Goal: Task Accomplishment & Management: Manage account settings

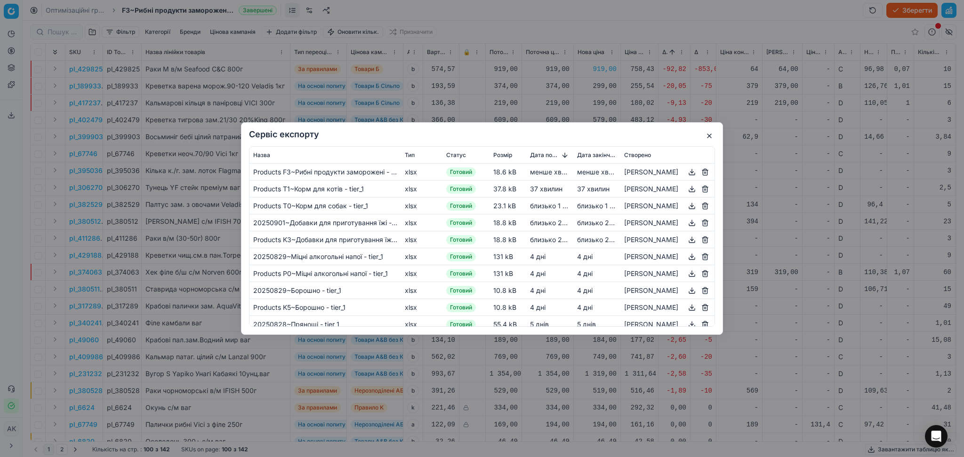
click at [709, 136] on button "button" at bounding box center [709, 135] width 11 height 11
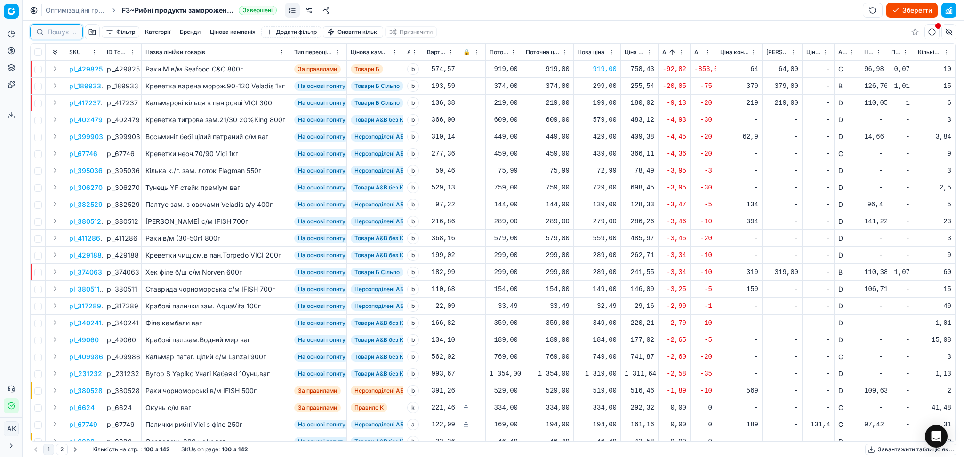
click at [55, 35] on input at bounding box center [62, 31] width 29 height 9
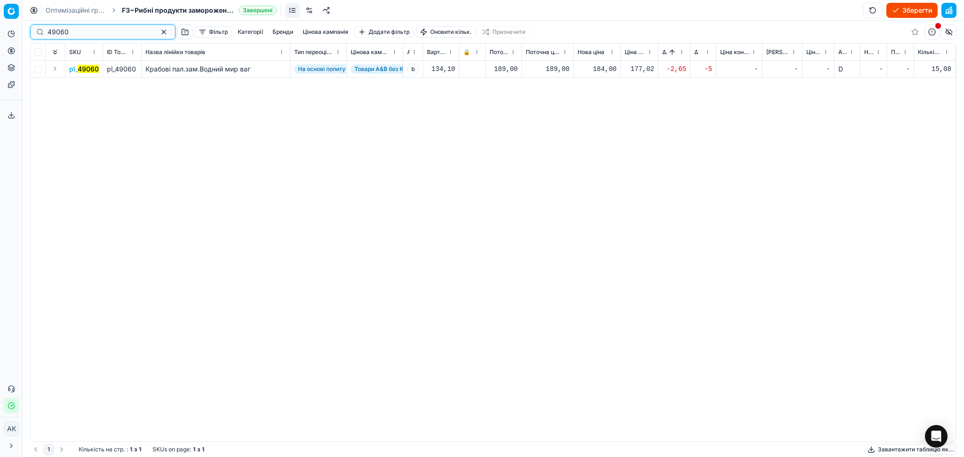
type input "49060"
click at [597, 69] on div "184,00" at bounding box center [596, 68] width 39 height 9
drag, startPoint x: 628, startPoint y: 154, endPoint x: 544, endPoint y: 152, distance: 84.3
click at [545, 152] on dl "Поточна: 189,00 Оптимум: 184,00 Вручну: 184.00" at bounding box center [597, 133] width 136 height 61
type input "189.00"
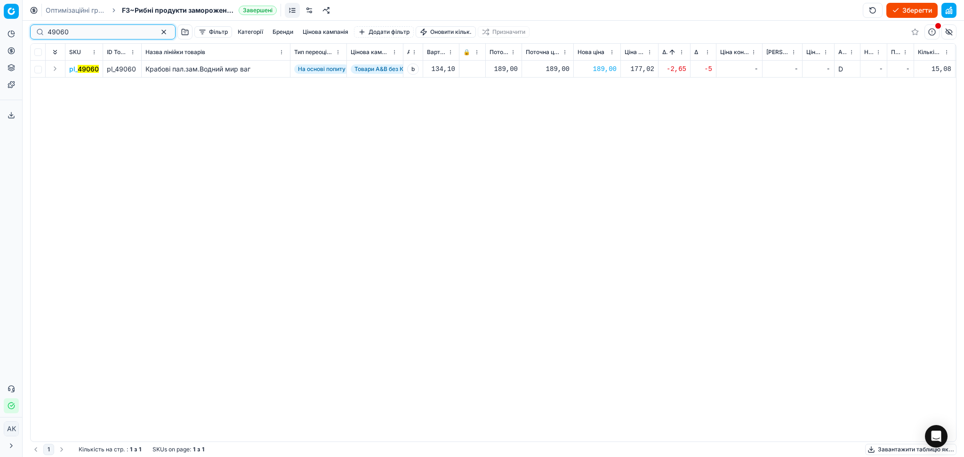
drag, startPoint x: 63, startPoint y: 28, endPoint x: 5, endPoint y: 27, distance: 57.9
click at [0, 28] on div "Pricing platform Аналітика Цінова оптимізація Асортимент продукції Шаблони Серв…" at bounding box center [482, 228] width 964 height 457
paste input "02479"
type input "402479"
click at [598, 66] on div "579,00" at bounding box center [596, 68] width 39 height 9
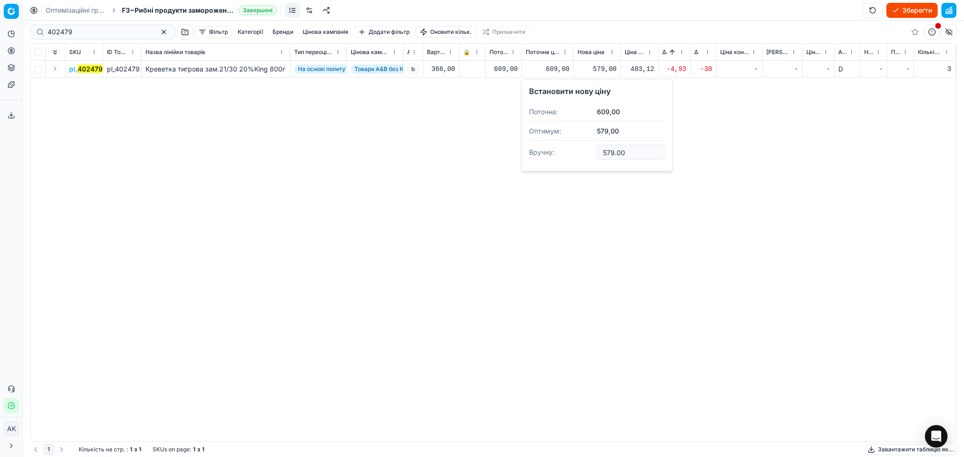
drag, startPoint x: 625, startPoint y: 150, endPoint x: 539, endPoint y: 149, distance: 86.1
click at [551, 150] on dl "Поточна: 609,00 Оптимум: 579,00 Вручну: 579.00" at bounding box center [597, 133] width 136 height 61
type input "609.00"
drag, startPoint x: 99, startPoint y: 32, endPoint x: 5, endPoint y: 29, distance: 94.2
click at [4, 29] on div "Pricing platform Аналітика Цінова оптимізація Асортимент продукції Шаблони Серв…" at bounding box center [482, 228] width 964 height 457
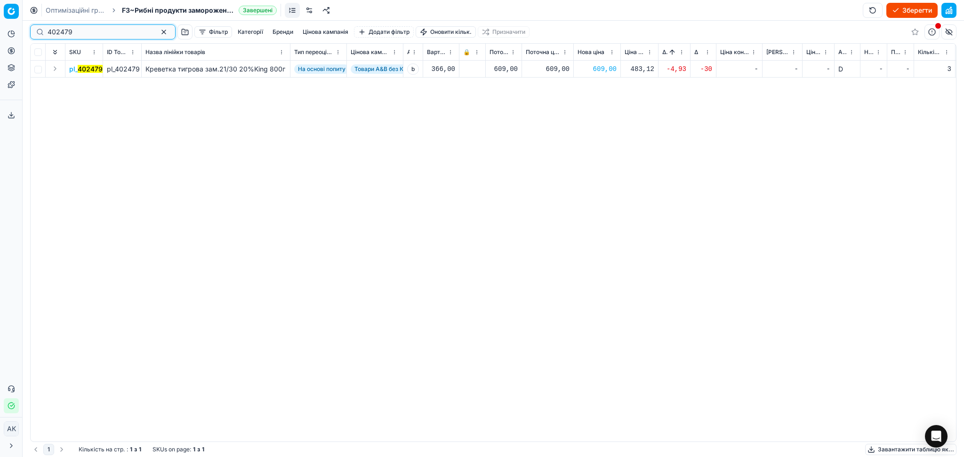
paste input "324615"
type input "324615"
click at [600, 69] on div "369,00" at bounding box center [596, 68] width 39 height 9
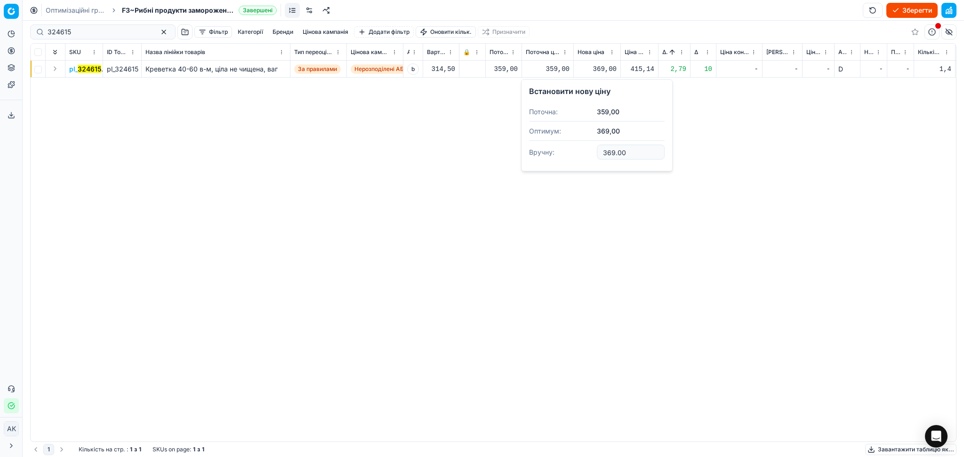
drag, startPoint x: 629, startPoint y: 153, endPoint x: 538, endPoint y: 149, distance: 91.4
click at [544, 150] on dl "Поточна: 359,00 Оптимум: 369,00 Вручну: 369.00" at bounding box center [597, 133] width 136 height 61
type input "359.00"
drag, startPoint x: 80, startPoint y: 35, endPoint x: 0, endPoint y: 24, distance: 80.3
click at [0, 24] on div "Pricing platform Аналітика Цінова оптимізація Асортимент продукції Шаблони Серв…" at bounding box center [482, 228] width 964 height 457
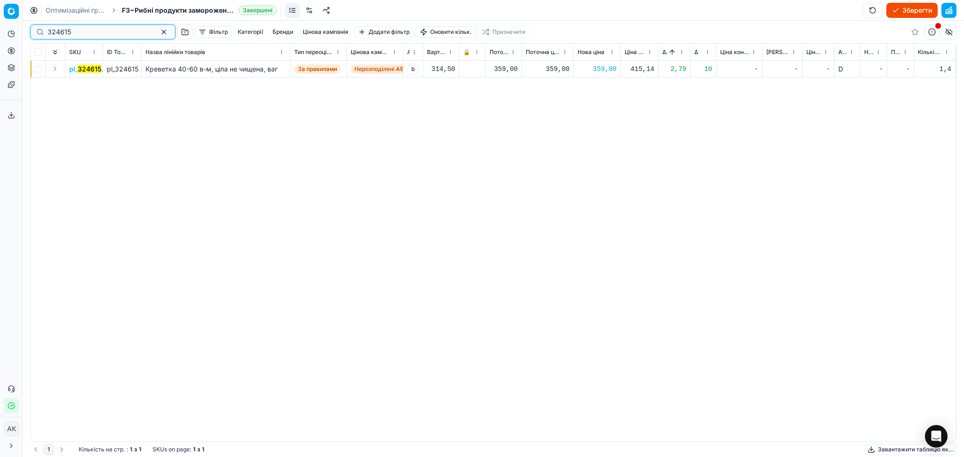
paste input "411286"
type input "411286"
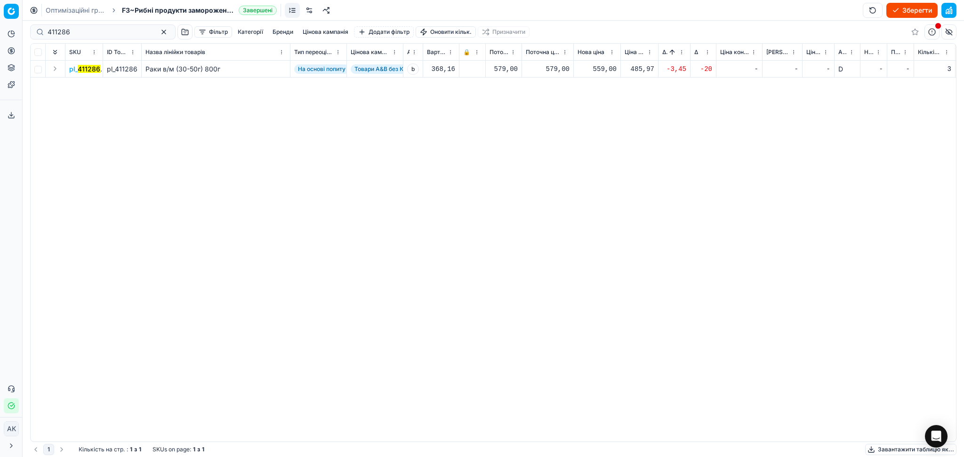
click at [608, 67] on div "559,00" at bounding box center [596, 68] width 39 height 9
drag, startPoint x: 628, startPoint y: 152, endPoint x: 457, endPoint y: 144, distance: 171.0
click at [474, 147] on body "Pricing platform Аналітика Цінова оптимізація Асортимент продукції Шаблони Серв…" at bounding box center [482, 228] width 964 height 457
type input "579.00"
drag, startPoint x: 74, startPoint y: 30, endPoint x: 18, endPoint y: 29, distance: 56.0
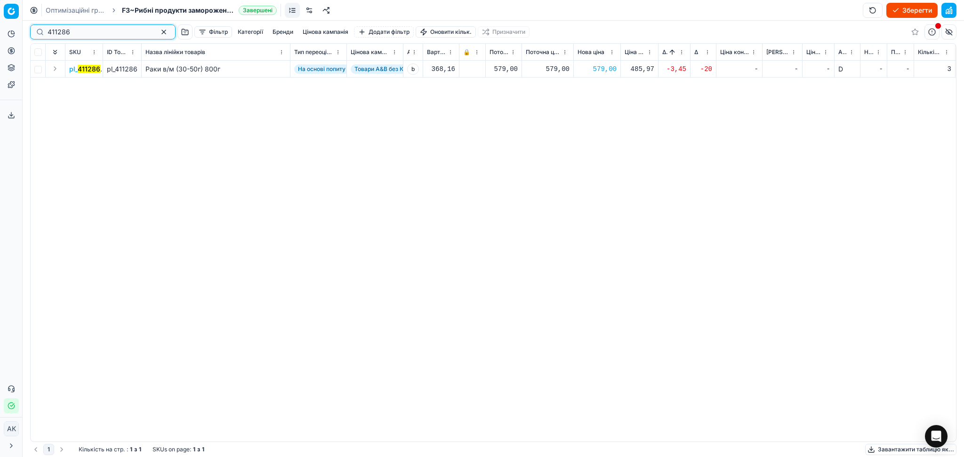
click at [18, 29] on div "Pricing platform Аналітика Цінова оптимізація Асортимент продукції Шаблони Серв…" at bounding box center [482, 228] width 964 height 457
paste input "189843"
type input "189843"
click at [600, 67] on div "399,00" at bounding box center [596, 68] width 39 height 9
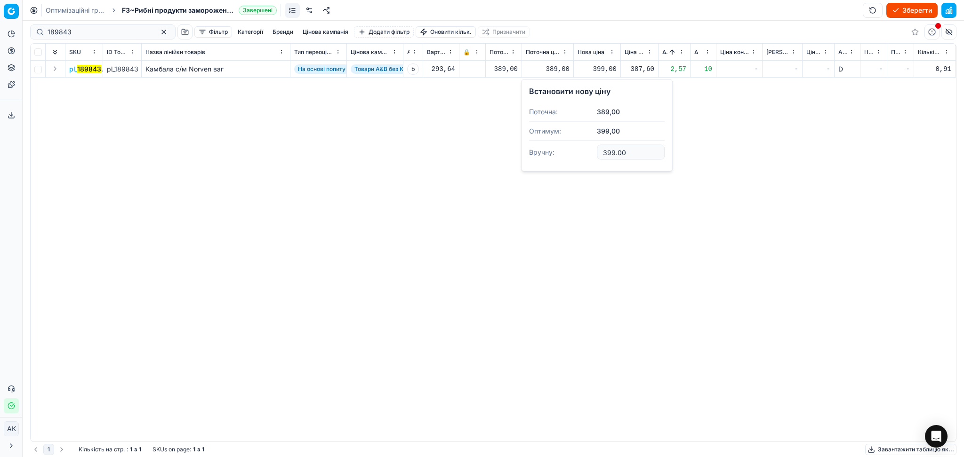
drag, startPoint x: 623, startPoint y: 155, endPoint x: 545, endPoint y: 154, distance: 77.7
click at [546, 154] on dl "Поточна: 389,00 Оптимум: 399,00 Вручну: 399.00" at bounding box center [597, 133] width 136 height 61
type input "389.00"
click at [158, 33] on button "button" at bounding box center [163, 31] width 11 height 11
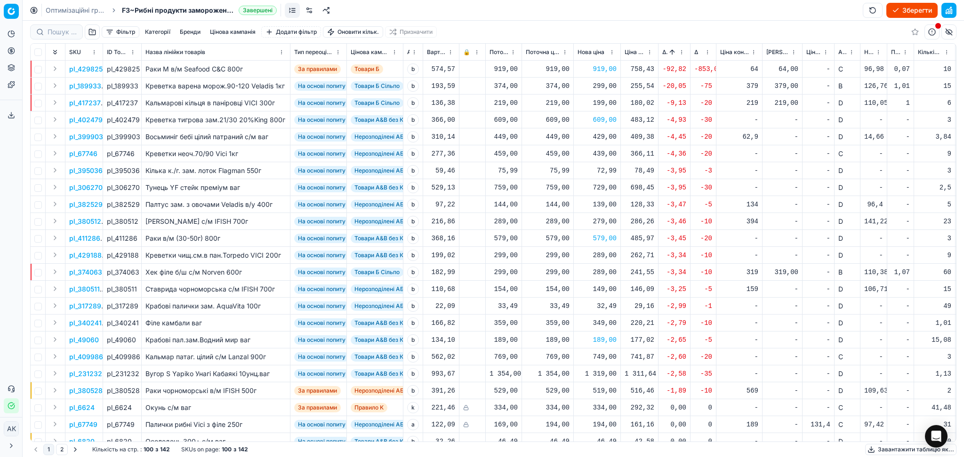
click at [871, 54] on span "Новий ціновий індекс (Сільпо)" at bounding box center [868, 52] width 9 height 8
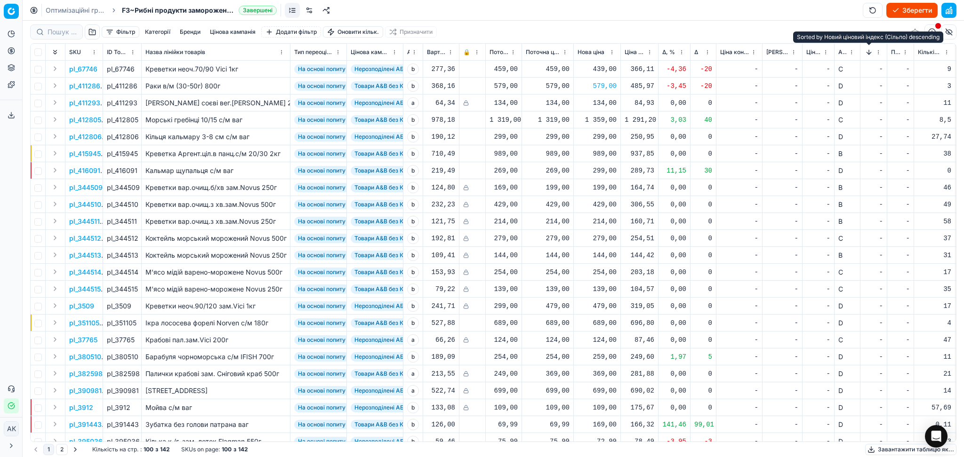
click at [871, 54] on button "Sorted by Новий ціновий індекс (Сільпо) descending" at bounding box center [868, 52] width 9 height 9
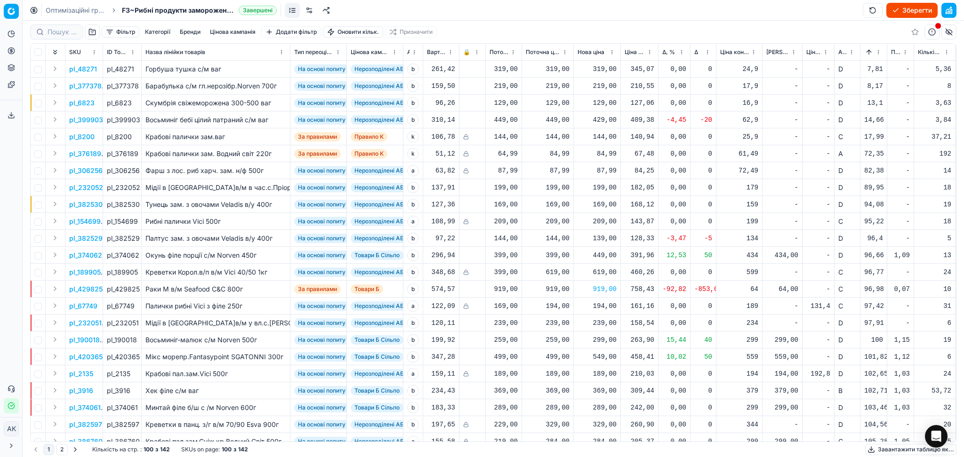
click at [921, 10] on button "Зберегти" at bounding box center [911, 10] width 51 height 15
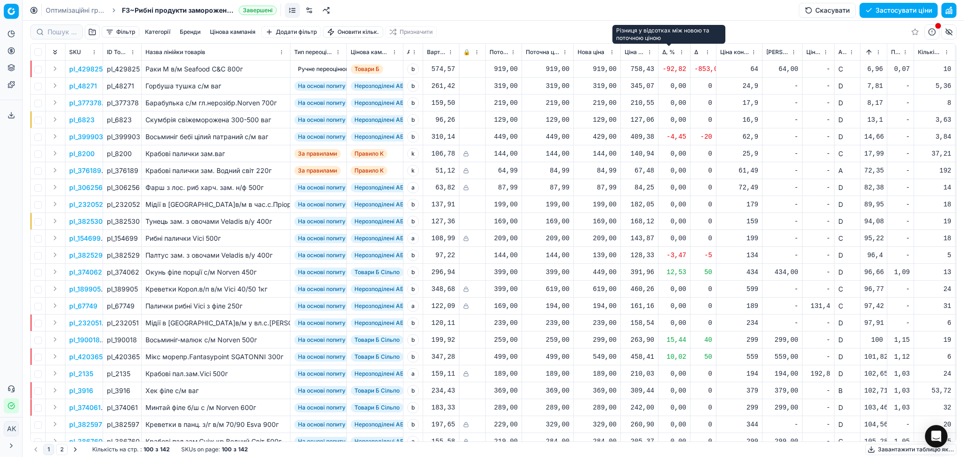
click at [666, 49] on span "Δ, %" at bounding box center [668, 52] width 13 height 8
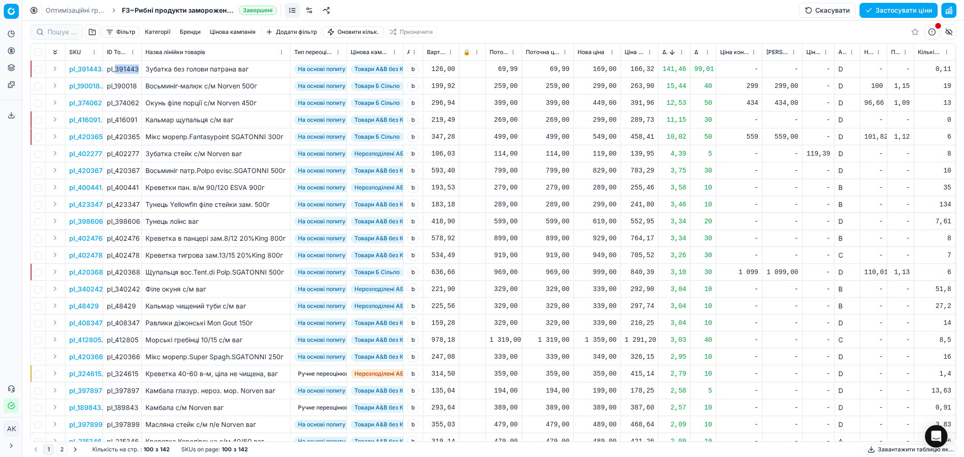
drag, startPoint x: 114, startPoint y: 68, endPoint x: 137, endPoint y: 68, distance: 22.6
click at [137, 68] on div "pl_391443" at bounding box center [122, 68] width 31 height 9
copy div "391443"
click at [641, 66] on div "166,32" at bounding box center [640, 68] width 30 height 9
click at [601, 66] on div "169,00" at bounding box center [596, 68] width 39 height 9
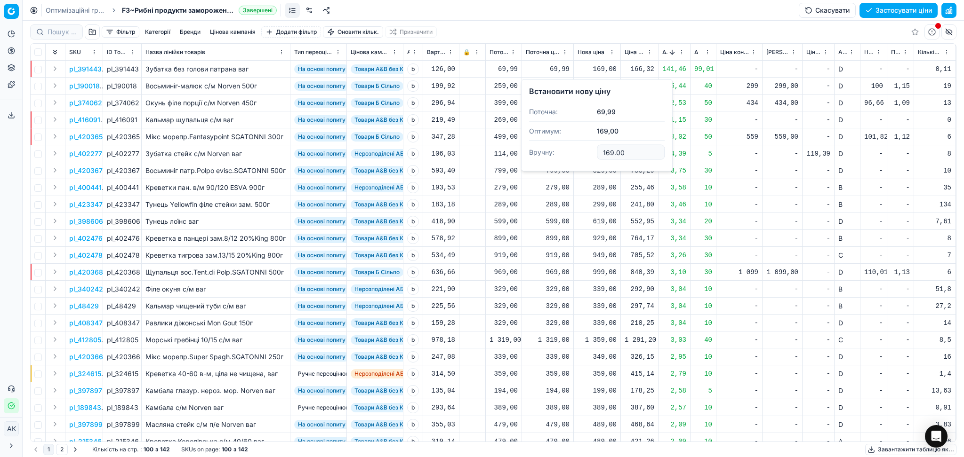
drag, startPoint x: 628, startPoint y: 145, endPoint x: 530, endPoint y: 147, distance: 98.4
click at [532, 147] on dl "Поточна: 69,99 Оптимум: 169,00 Вручну: 169.00" at bounding box center [597, 133] width 136 height 61
type input "69.99"
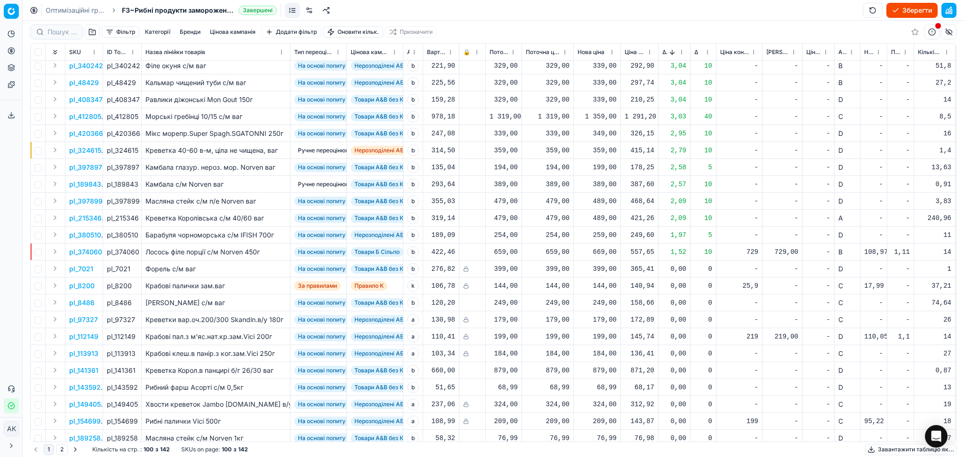
scroll to position [251, 0]
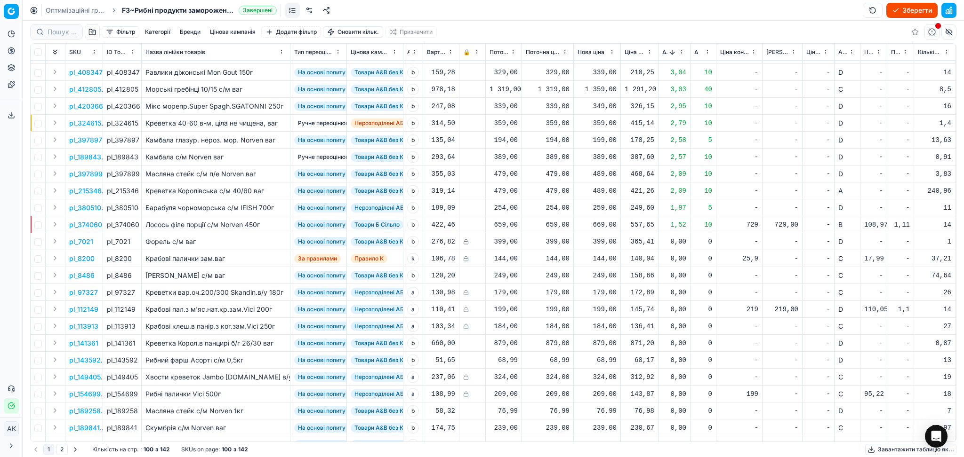
click at [664, 52] on span "Δ, %" at bounding box center [664, 52] width 5 height 8
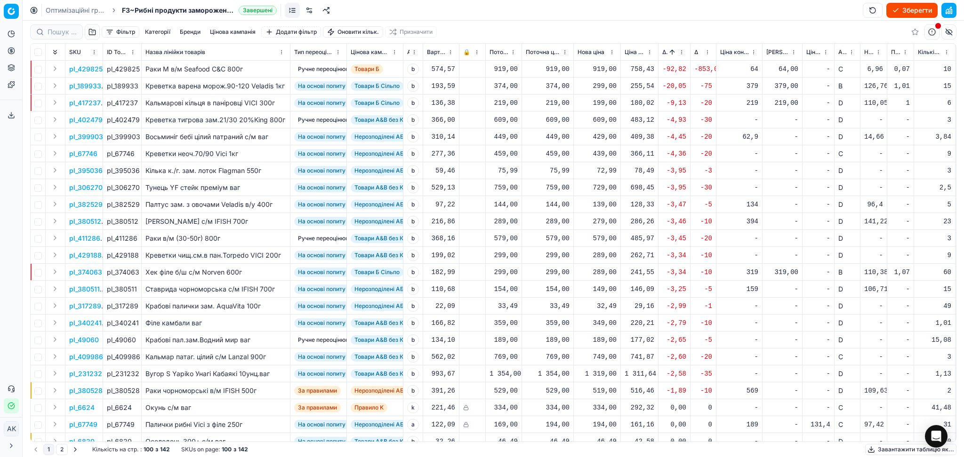
click at [607, 86] on div "299,00" at bounding box center [596, 85] width 39 height 9
drag, startPoint x: 608, startPoint y: 168, endPoint x: 535, endPoint y: 168, distance: 73.4
click at [535, 169] on dl "Поточна: 374,00 Оптимум: 299,00 Вручну: 299.00" at bounding box center [597, 149] width 136 height 61
type input "374.00"
click at [598, 108] on div "199,00" at bounding box center [596, 103] width 39 height 16
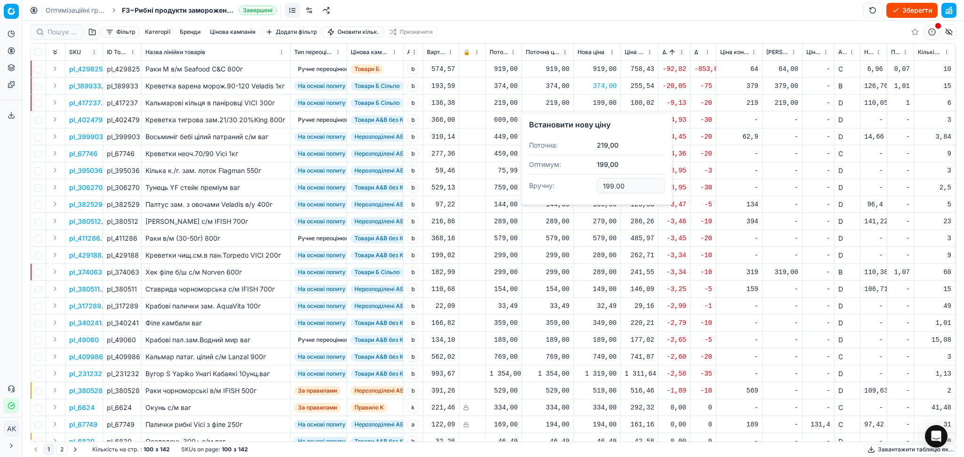
drag, startPoint x: 626, startPoint y: 185, endPoint x: 573, endPoint y: 184, distance: 53.2
click at [580, 186] on dl "Поточна: 219,00 Оптимум: 199,00 Вручну: 199.00" at bounding box center [597, 166] width 136 height 61
type input "219.00"
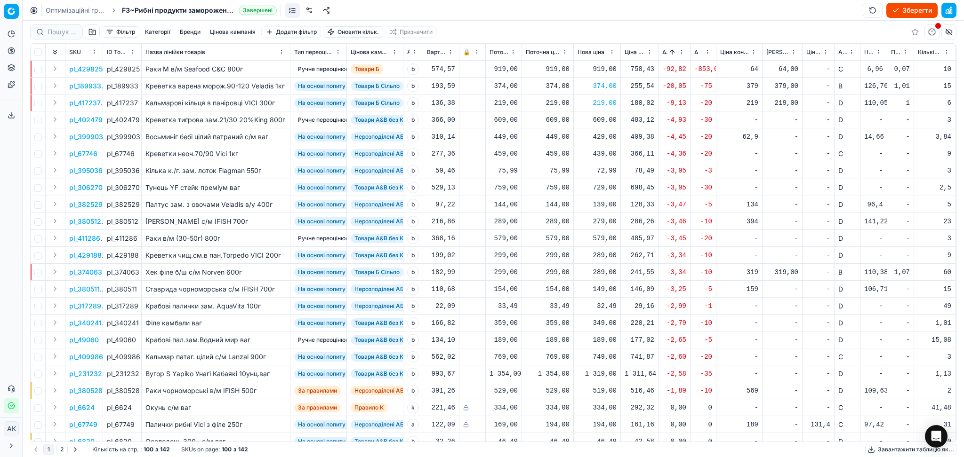
click at [589, 271] on div "289,00" at bounding box center [596, 272] width 39 height 9
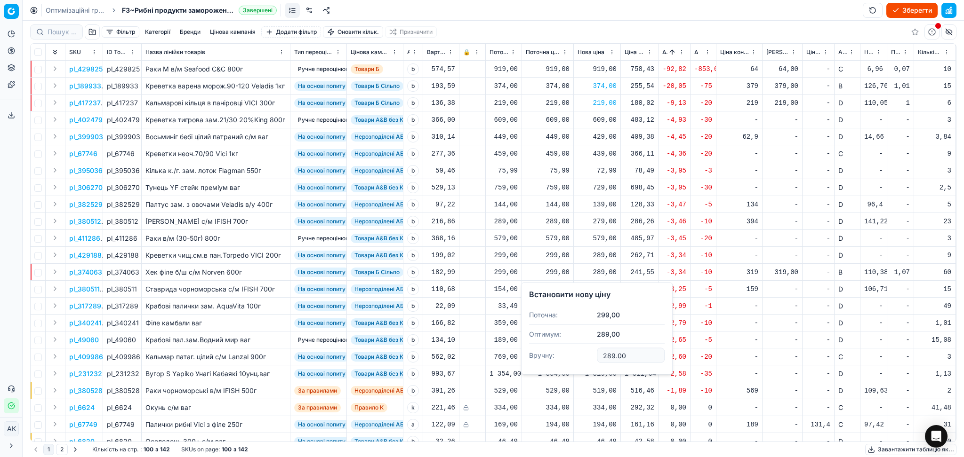
drag, startPoint x: 628, startPoint y: 351, endPoint x: 545, endPoint y: 351, distance: 83.3
click at [571, 353] on dl "Поточна: 299,00 Оптимум: 289,00 Вручну: 289.00" at bounding box center [597, 336] width 136 height 61
type input "299.00"
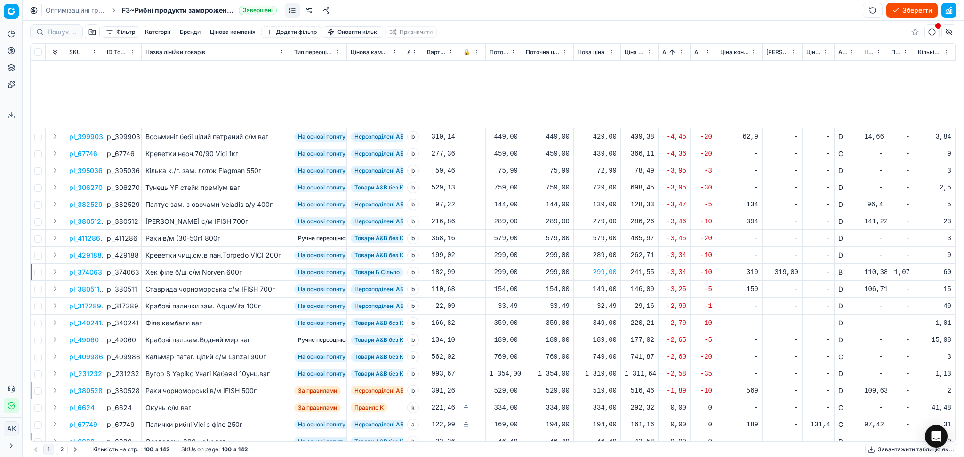
scroll to position [125, 0]
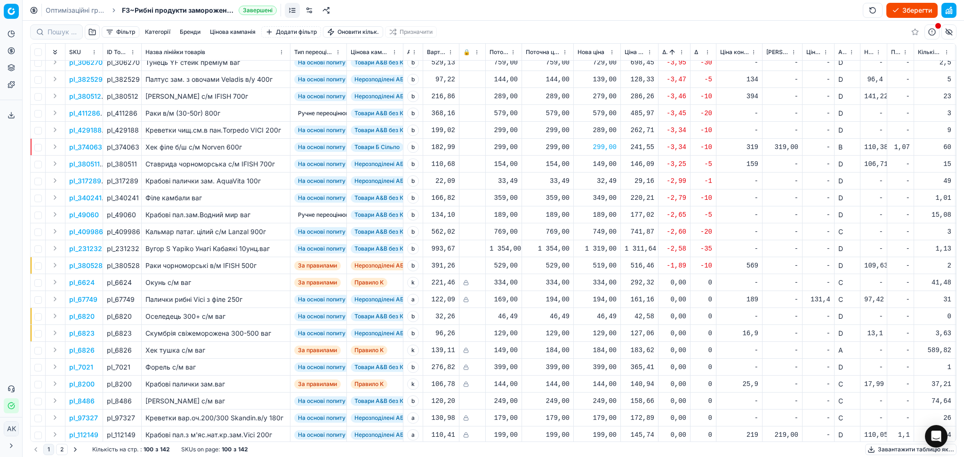
click at [908, 8] on button "Зберегти" at bounding box center [911, 10] width 51 height 15
click at [81, 11] on link "Оптимізаційні групи" at bounding box center [76, 10] width 60 height 9
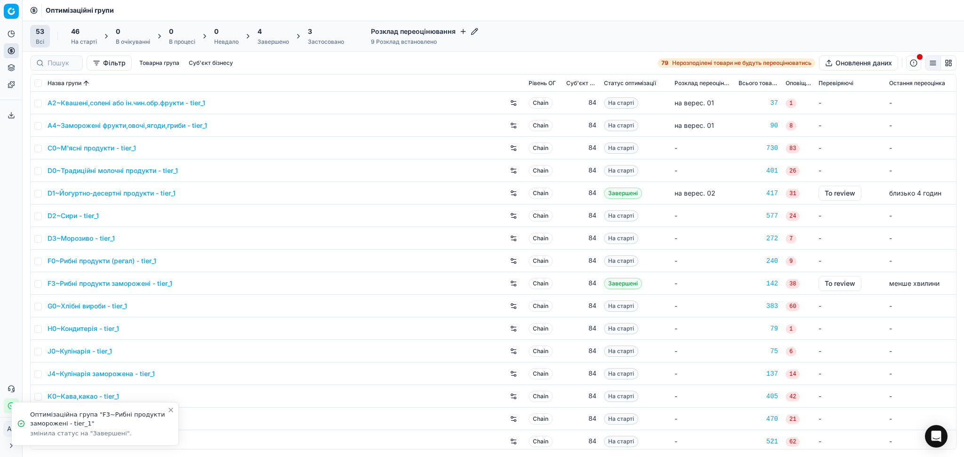
click at [276, 35] on div "4" at bounding box center [273, 31] width 32 height 9
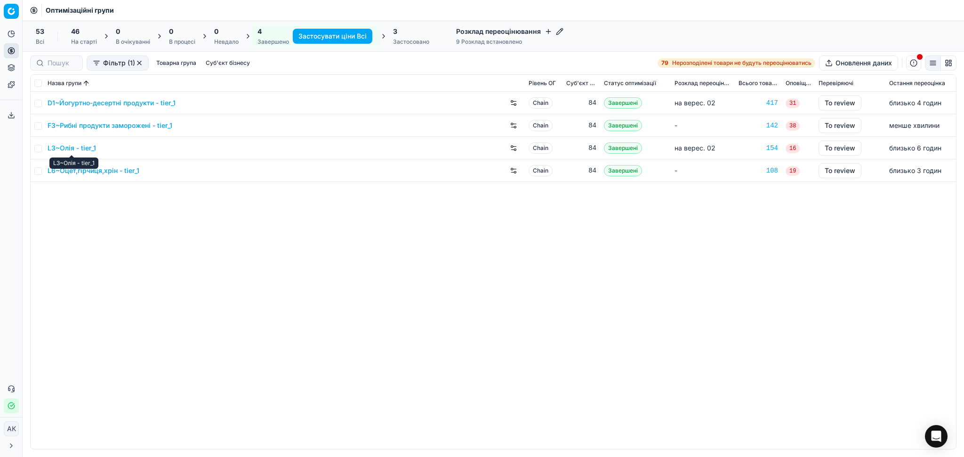
click at [74, 147] on link "L3~Олія - tier_1" at bounding box center [72, 148] width 48 height 9
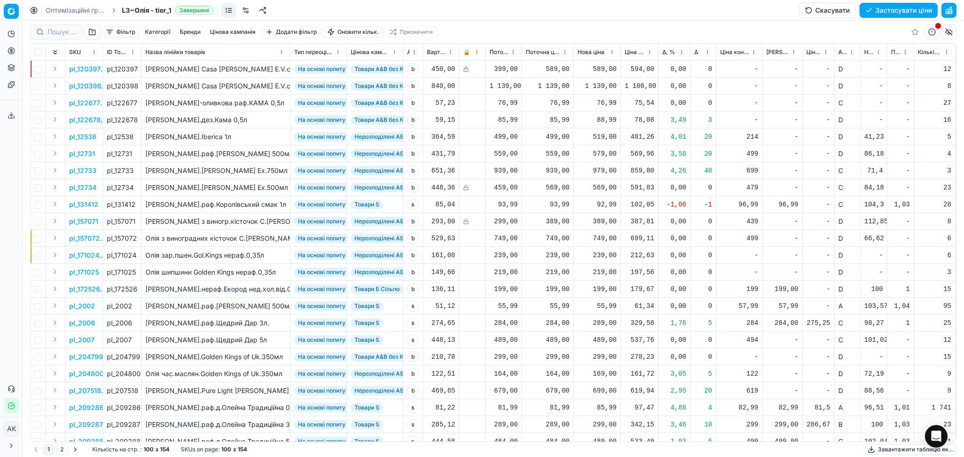
click at [247, 31] on button "Цінова кампанія" at bounding box center [232, 31] width 53 height 11
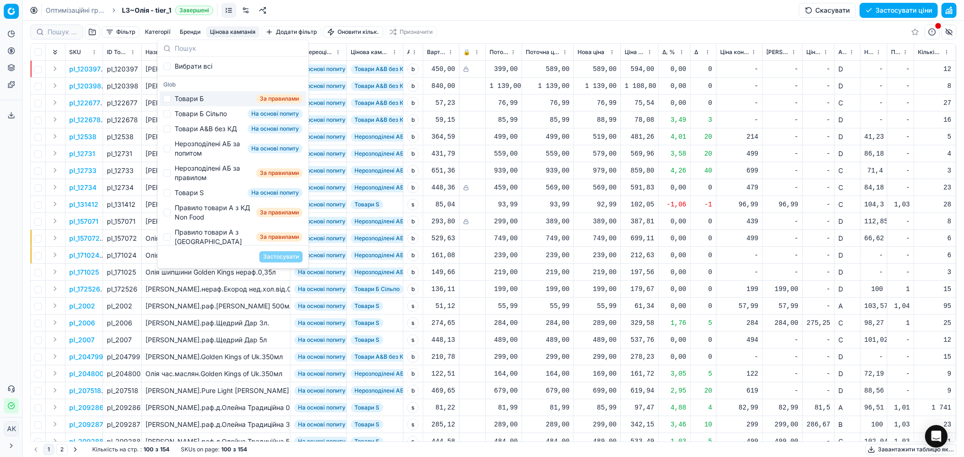
click at [198, 97] on div "Товари Б" at bounding box center [189, 98] width 29 height 9
checkbox input "true"
click at [284, 257] on button "Застосувати" at bounding box center [280, 256] width 43 height 11
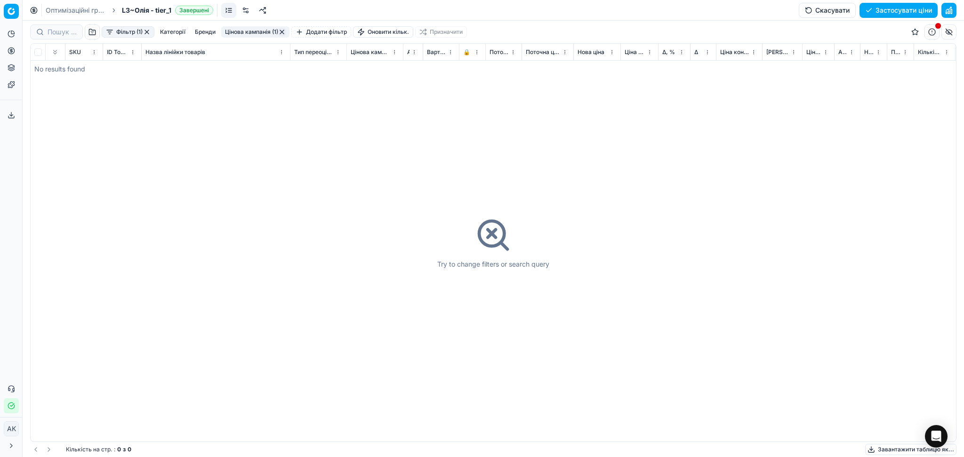
click at [247, 30] on button "Цінова кампанія (1)" at bounding box center [255, 31] width 68 height 11
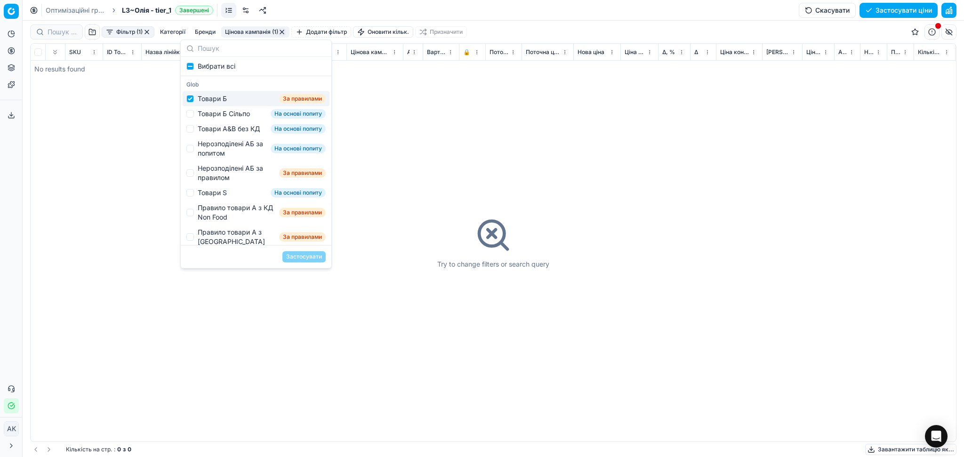
click at [198, 100] on div "Товари Б" at bounding box center [212, 98] width 29 height 9
checkbox input "false"
click at [197, 109] on div "Товари Б Сільпо На основі попиту" at bounding box center [256, 113] width 147 height 15
checkbox input "true"
click at [305, 255] on button "Застосувати" at bounding box center [303, 256] width 43 height 11
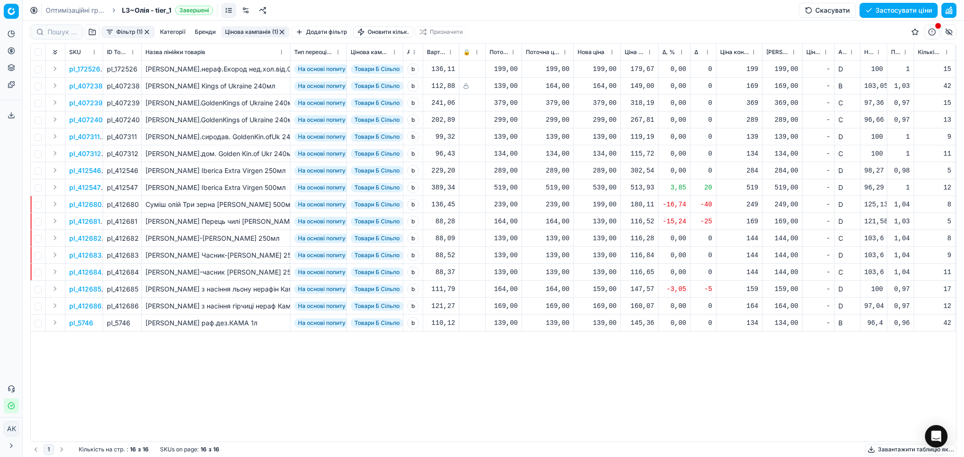
click at [608, 208] on div "199,00" at bounding box center [596, 204] width 39 height 9
drag, startPoint x: 631, startPoint y: 288, endPoint x: 583, endPoint y: 297, distance: 48.8
click at [584, 296] on dl "Поточна: 239,00 Оптимум: 199,00 Вручну: 199.00" at bounding box center [597, 268] width 136 height 61
type input "239.00"
click at [598, 221] on div "139,00" at bounding box center [596, 221] width 39 height 9
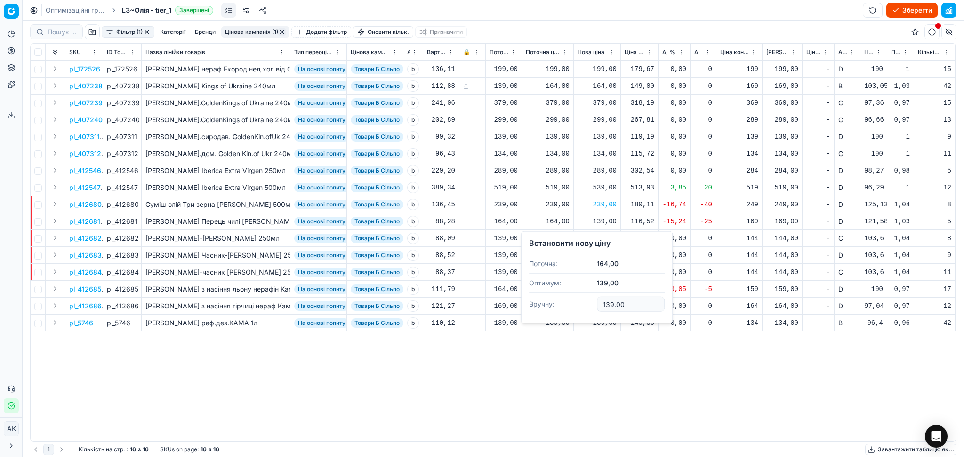
drag, startPoint x: 627, startPoint y: 302, endPoint x: 564, endPoint y: 307, distance: 63.7
click at [567, 307] on dl "Поточна: 164,00 Оптимум: 139,00 Вручну: 139.00" at bounding box center [597, 285] width 136 height 61
type input "164.00"
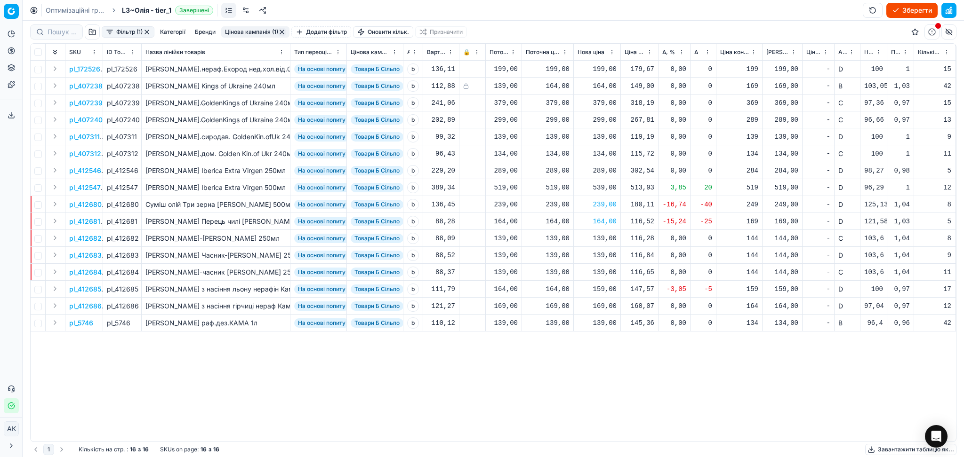
click at [601, 292] on div "159,00" at bounding box center [596, 289] width 39 height 9
drag, startPoint x: 634, startPoint y: 372, endPoint x: 532, endPoint y: 372, distance: 102.6
click at [544, 372] on dl "Поточна: 164,00 Оптимум: 159,00 Вручну: 159.00" at bounding box center [597, 352] width 136 height 61
type input "164.00"
click at [267, 32] on button "Цінова кампанія (1)" at bounding box center [255, 31] width 68 height 11
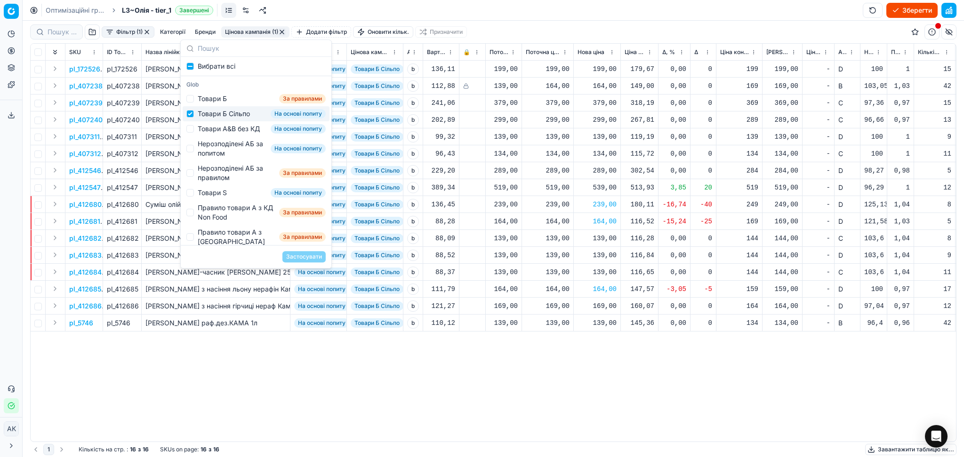
drag, startPoint x: 216, startPoint y: 113, endPoint x: 216, endPoint y: 124, distance: 11.3
click at [216, 112] on div "Товари Б Сільпо" at bounding box center [224, 113] width 52 height 9
checkbox input "false"
click at [214, 132] on div "Товари А&B без КД" at bounding box center [229, 128] width 62 height 9
checkbox input "true"
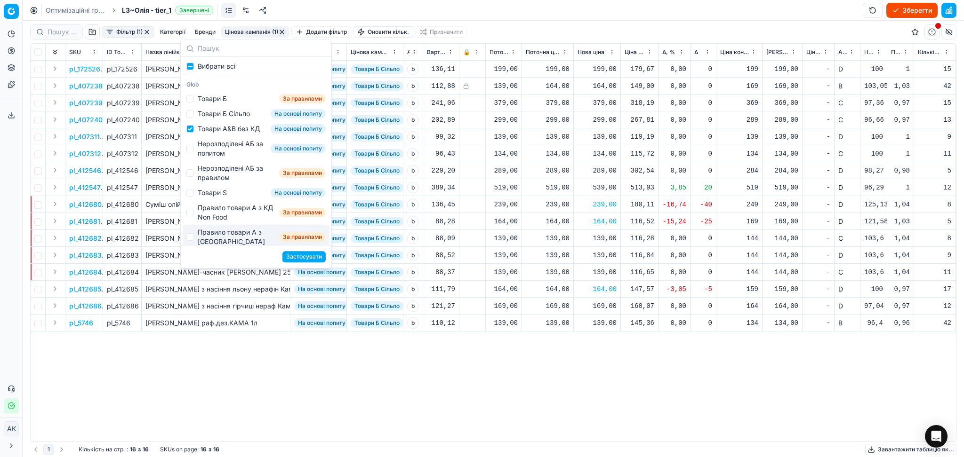
drag, startPoint x: 298, startPoint y: 257, endPoint x: 351, endPoint y: 257, distance: 53.2
click at [298, 257] on button "Застосувати" at bounding box center [303, 256] width 43 height 11
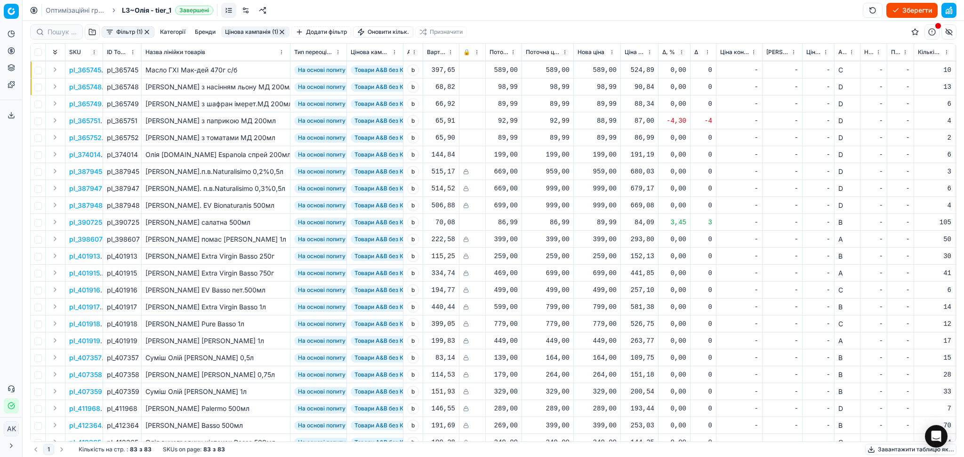
scroll to position [1034, 0]
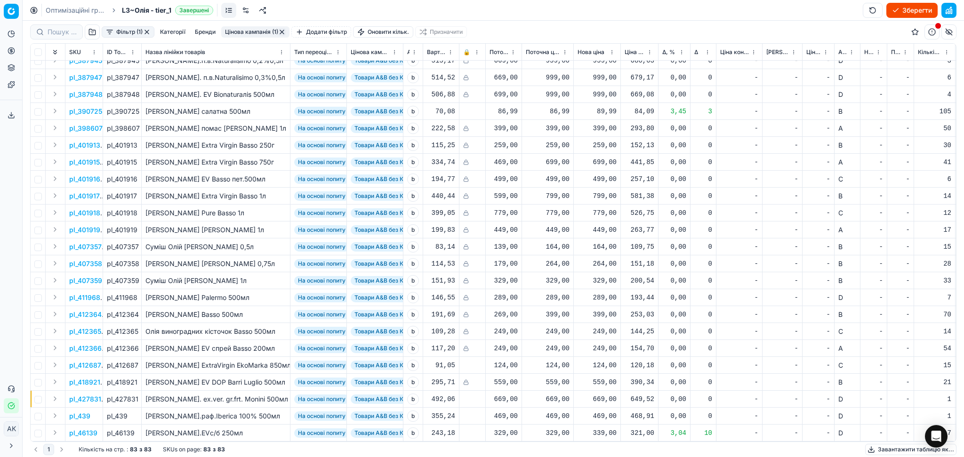
click at [252, 30] on button "Цінова кампанія (1)" at bounding box center [255, 31] width 68 height 11
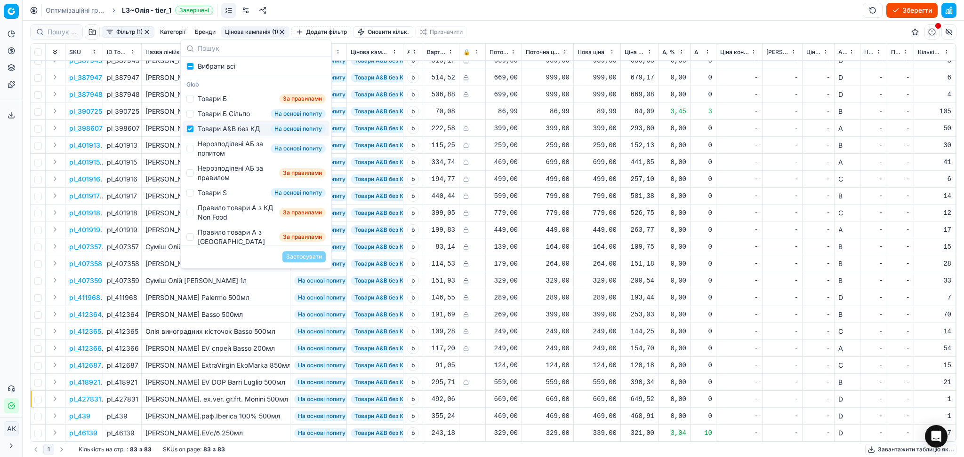
click at [212, 134] on div "Товари А&B без КД" at bounding box center [229, 128] width 62 height 9
checkbox input "false"
click at [205, 153] on div "Нерозподілені АБ за попитом" at bounding box center [232, 148] width 69 height 19
checkbox input "true"
click at [297, 254] on button "Застосувати" at bounding box center [303, 256] width 43 height 11
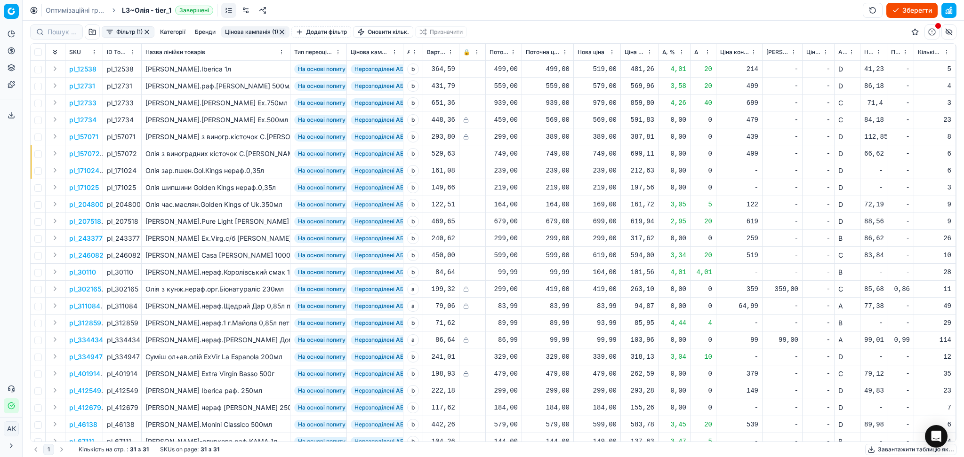
click at [265, 29] on button "Цінова кампанія (1)" at bounding box center [255, 31] width 68 height 11
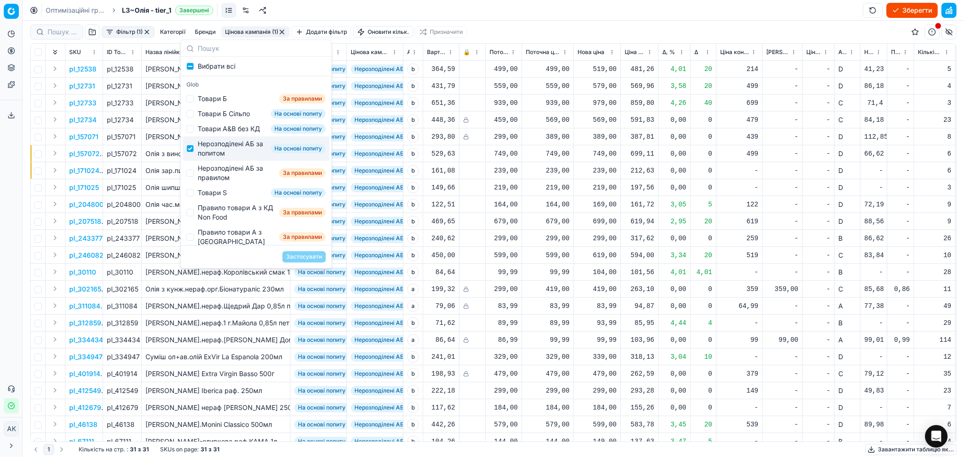
click at [224, 158] on div "Нерозподілені АБ за попитом" at bounding box center [232, 148] width 69 height 19
checkbox input "false"
click at [221, 181] on div "Нерозподілені АБ за правилом" at bounding box center [237, 173] width 78 height 19
checkbox input "true"
click at [297, 255] on button "Застосувати" at bounding box center [303, 256] width 43 height 11
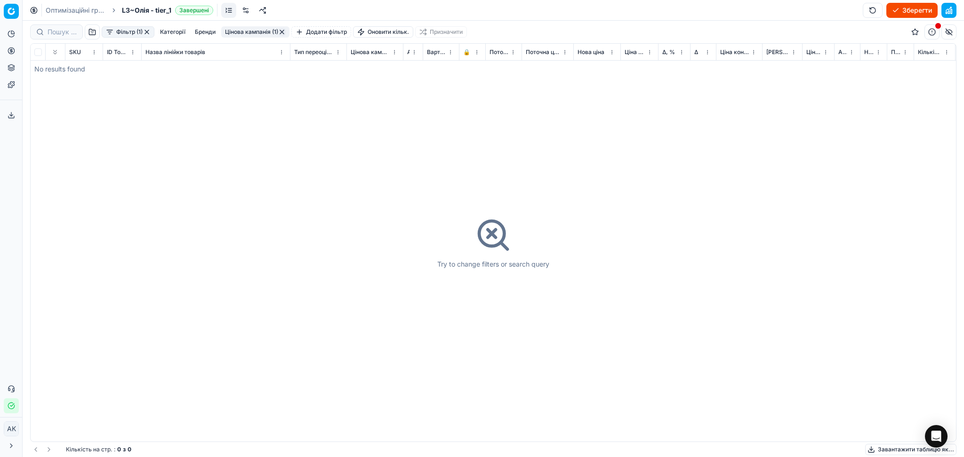
click at [257, 23] on div "Фільтр (1) Категорії [PERSON_NAME] кампанія (1) Додати фільтр Оновити кільк. Пр…" at bounding box center [493, 32] width 926 height 23
click at [257, 30] on button "Цінова кампанія (1)" at bounding box center [255, 31] width 68 height 11
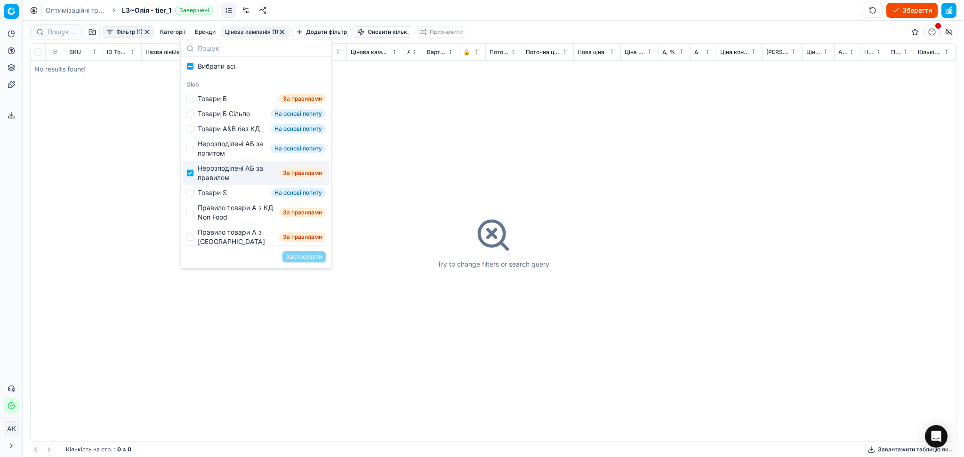
click at [219, 183] on div "Нерозподілені АБ за правилом" at bounding box center [237, 173] width 78 height 19
checkbox input "false"
click at [212, 213] on div "Правило товари А з КД Non Food" at bounding box center [237, 212] width 78 height 19
checkbox input "true"
click at [208, 198] on div "Товари S" at bounding box center [212, 192] width 29 height 9
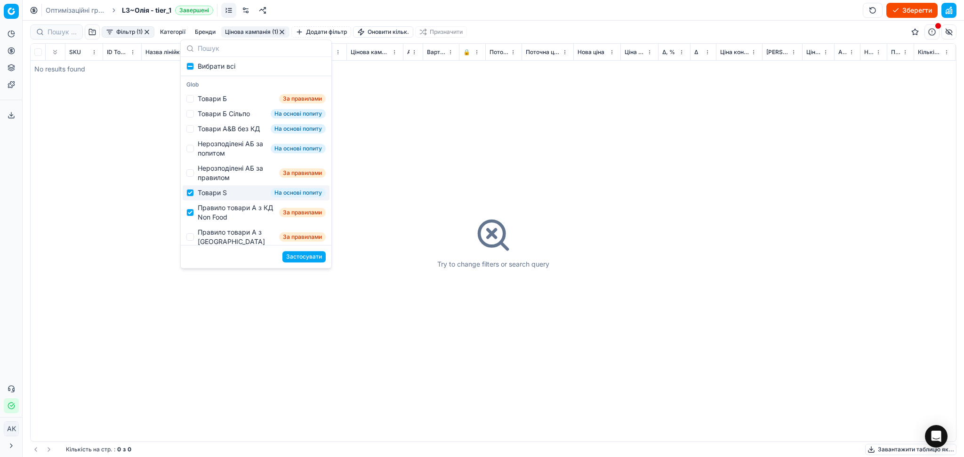
checkbox input "true"
click at [207, 220] on div "Правило товари А з КД Non Food" at bounding box center [237, 212] width 78 height 19
checkbox input "false"
click at [310, 258] on button "Застосувати" at bounding box center [303, 256] width 43 height 11
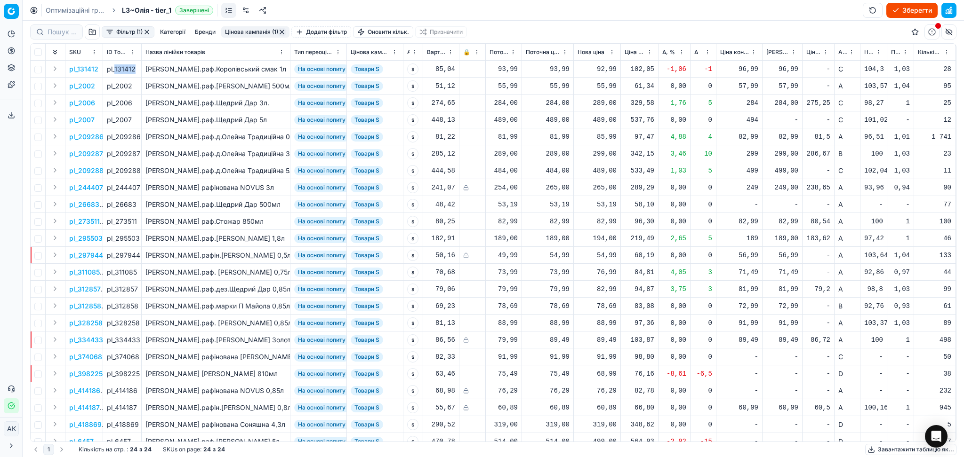
drag, startPoint x: 114, startPoint y: 69, endPoint x: 134, endPoint y: 69, distance: 19.8
click at [134, 69] on div "pl_131412" at bounding box center [122, 68] width 31 height 9
copy div "131412"
click at [603, 68] on div "92,99" at bounding box center [596, 68] width 39 height 9
click at [610, 153] on input "92.99" at bounding box center [631, 152] width 68 height 15
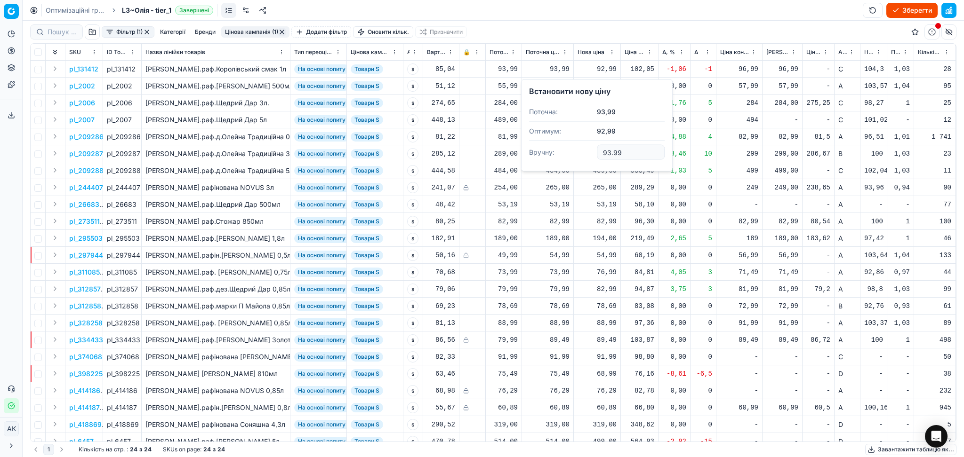
type input "93.99"
drag, startPoint x: 116, startPoint y: 85, endPoint x: 136, endPoint y: 87, distance: 19.8
click at [136, 87] on div "pl_2002" at bounding box center [122, 85] width 31 height 9
copy div "2002"
click at [604, 100] on div "289,00" at bounding box center [596, 102] width 39 height 9
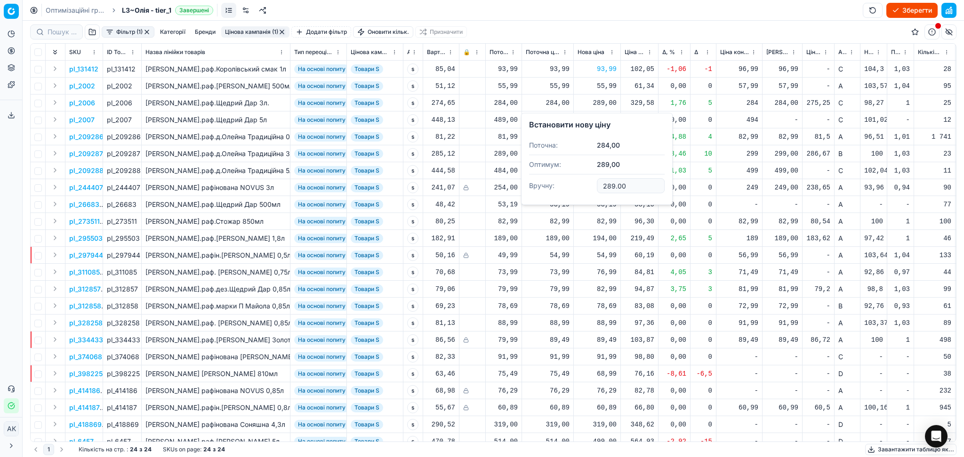
drag, startPoint x: 613, startPoint y: 188, endPoint x: 571, endPoint y: 194, distance: 42.3
click at [572, 194] on dl "Поточна: 284,00 Оптимум: 289,00 Вручну: 289.00" at bounding box center [597, 166] width 136 height 61
type input "284.00"
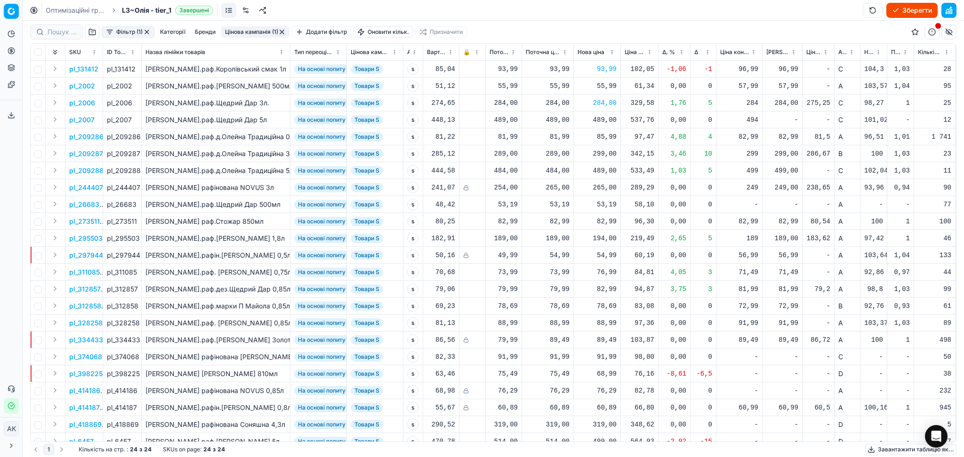
click at [592, 120] on div "489,00" at bounding box center [596, 119] width 39 height 9
click at [593, 119] on div "489,00" at bounding box center [596, 119] width 39 height 9
drag, startPoint x: 116, startPoint y: 137, endPoint x: 141, endPoint y: 136, distance: 25.0
click at [141, 136] on td "pl_209286" at bounding box center [122, 136] width 39 height 17
copy div "209286"
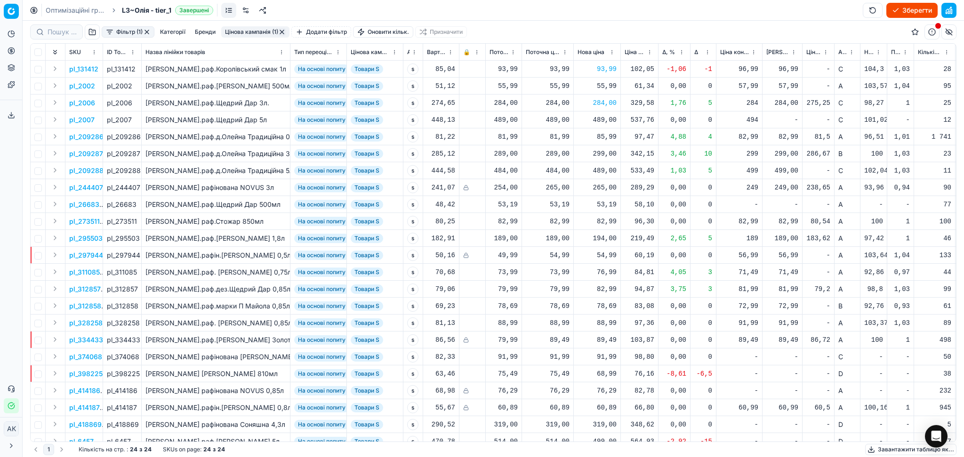
click at [605, 137] on div "85,99" at bounding box center [596, 136] width 39 height 9
click at [610, 222] on input "85.99" at bounding box center [631, 220] width 68 height 15
type input "81.99"
click at [600, 160] on div "299,00" at bounding box center [596, 153] width 39 height 16
drag, startPoint x: 629, startPoint y: 233, endPoint x: 558, endPoint y: 236, distance: 71.1
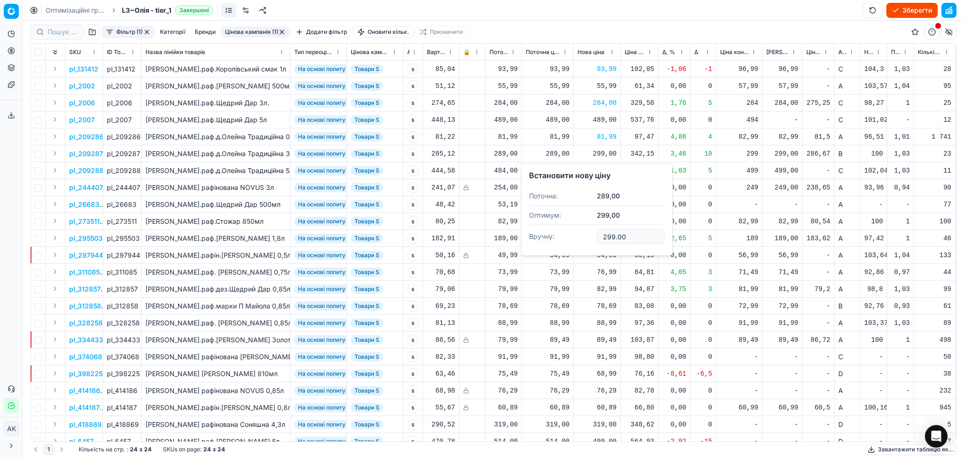
click at [558, 236] on dl "Поточна: 289,00 Оптимум: 299,00 Вручну: 299.00" at bounding box center [597, 217] width 136 height 61
type input "289.00"
click at [595, 172] on div "489,00" at bounding box center [596, 170] width 39 height 9
drag, startPoint x: 628, startPoint y: 255, endPoint x: 544, endPoint y: 262, distance: 84.5
click at [569, 260] on dl "Поточна: 484,00 Оптимум: 489,00 Вручну: 489.00" at bounding box center [597, 234] width 136 height 61
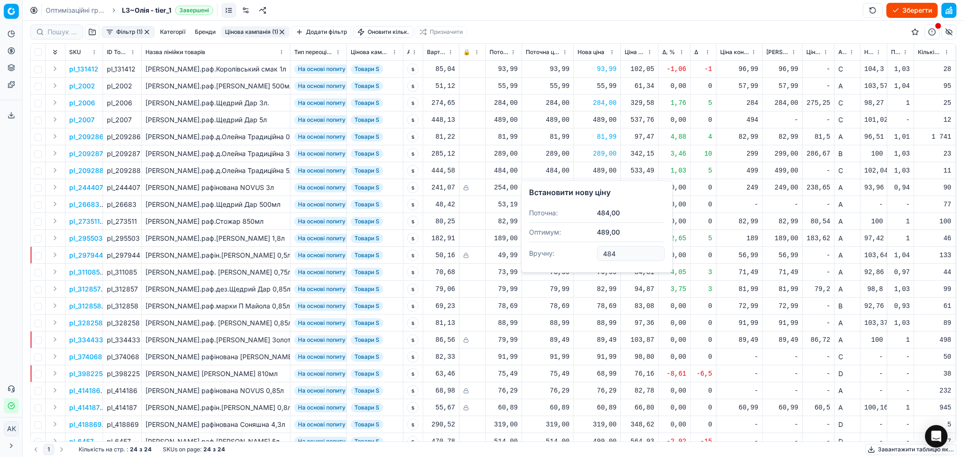
type input "484.00"
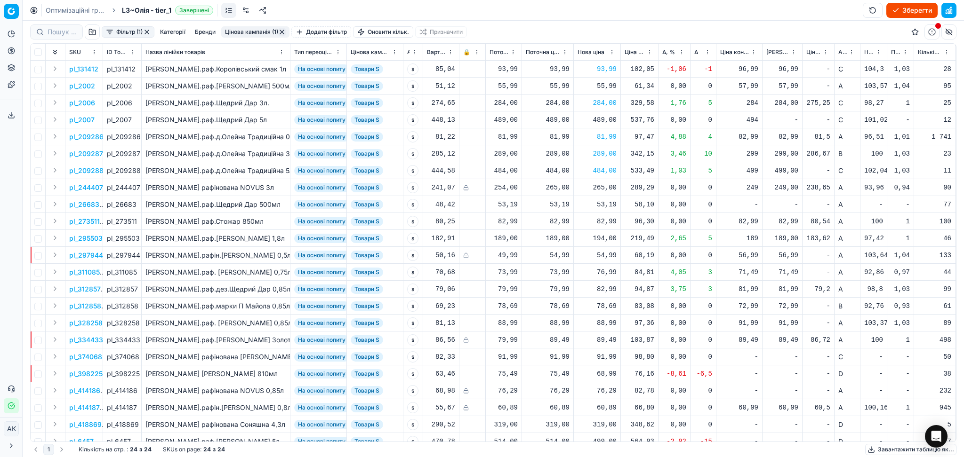
click at [605, 240] on div "194,00" at bounding box center [596, 238] width 39 height 9
drag, startPoint x: 628, startPoint y: 319, endPoint x: 582, endPoint y: 325, distance: 46.5
click at [582, 325] on dl "Поточна: 189,00 Оптимум: 194,00 Вручну: 194.00" at bounding box center [597, 302] width 136 height 61
type input "189.00"
click at [607, 275] on div "76,99" at bounding box center [596, 272] width 39 height 9
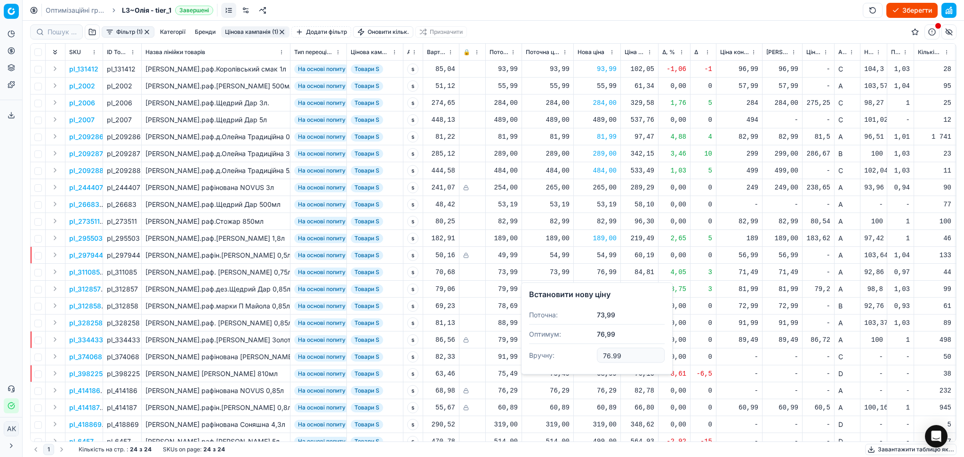
drag, startPoint x: 631, startPoint y: 357, endPoint x: 558, endPoint y: 357, distance: 72.9
click at [567, 357] on dl "Поточна: 73,99 Оптимум: 76,99 Вручну: 76.99" at bounding box center [597, 336] width 136 height 61
type input "71.99"
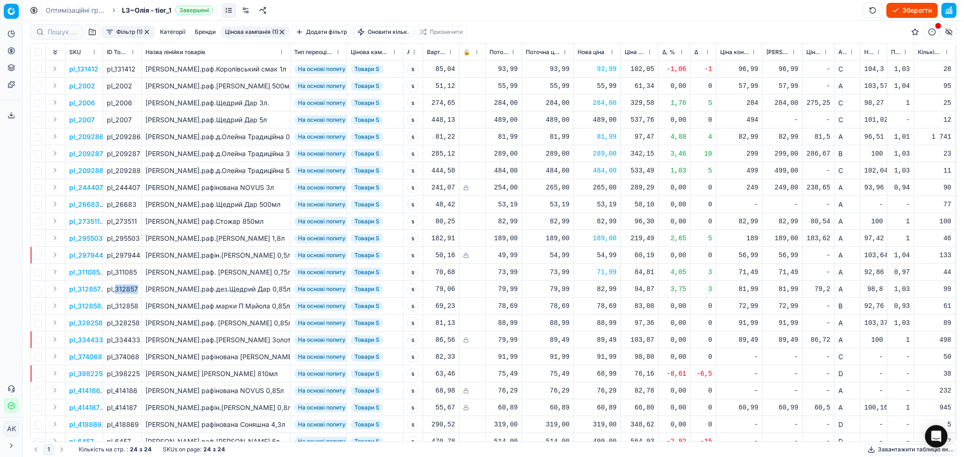
drag, startPoint x: 116, startPoint y: 289, endPoint x: 139, endPoint y: 289, distance: 22.6
click at [139, 289] on td "pl_312857" at bounding box center [122, 289] width 39 height 17
copy div "312857"
click at [606, 290] on div "82,99" at bounding box center [596, 289] width 39 height 9
click at [607, 370] on input "82.99" at bounding box center [631, 372] width 68 height 15
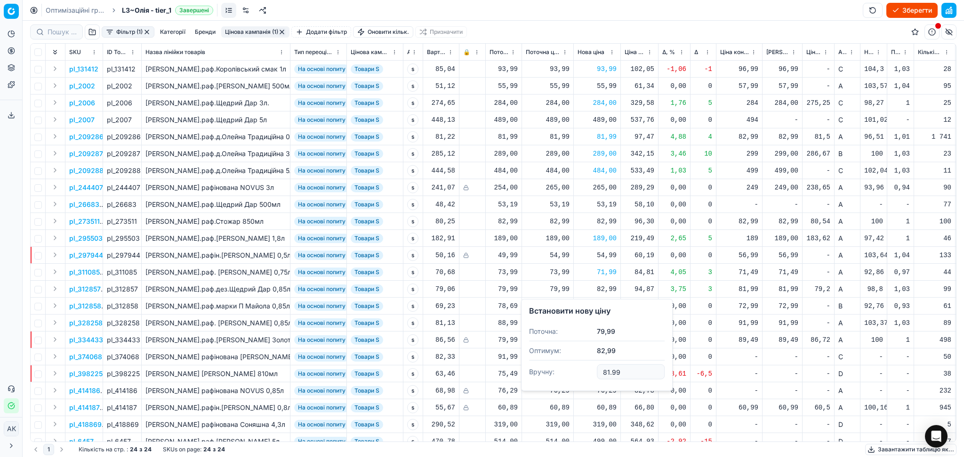
type input "81.99"
drag, startPoint x: 114, startPoint y: 324, endPoint x: 141, endPoint y: 322, distance: 26.4
click at [141, 322] on td "pl_328258" at bounding box center [122, 323] width 39 height 17
copy div "328258"
click at [606, 377] on div "68,99" at bounding box center [596, 373] width 39 height 9
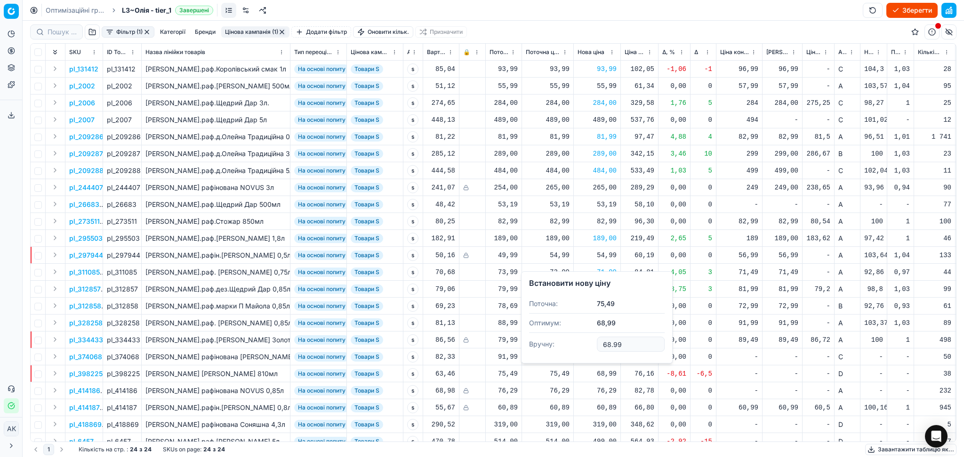
drag, startPoint x: 628, startPoint y: 347, endPoint x: 537, endPoint y: 346, distance: 90.4
click at [551, 347] on dl "Поточна: 75,49 Оптимум: 68,99 Вручну: 68.99" at bounding box center [597, 325] width 136 height 61
type input "75.49"
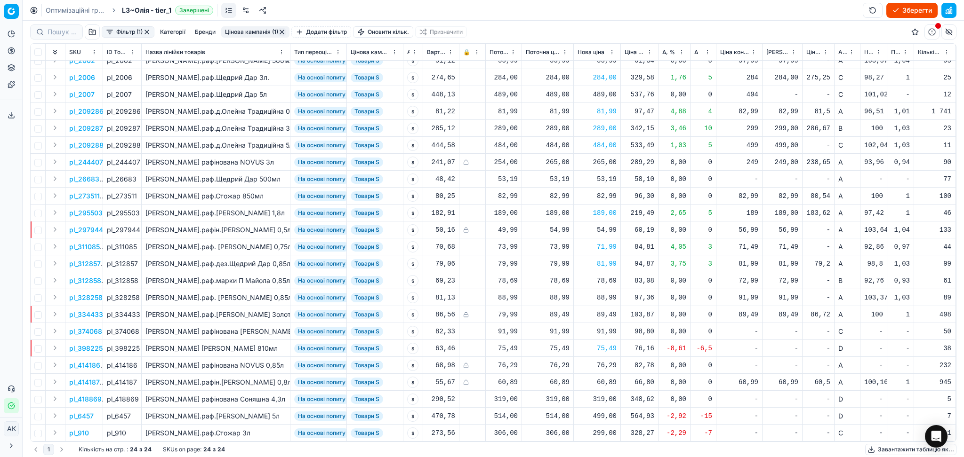
click at [603, 412] on div "499,00" at bounding box center [596, 416] width 39 height 9
drag, startPoint x: 629, startPoint y: 381, endPoint x: 570, endPoint y: 383, distance: 59.3
click at [574, 382] on dl "Поточна: 514,00 Оптимум: 499,00 Вручну: 499.00" at bounding box center [597, 358] width 136 height 61
type input "514.00"
click at [605, 429] on div "299,00" at bounding box center [596, 433] width 39 height 9
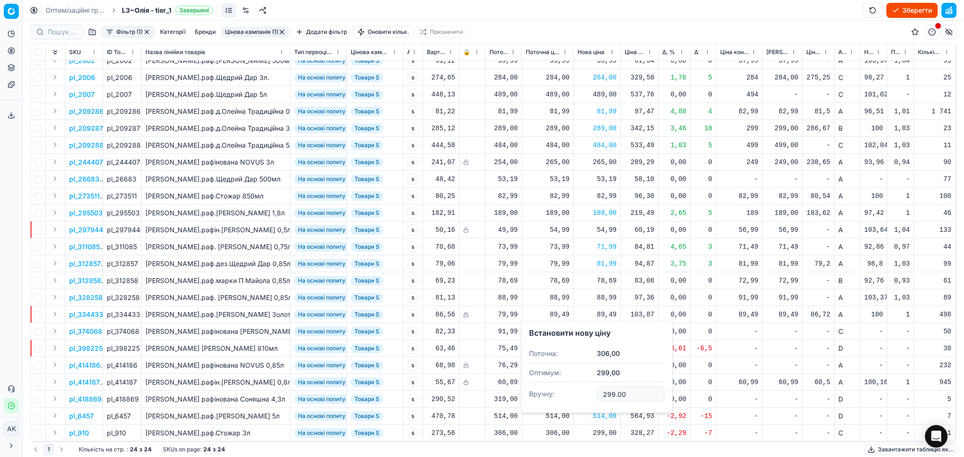
drag, startPoint x: 634, startPoint y: 392, endPoint x: 510, endPoint y: 390, distance: 123.8
click at [516, 390] on body "Pricing platform Аналітика Цінова оптимізація Асортимент продукції Шаблони Серв…" at bounding box center [482, 228] width 964 height 457
type input "2"
type input "306.00"
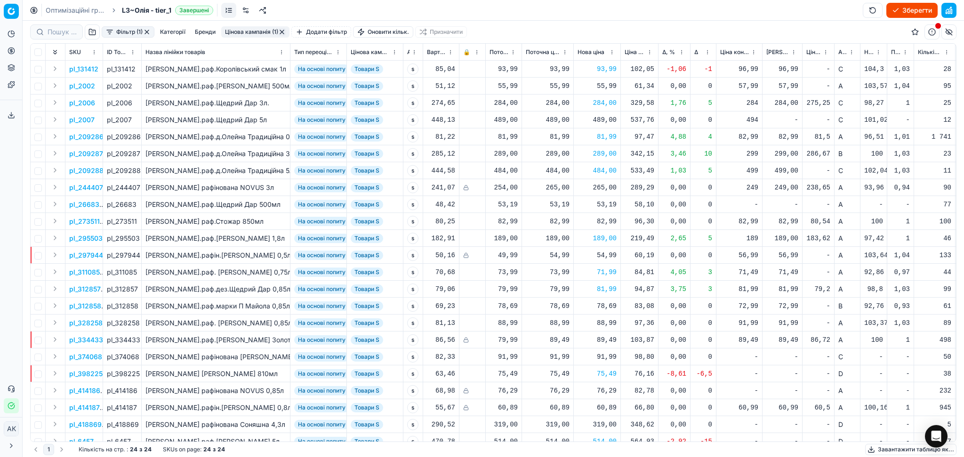
click at [286, 31] on button "button" at bounding box center [282, 32] width 8 height 8
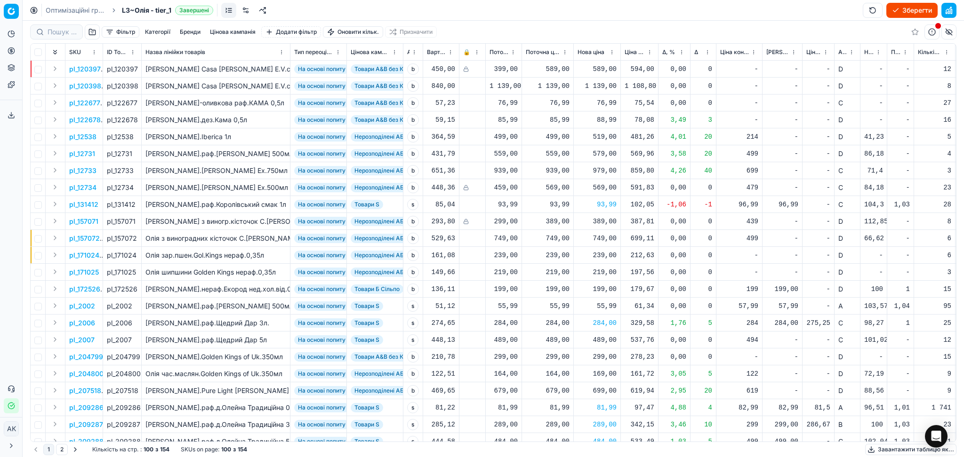
click at [867, 51] on span "Новий ціновий індекс (Сільпо)" at bounding box center [868, 52] width 9 height 8
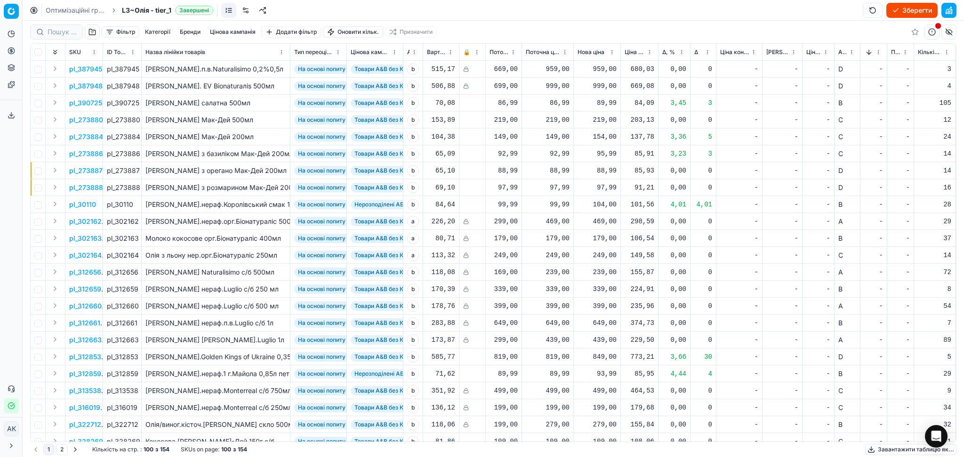
click at [866, 47] on th "Новий ціновий індекс (Сільпо)" at bounding box center [873, 52] width 27 height 17
click at [867, 48] on button "Sorted by Новий ціновий індекс (Сільпо) descending" at bounding box center [868, 52] width 9 height 9
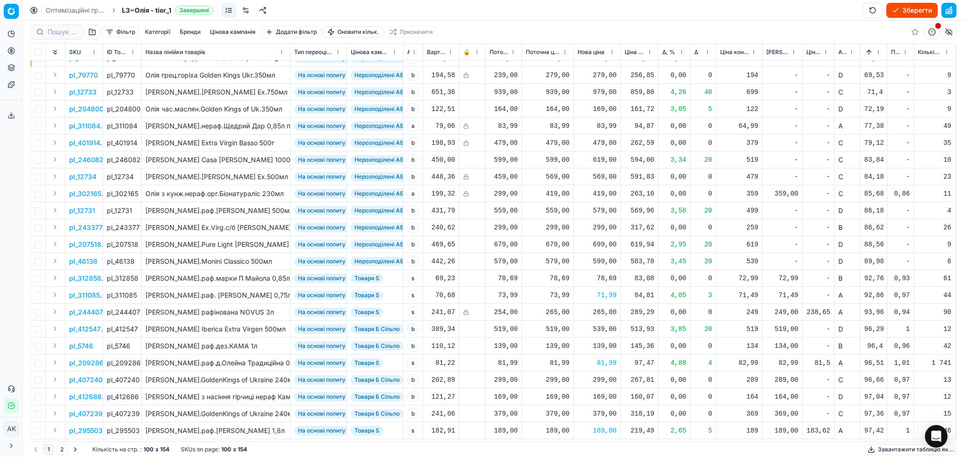
scroll to position [125, 0]
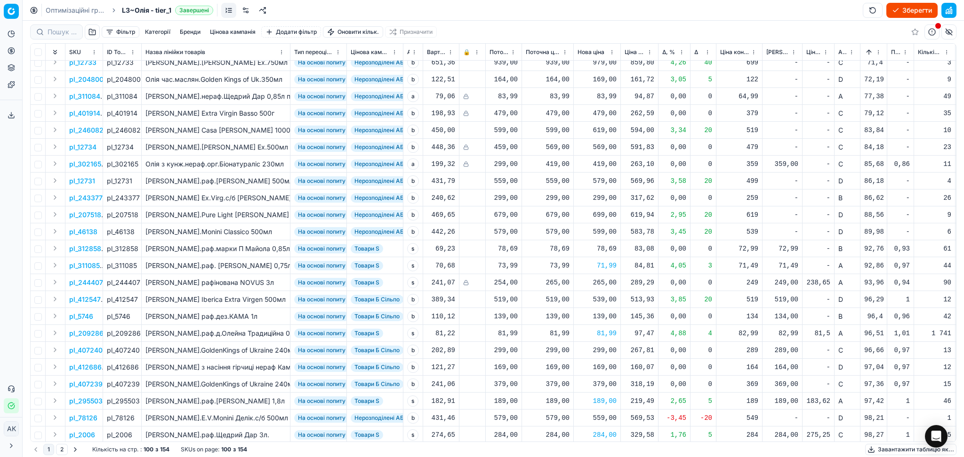
click at [90, 249] on p "pl_312858" at bounding box center [85, 248] width 32 height 9
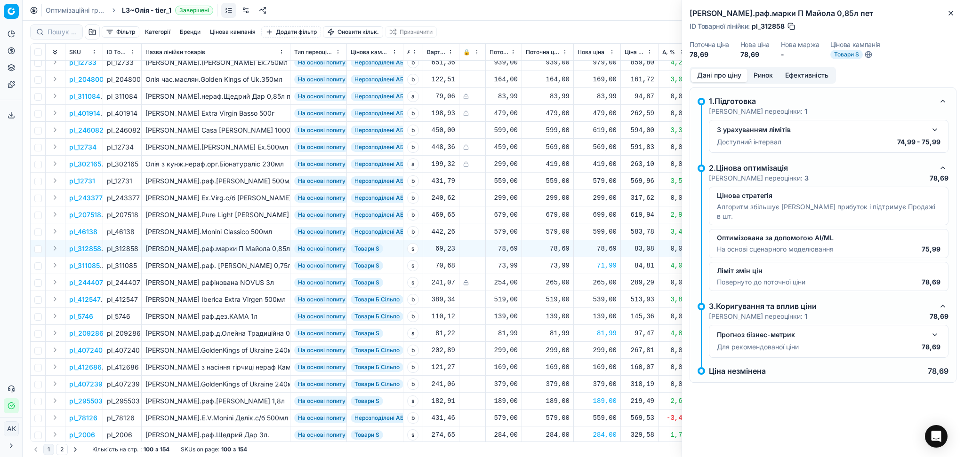
click at [764, 76] on button "Ринок" at bounding box center [763, 76] width 32 height 14
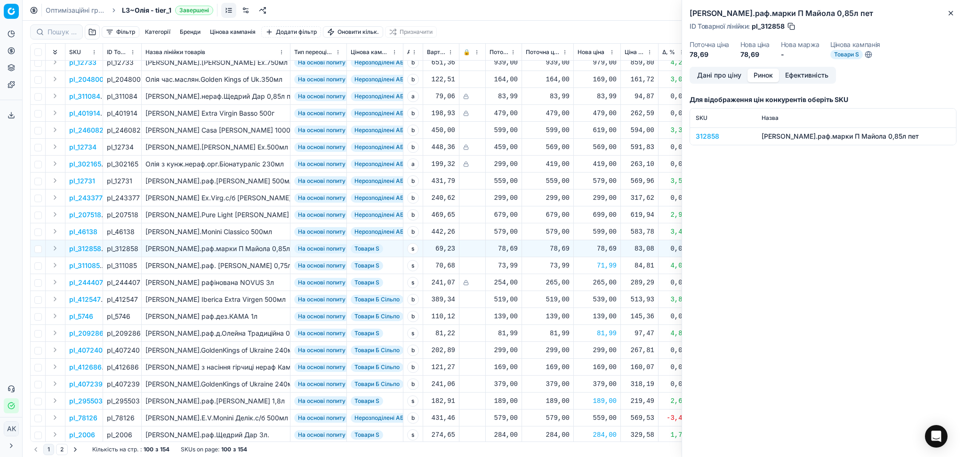
click at [713, 135] on div "312858" at bounding box center [723, 136] width 55 height 9
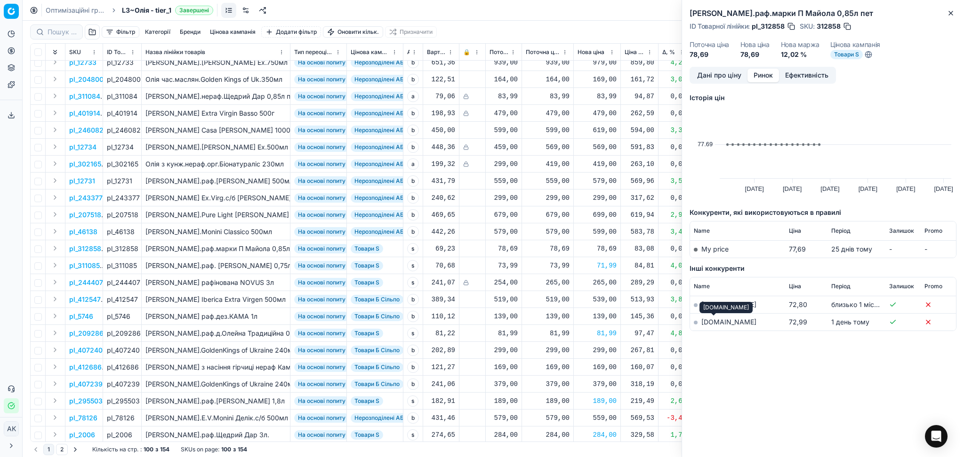
click at [712, 322] on link "[DOMAIN_NAME]" at bounding box center [728, 322] width 55 height 8
click at [952, 10] on icon "button" at bounding box center [951, 13] width 8 height 8
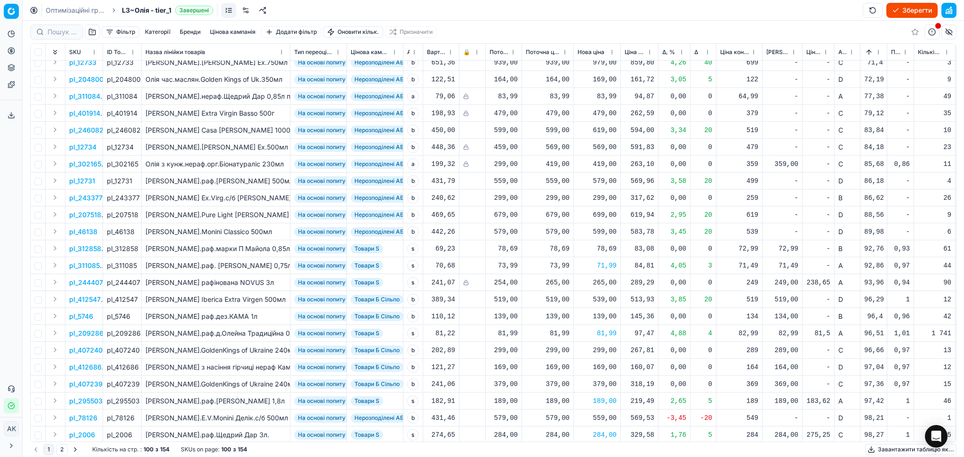
click at [588, 248] on div "78,69" at bounding box center [596, 248] width 39 height 9
drag, startPoint x: 626, startPoint y: 331, endPoint x: 568, endPoint y: 331, distance: 58.4
click at [570, 331] on dl "Поточна: 78,69 Оптимум: 78,69 Вручну: 78.69" at bounding box center [597, 311] width 136 height 61
type input "72.99"
click at [611, 248] on div "72,99" at bounding box center [596, 248] width 39 height 9
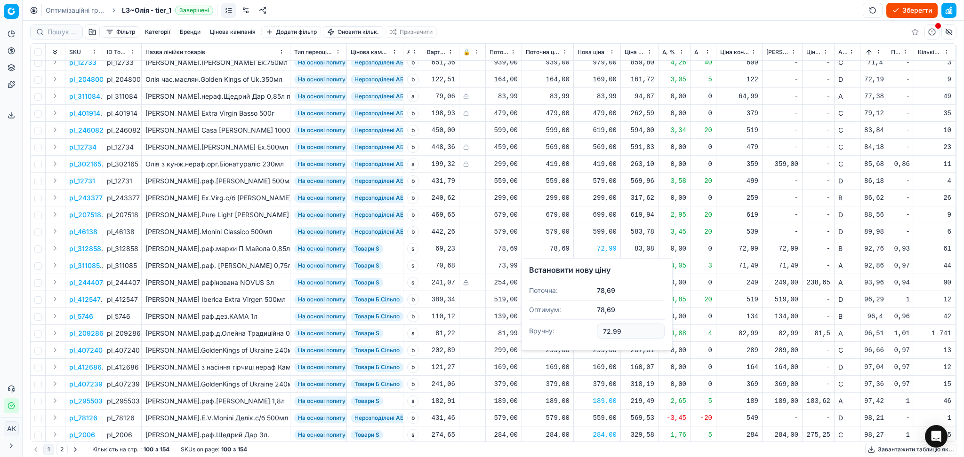
drag, startPoint x: 626, startPoint y: 330, endPoint x: 540, endPoint y: 334, distance: 85.8
click at [546, 334] on dl "Поточна: 78,69 Оптимум: 78,69 Вручну: 72.99" at bounding box center [597, 311] width 136 height 61
type input "75.99"
click at [603, 248] on div "75,99" at bounding box center [596, 248] width 39 height 9
drag, startPoint x: 605, startPoint y: 334, endPoint x: 581, endPoint y: 337, distance: 24.2
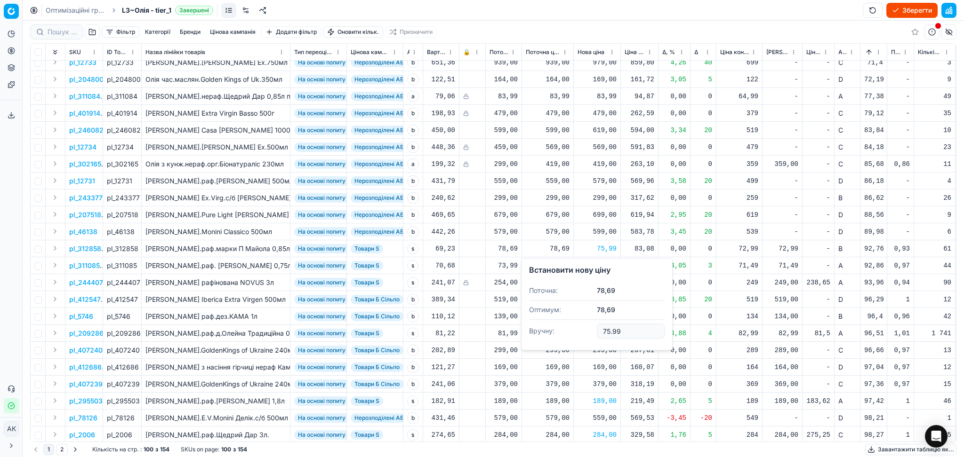
click at [583, 337] on dl "Поточна: 78,69 Оптимум: 78,69 Вручну: 75.99" at bounding box center [597, 311] width 136 height 61
type input "72.99"
click at [613, 302] on div "539,00" at bounding box center [596, 299] width 39 height 9
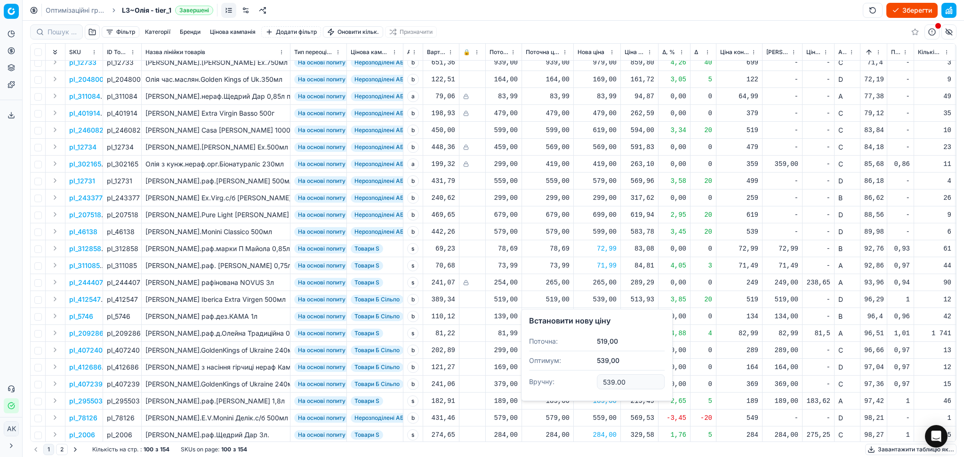
drag, startPoint x: 626, startPoint y: 385, endPoint x: 564, endPoint y: 391, distance: 62.8
click at [562, 399] on div "Встановити нову ціну Поточна: 519,00 Оптимум: 539,00 Вручну: 539.00" at bounding box center [597, 355] width 152 height 92
drag, startPoint x: 620, startPoint y: 382, endPoint x: 574, endPoint y: 385, distance: 45.7
click at [584, 383] on dl "Поточна: 519,00 Оптимум: 539,00 Вручну: 519" at bounding box center [597, 362] width 136 height 61
type input "539"
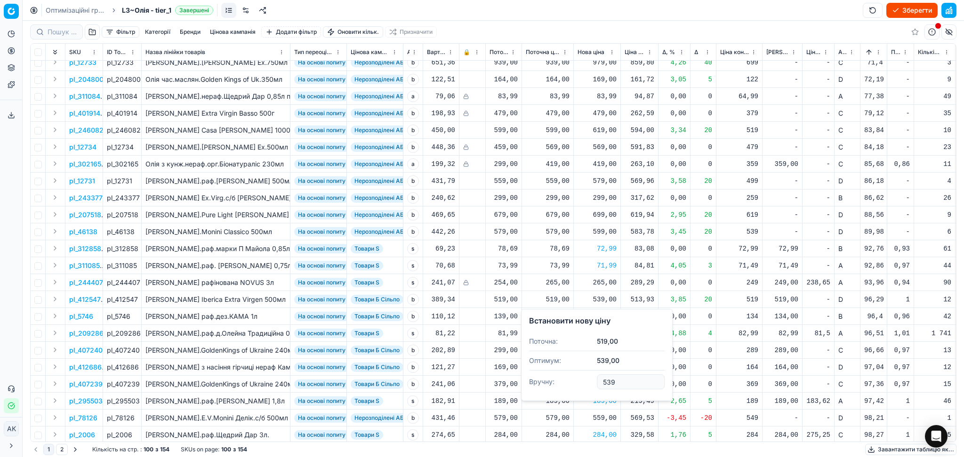
click at [610, 252] on div "72,99" at bounding box center [596, 248] width 39 height 9
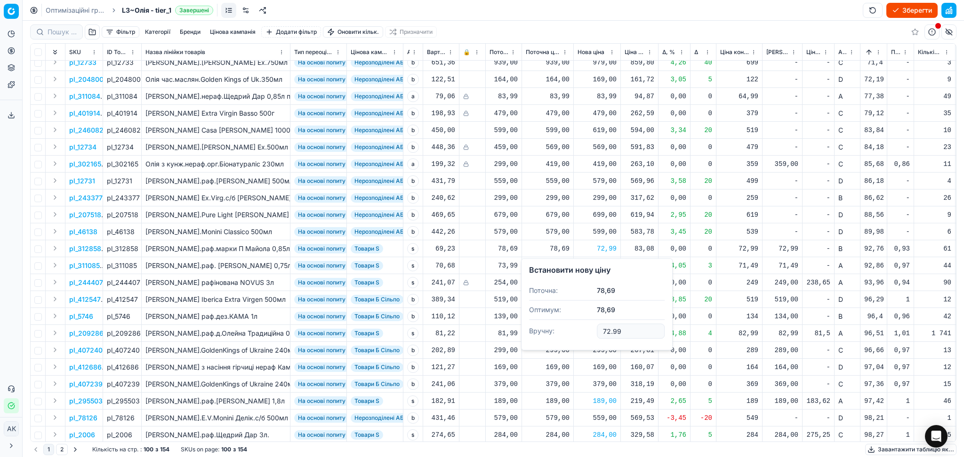
click at [717, 320] on td "134" at bounding box center [739, 316] width 46 height 17
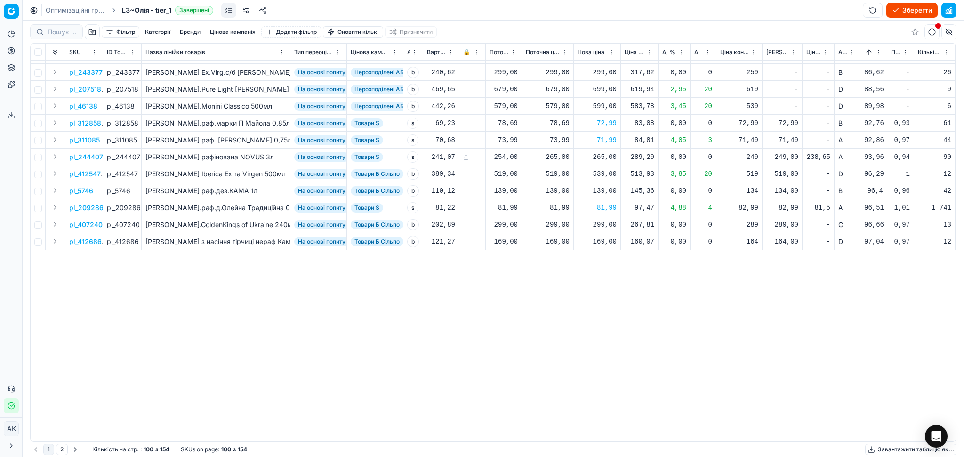
scroll to position [0, 0]
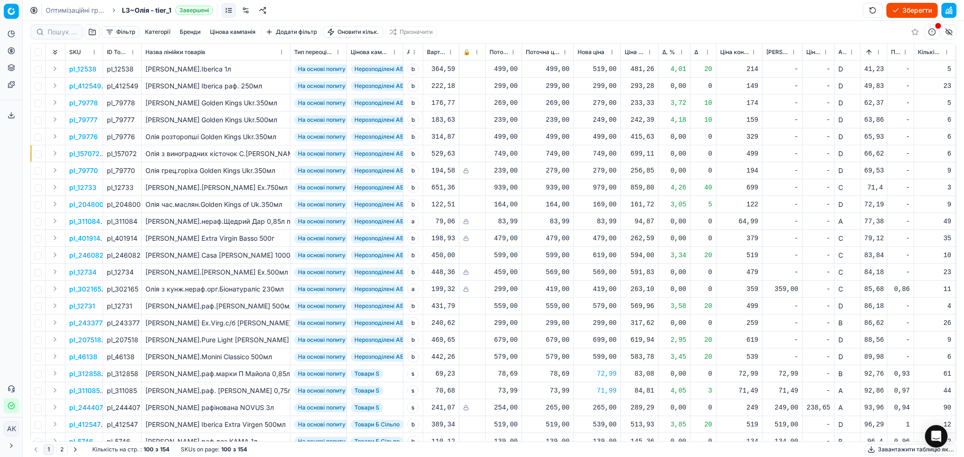
click at [868, 53] on button "Sorted by Новий ціновий індекс (Сільпо) ascending" at bounding box center [868, 52] width 9 height 9
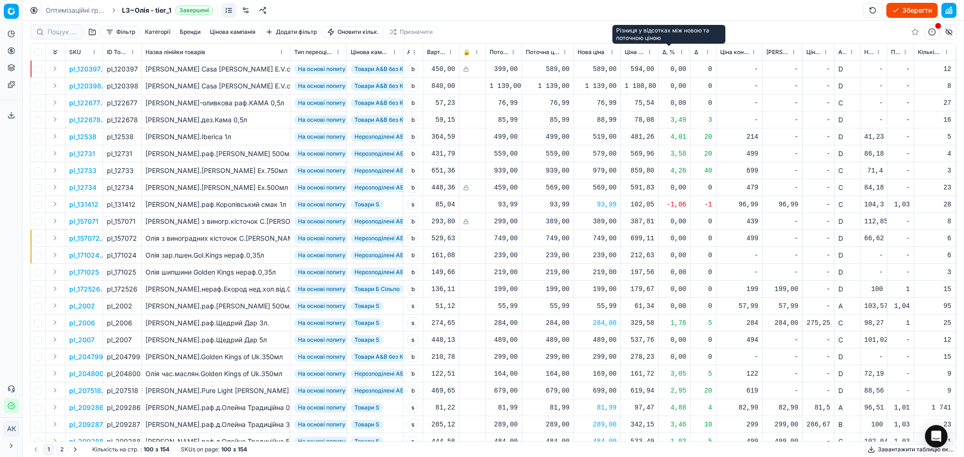
click at [667, 51] on span "Δ, %" at bounding box center [668, 52] width 13 height 8
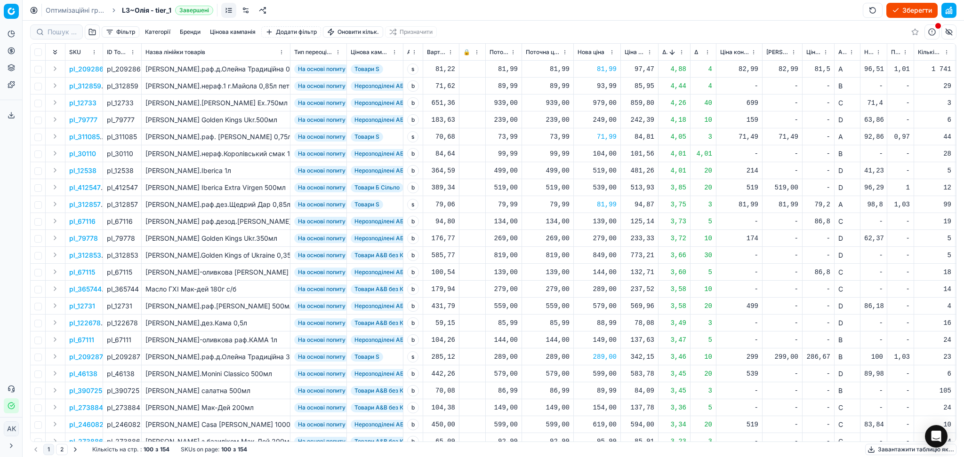
click at [702, 51] on html "Pricing platform Аналітика Цінова оптимізація Асортимент продукції Шаблони Серв…" at bounding box center [482, 228] width 964 height 457
click at [700, 51] on html "Pricing platform Аналітика Цінова оптимізація Асортимент продукції Шаблони Серв…" at bounding box center [482, 228] width 964 height 457
click at [695, 51] on span "Δ" at bounding box center [696, 52] width 4 height 8
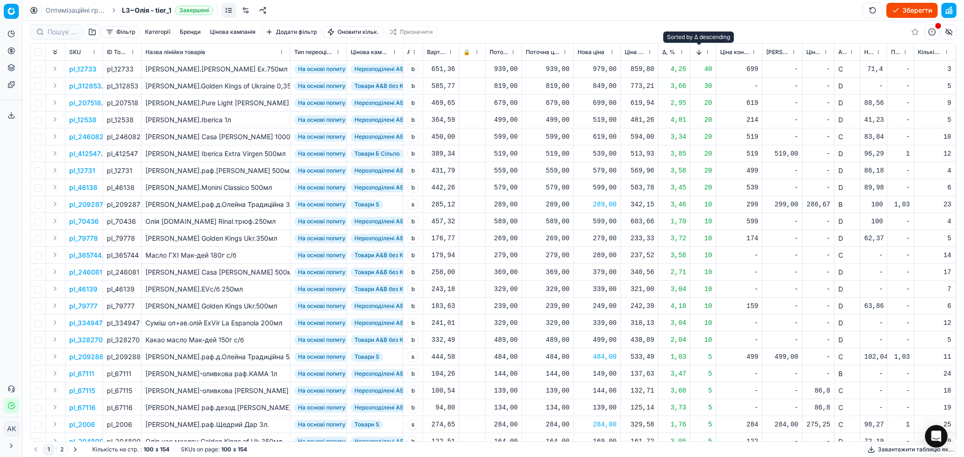
click at [701, 49] on button "Sorted by Δ descending" at bounding box center [698, 52] width 9 height 9
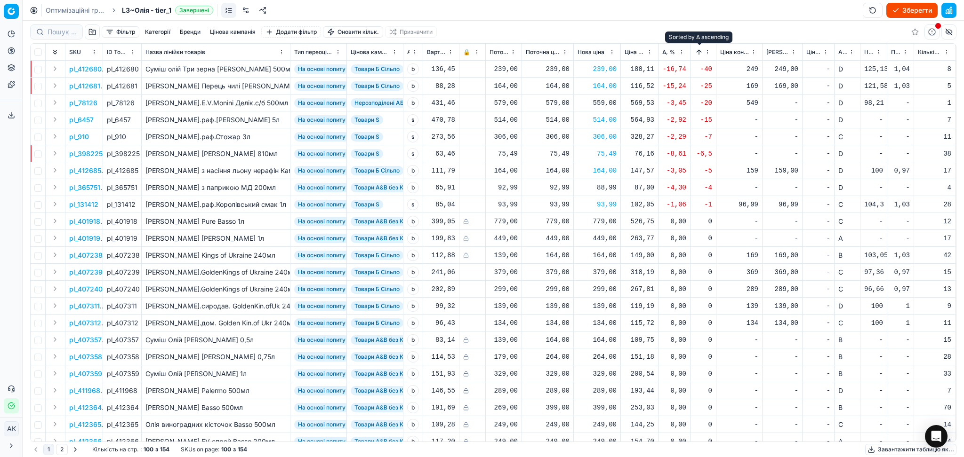
click at [701, 49] on button "Sorted by Δ ascending" at bounding box center [698, 52] width 9 height 9
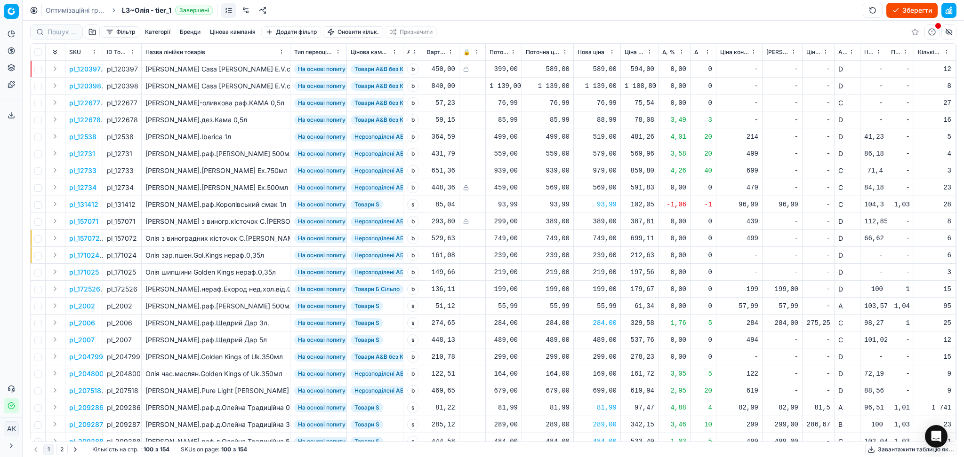
click at [950, 9] on button "button" at bounding box center [948, 10] width 15 height 15
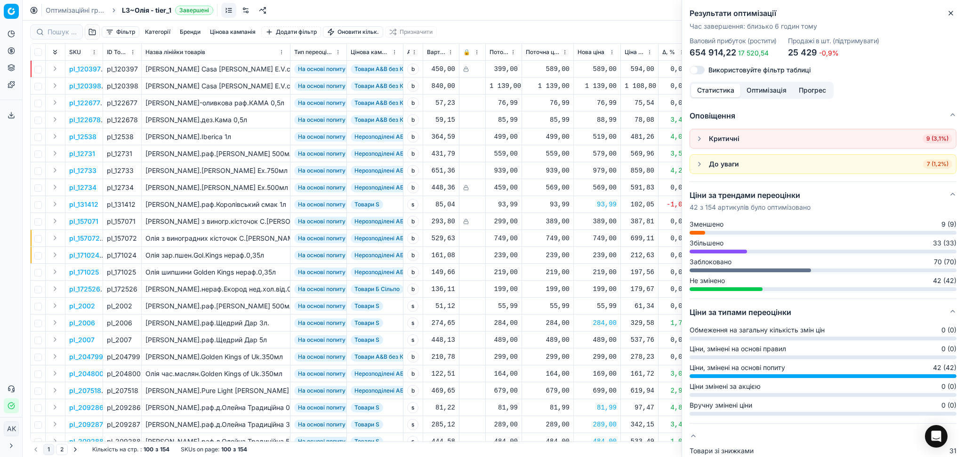
click at [934, 140] on span "9 (3,1%)" at bounding box center [937, 138] width 30 height 9
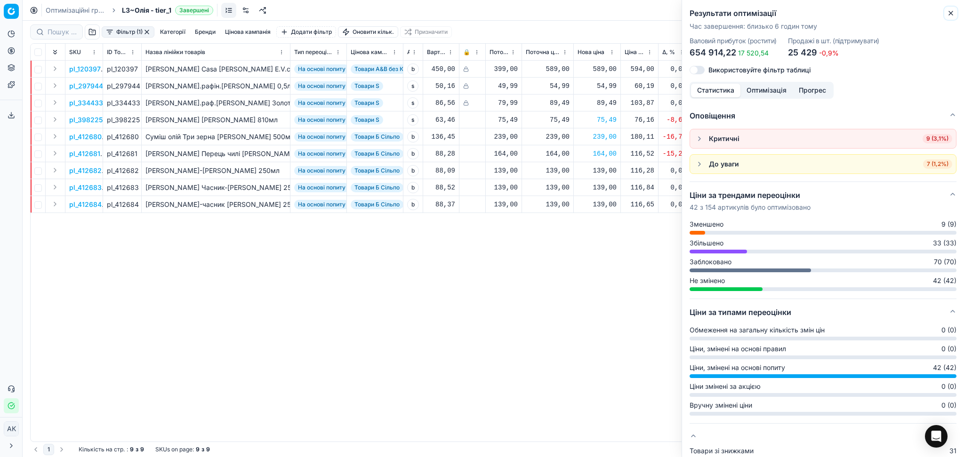
click at [951, 11] on icon "button" at bounding box center [951, 13] width 8 height 8
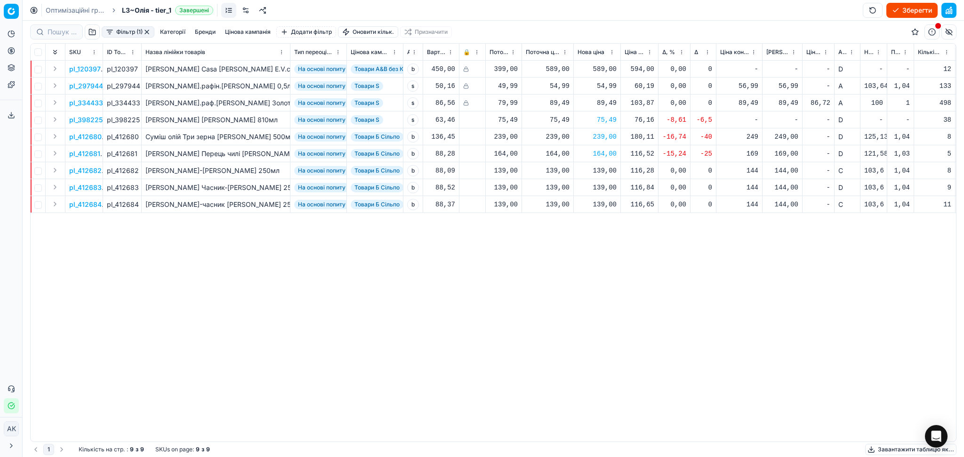
click at [75, 170] on p "pl_412682" at bounding box center [85, 170] width 32 height 9
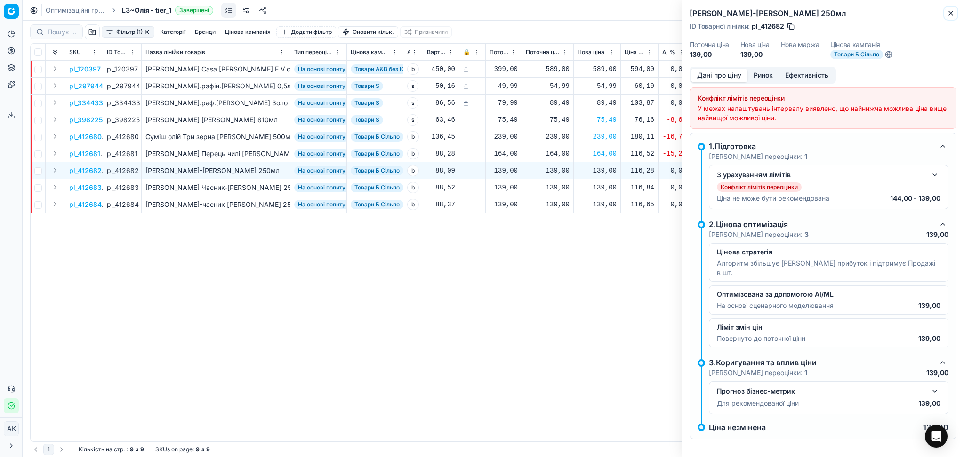
click at [947, 12] on icon "button" at bounding box center [951, 13] width 8 height 8
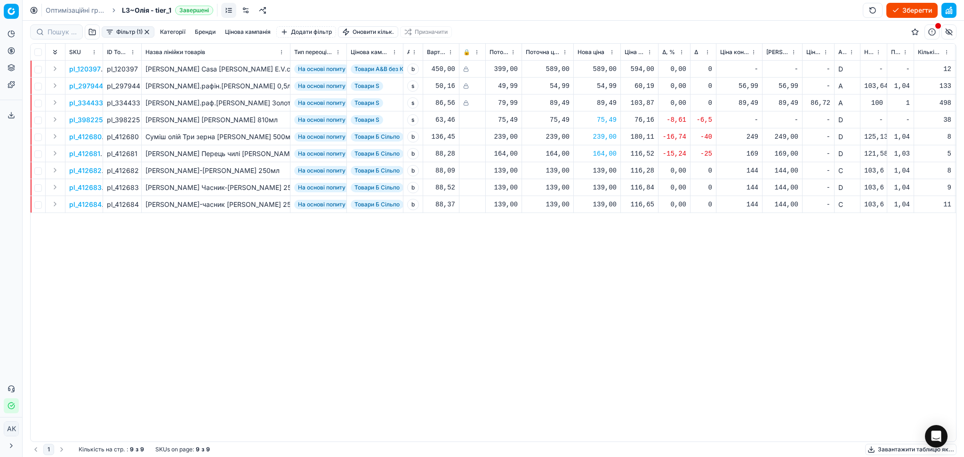
click at [149, 32] on button "button" at bounding box center [147, 32] width 8 height 8
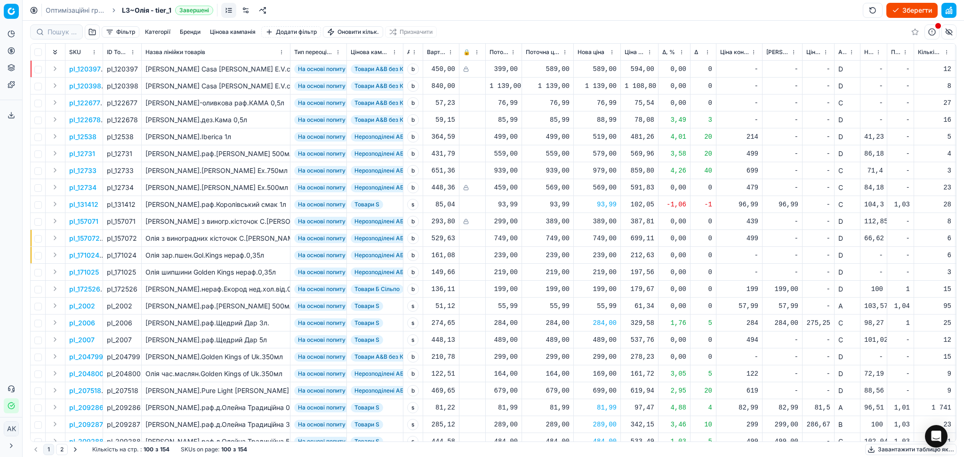
click at [904, 450] on button "Завантажити таблицю як..." at bounding box center [910, 449] width 91 height 11
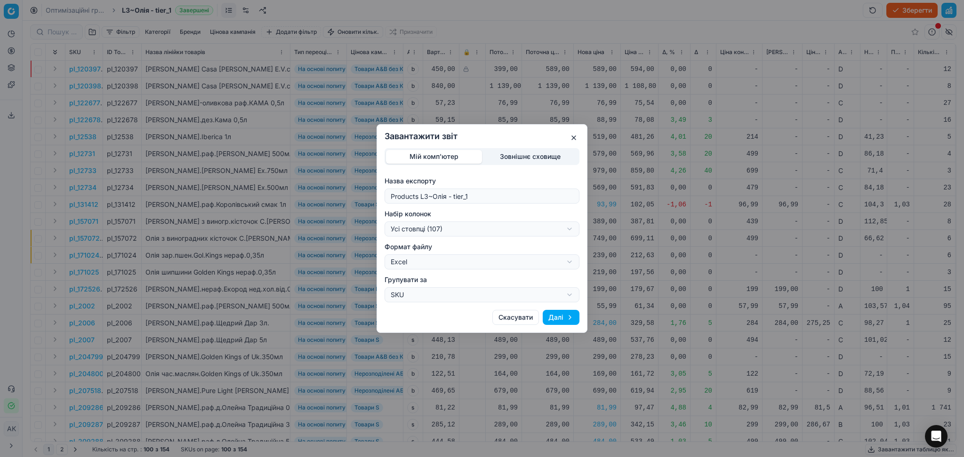
click at [446, 222] on div "Завантажити звіт Мій комп'ютер Зовнішнє сховище Назва експорту Products L3~Олія…" at bounding box center [482, 228] width 964 height 457
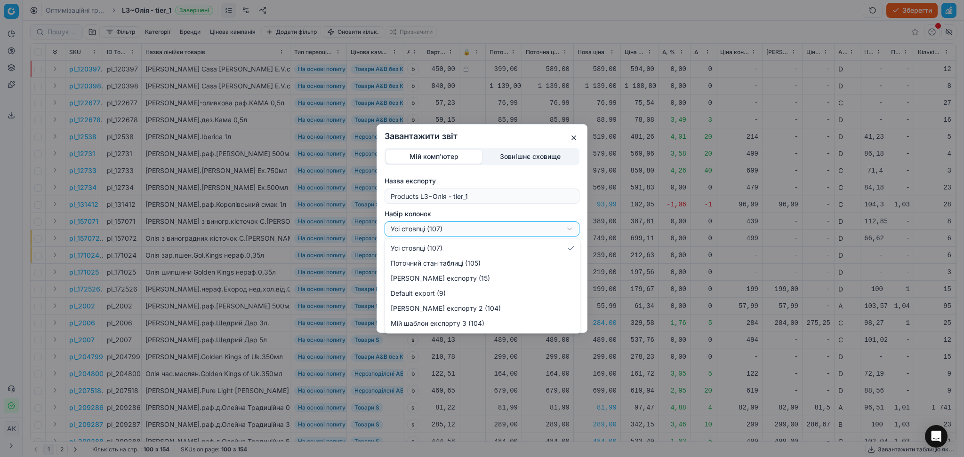
select select "custom"
drag, startPoint x: 464, startPoint y: 279, endPoint x: 484, endPoint y: 277, distance: 19.9
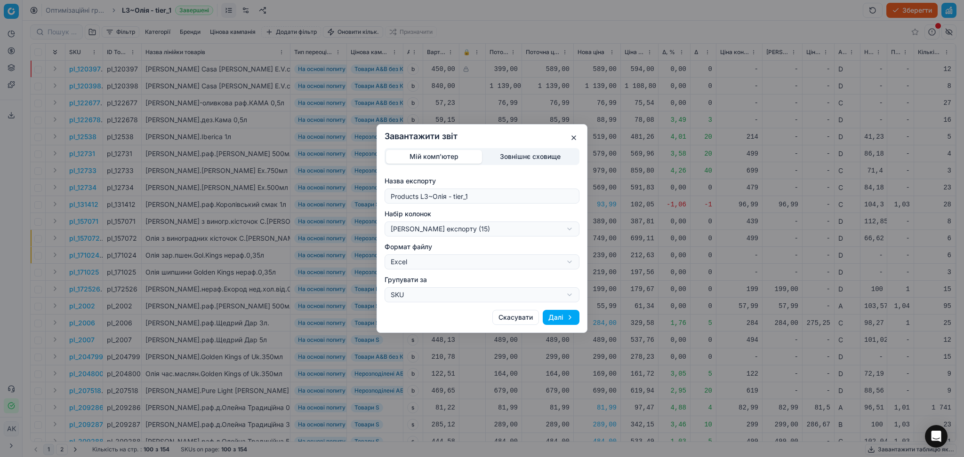
click at [569, 316] on button "Далі" at bounding box center [561, 317] width 37 height 15
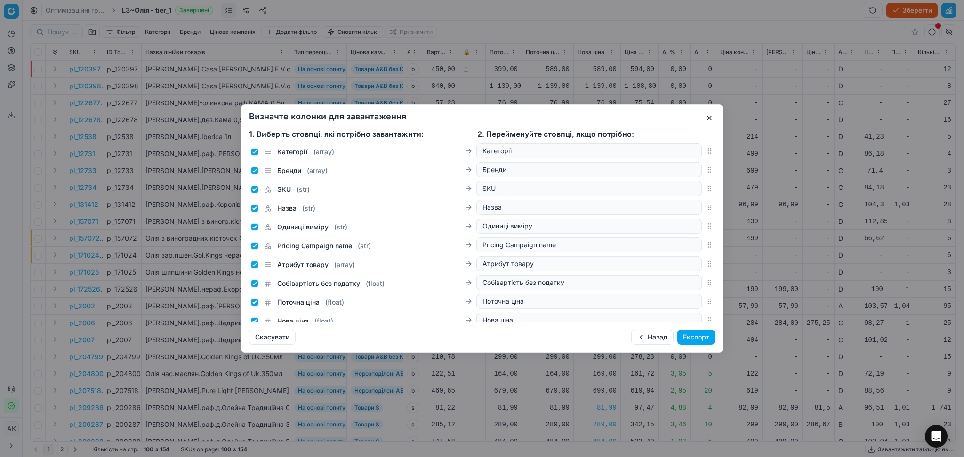
click at [696, 337] on button "Експорт" at bounding box center [696, 337] width 38 height 15
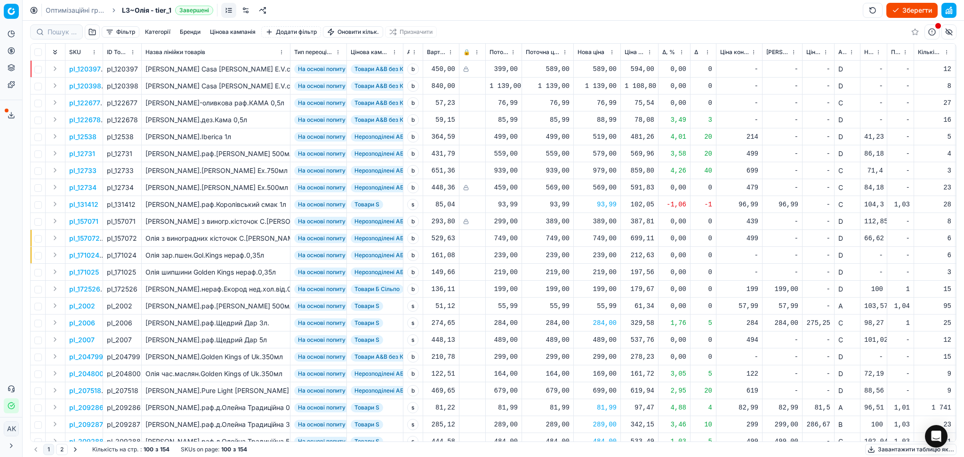
click at [12, 115] on polyline at bounding box center [11, 115] width 3 height 1
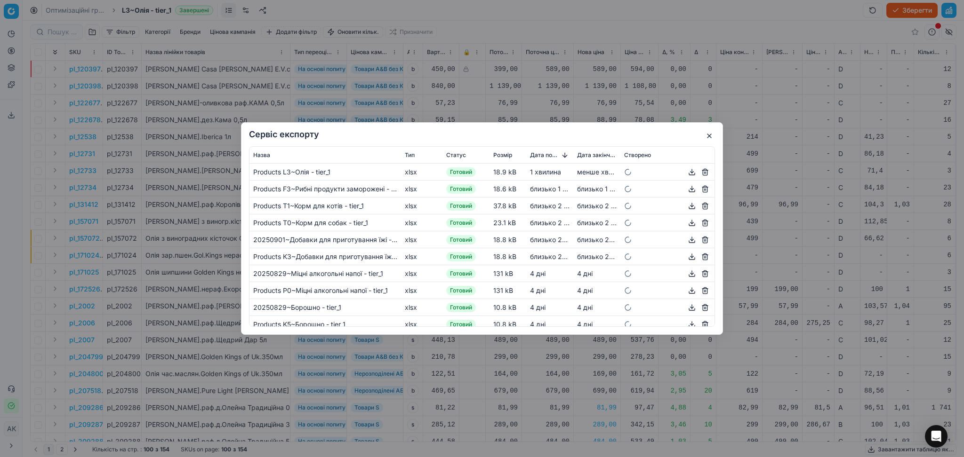
click at [686, 173] on button "button" at bounding box center [691, 172] width 11 height 11
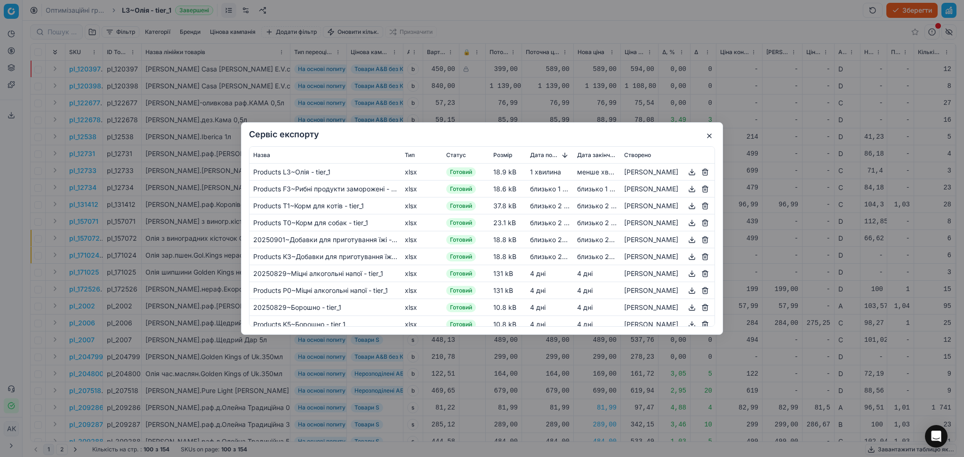
click at [710, 136] on button "button" at bounding box center [709, 135] width 11 height 11
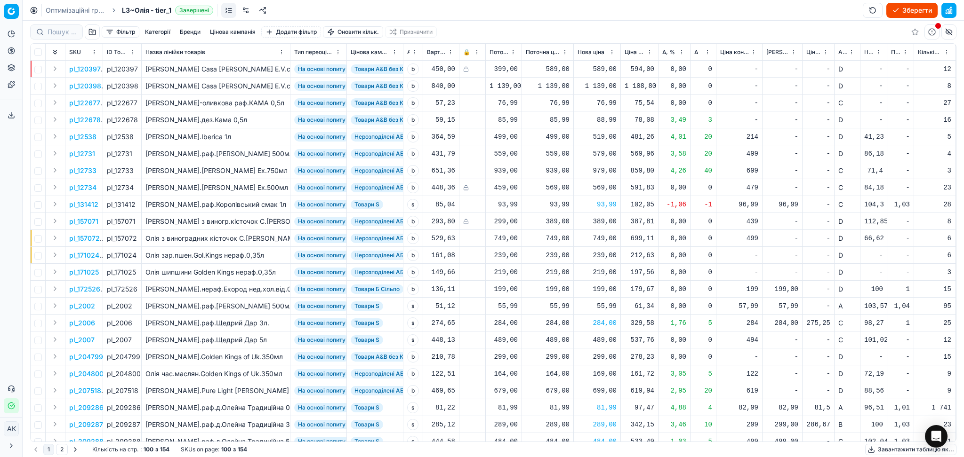
click at [915, 12] on button "Зберегти" at bounding box center [911, 10] width 51 height 15
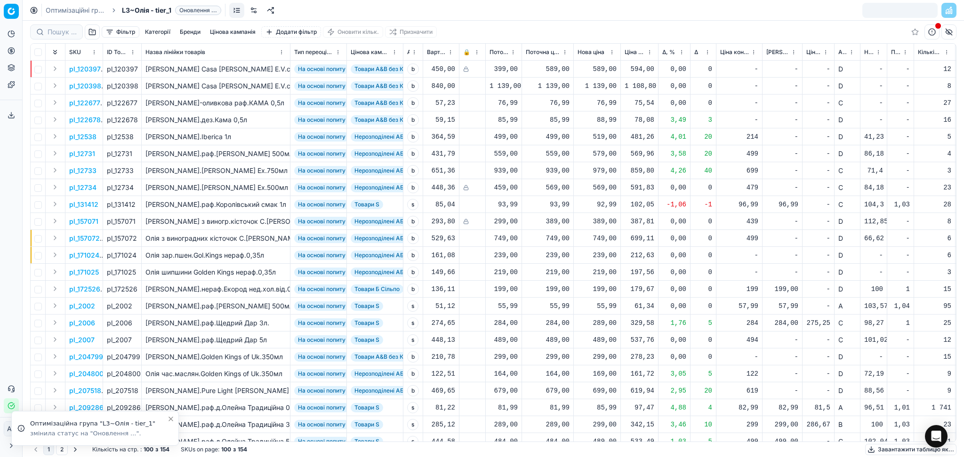
click at [77, 6] on link "Оптимізаційні групи" at bounding box center [76, 10] width 60 height 9
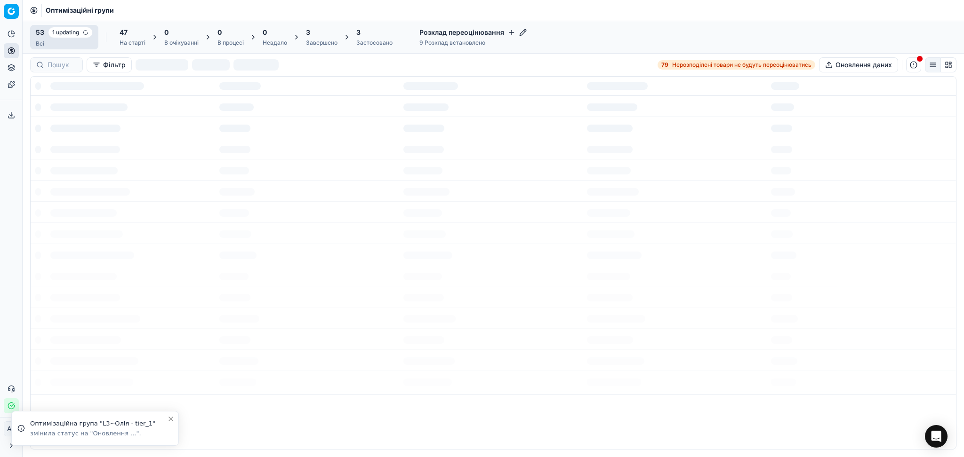
click at [334, 40] on div "Завершено" at bounding box center [322, 43] width 32 height 8
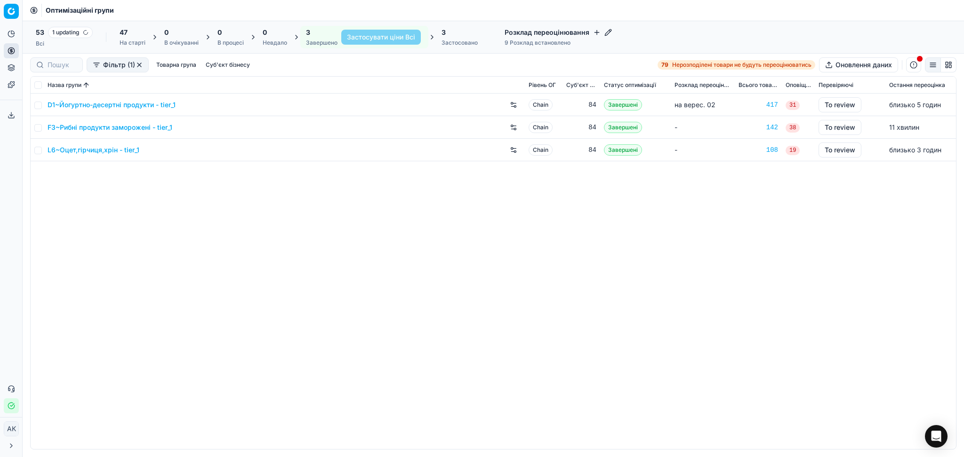
click at [101, 125] on link "F3~Рибні продукти заморожені - tier_1" at bounding box center [110, 127] width 125 height 9
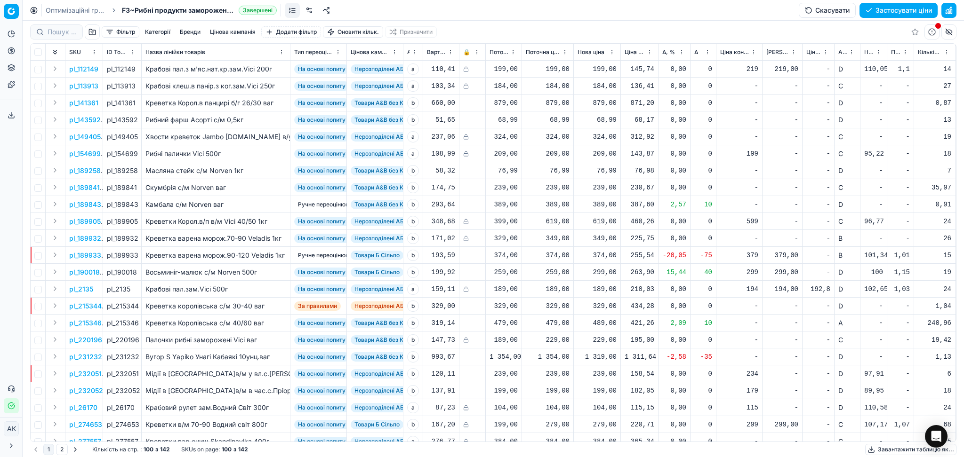
click at [901, 11] on button "Застосувати ціни" at bounding box center [898, 10] width 78 height 15
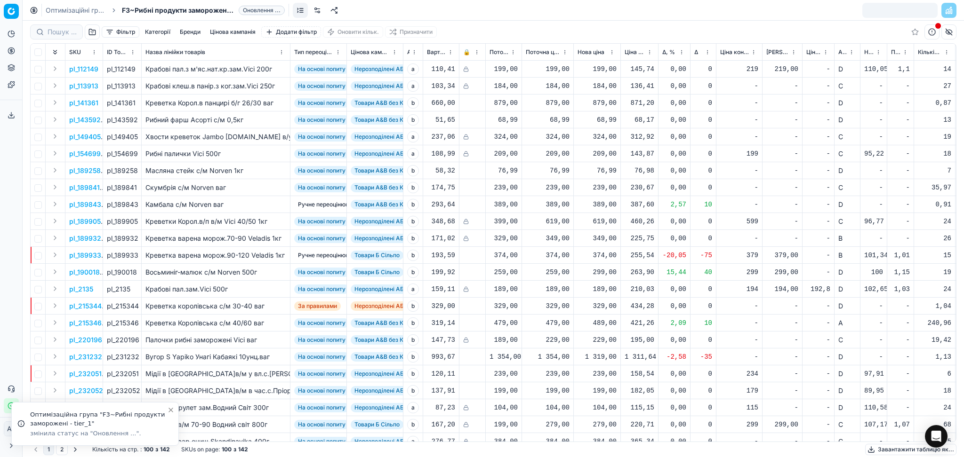
click at [79, 10] on link "Оптимізаційні групи" at bounding box center [76, 10] width 60 height 9
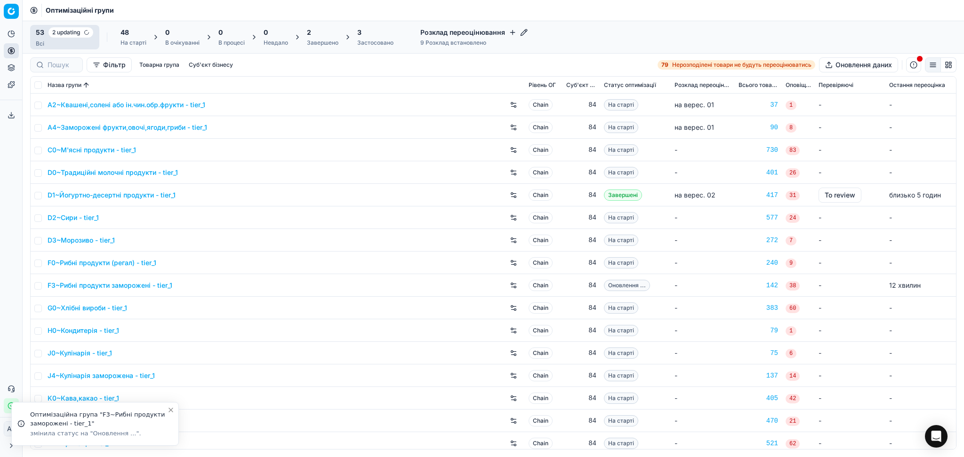
click at [332, 37] on div "2 Завершено" at bounding box center [323, 37] width 32 height 19
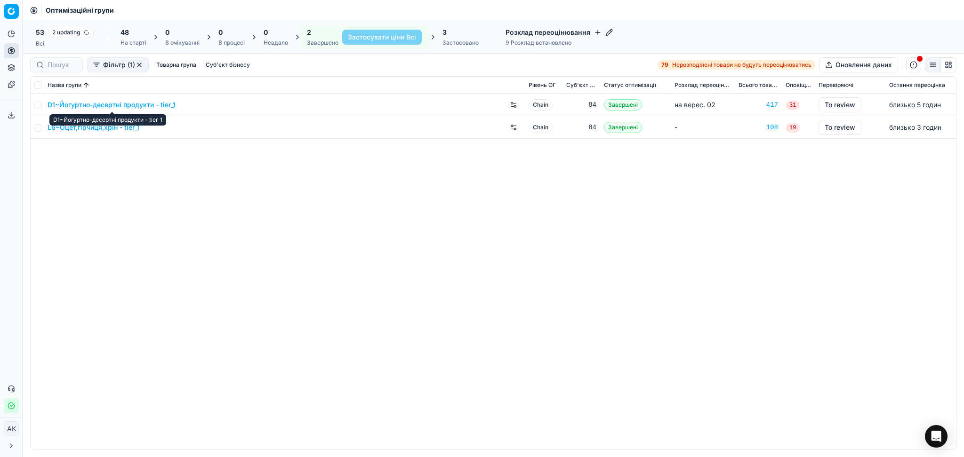
click at [124, 104] on link "D1~Йогуртно-десертні продукти - tier_1" at bounding box center [112, 104] width 128 height 9
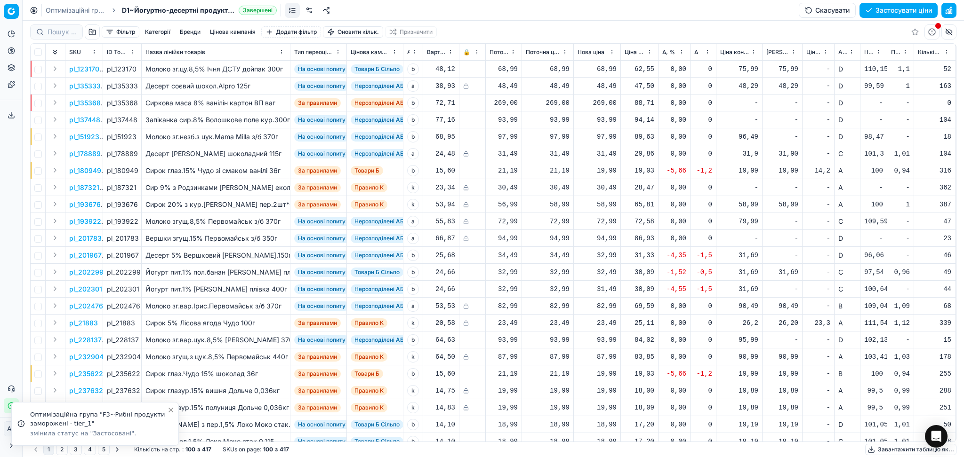
click at [237, 32] on button "Цінова кампанія" at bounding box center [232, 31] width 53 height 11
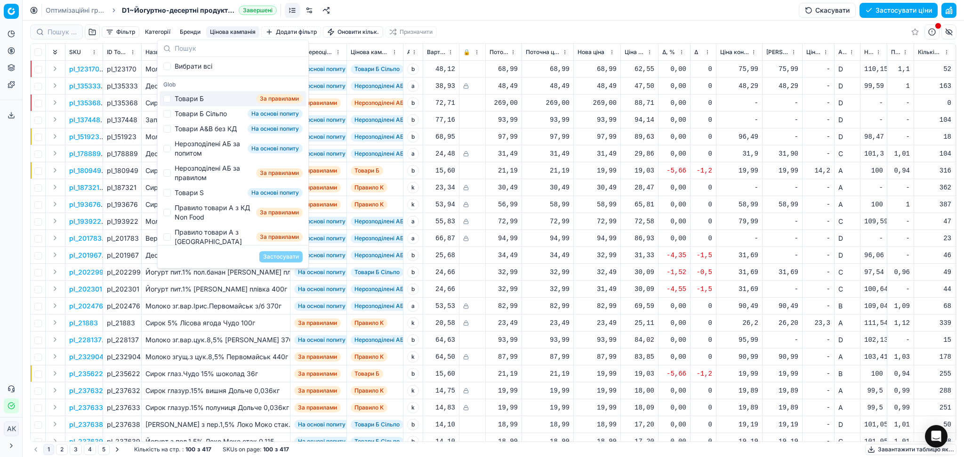
click at [194, 102] on div "Товари Б" at bounding box center [189, 98] width 29 height 9
checkbox input "false"
click at [83, 12] on link "Оптимізаційні групи" at bounding box center [76, 10] width 60 height 9
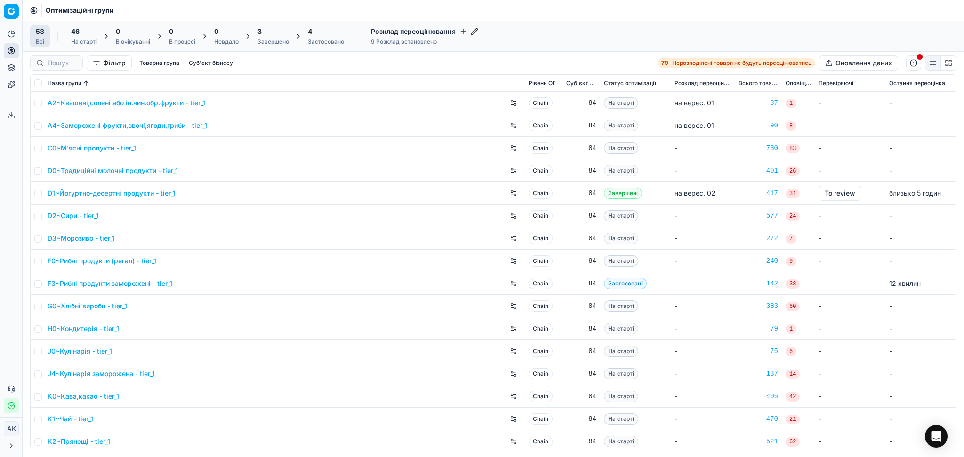
click at [280, 34] on div "3" at bounding box center [273, 31] width 32 height 9
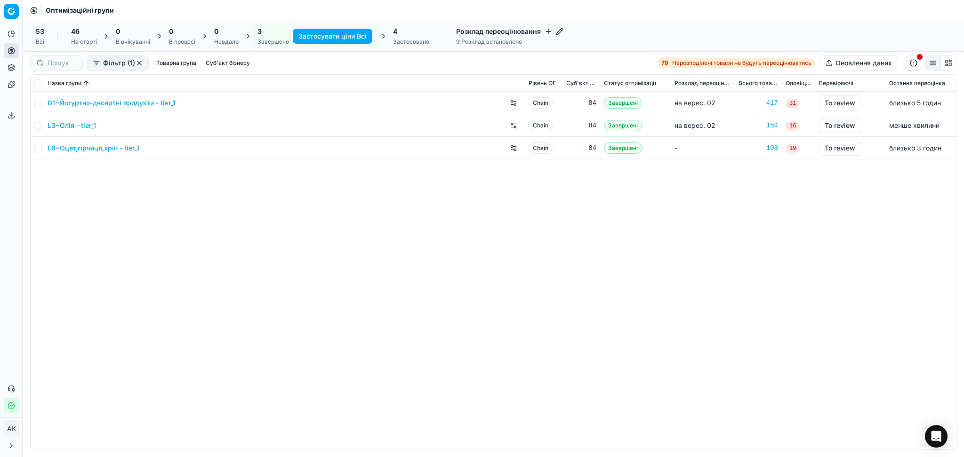
click at [71, 125] on link "L3~Олія - tier_1" at bounding box center [72, 125] width 48 height 9
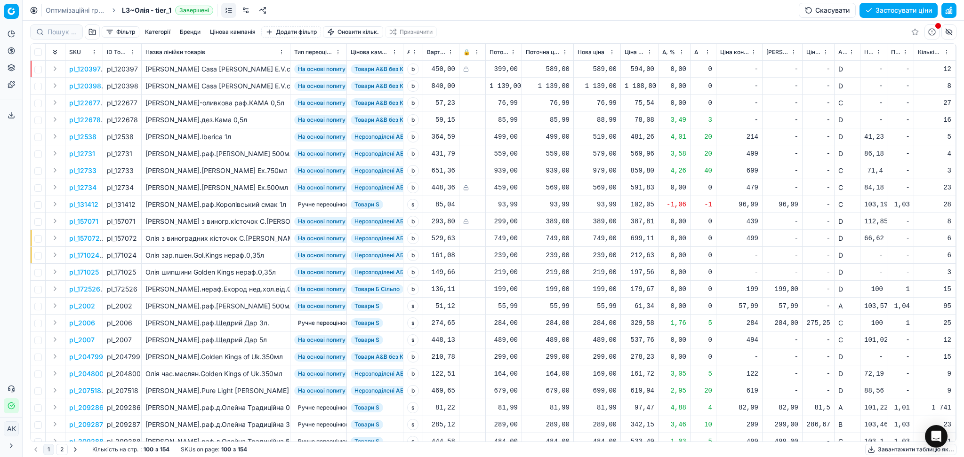
click at [910, 12] on button "Застосувати ціни" at bounding box center [898, 10] width 78 height 15
click at [60, 9] on link "Оптимізаційні групи" at bounding box center [76, 10] width 60 height 9
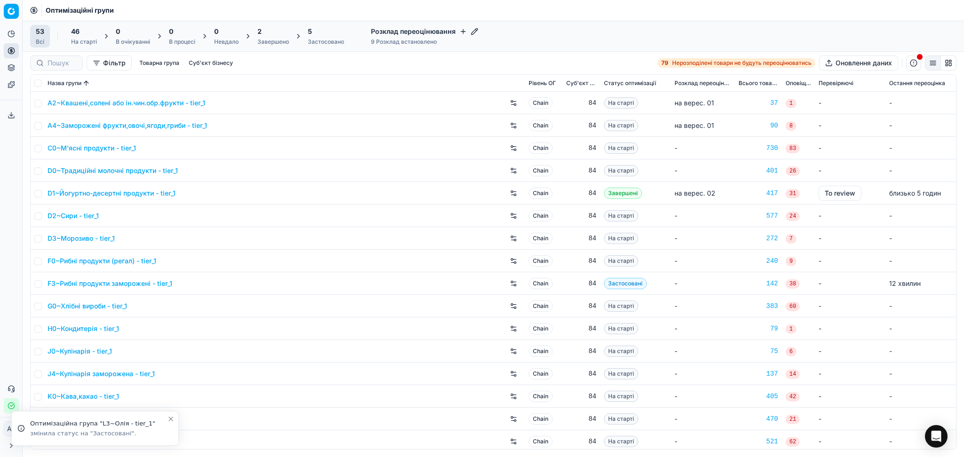
click at [275, 31] on div "2" at bounding box center [273, 31] width 32 height 9
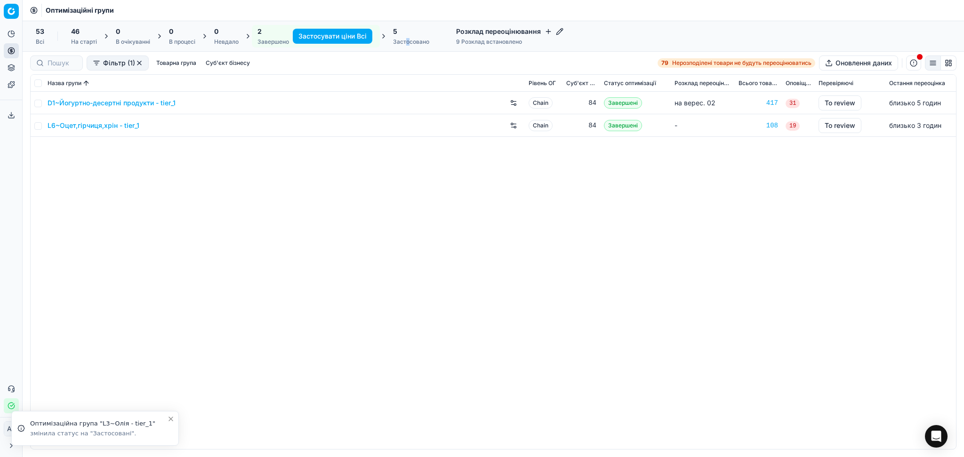
click at [407, 37] on div "5 Застосовано" at bounding box center [411, 36] width 36 height 19
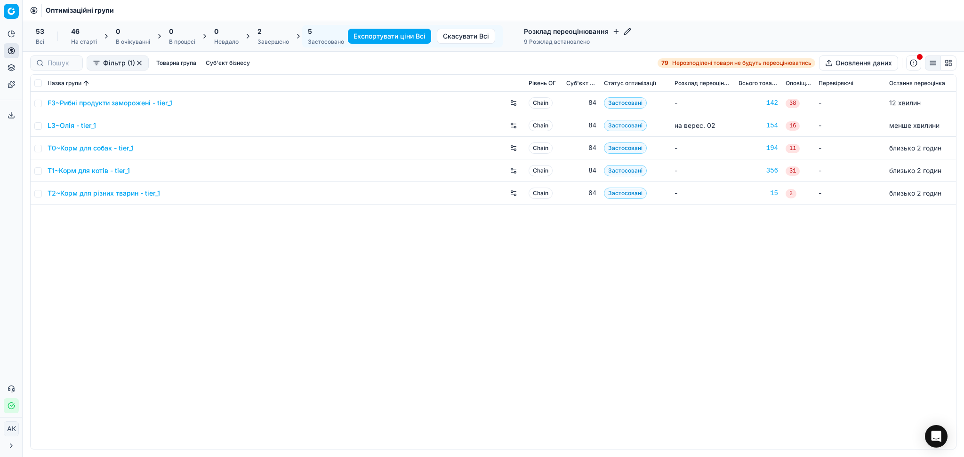
click at [327, 35] on div "5" at bounding box center [326, 31] width 36 height 9
click at [283, 35] on div "2" at bounding box center [273, 31] width 32 height 9
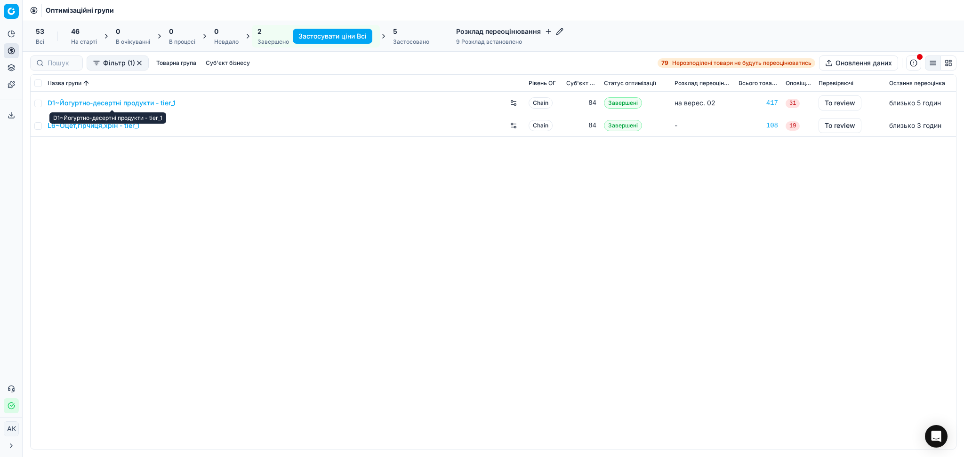
click at [96, 106] on link "D1~Йогуртно-десертні продукти - tier_1" at bounding box center [112, 102] width 128 height 9
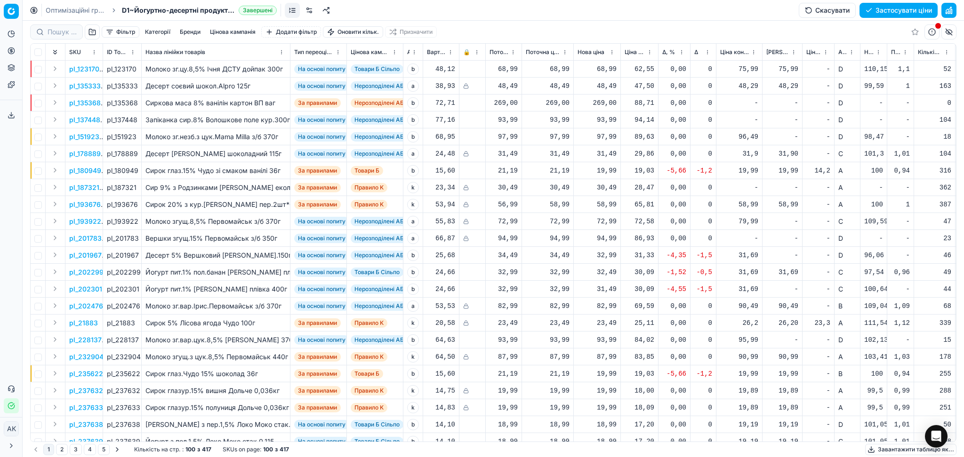
click at [230, 33] on button "Цінова кампанія" at bounding box center [232, 31] width 53 height 11
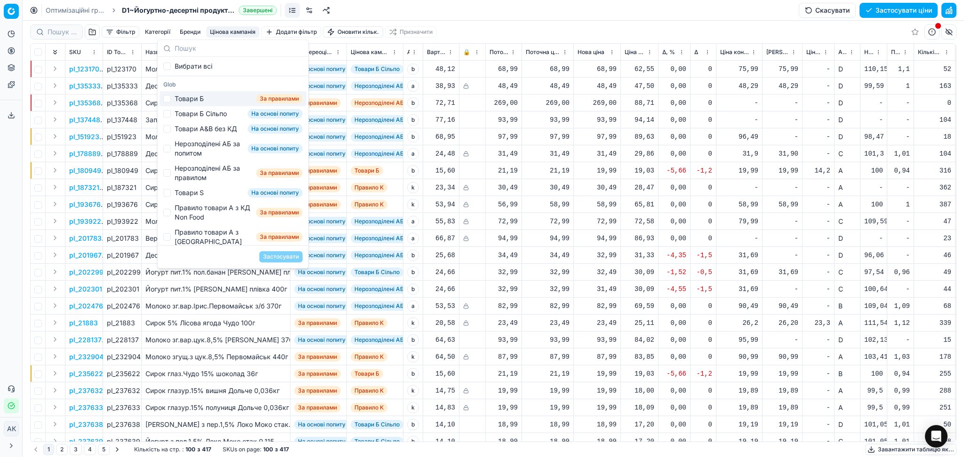
click at [191, 100] on div "Товари Б" at bounding box center [189, 98] width 29 height 9
checkbox input "true"
click at [282, 256] on button "Застосувати" at bounding box center [280, 256] width 43 height 11
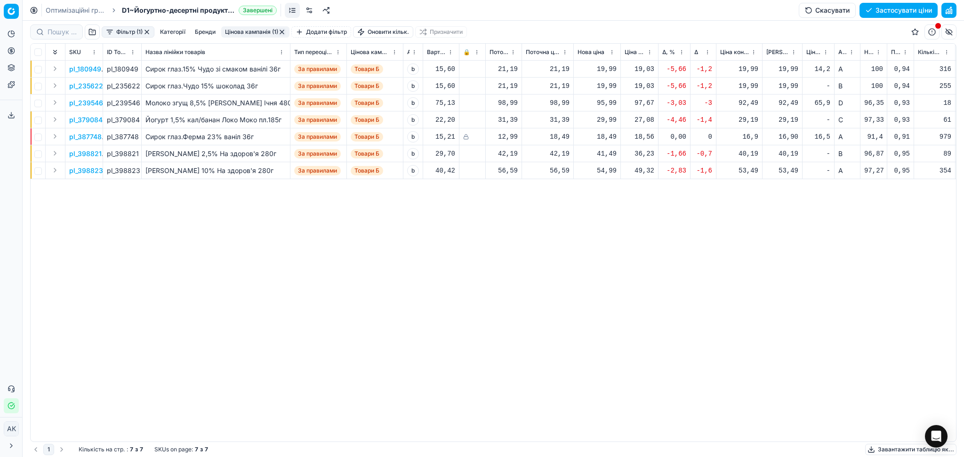
click at [605, 67] on div "19,99" at bounding box center [596, 68] width 39 height 9
drag, startPoint x: 609, startPoint y: 152, endPoint x: 594, endPoint y: 152, distance: 15.1
click at [594, 152] on dl "Поточна: 21,19 Оптимум: 19,99 Вручну: 19.99" at bounding box center [597, 133] width 136 height 61
type input "20.99"
click at [597, 83] on div "19,99" at bounding box center [596, 85] width 39 height 9
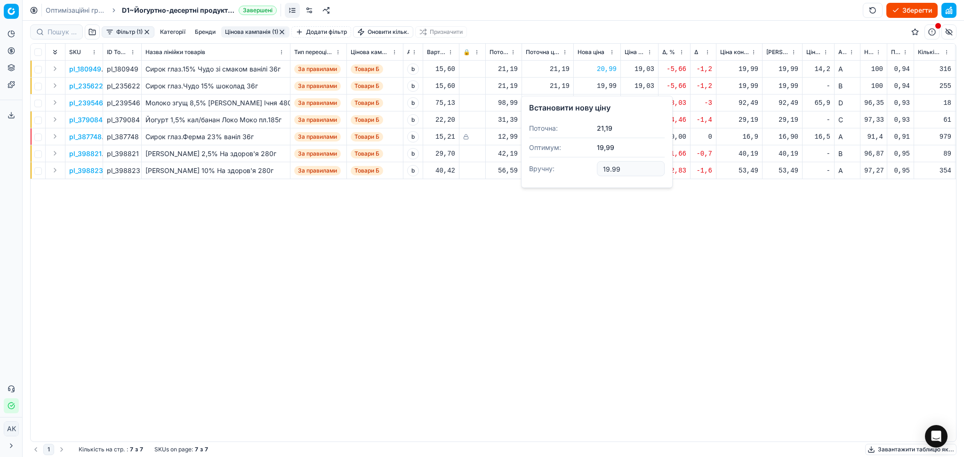
drag, startPoint x: 608, startPoint y: 169, endPoint x: 586, endPoint y: 168, distance: 22.2
click at [586, 168] on dl "Поточна: 21,19 Оптимум: 19,99 Вручну: 19.99" at bounding box center [597, 149] width 136 height 61
type input "20.99"
click at [267, 31] on button "Цінова кампанія (1)" at bounding box center [255, 31] width 68 height 11
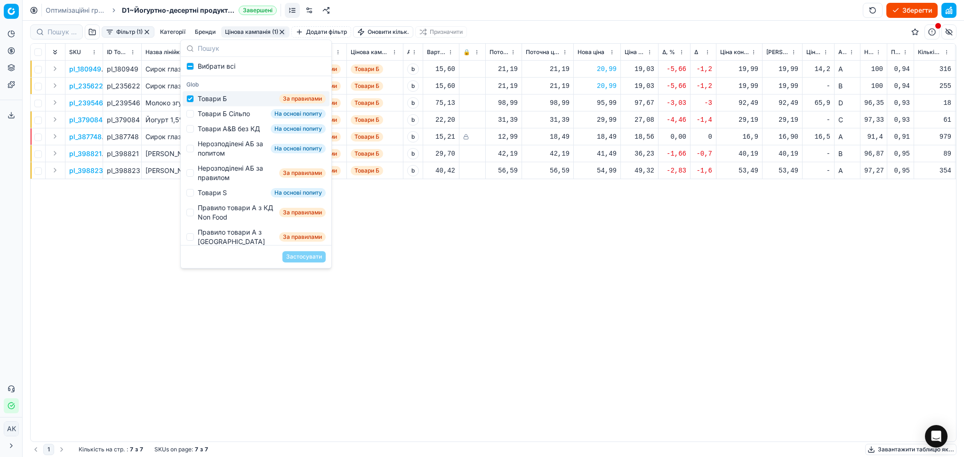
click at [222, 104] on div "Товари Б За правилами" at bounding box center [256, 98] width 147 height 15
checkbox input "false"
click at [220, 114] on div "Товари Б Сільпо" at bounding box center [224, 113] width 52 height 9
checkbox input "true"
click at [310, 257] on button "Застосувати" at bounding box center [303, 256] width 43 height 11
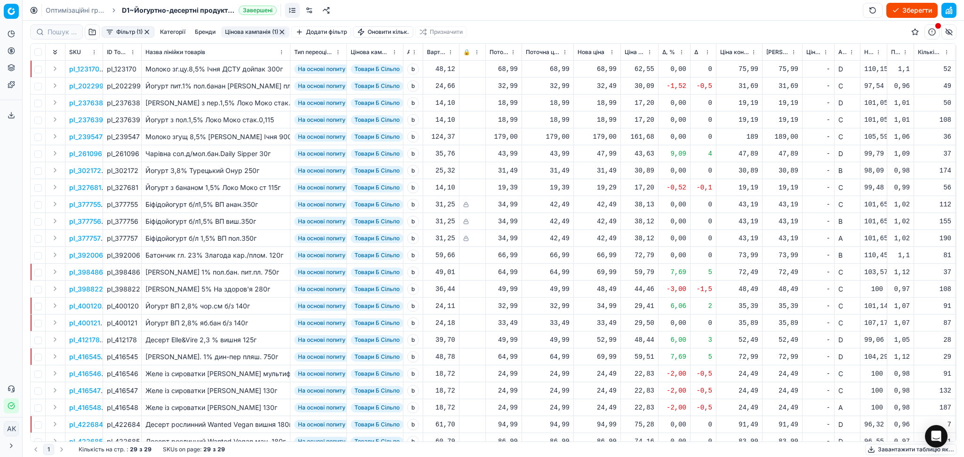
click at [867, 54] on span "Новий ціновий індекс (Сільпо)" at bounding box center [868, 52] width 9 height 8
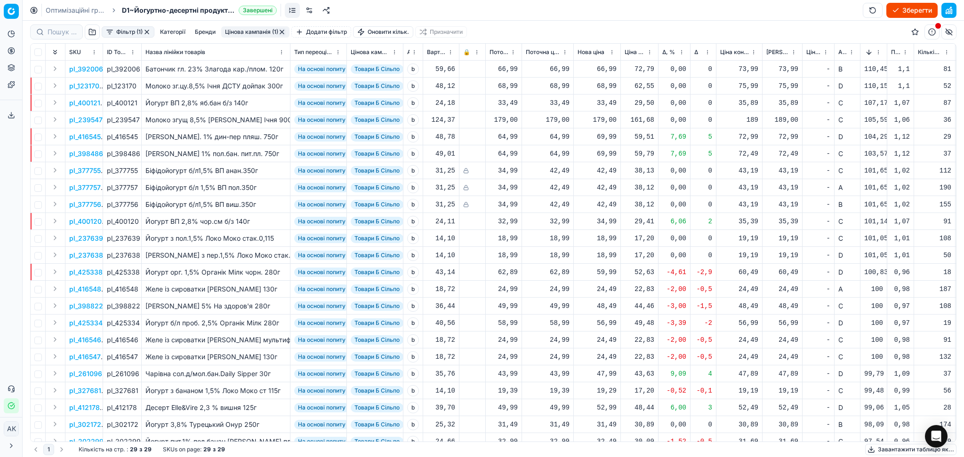
click at [601, 342] on div "24,49" at bounding box center [596, 340] width 39 height 9
click at [616, 423] on input "24.49" at bounding box center [631, 423] width 68 height 15
type input "24.99"
click at [607, 358] on div "24,49" at bounding box center [596, 357] width 39 height 9
click at [613, 326] on input "24.49" at bounding box center [631, 327] width 68 height 15
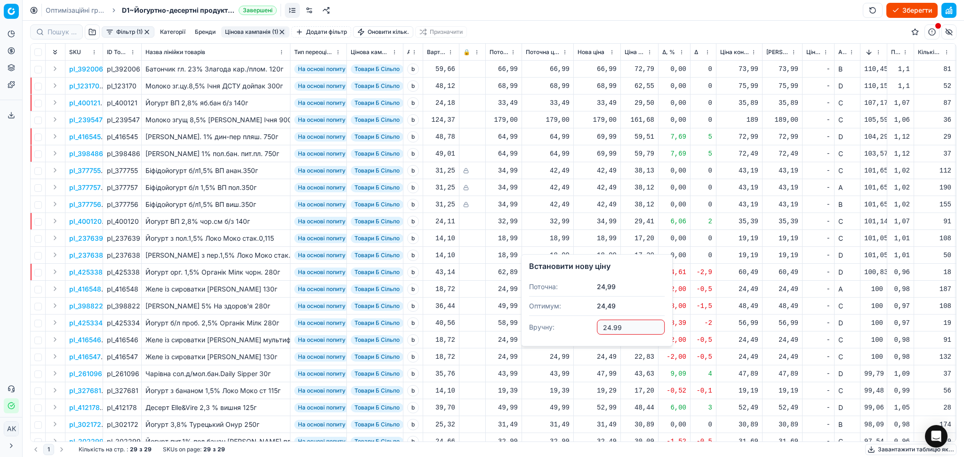
type input "24.99"
click at [257, 27] on button "Цінова кампанія (1)" at bounding box center [255, 31] width 68 height 11
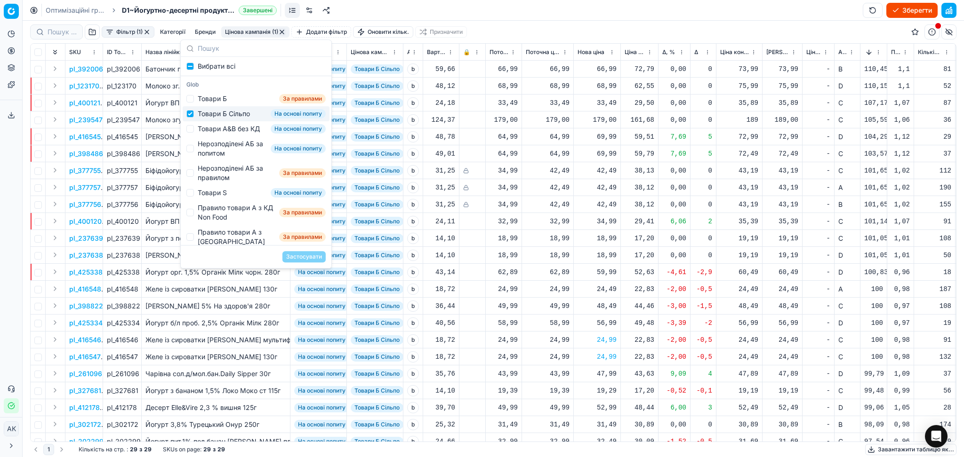
click at [211, 115] on div "Товари Б Сільпо" at bounding box center [224, 113] width 52 height 9
checkbox input "false"
click at [209, 130] on div "Товари А&B без КД" at bounding box center [229, 128] width 62 height 9
checkbox input "true"
click at [298, 259] on button "Застосувати" at bounding box center [303, 256] width 43 height 11
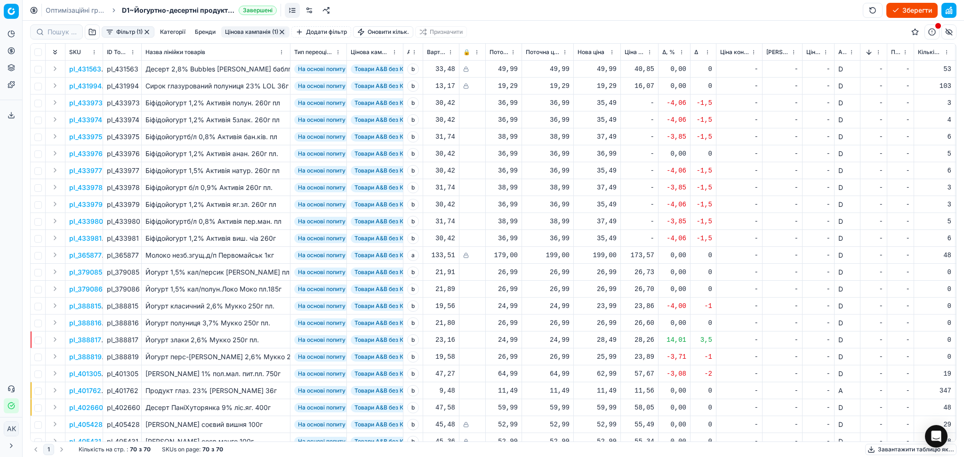
click at [249, 31] on button "Цінова кампанія (1)" at bounding box center [255, 31] width 68 height 11
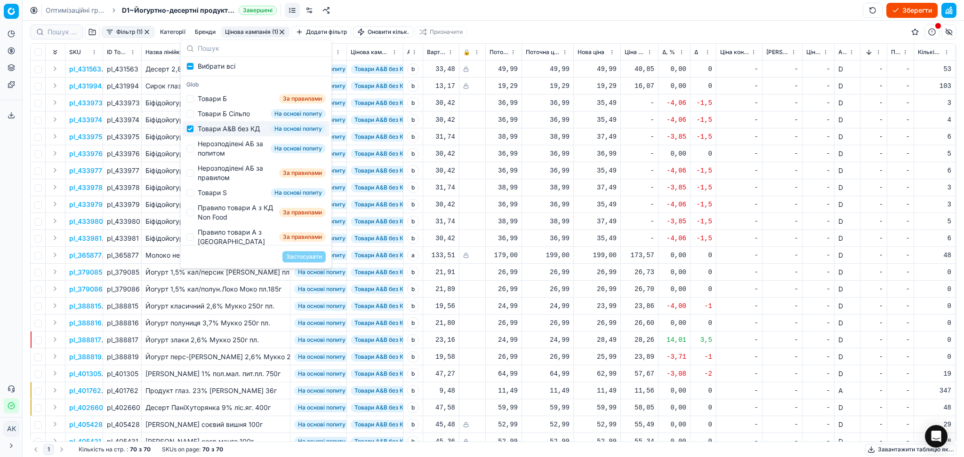
click at [213, 130] on div "Товари А&B без КД" at bounding box center [229, 128] width 62 height 9
checkbox input "false"
click at [207, 155] on div "Нерозподілені АБ за попитом" at bounding box center [232, 148] width 69 height 19
checkbox input "true"
click at [305, 262] on button "Застосувати" at bounding box center [303, 256] width 43 height 11
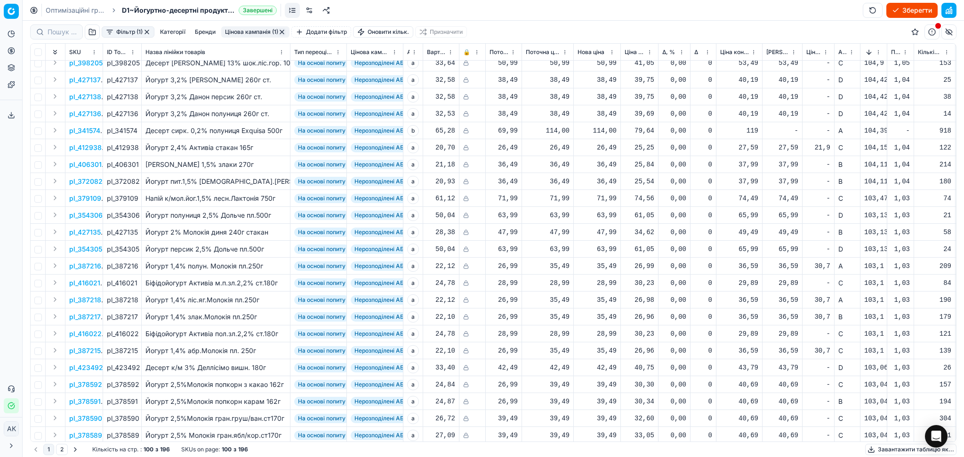
scroll to position [1322, 0]
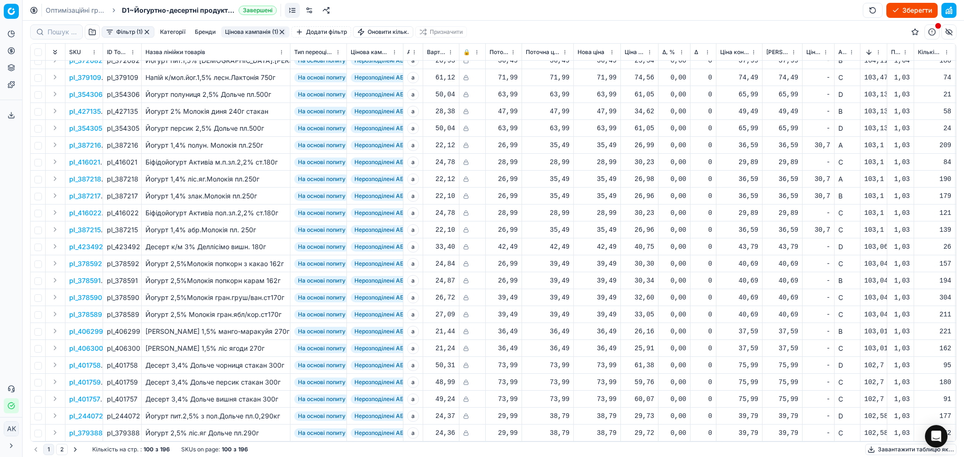
click at [60, 449] on button "2" at bounding box center [62, 449] width 12 height 11
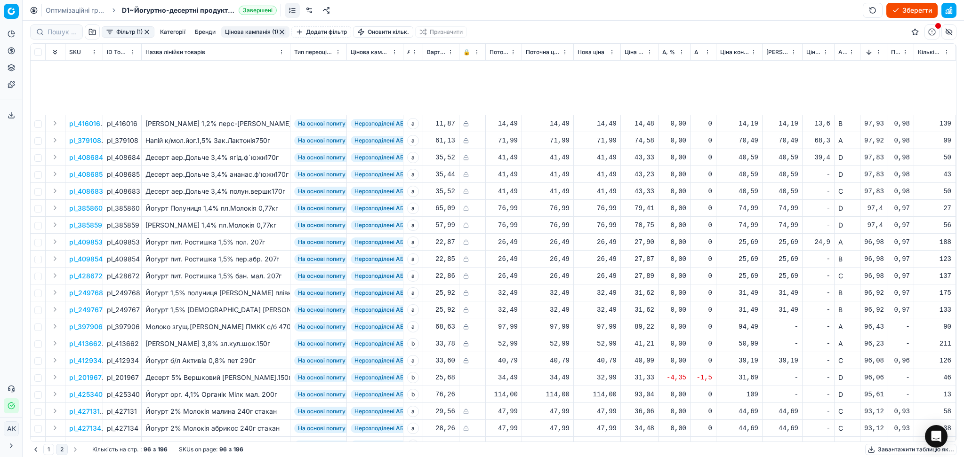
scroll to position [1254, 0]
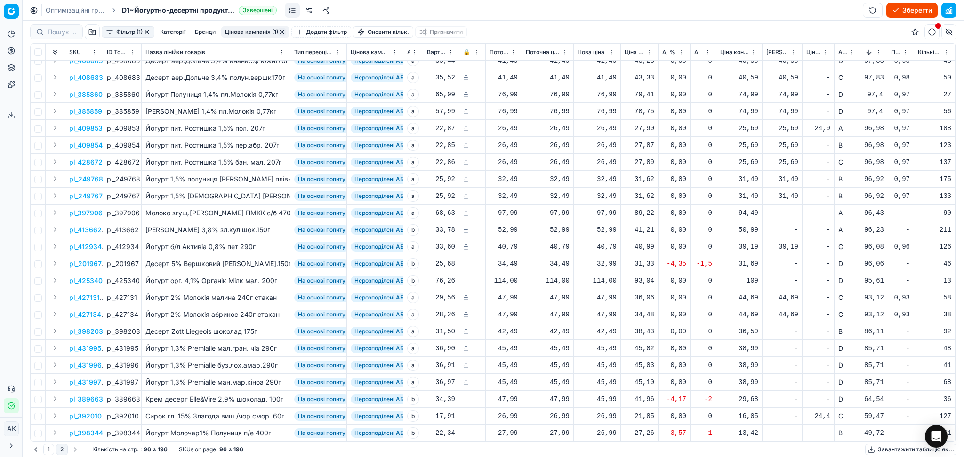
click at [238, 31] on button "Цінова кампанія (1)" at bounding box center [255, 31] width 68 height 11
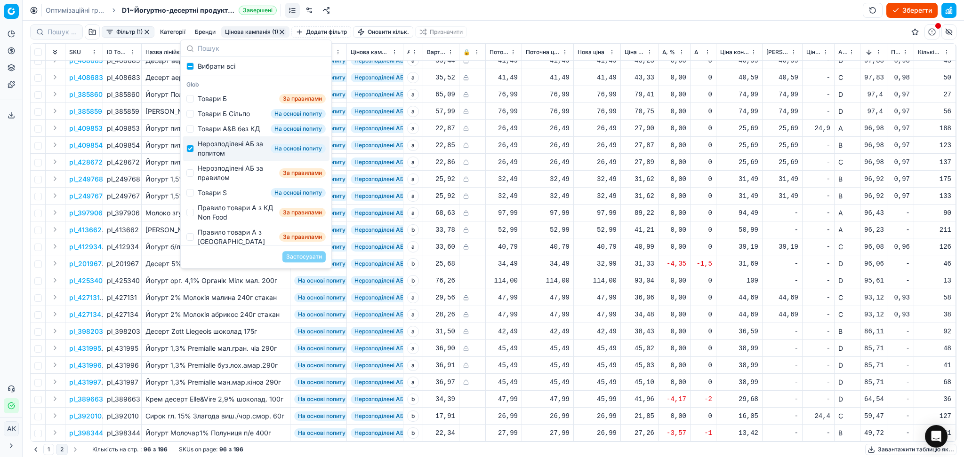
click at [214, 155] on div "Нерозподілені АБ за попитом" at bounding box center [232, 148] width 69 height 19
checkbox input "false"
click at [212, 181] on div "Нерозподілені АБ за правилом" at bounding box center [237, 173] width 78 height 19
checkbox input "true"
click at [305, 261] on button "Застосувати" at bounding box center [303, 256] width 43 height 11
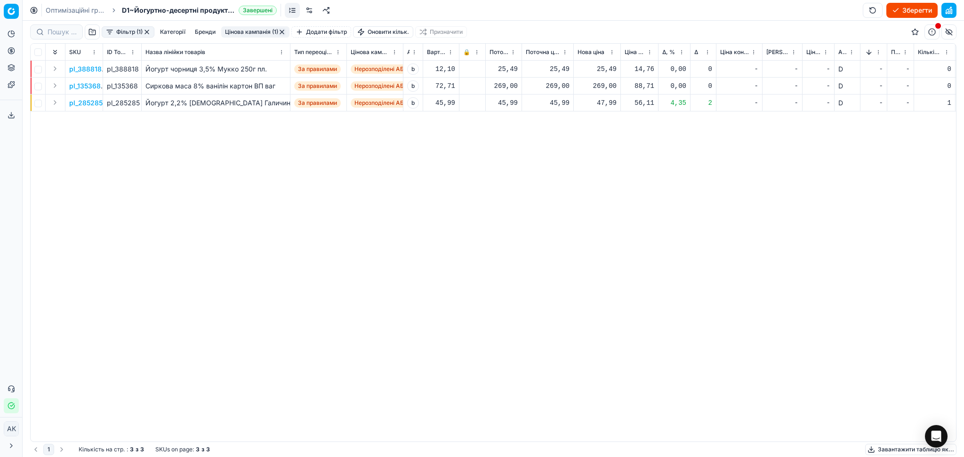
click at [242, 29] on button "Цінова кампанія (1)" at bounding box center [255, 31] width 68 height 11
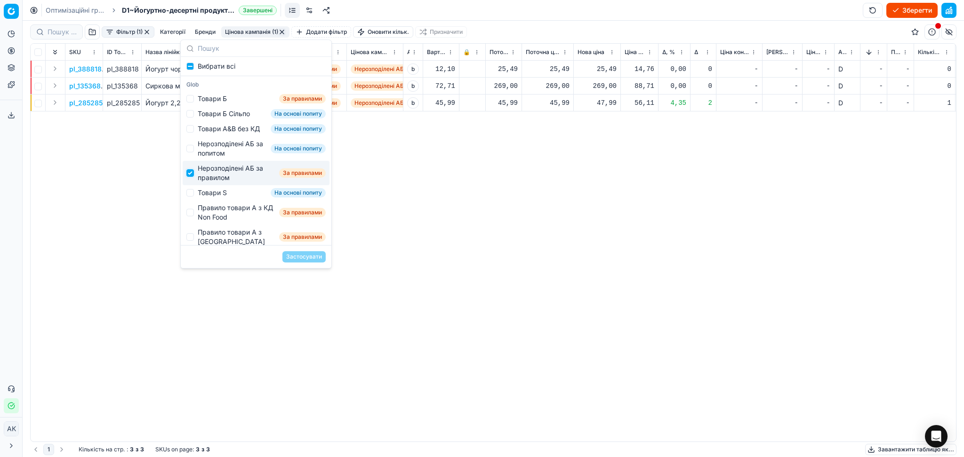
click at [190, 177] on input "Suggestions" at bounding box center [190, 173] width 8 height 8
checkbox input "false"
click at [192, 67] on input "Suggestions" at bounding box center [190, 67] width 8 height 8
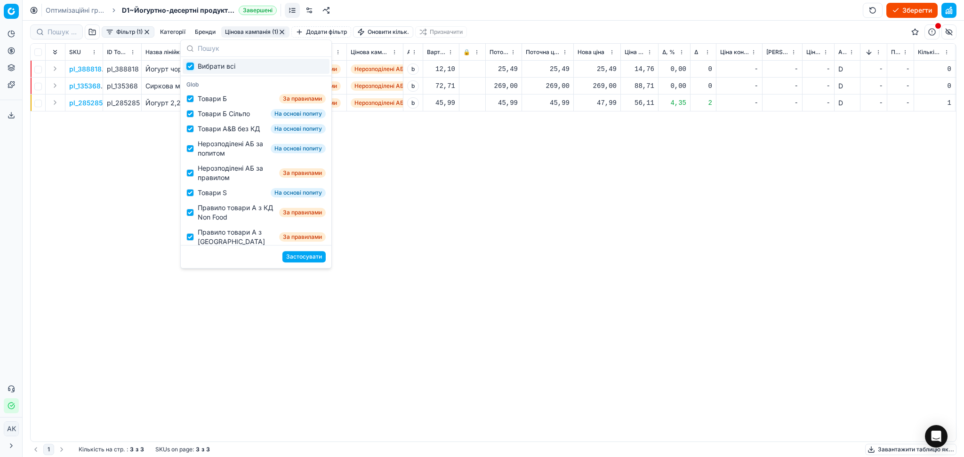
checkbox input "true"
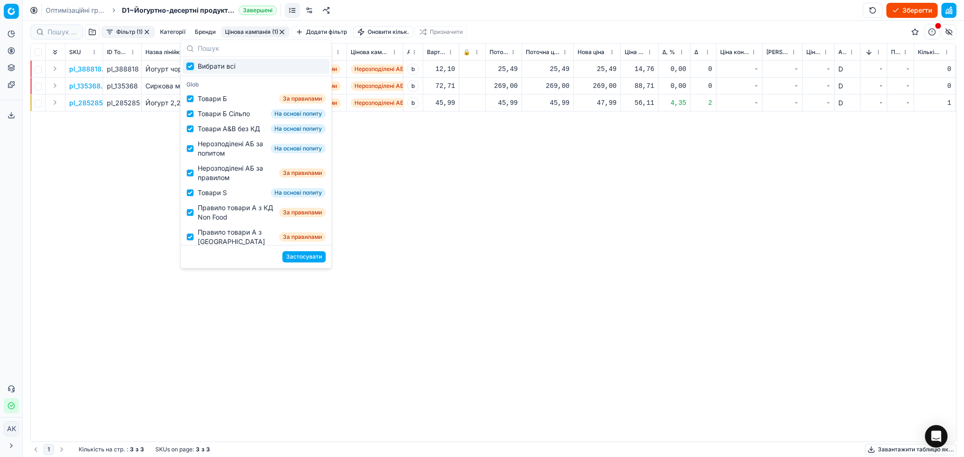
checkbox input "true"
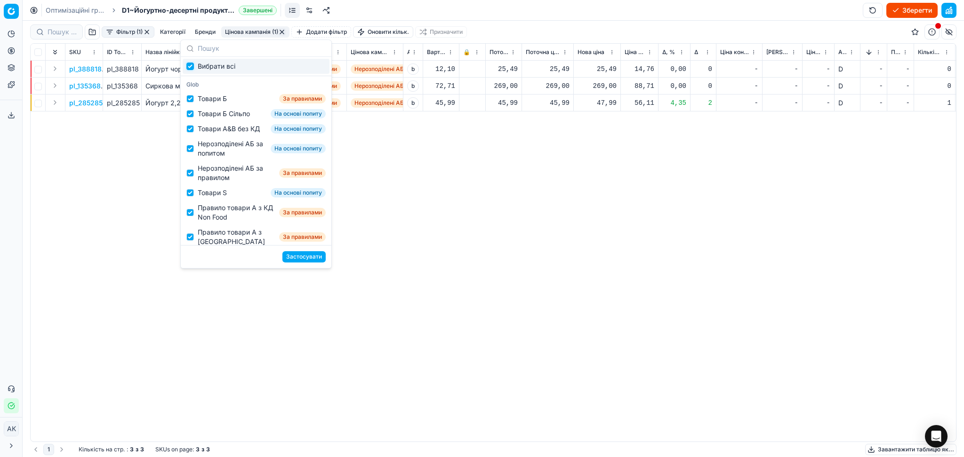
checkbox input "true"
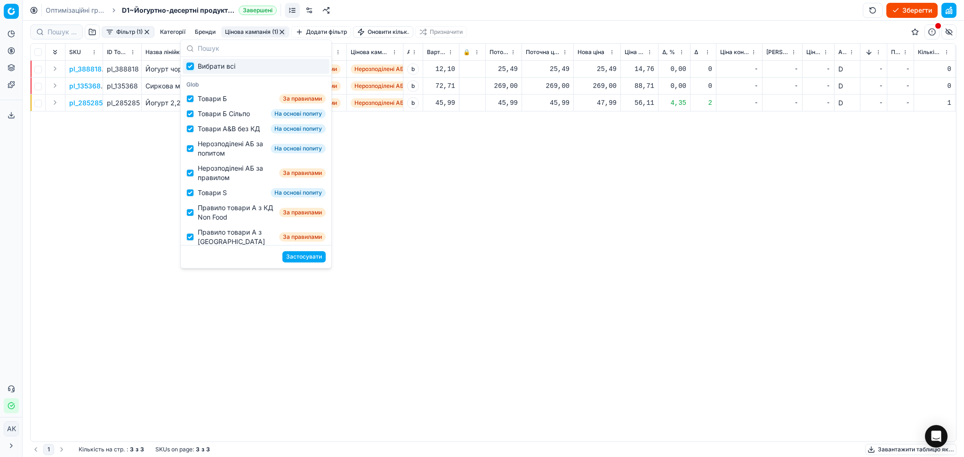
checkbox input "true"
click at [294, 258] on button "Застосувати" at bounding box center [303, 256] width 43 height 11
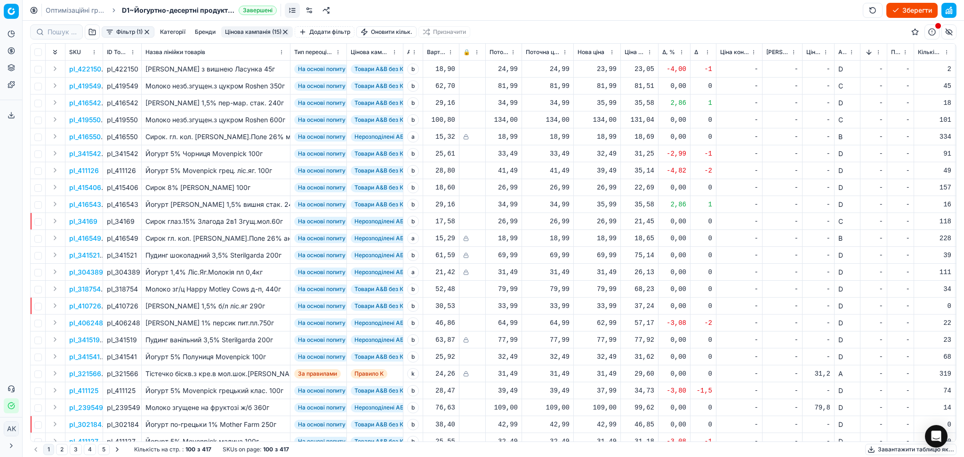
click at [284, 31] on button "button" at bounding box center [285, 32] width 8 height 8
click at [950, 7] on button "button" at bounding box center [948, 10] width 15 height 15
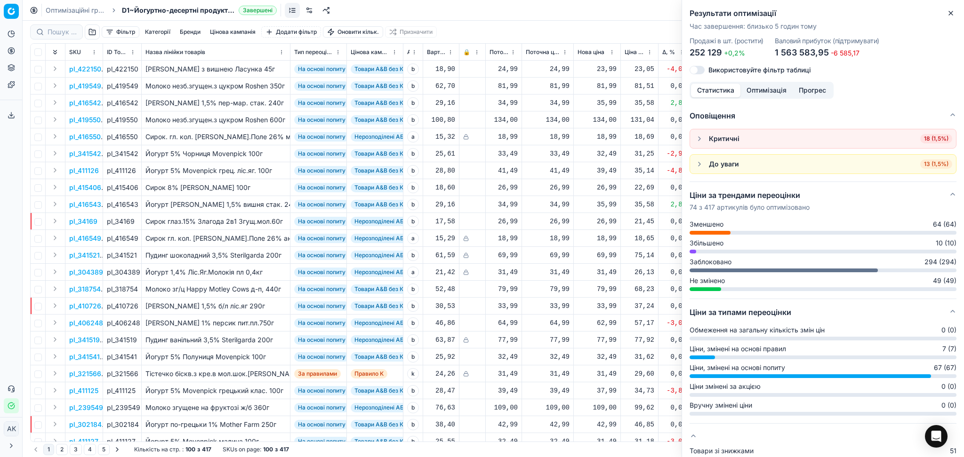
click at [952, 14] on icon "button" at bounding box center [951, 13] width 8 height 8
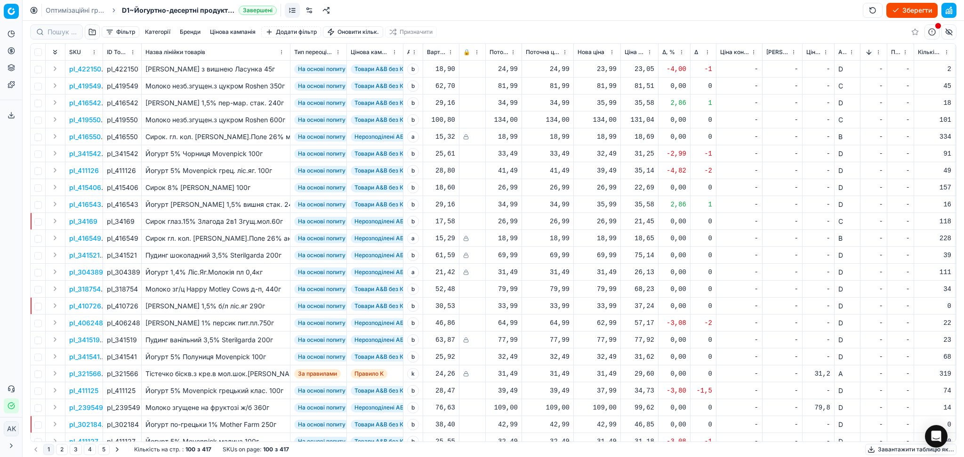
click at [869, 50] on button "Sorted by Новий ціновий індекс (Сільпо) descending" at bounding box center [868, 52] width 9 height 9
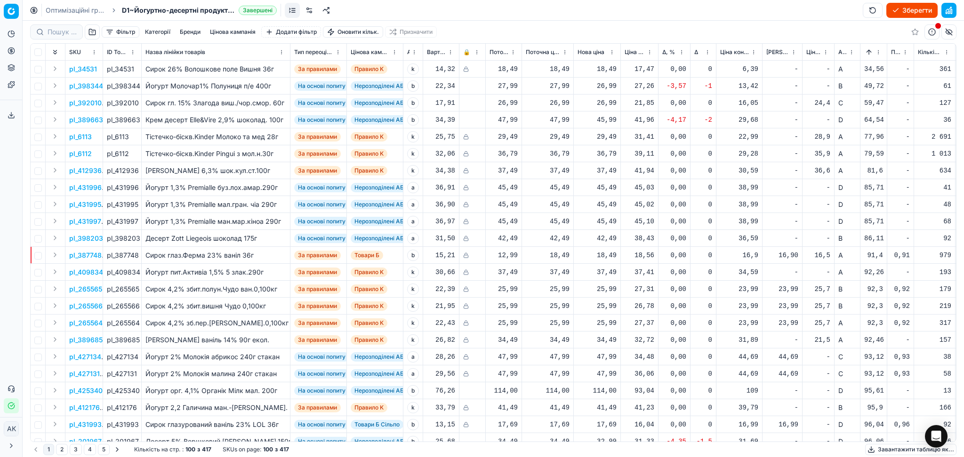
click at [868, 50] on button "Sorted by Новий ціновий індекс (Сільпо) ascending" at bounding box center [868, 52] width 9 height 9
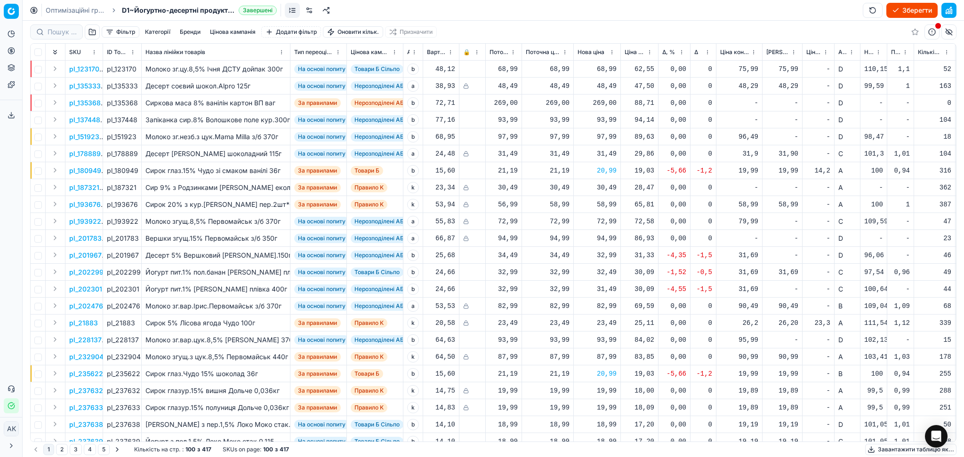
click at [698, 52] on div "Δ" at bounding box center [703, 52] width 18 height 9
click at [706, 52] on html "Pricing platform Аналітика Цінова оптимізація Асортимент продукції Шаблони Серв…" at bounding box center [482, 228] width 964 height 457
click at [698, 48] on html "Pricing platform Аналітика Цінова оптимізація Асортимент продукції Шаблони Серв…" at bounding box center [482, 228] width 964 height 457
click at [696, 52] on span "Δ" at bounding box center [696, 52] width 4 height 8
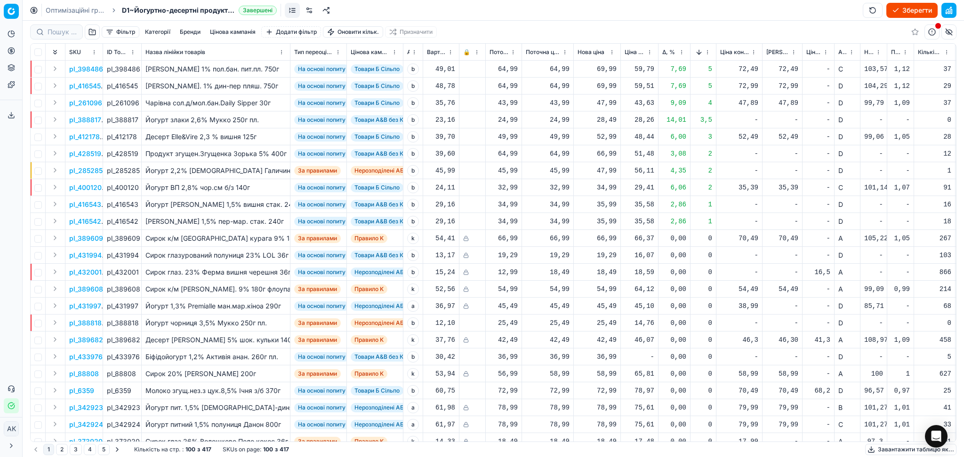
click at [700, 53] on button "Sorted by Δ descending" at bounding box center [698, 52] width 9 height 9
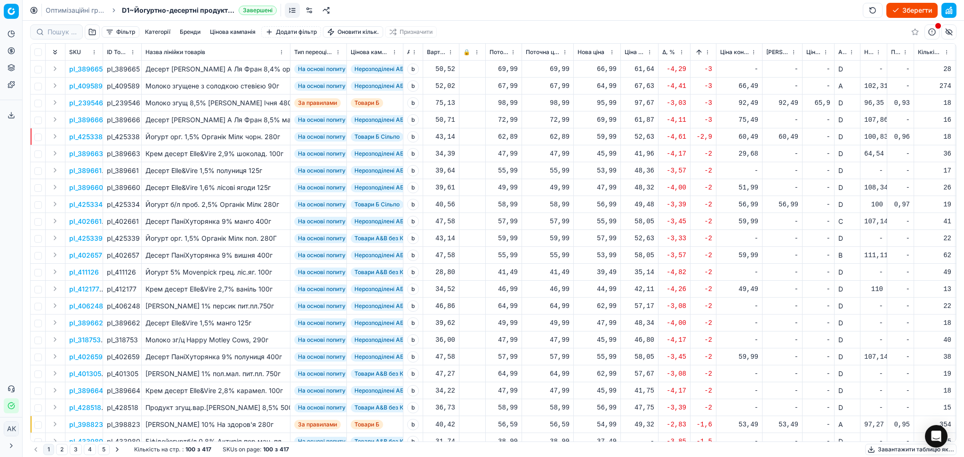
click at [603, 138] on div "59,99" at bounding box center [596, 136] width 39 height 9
drag, startPoint x: 626, startPoint y: 217, endPoint x: 553, endPoint y: 221, distance: 72.6
click at [577, 217] on dl "Поточна: 62,89 Оптимум: 59,99 Вручну: 59.99" at bounding box center [597, 200] width 136 height 61
type input "62.89"
click at [601, 189] on div "47,99" at bounding box center [596, 187] width 39 height 9
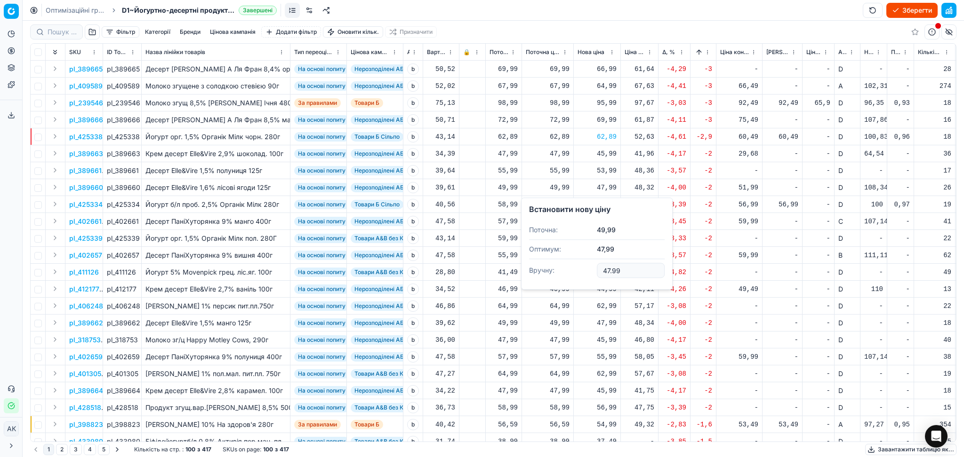
drag, startPoint x: 626, startPoint y: 272, endPoint x: 557, endPoint y: 274, distance: 69.2
click at [558, 274] on dl "Поточна: 49,99 Оптимум: 47,99 Вручну: 47.99" at bounding box center [597, 251] width 136 height 61
type input "9"
type input "49.99"
click at [605, 209] on div "56,99" at bounding box center [596, 204] width 39 height 9
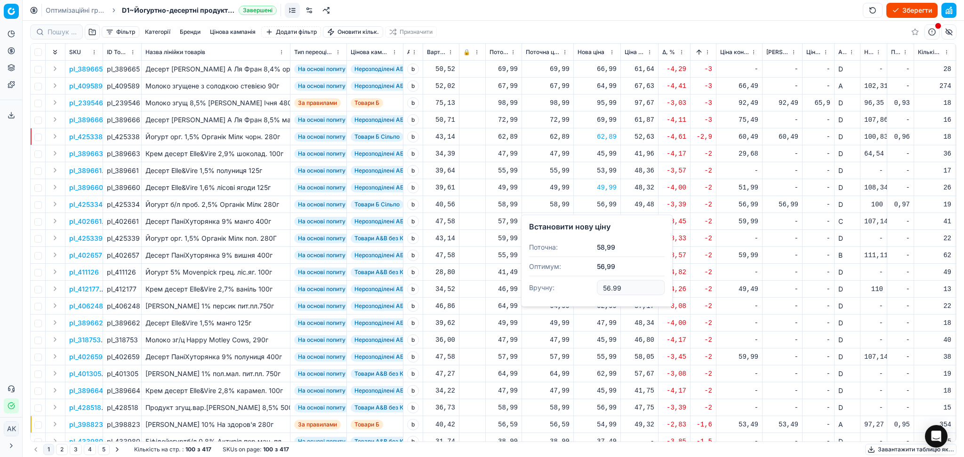
click at [607, 289] on input "56.99" at bounding box center [631, 288] width 68 height 15
type input "58.99"
click at [605, 224] on div "55,99" at bounding box center [596, 221] width 39 height 9
click at [610, 307] on input "55.99" at bounding box center [631, 304] width 68 height 15
type input "57.99"
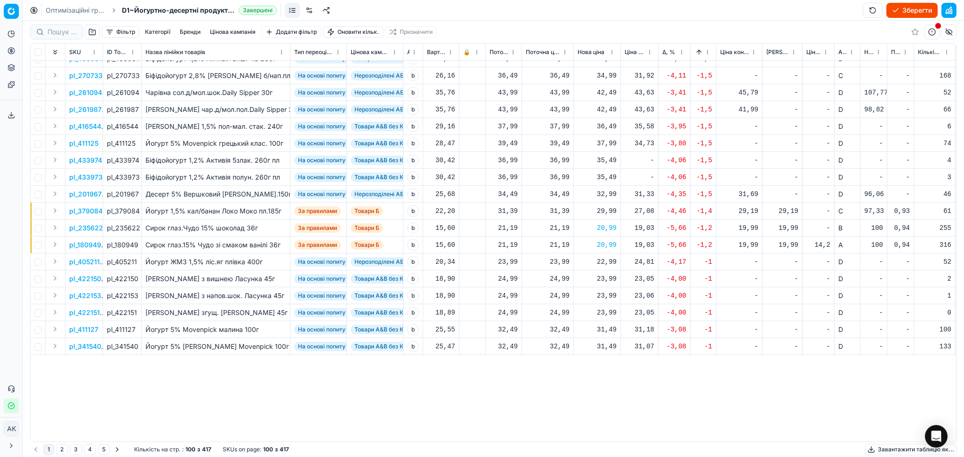
scroll to position [313, 0]
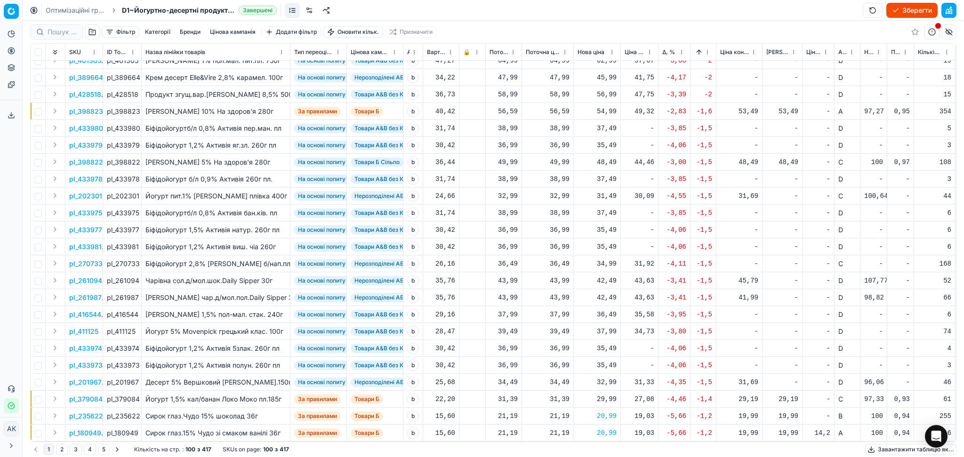
click at [603, 279] on div "42,49" at bounding box center [596, 280] width 39 height 9
drag, startPoint x: 632, startPoint y: 365, endPoint x: 517, endPoint y: 369, distance: 114.4
click at [545, 369] on dl "Поточна: 43,99 Оптимум: 42,49 Вручну: 42.49" at bounding box center [597, 344] width 136 height 61
type input "43.99"
click at [609, 292] on div "42,49" at bounding box center [596, 297] width 39 height 16
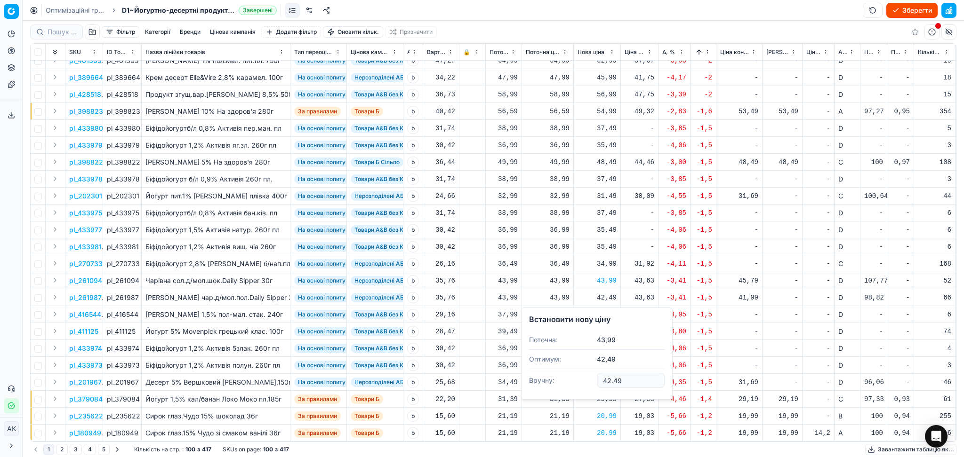
drag, startPoint x: 621, startPoint y: 383, endPoint x: 513, endPoint y: 400, distance: 109.6
click at [529, 396] on div "Встановити нову ціну Поточна: 43,99 Оптимум: 42,49 Вручну: 42.49" at bounding box center [597, 354] width 152 height 92
type input "43.99"
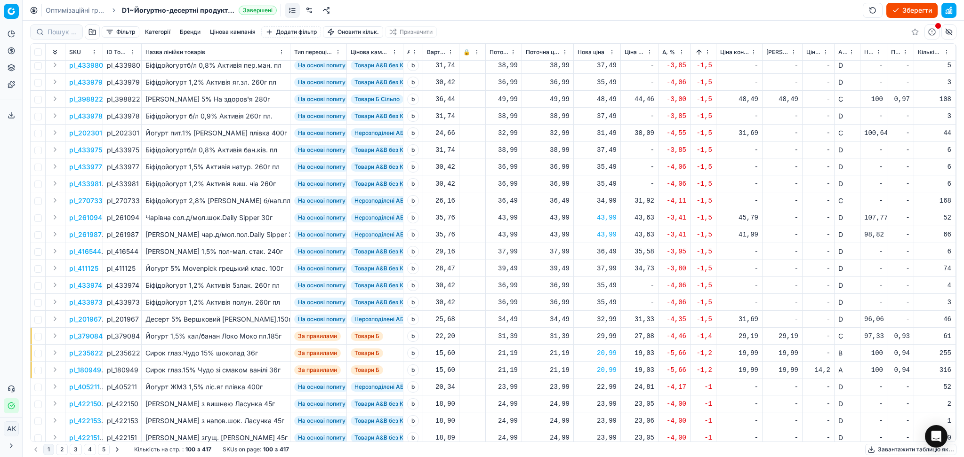
scroll to position [439, 0]
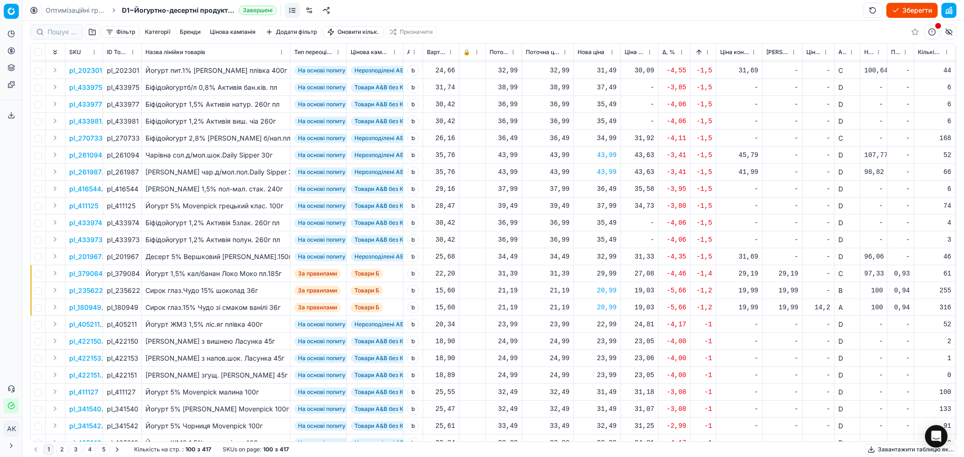
click at [599, 324] on div "22,99" at bounding box center [596, 324] width 39 height 9
drag, startPoint x: 622, startPoint y: 405, endPoint x: 556, endPoint y: 414, distance: 67.0
click at [573, 414] on dl "Поточна: 23,99 Оптимум: 22,99 Вручну: 22.99" at bounding box center [597, 387] width 136 height 61
type input "23.99"
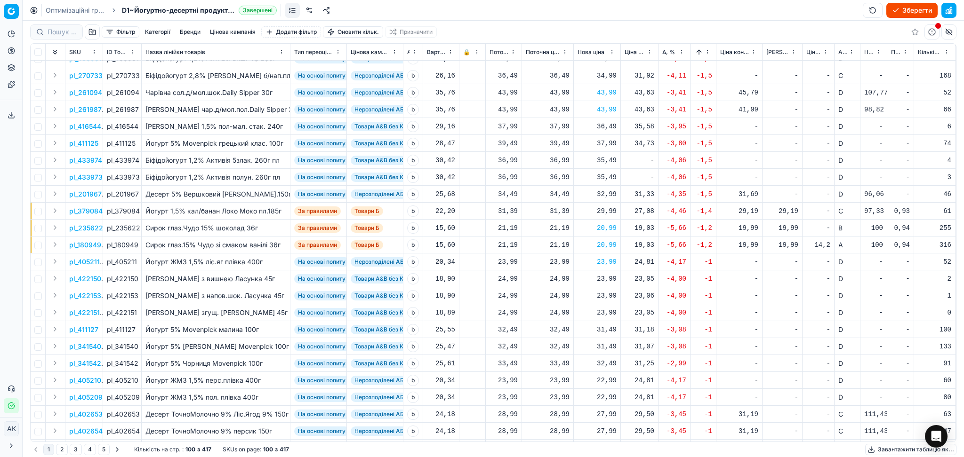
scroll to position [565, 0]
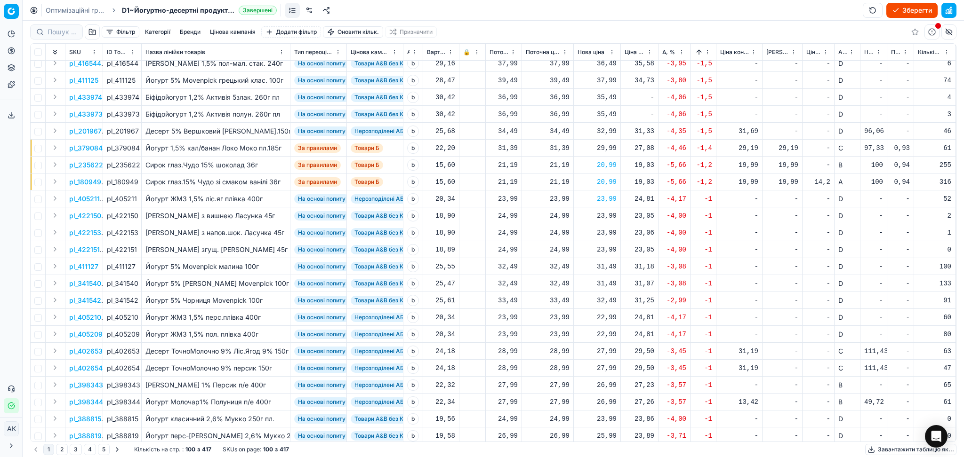
click at [606, 317] on div "22,99" at bounding box center [596, 317] width 39 height 9
drag, startPoint x: 623, startPoint y: 398, endPoint x: 561, endPoint y: 406, distance: 61.7
click at [561, 406] on dl "Поточна: 23,99 Оптимум: 22,99 Вручну: 22.99" at bounding box center [597, 381] width 136 height 61
type input "23.99"
click at [599, 332] on div "22,99" at bounding box center [596, 334] width 39 height 9
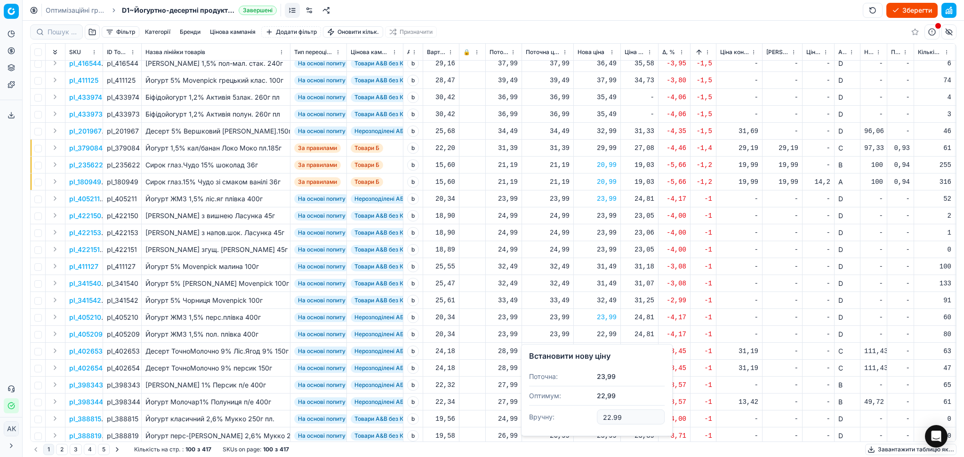
drag, startPoint x: 622, startPoint y: 415, endPoint x: 537, endPoint y: 429, distance: 85.4
click at [539, 428] on dl "Поточна: 23,99 Оптимум: 22,99 Вручну: 22.99" at bounding box center [597, 398] width 136 height 61
type input "23.99"
click at [603, 354] on div "27,99" at bounding box center [596, 351] width 39 height 9
click at [608, 435] on input "27.99" at bounding box center [631, 434] width 68 height 15
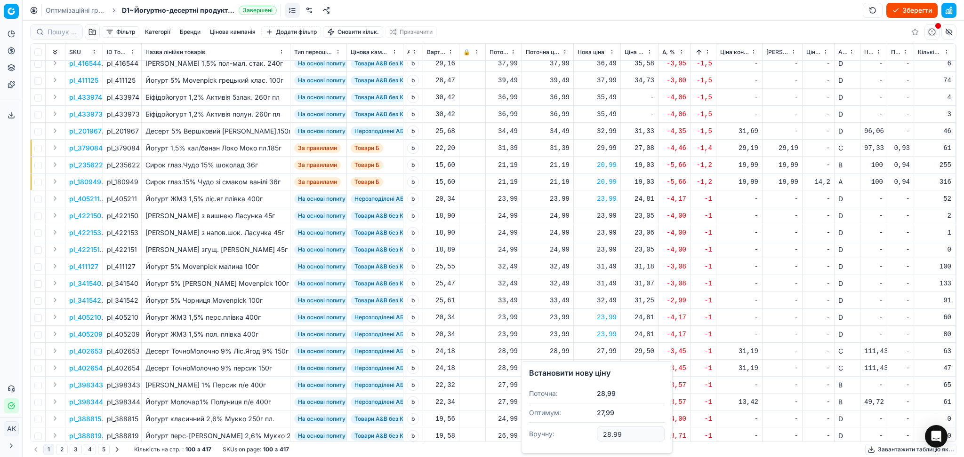
type input "28.99"
click at [602, 366] on div "27,99" at bounding box center [596, 368] width 39 height 9
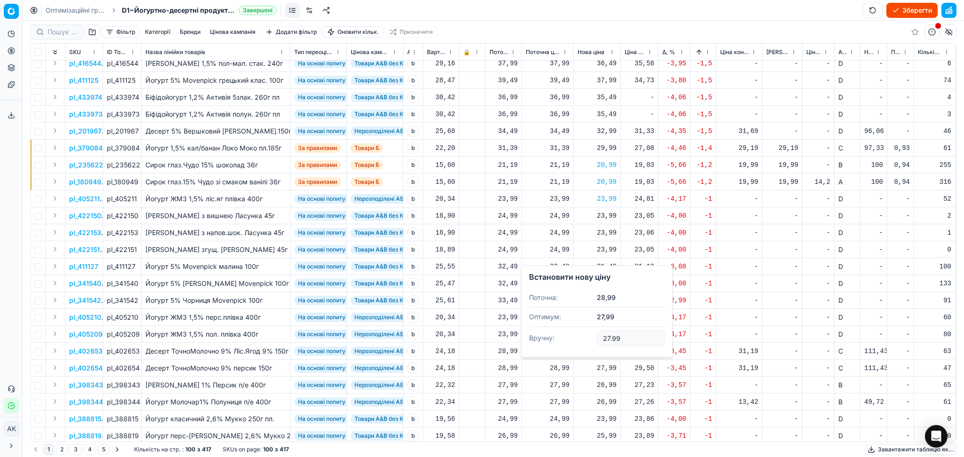
click at [607, 338] on input "27.99" at bounding box center [631, 338] width 68 height 15
type input "28.99"
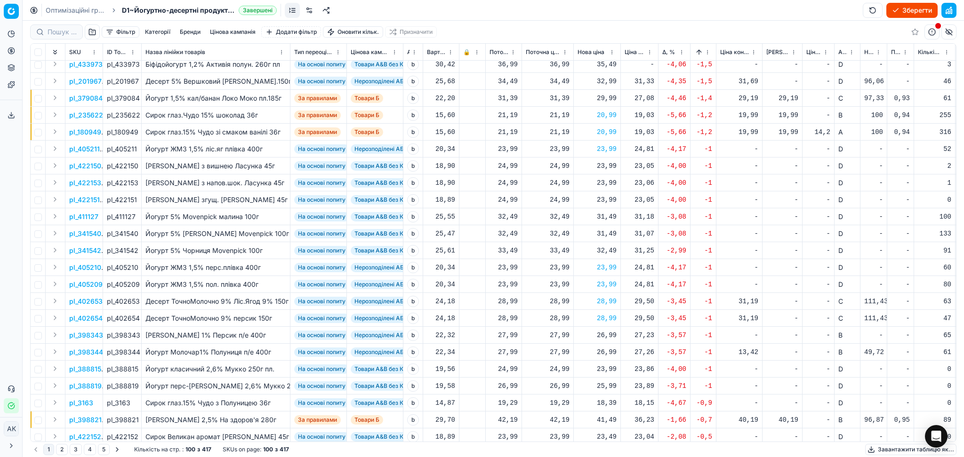
scroll to position [627, 0]
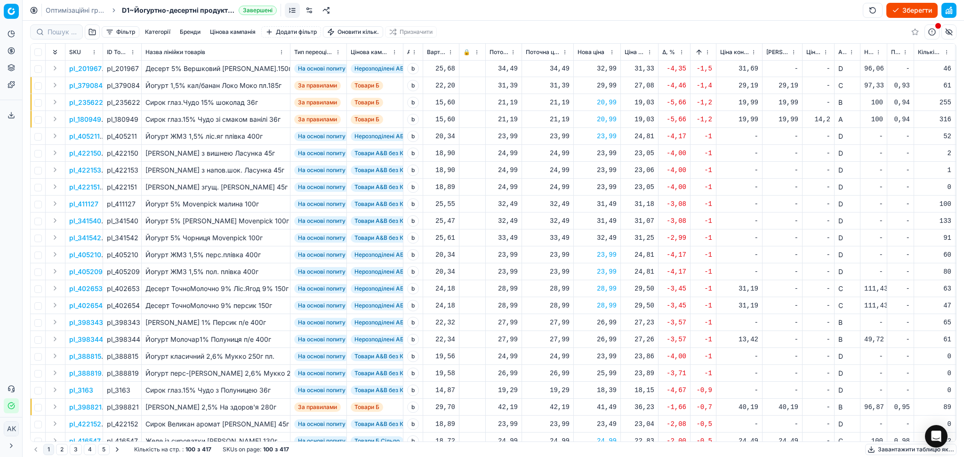
click at [605, 328] on div "26,99" at bounding box center [596, 322] width 39 height 16
click at [609, 402] on input "26.99" at bounding box center [631, 405] width 68 height 15
type input "27.99"
click at [604, 340] on div "26,99" at bounding box center [596, 339] width 39 height 9
click at [609, 421] on input "26.99" at bounding box center [631, 422] width 68 height 15
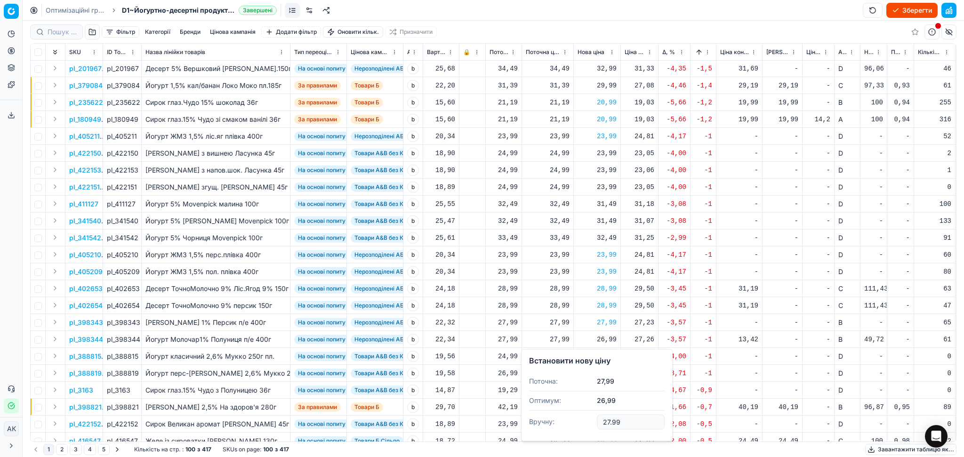
type input "27.99"
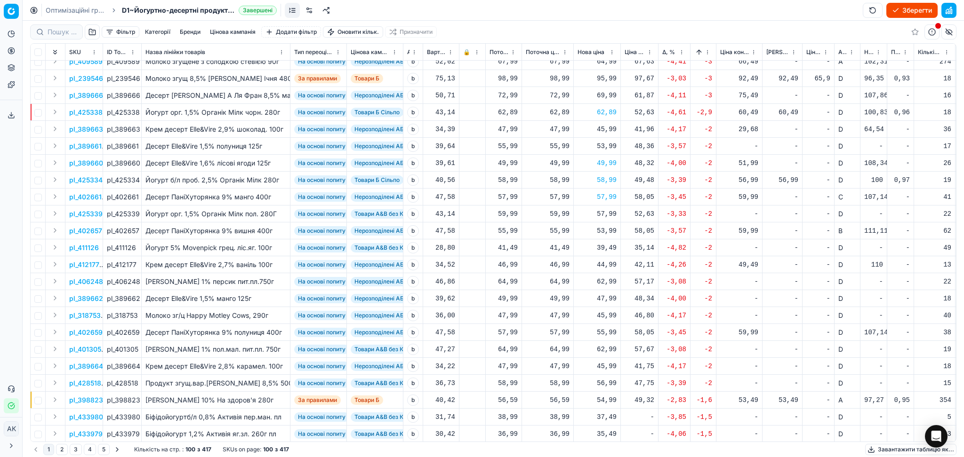
scroll to position [0, 0]
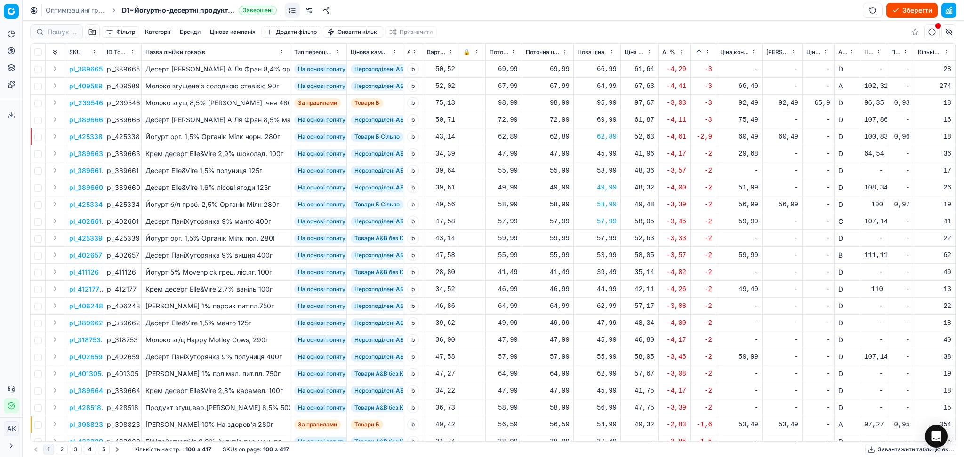
click at [697, 53] on button "Sorted by Δ ascending" at bounding box center [698, 52] width 9 height 9
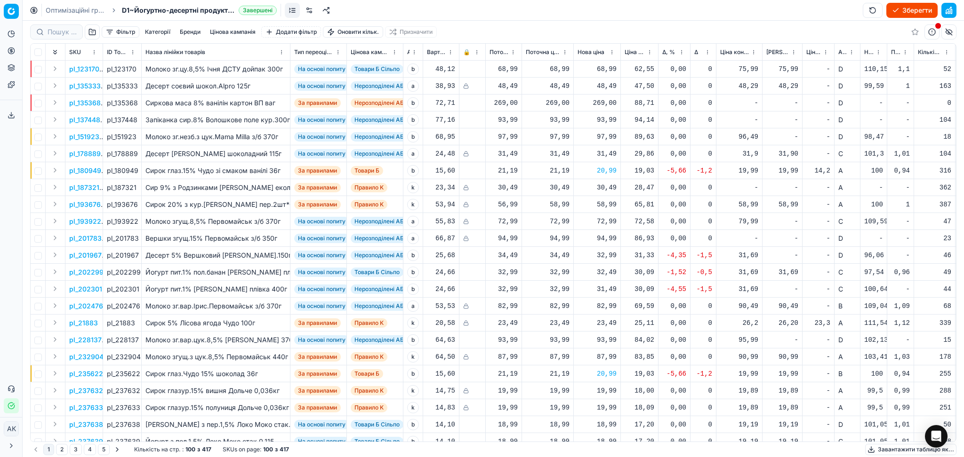
click at [898, 453] on button "Завантажити таблицю як..." at bounding box center [910, 449] width 91 height 11
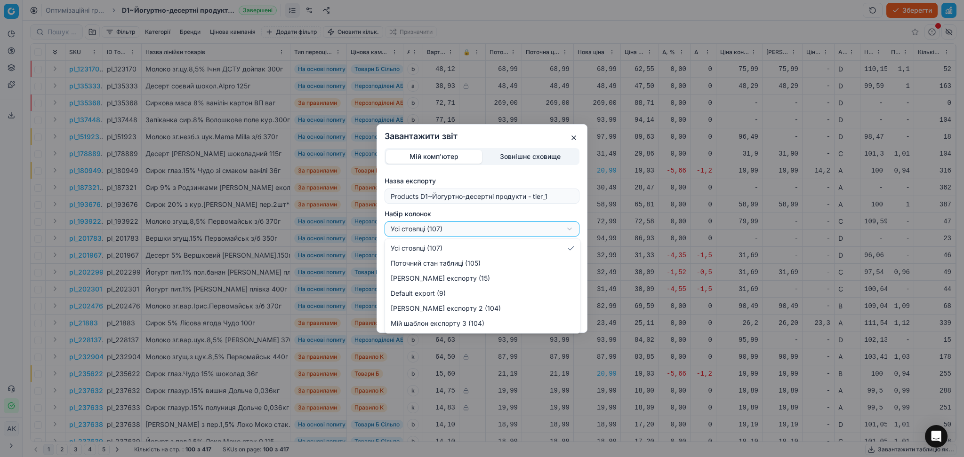
click at [477, 228] on div "Завантажити звіт Мій комп'ютер Зовнішнє сховище Назва експорту Products D1~Йогу…" at bounding box center [482, 228] width 964 height 457
select select "custom"
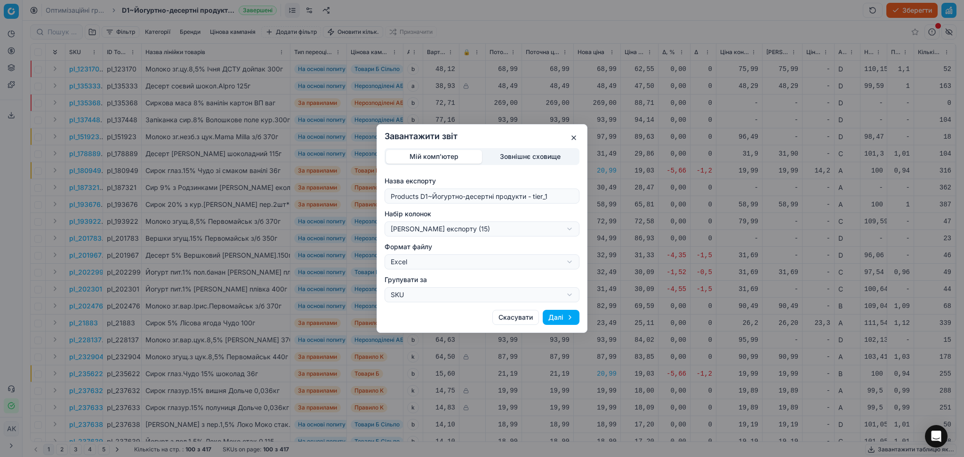
click at [565, 316] on button "Далі" at bounding box center [561, 317] width 37 height 15
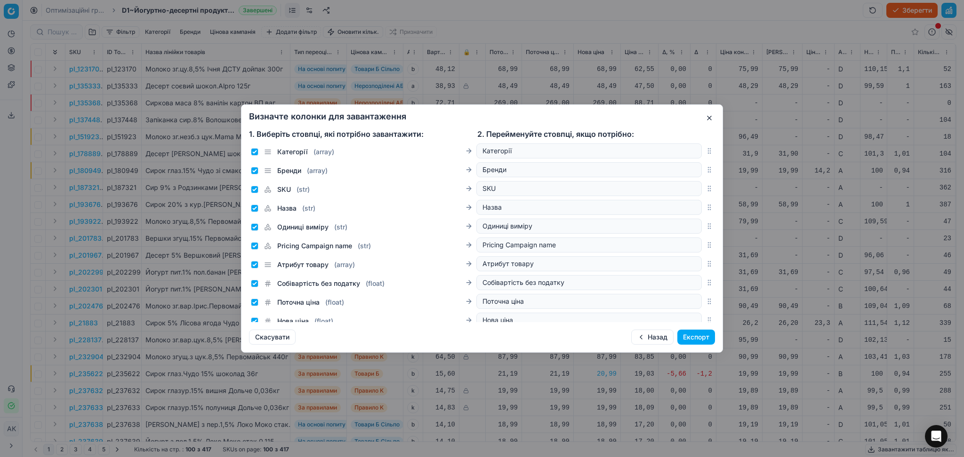
click at [686, 337] on button "Експорт" at bounding box center [696, 337] width 38 height 15
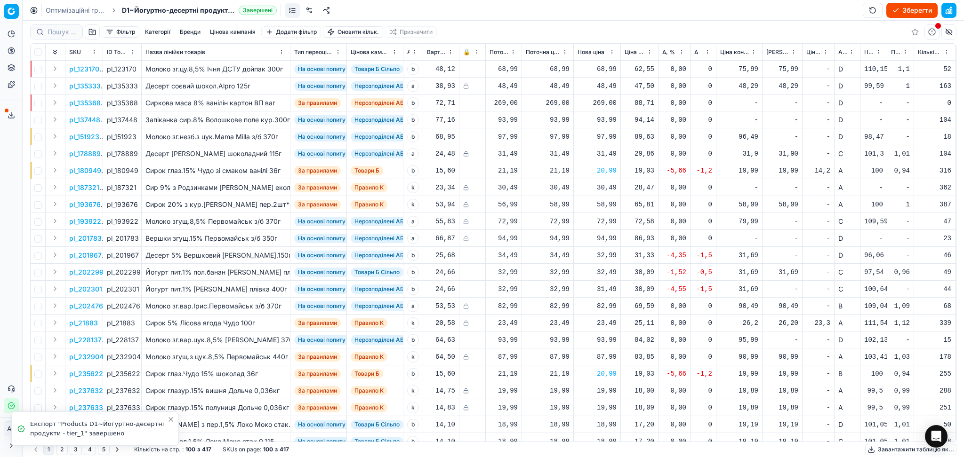
click at [10, 112] on icon at bounding box center [12, 116] width 8 height 8
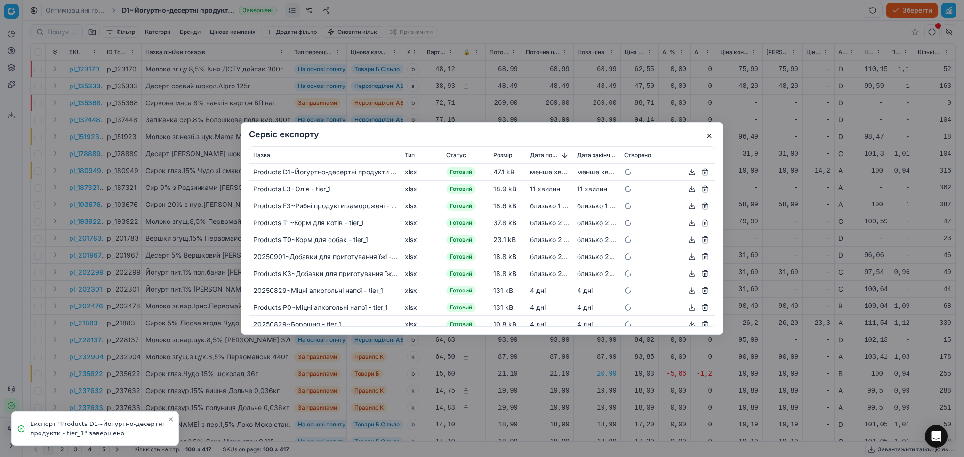
click at [686, 169] on button "button" at bounding box center [691, 172] width 11 height 11
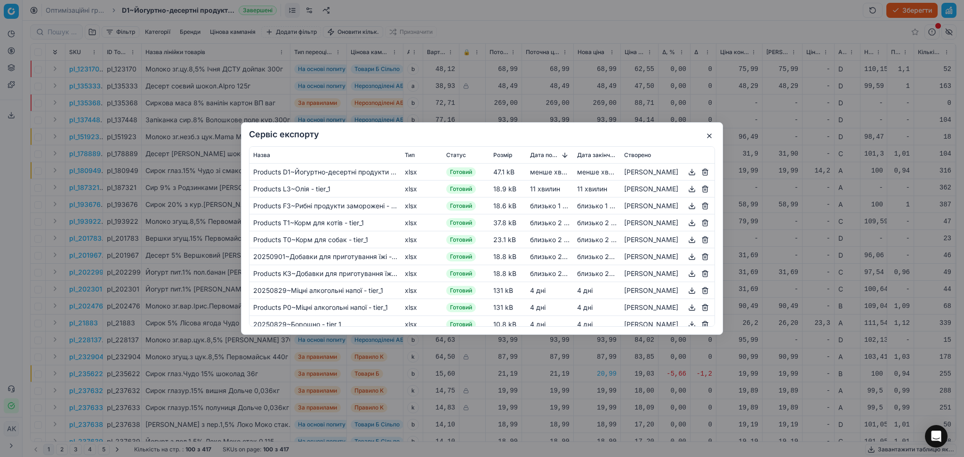
click at [708, 133] on button "button" at bounding box center [709, 135] width 11 height 11
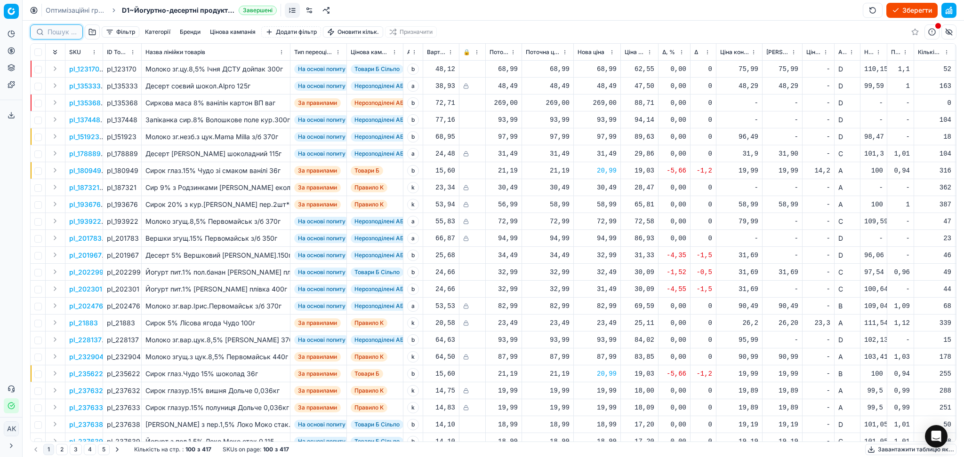
click at [54, 30] on input at bounding box center [62, 31] width 29 height 9
paste input "3163"
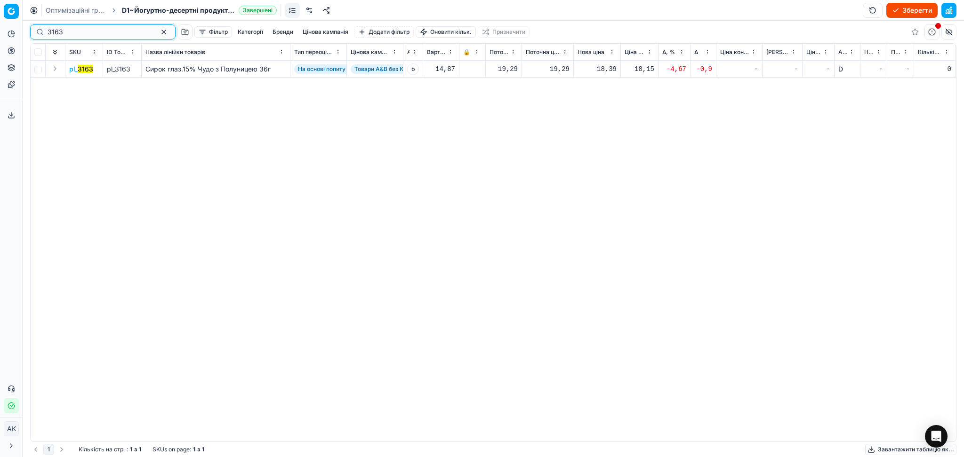
type input "3163"
click at [599, 69] on div "18,39" at bounding box center [596, 68] width 39 height 9
drag, startPoint x: 588, startPoint y: 150, endPoint x: 544, endPoint y: 150, distance: 44.2
click at [550, 150] on dl "Поточна: 19,29 Оптимум: 18,39 Вручну: 18.39" at bounding box center [597, 133] width 136 height 61
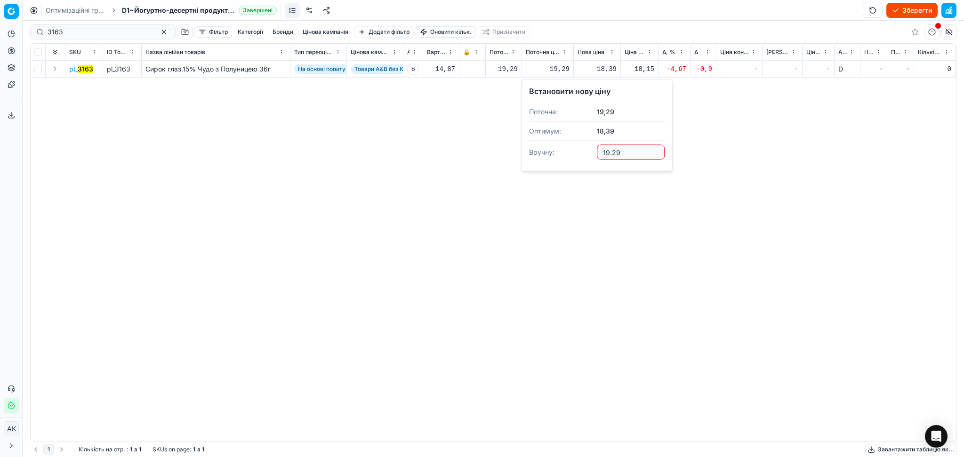
type input "19.29"
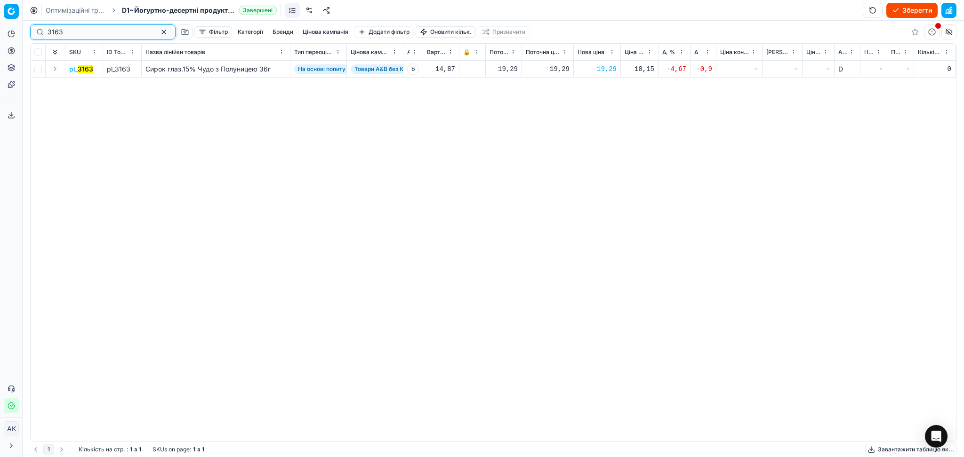
paste input "410726"
drag, startPoint x: 68, startPoint y: 31, endPoint x: 4, endPoint y: 30, distance: 64.5
click at [8, 30] on div "Pricing platform Аналітика Цінова оптимізація Асортимент продукції Шаблони Серв…" at bounding box center [482, 228] width 964 height 457
paste input "22153"
type input "422153"
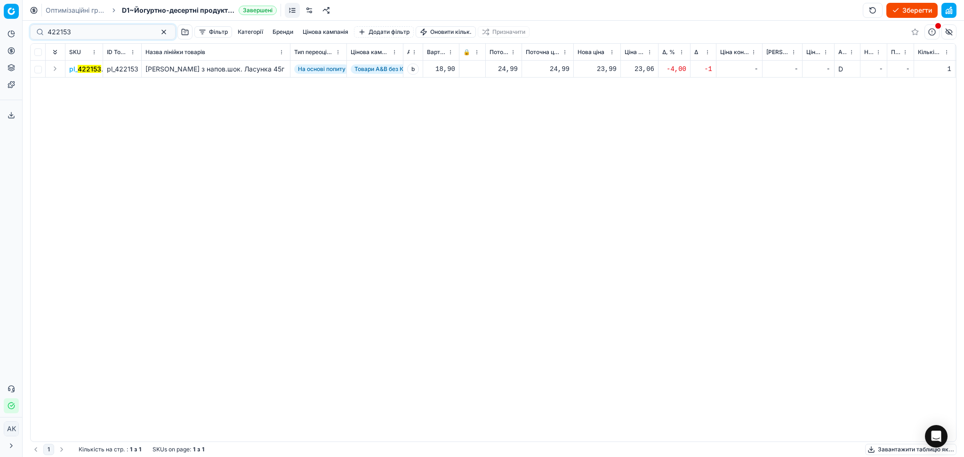
click at [604, 70] on div "23,99" at bounding box center [596, 68] width 39 height 9
click at [608, 152] on input "23.99" at bounding box center [631, 152] width 68 height 15
type input "24.99"
paste input "285285"
drag, startPoint x: 77, startPoint y: 31, endPoint x: 8, endPoint y: 31, distance: 68.2
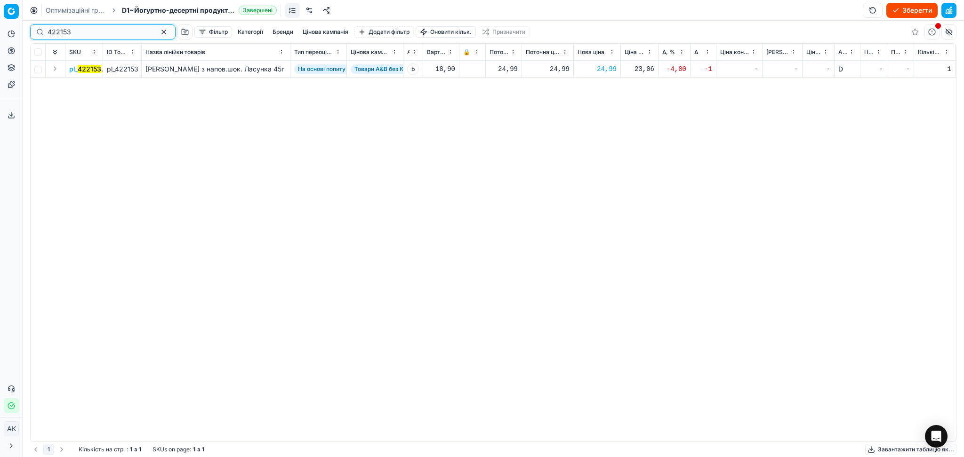
click at [8, 31] on div "Pricing platform Аналітика Цінова оптимізація Асортимент продукції Шаблони Серв…" at bounding box center [482, 228] width 964 height 457
type input "285285"
drag, startPoint x: 599, startPoint y: 67, endPoint x: 604, endPoint y: 76, distance: 10.2
click at [599, 67] on div "47,99" at bounding box center [596, 68] width 39 height 9
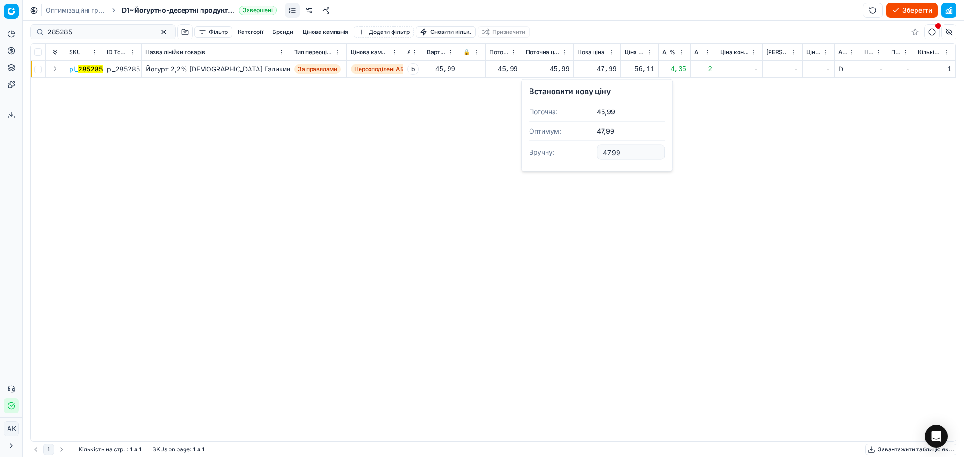
click at [610, 157] on input "47.99" at bounding box center [631, 152] width 68 height 15
type input "45.99"
click at [18, 30] on div "Pricing platform Аналітика Цінова оптимізація Асортимент продукції Шаблони Серв…" at bounding box center [482, 228] width 964 height 457
paste input "388816"
click at [51, 32] on input "388816" at bounding box center [99, 31] width 103 height 9
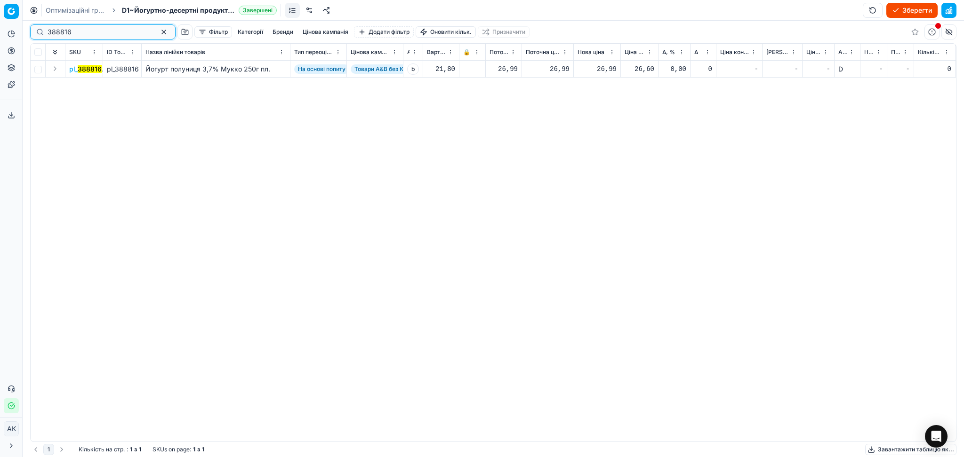
drag, startPoint x: 16, startPoint y: 33, endPoint x: 9, endPoint y: 32, distance: 7.7
click at [12, 33] on div "Pricing platform Аналітика Цінова оптимізація Асортимент продукції Шаблони Серв…" at bounding box center [482, 228] width 964 height 457
paste input "02184"
click at [16, 32] on div "Pricing platform Аналітика Цінова оптимізація Асортимент продукції Шаблони Серв…" at bounding box center [482, 228] width 964 height 457
paste input "79086"
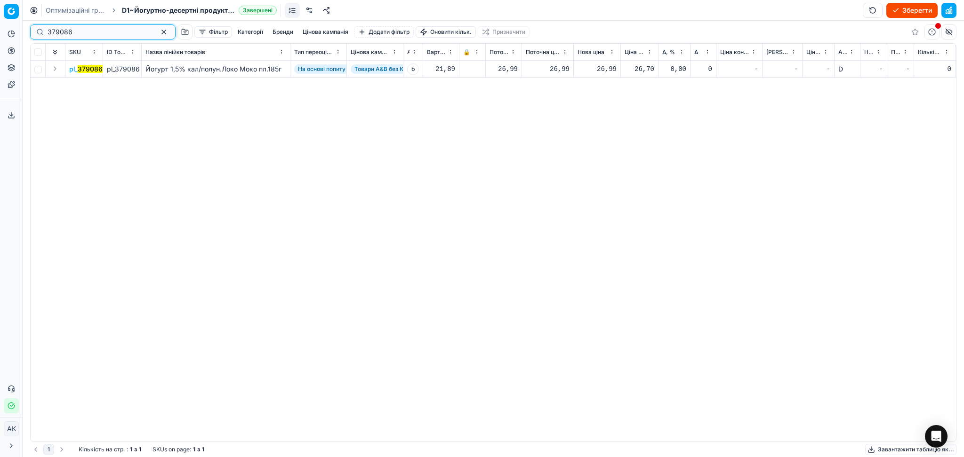
drag, startPoint x: 101, startPoint y: 32, endPoint x: 0, endPoint y: 32, distance: 100.7
click at [0, 32] on div "Pricing platform Аналітика Цінова оптимізація Асортимент продукції Шаблони Серв…" at bounding box center [482, 228] width 964 height 457
paste input "88815"
type input "388815"
click at [607, 64] on div "23,99" at bounding box center [596, 68] width 39 height 9
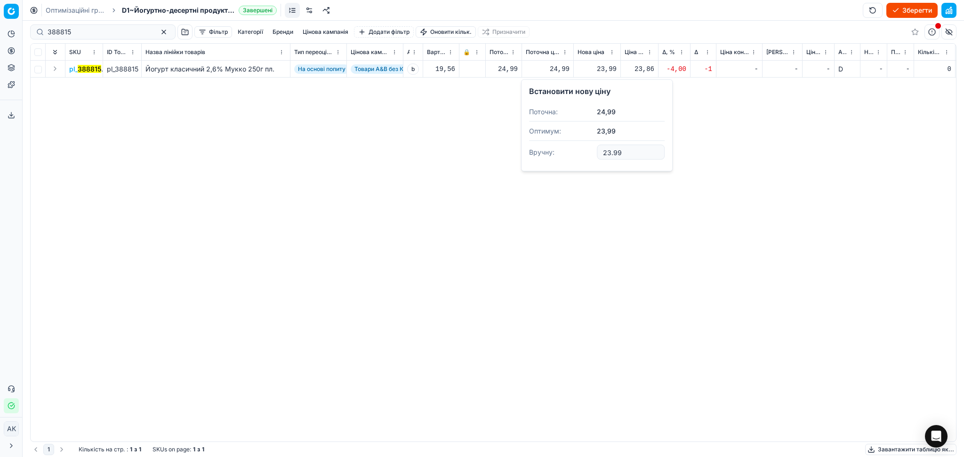
click at [607, 151] on input "23.99" at bounding box center [631, 152] width 68 height 15
type input "24.99"
drag, startPoint x: 80, startPoint y: 34, endPoint x: 15, endPoint y: 34, distance: 65.4
click at [16, 34] on div "Pricing platform Аналітика Цінова оптимізація Асортимент продукції Шаблони Серв…" at bounding box center [482, 228] width 964 height 457
paste input "9"
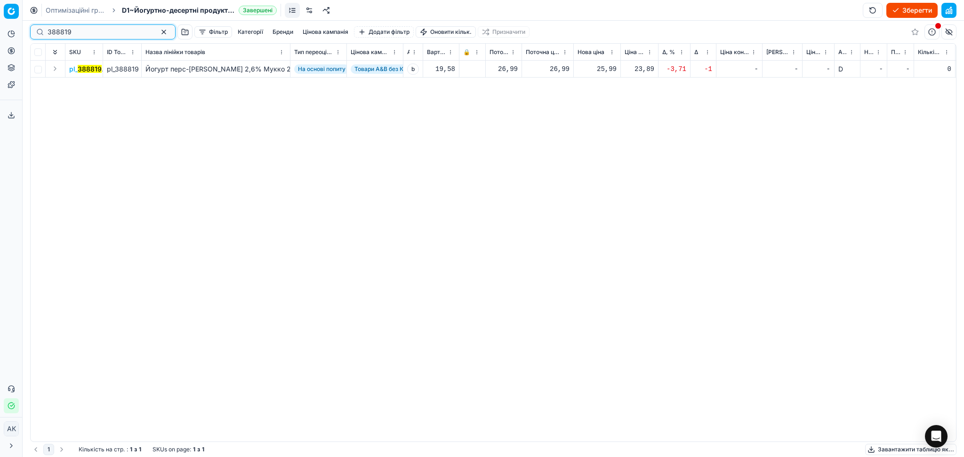
type input "388819"
click at [606, 69] on div "25,99" at bounding box center [596, 68] width 39 height 9
click at [611, 151] on input "25.99" at bounding box center [631, 152] width 68 height 15
type input "26.99"
paste input "79085"
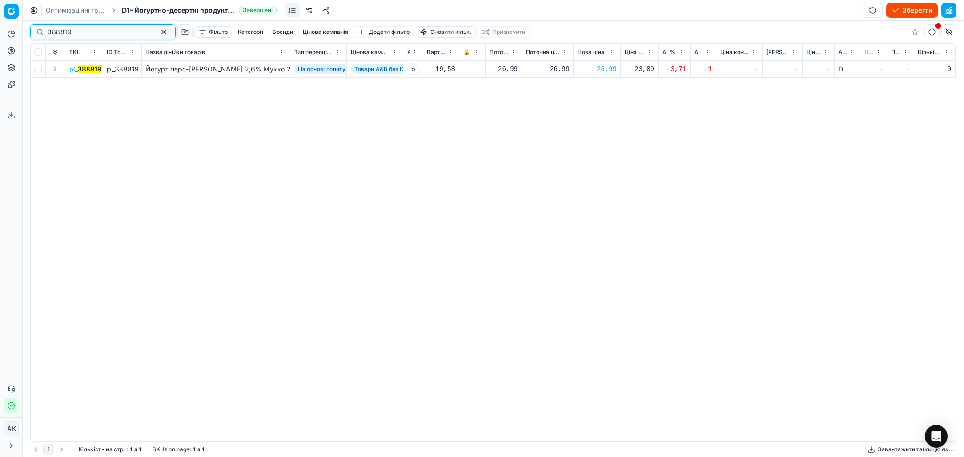
drag, startPoint x: 83, startPoint y: 32, endPoint x: 21, endPoint y: 31, distance: 62.2
click at [21, 31] on div "Pricing platform Аналітика Цінова оптимізація Асортимент продукції Шаблони Серв…" at bounding box center [482, 228] width 964 height 457
drag, startPoint x: 74, startPoint y: 32, endPoint x: 4, endPoint y: 32, distance: 70.1
click at [4, 32] on div "Pricing platform Аналітика Цінова оптимізація Асортимент продукції Шаблони Серв…" at bounding box center [482, 228] width 964 height 457
paste input "422152"
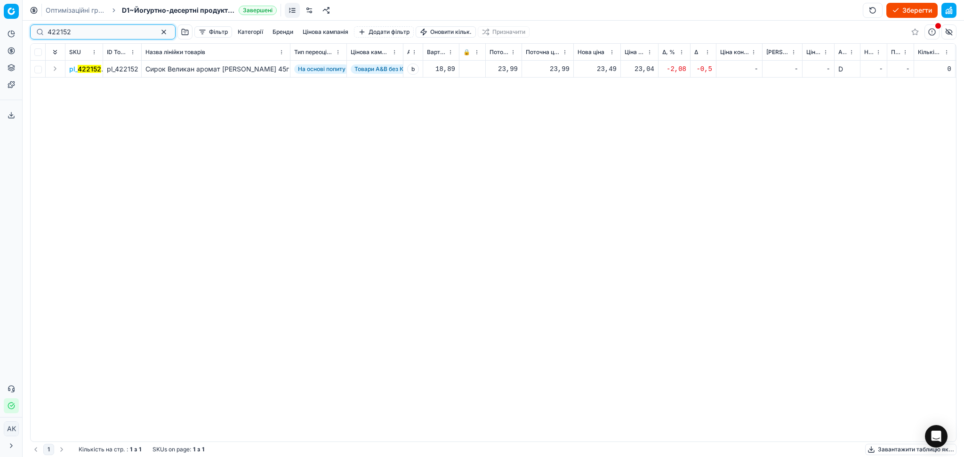
type input "422152"
click at [600, 70] on div "23,49" at bounding box center [596, 68] width 39 height 9
click at [615, 152] on input "23.49" at bounding box center [631, 152] width 68 height 15
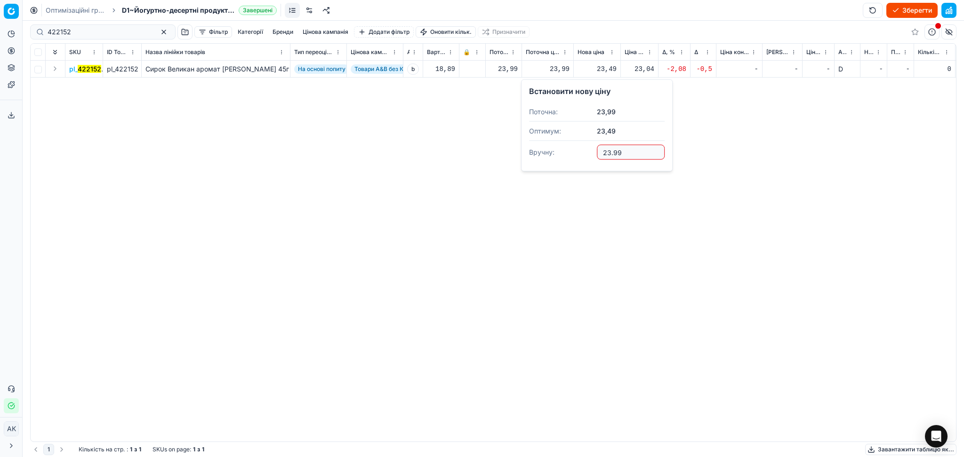
type input "23.99"
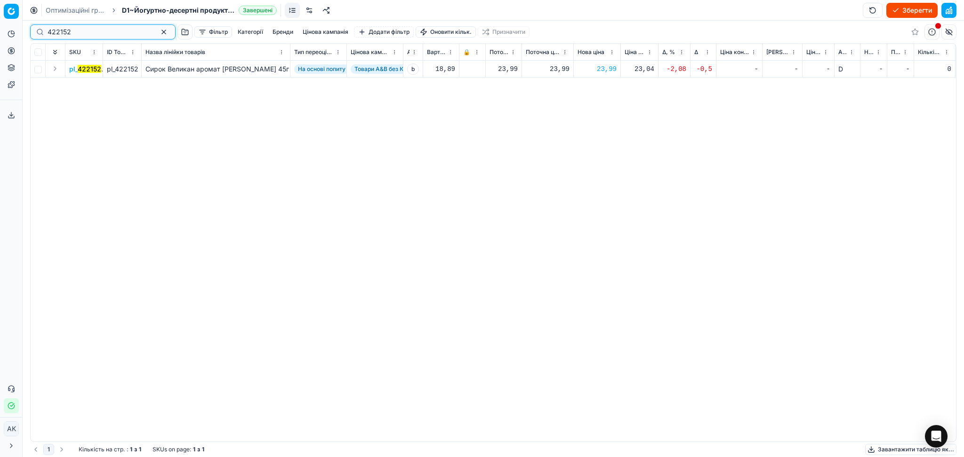
drag, startPoint x: 80, startPoint y: 33, endPoint x: 0, endPoint y: 32, distance: 80.5
click at [0, 32] on div "Pricing platform Аналітика Цінова оптимізація Асортимент продукції Шаблони Серв…" at bounding box center [482, 228] width 964 height 457
paste input "1"
type input "422151"
click at [608, 69] on div "23,99" at bounding box center [596, 68] width 39 height 9
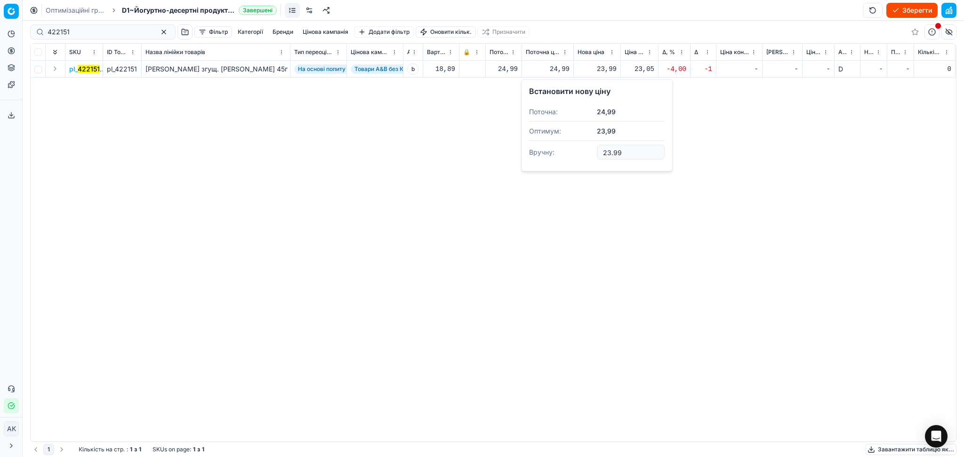
click at [608, 152] on input "23.99" at bounding box center [631, 152] width 68 height 15
type input "24.99"
click at [98, 36] on input "422151" at bounding box center [99, 31] width 103 height 9
type input "422152"
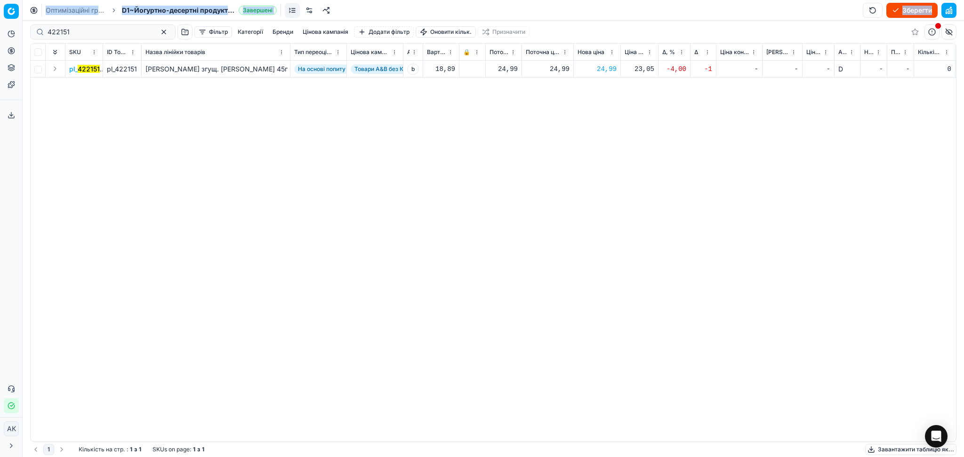
drag, startPoint x: 72, startPoint y: 25, endPoint x: 19, endPoint y: 29, distance: 53.3
click at [19, 29] on div "Pricing platform Аналітика Цінова оптимізація Асортимент продукції Шаблони Серв…" at bounding box center [482, 228] width 964 height 457
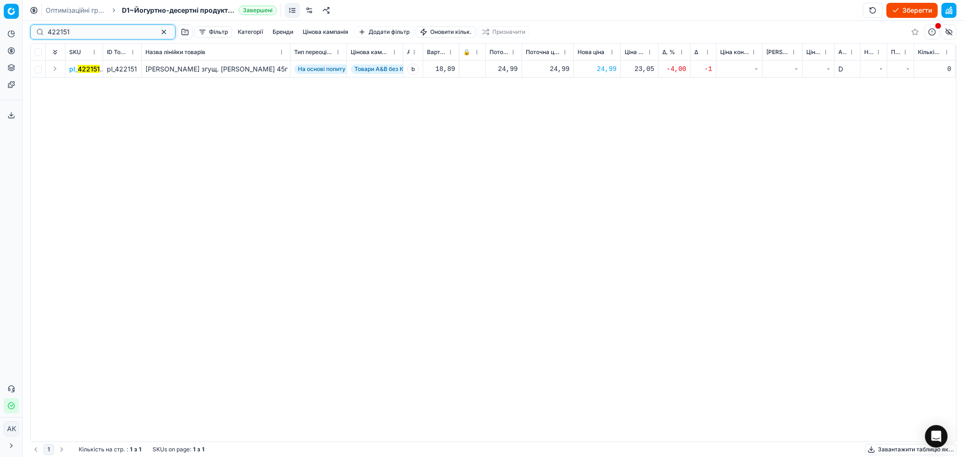
click at [62, 31] on input "422151" at bounding box center [99, 31] width 103 height 9
paste input "0"
type input "422150"
click at [604, 72] on div "23,99" at bounding box center [596, 68] width 39 height 9
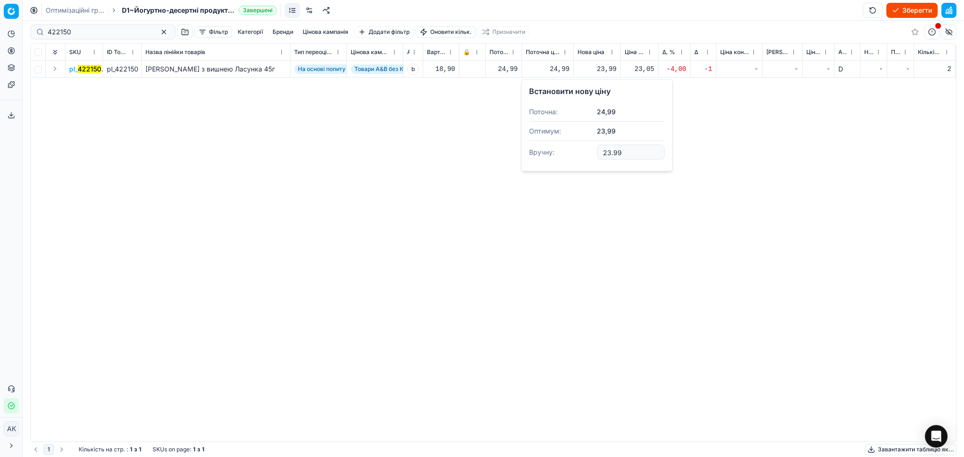
click at [610, 151] on input "23.99" at bounding box center [631, 152] width 68 height 15
type input "24.99"
drag, startPoint x: 71, startPoint y: 32, endPoint x: 5, endPoint y: 27, distance: 66.5
click at [5, 29] on div "Pricing platform Аналітика Цінова оптимізація Асортимент продукції Шаблони Серв…" at bounding box center [482, 228] width 964 height 457
paste input "388817"
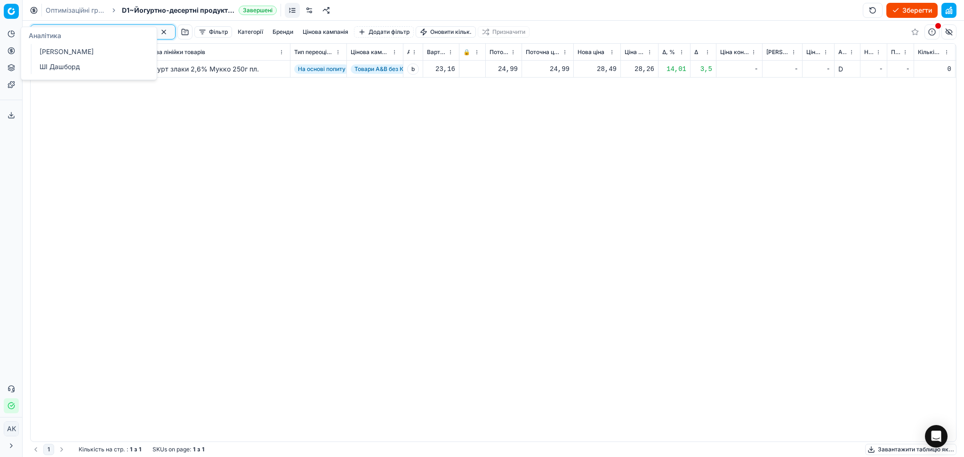
type input "388817"
click at [600, 68] on div "28,49" at bounding box center [596, 68] width 39 height 9
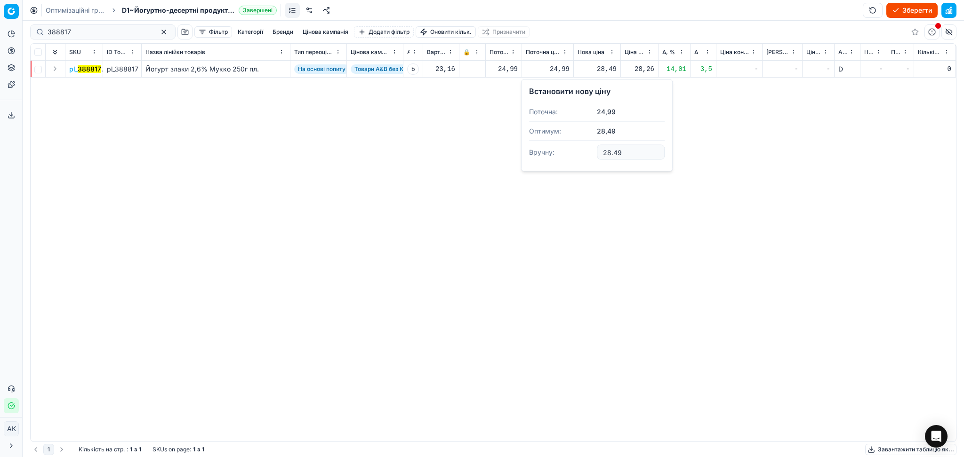
drag, startPoint x: 623, startPoint y: 152, endPoint x: 561, endPoint y: 152, distance: 61.7
click at [565, 152] on dl "Поточна: 24,99 Оптимум: 28,49 Вручну: 28.49" at bounding box center [597, 133] width 136 height 61
type input "24.99"
click at [110, 34] on input "388817" at bounding box center [99, 31] width 103 height 9
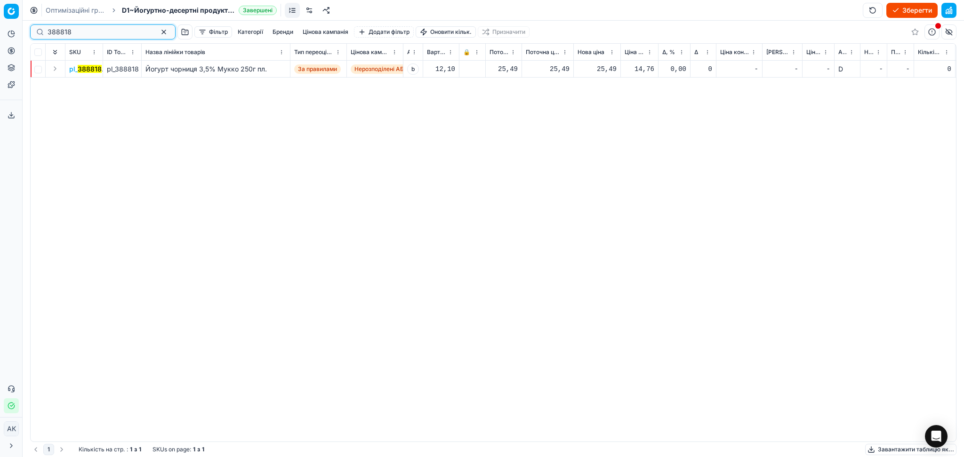
type input "388818"
click at [158, 33] on button "button" at bounding box center [163, 31] width 11 height 11
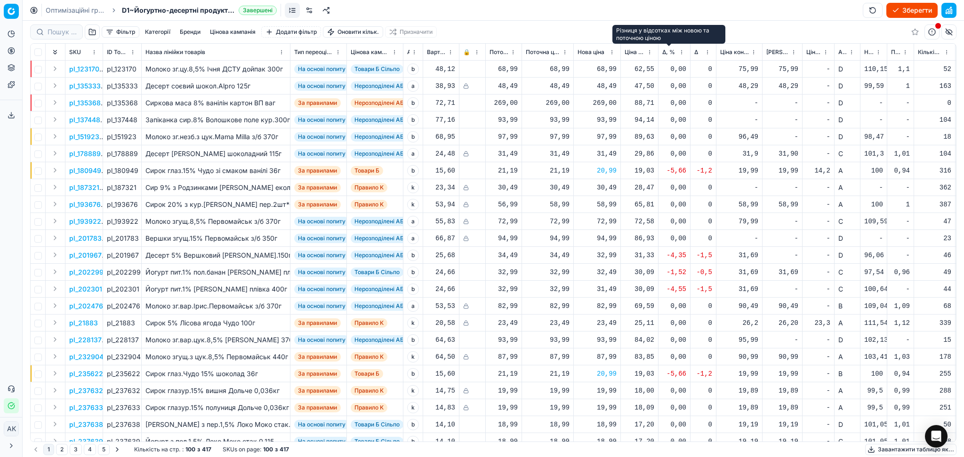
click at [668, 52] on span "Δ, %" at bounding box center [668, 52] width 13 height 8
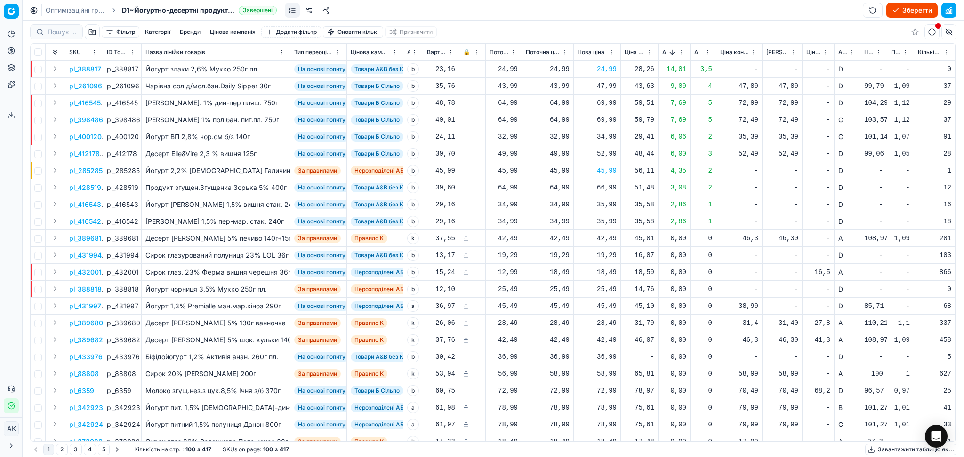
click at [668, 52] on button "Sorted by Δ, % descending" at bounding box center [671, 52] width 9 height 9
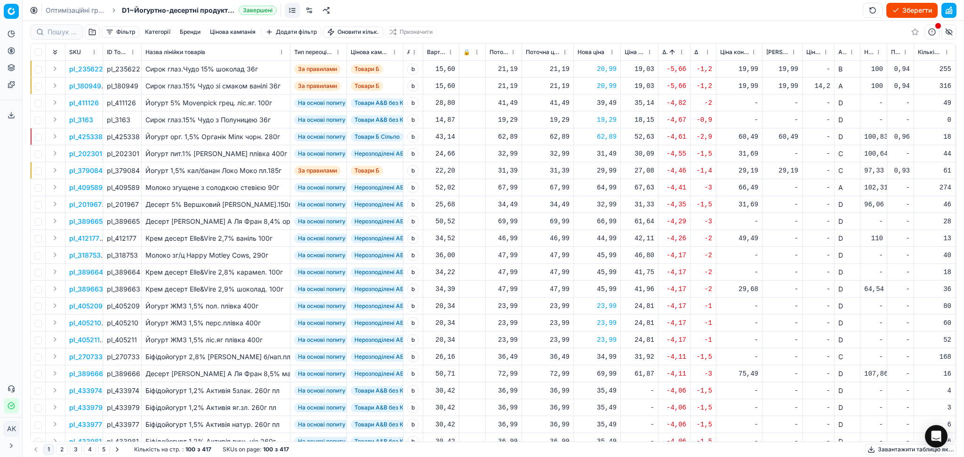
click at [951, 7] on button "button" at bounding box center [948, 10] width 15 height 15
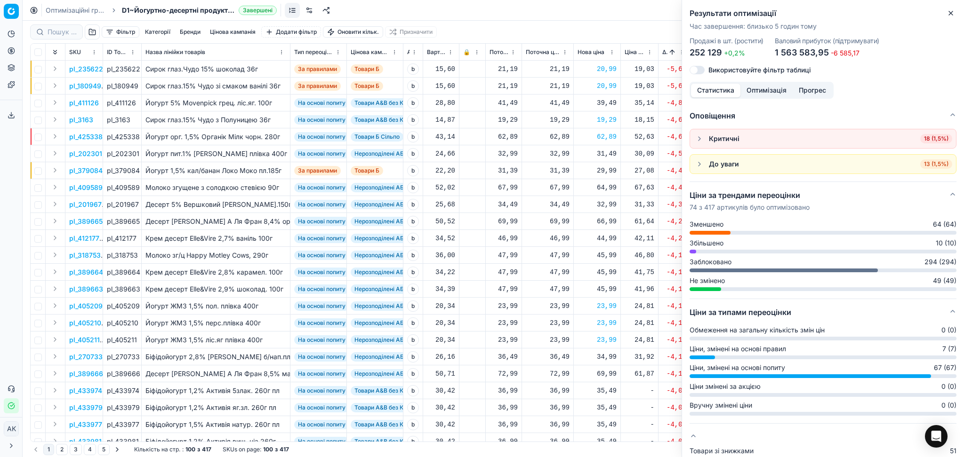
click at [930, 137] on span "18 (1,5%)" at bounding box center [936, 138] width 32 height 9
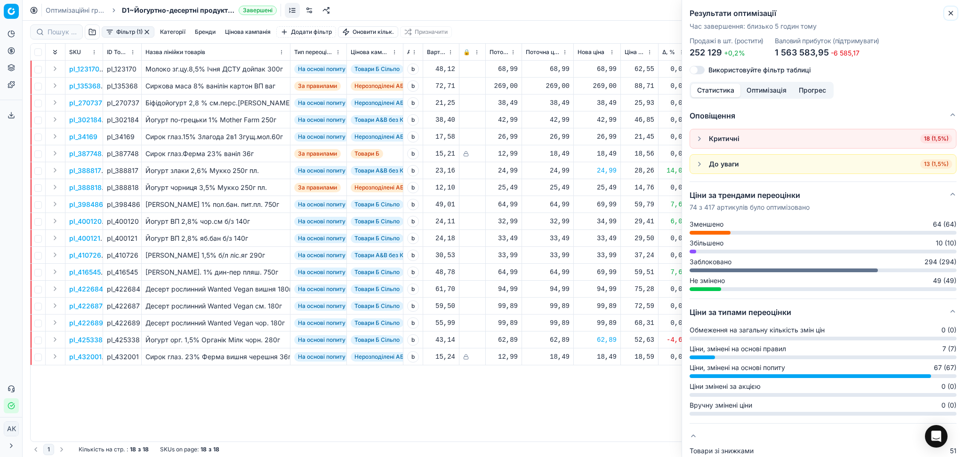
click at [952, 11] on icon "button" at bounding box center [951, 13] width 4 height 4
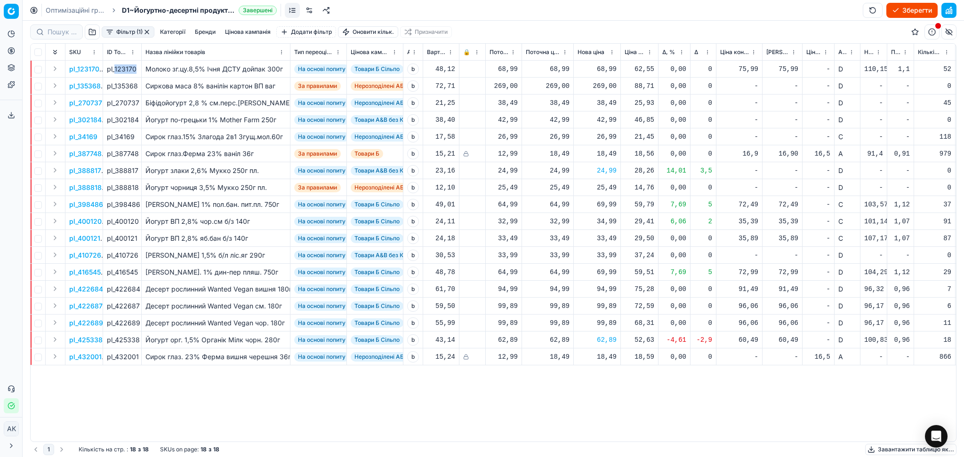
drag, startPoint x: 114, startPoint y: 67, endPoint x: 135, endPoint y: 70, distance: 20.4
click at [135, 70] on div "pl_123170" at bounding box center [122, 68] width 31 height 9
copy div "123170"
click at [85, 83] on p "pl_135368" at bounding box center [85, 85] width 32 height 9
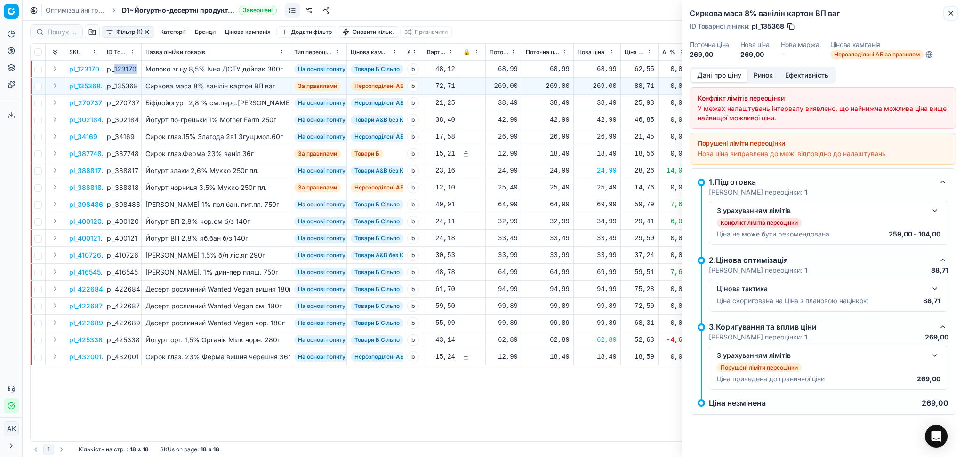
click at [950, 11] on icon "button" at bounding box center [951, 13] width 8 height 8
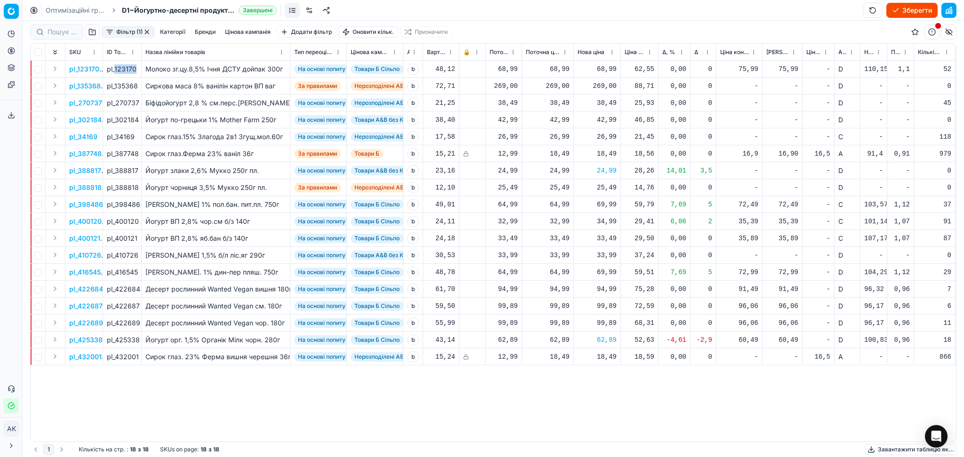
click at [145, 32] on button "button" at bounding box center [147, 32] width 8 height 8
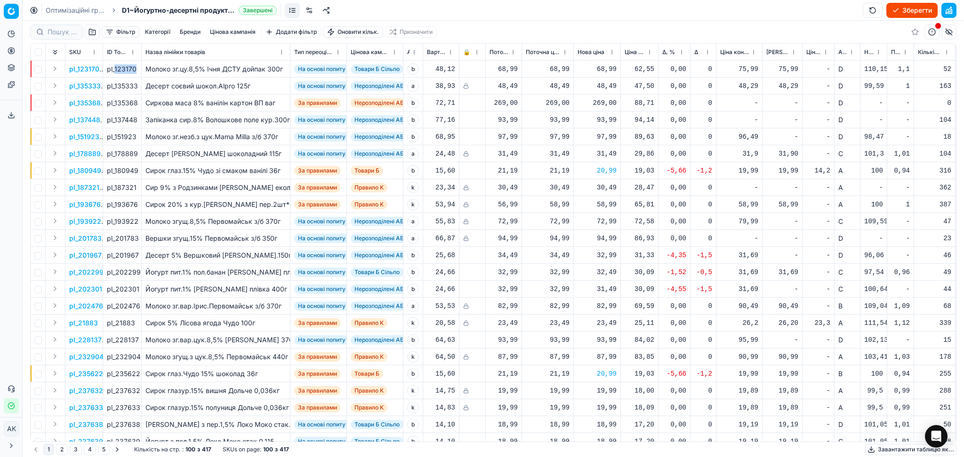
click at [907, 8] on button "Зберегти" at bounding box center [911, 10] width 51 height 15
click at [79, 9] on link "Оптимізаційні групи" at bounding box center [76, 10] width 60 height 9
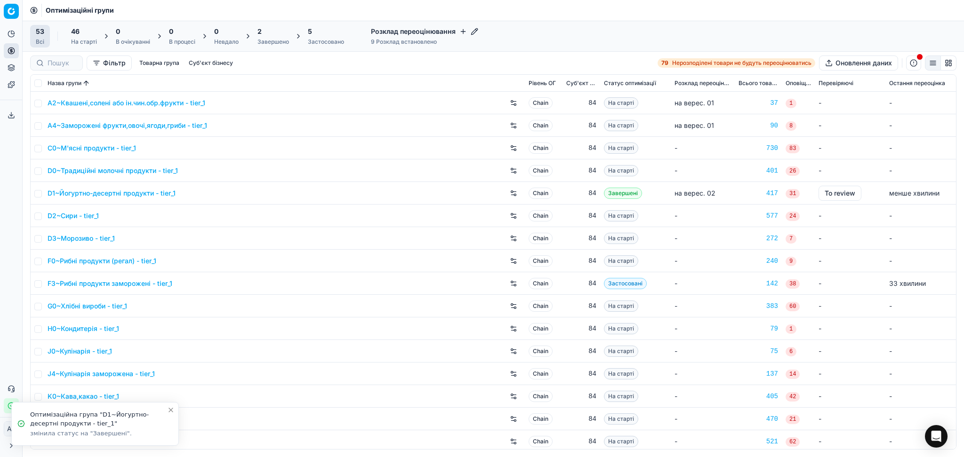
click at [273, 35] on div "2" at bounding box center [273, 31] width 32 height 9
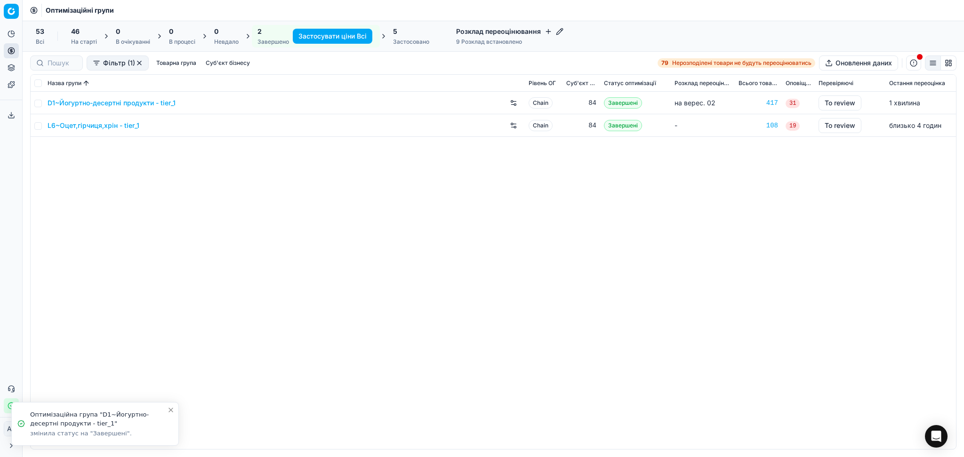
click at [135, 103] on link "D1~Йогуртно-десертні продукти - tier_1" at bounding box center [112, 102] width 128 height 9
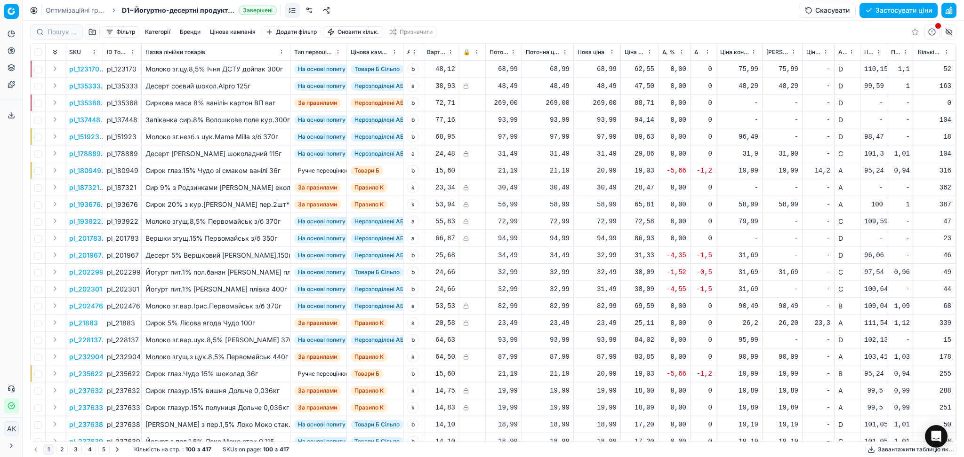
click at [893, 8] on button "Застосувати ціни" at bounding box center [898, 10] width 78 height 15
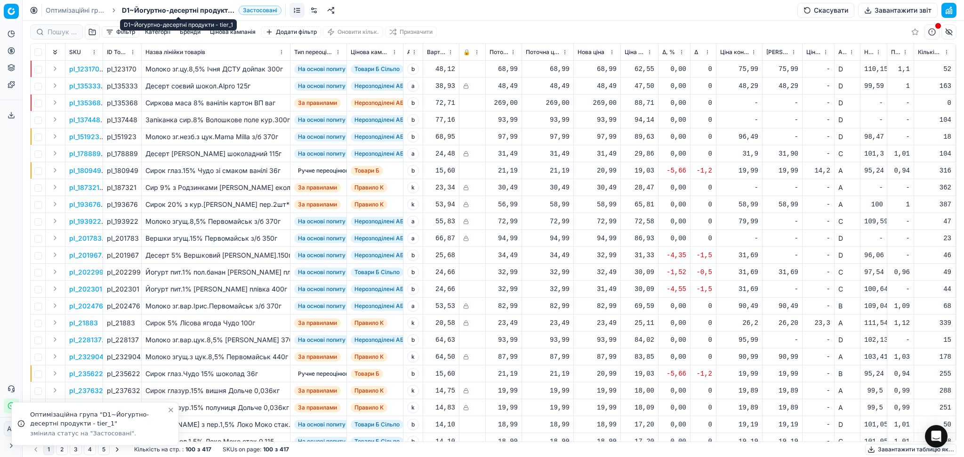
click at [83, 8] on link "Оптимізаційні групи" at bounding box center [76, 10] width 60 height 9
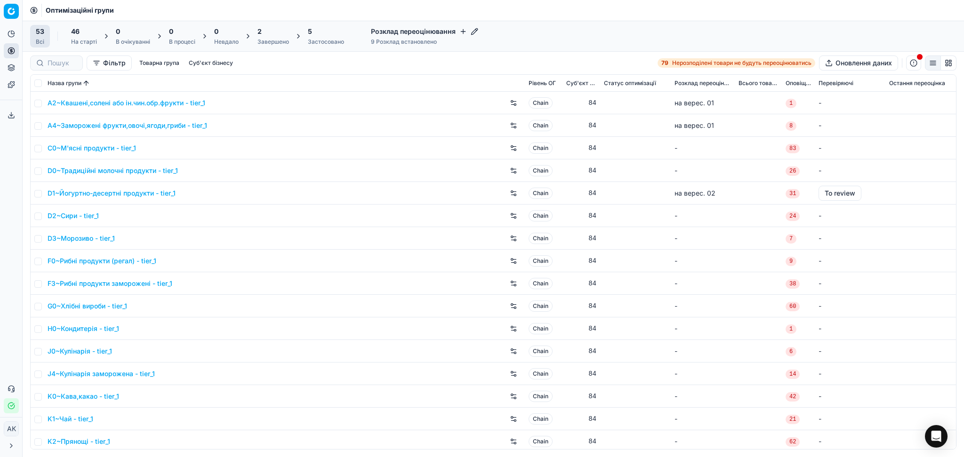
click at [397, 32] on h4 "Розклад переоцінювання" at bounding box center [424, 31] width 107 height 9
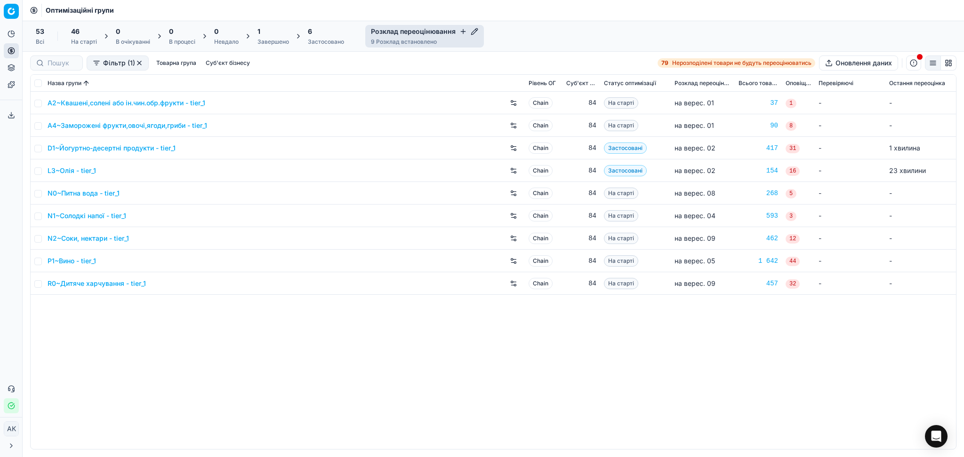
click at [463, 31] on icon "button" at bounding box center [463, 31] width 0 height 4
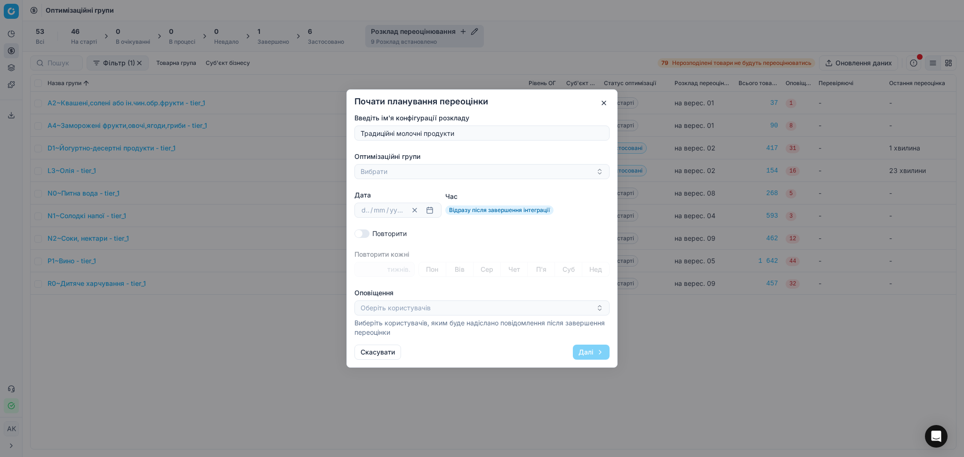
type input "Традиційні молочні продукти"
click at [409, 170] on button "Вибрати" at bounding box center [481, 171] width 255 height 15
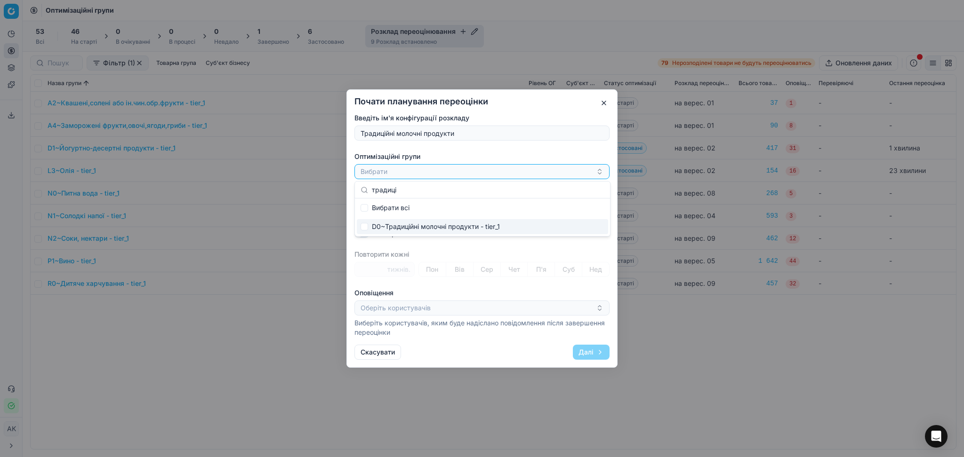
type input "традиці"
click at [448, 224] on div "D0~Традиційні молочні продукти - tier_1" at bounding box center [482, 226] width 251 height 15
checkbox input "true"
click at [524, 151] on div "Введіть ім'я конфігурації розкладу Традиційні молочні продукти Оптимізаційні гр…" at bounding box center [481, 225] width 255 height 224
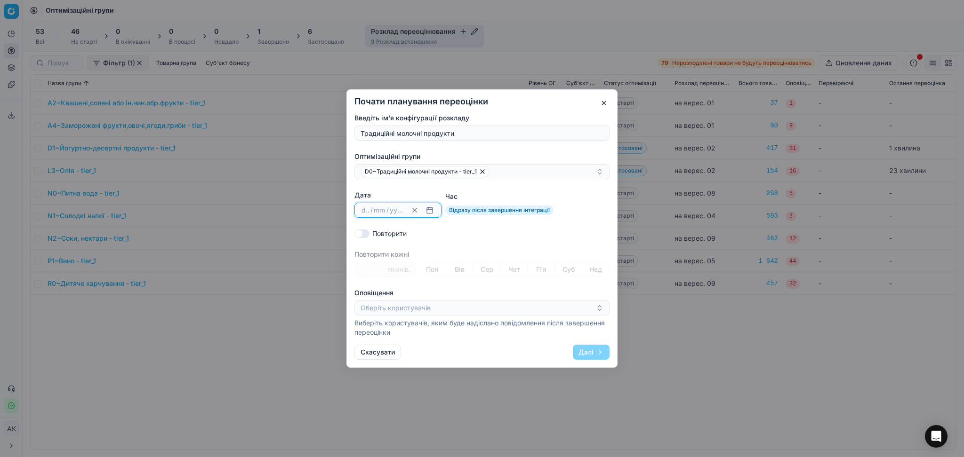
click at [428, 211] on button "button" at bounding box center [429, 210] width 11 height 11
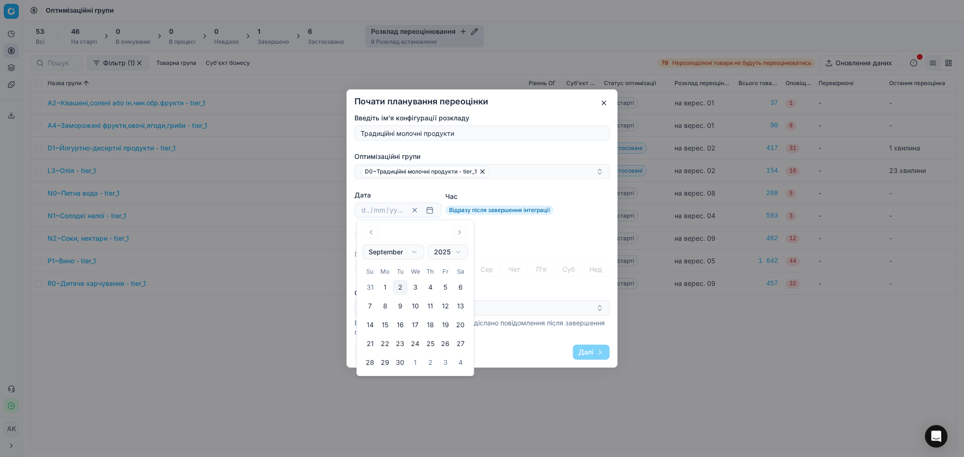
click at [400, 304] on button "9" at bounding box center [400, 306] width 15 height 15
type input "09"
type input "2025"
click at [519, 237] on div "Повторити" at bounding box center [481, 233] width 255 height 9
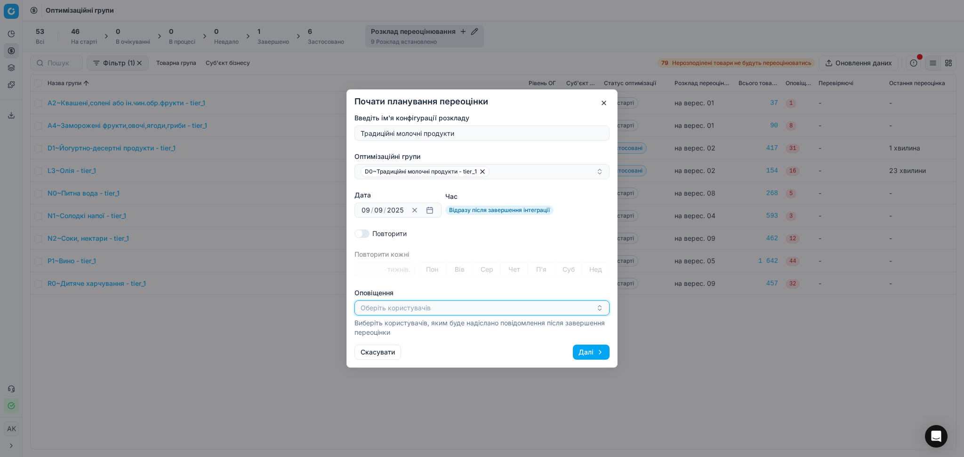
click at [509, 313] on button "Оберіть користувачів" at bounding box center [481, 308] width 255 height 15
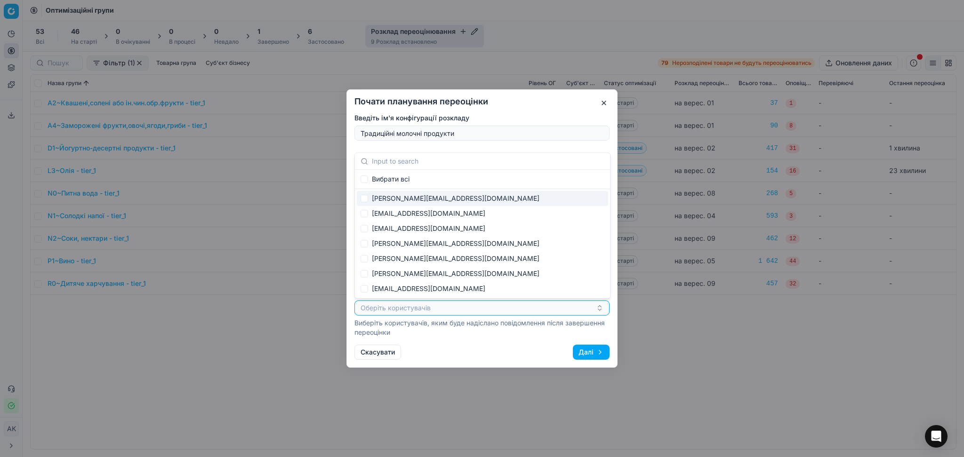
click at [414, 200] on div "[PERSON_NAME][EMAIL_ADDRESS][DOMAIN_NAME]" at bounding box center [482, 198] width 251 height 15
checkbox input "true"
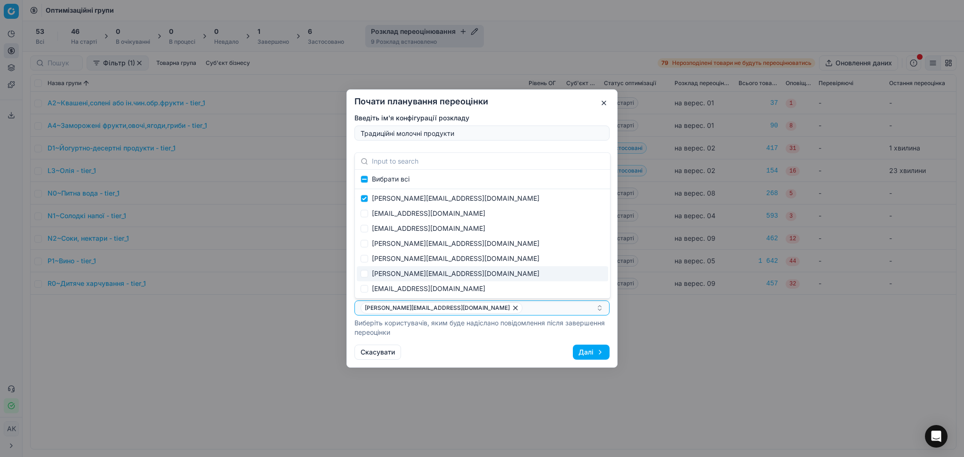
click at [498, 349] on div "Скасувати Далі" at bounding box center [481, 352] width 255 height 15
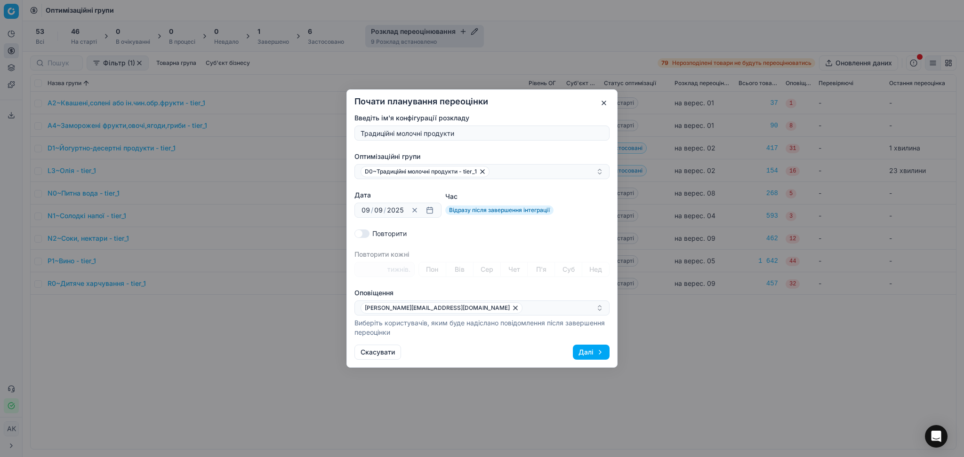
click at [588, 353] on button "Далі" at bounding box center [591, 352] width 37 height 15
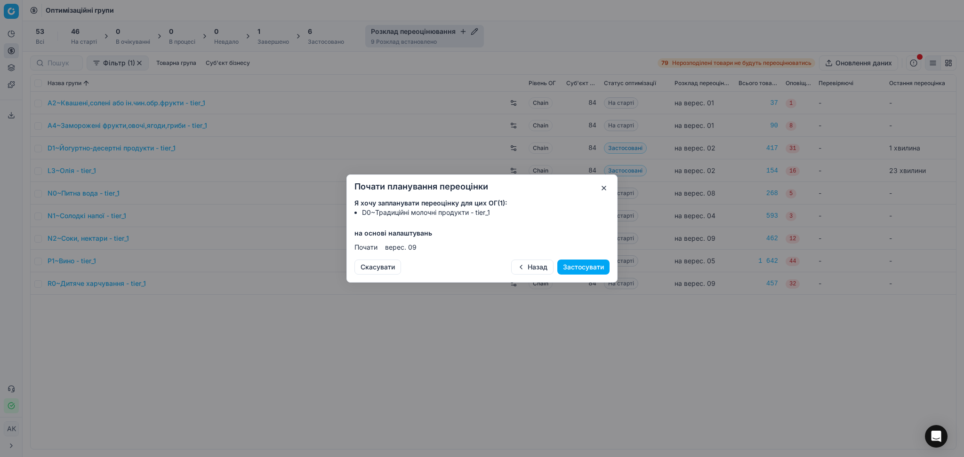
click at [581, 262] on button "Застосувати" at bounding box center [583, 267] width 52 height 15
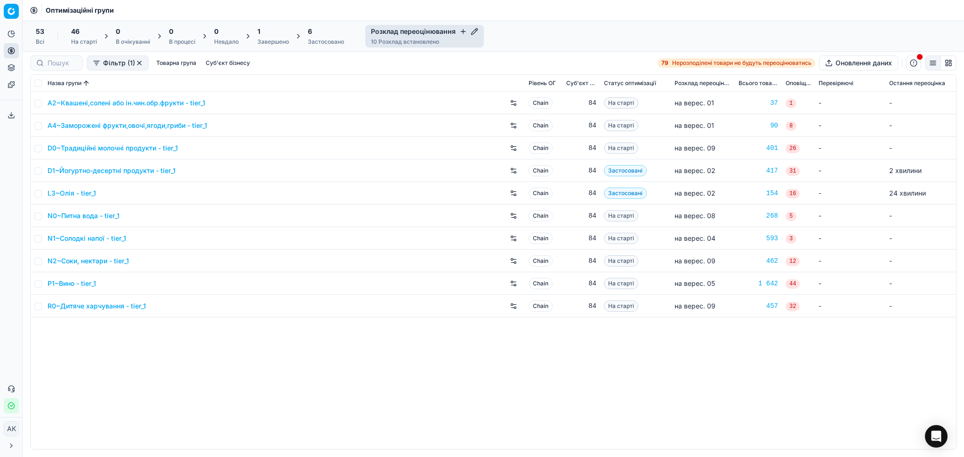
click at [463, 31] on icon "button" at bounding box center [463, 31] width 0 height 4
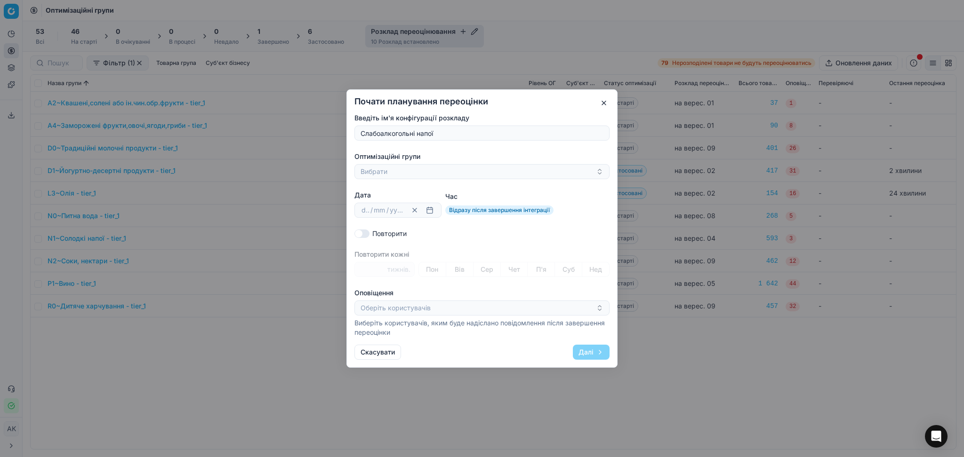
type input "Слабоалкогольні напої"
click at [433, 172] on button "Вибрати" at bounding box center [481, 171] width 255 height 15
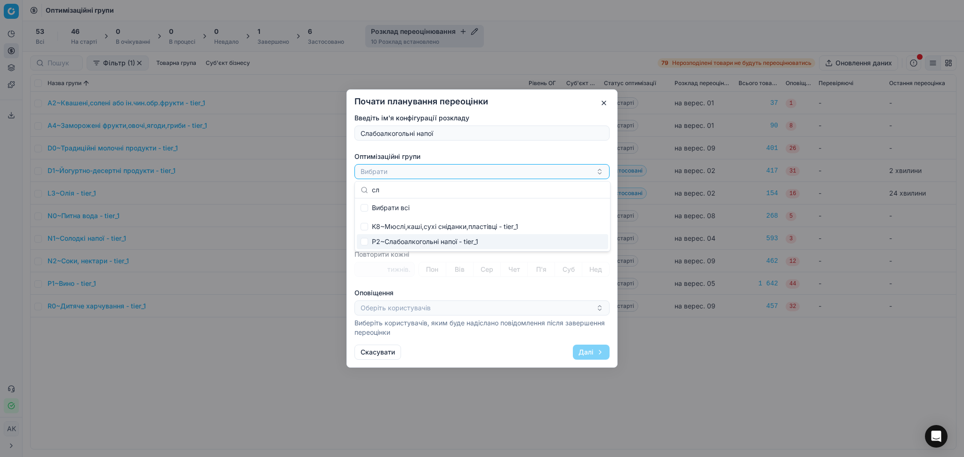
type input "сл"
click at [441, 240] on div "P2~Слабоалкогольні напої - tier_1" at bounding box center [482, 241] width 251 height 15
checkbox input "true"
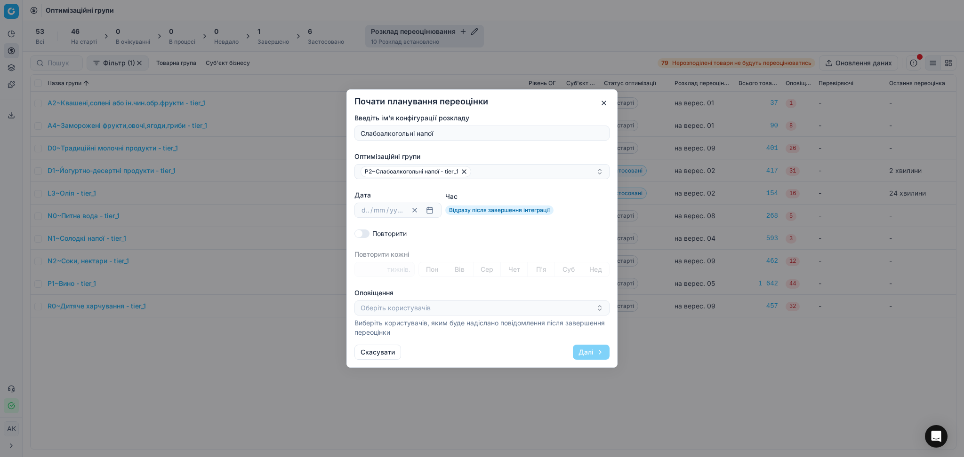
click at [497, 152] on label "Оптимізаційні групи" at bounding box center [481, 156] width 255 height 9
click at [497, 164] on button "P2~Слабоалкогольні напої - tier_1" at bounding box center [481, 171] width 255 height 15
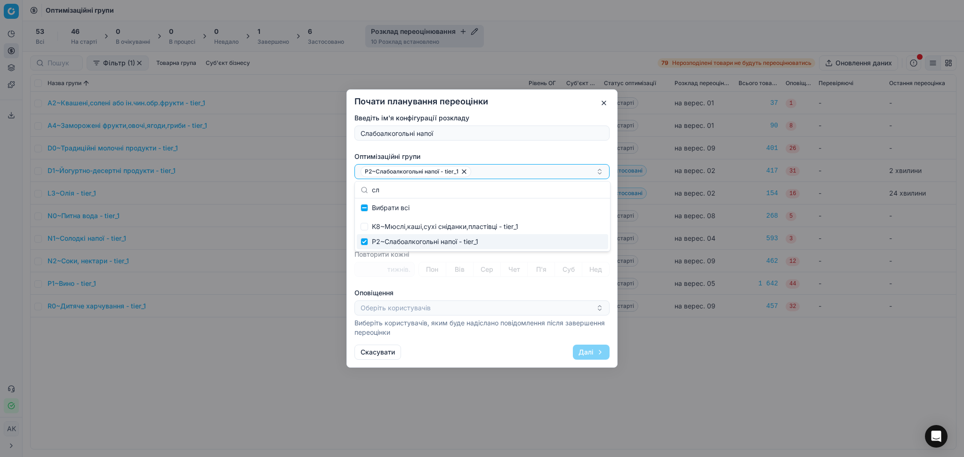
click at [470, 286] on div "Введіть ім'я конфігурації розкладу Слабоалкогольні напої Оптимізаційні групи P2…" at bounding box center [481, 225] width 255 height 224
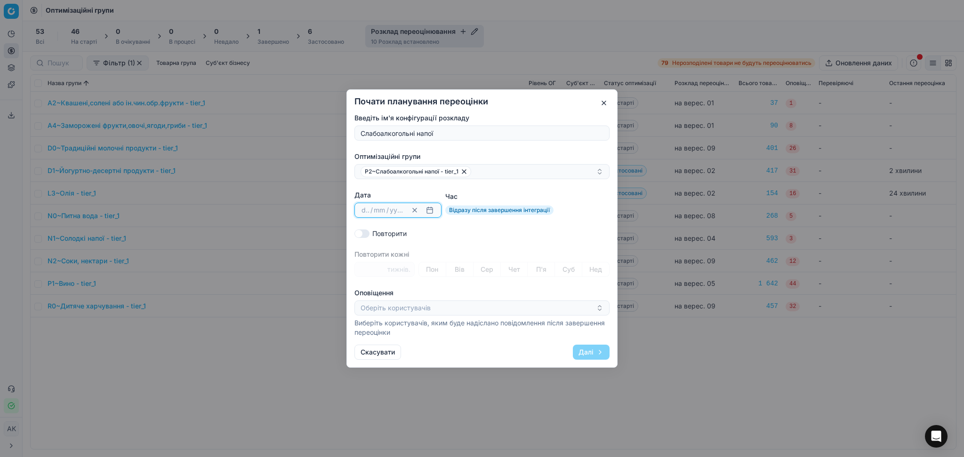
click at [432, 210] on button "button" at bounding box center [429, 210] width 11 height 11
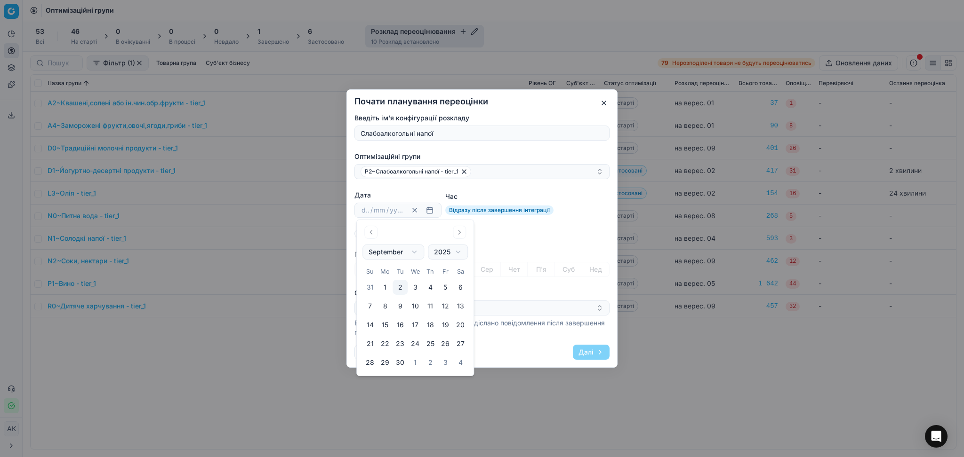
click at [432, 309] on button "11" at bounding box center [430, 306] width 15 height 15
type input "11"
type input "09"
type input "2025"
click at [544, 233] on div "Повторити" at bounding box center [481, 233] width 255 height 9
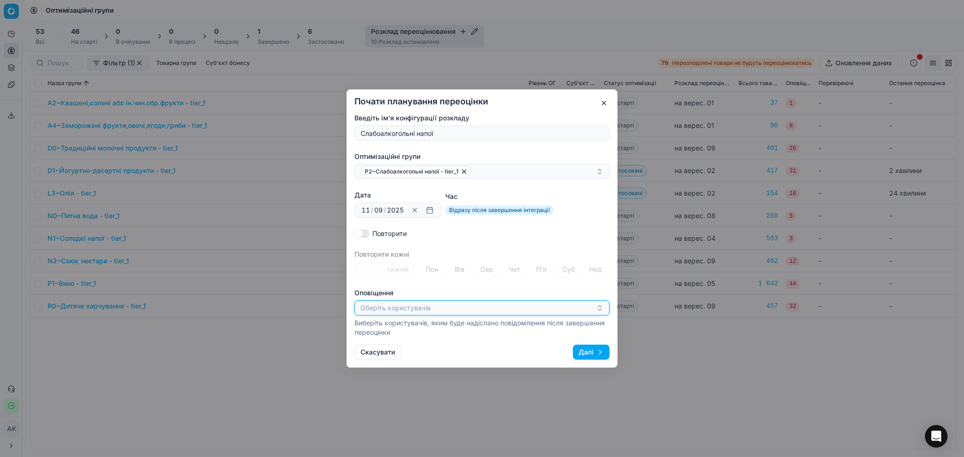
click at [491, 309] on button "Оберіть користувачів" at bounding box center [481, 308] width 255 height 15
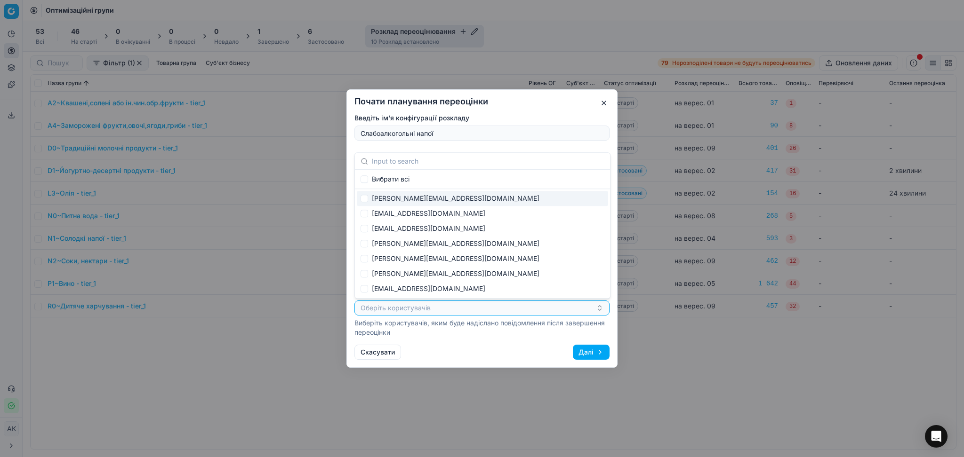
click at [404, 197] on div "[PERSON_NAME][EMAIL_ADDRESS][DOMAIN_NAME]" at bounding box center [482, 198] width 251 height 15
click at [361, 197] on input "Suggestions" at bounding box center [365, 199] width 8 height 8
click at [365, 198] on input "Suggestions" at bounding box center [365, 199] width 8 height 8
checkbox input "true"
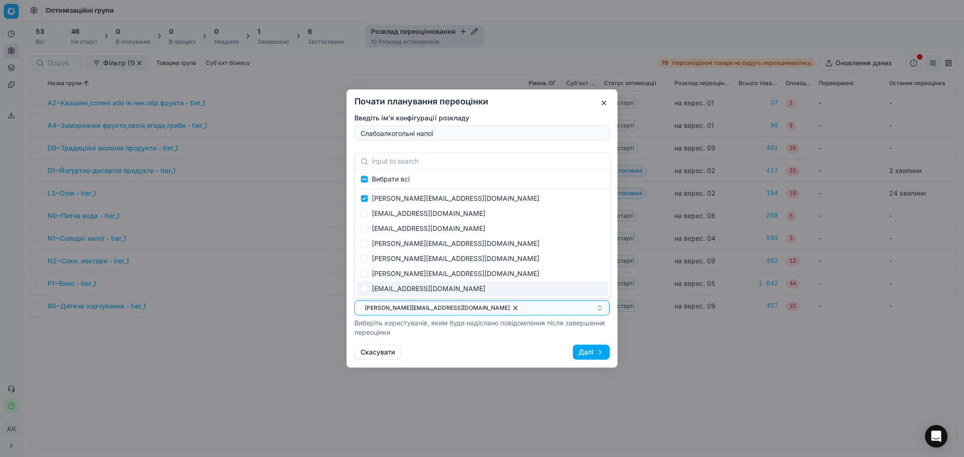
click at [454, 349] on div "Скасувати Далі" at bounding box center [481, 352] width 255 height 15
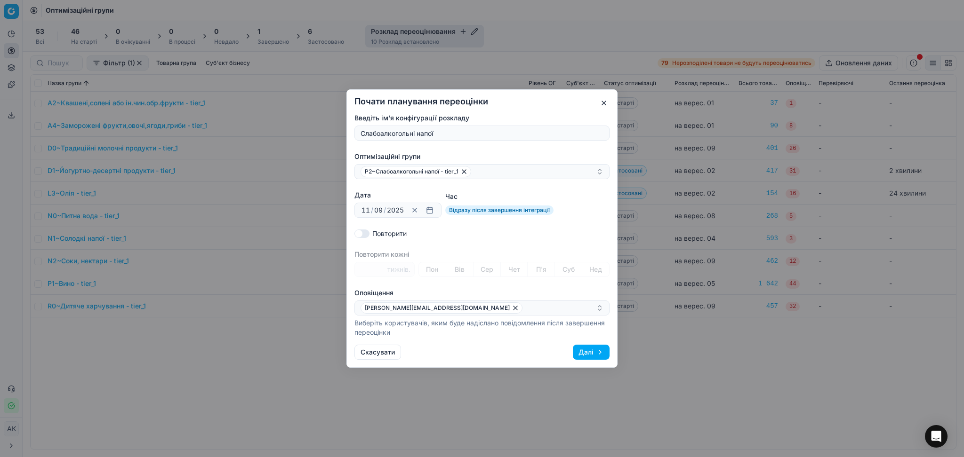
click at [585, 354] on button "Далі" at bounding box center [591, 352] width 37 height 15
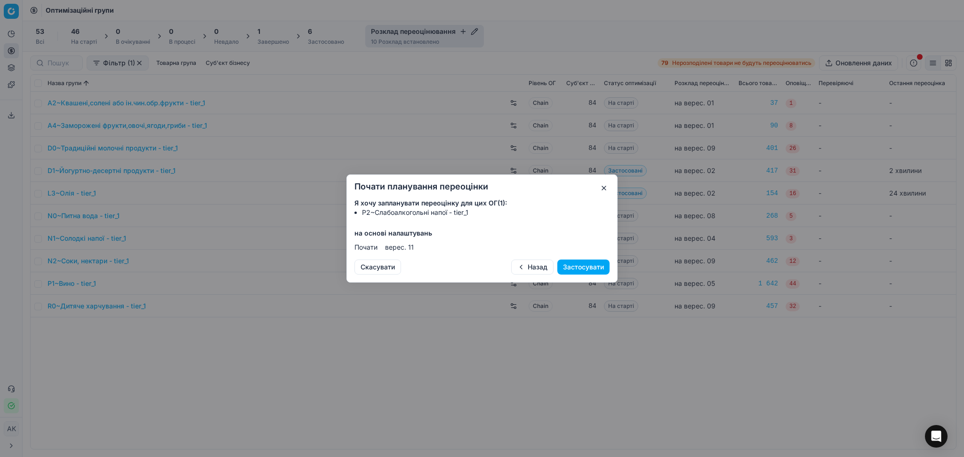
click at [571, 264] on button "Застосувати" at bounding box center [583, 267] width 52 height 15
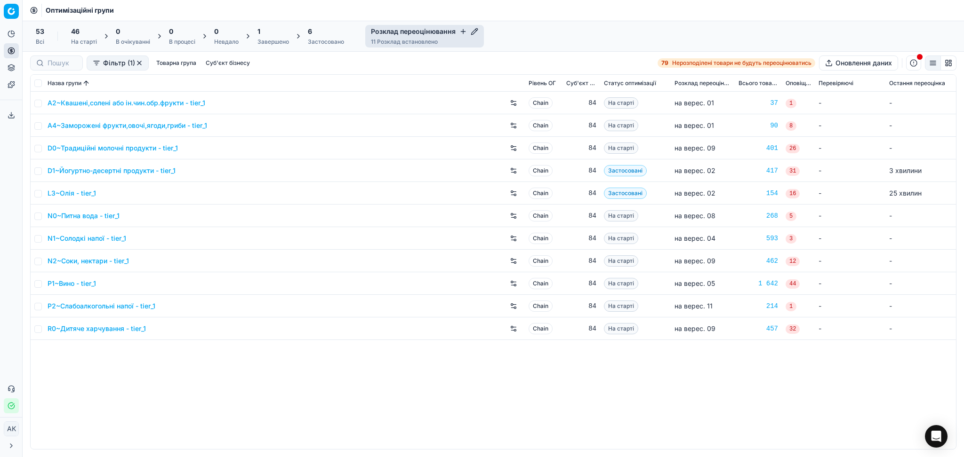
click at [461, 30] on icon "button" at bounding box center [463, 32] width 8 height 8
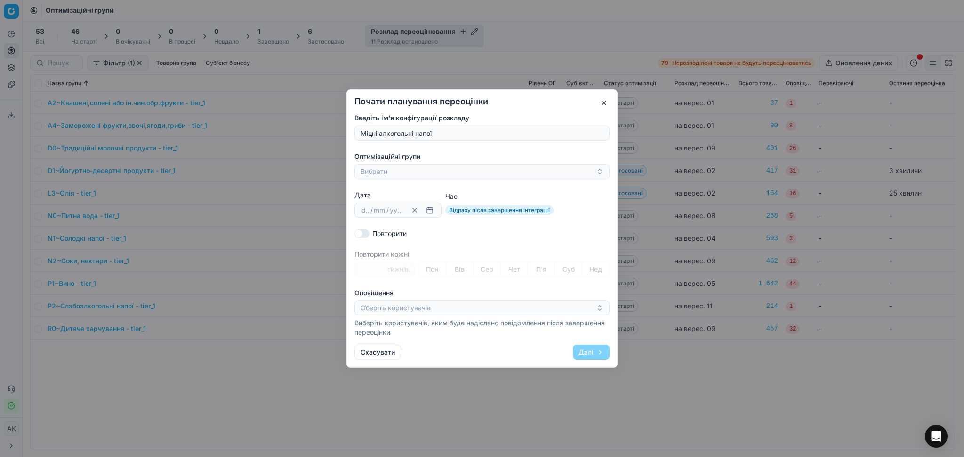
type input "Міцні алкогольні напої"
click at [409, 170] on button "Вибрати" at bounding box center [481, 171] width 255 height 15
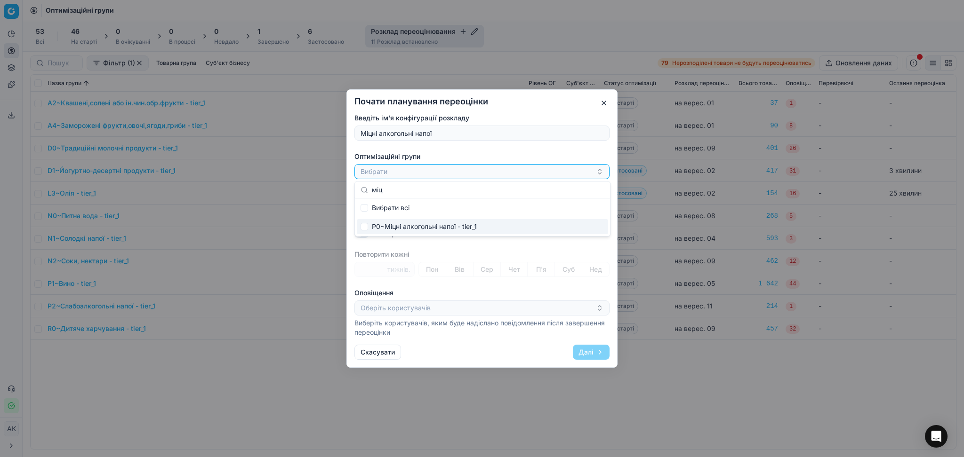
type input "міц"
click at [408, 229] on div "P0~Міцні алкогольні напої - tier_1" at bounding box center [482, 226] width 251 height 15
checkbox input "true"
click at [477, 308] on button "Оберіть користувачів" at bounding box center [481, 308] width 255 height 15
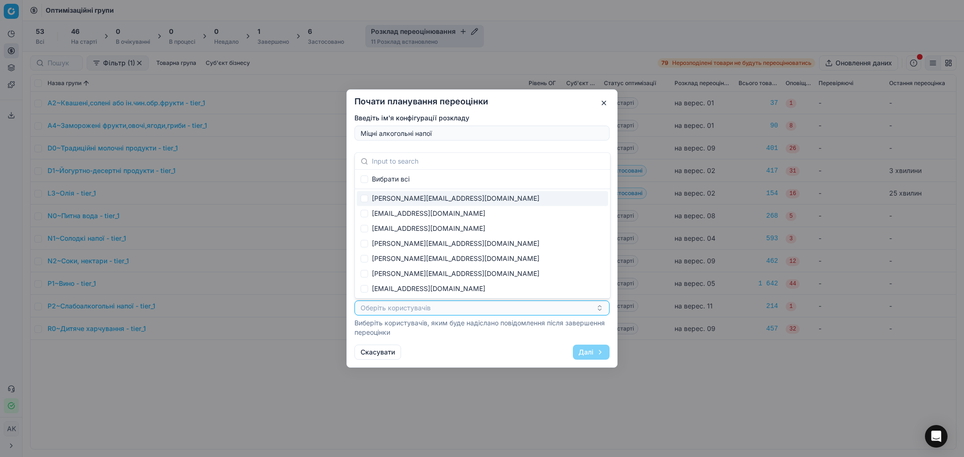
click at [400, 201] on div "[PERSON_NAME][EMAIL_ADDRESS][DOMAIN_NAME]" at bounding box center [482, 198] width 251 height 15
checkbox input "true"
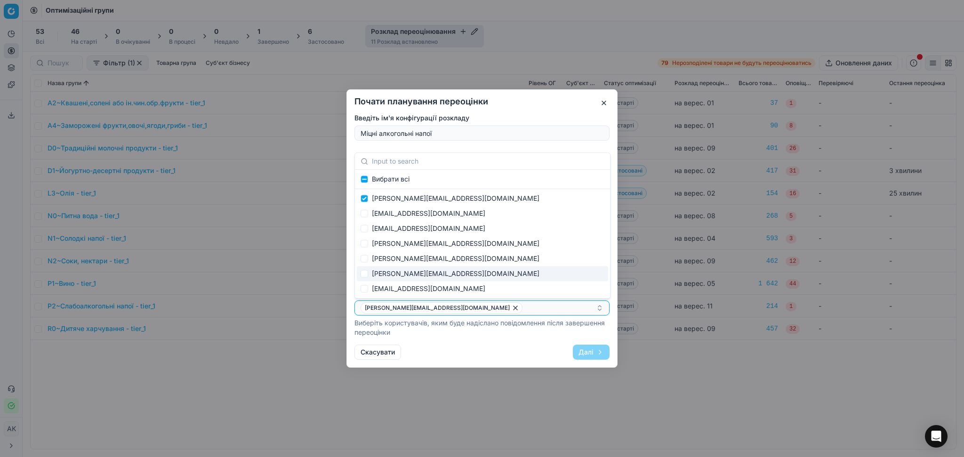
click at [496, 340] on div "Почати планування переоцінки Введіть ім'я конфігурації розкладу Міцні алкогольн…" at bounding box center [481, 228] width 271 height 279
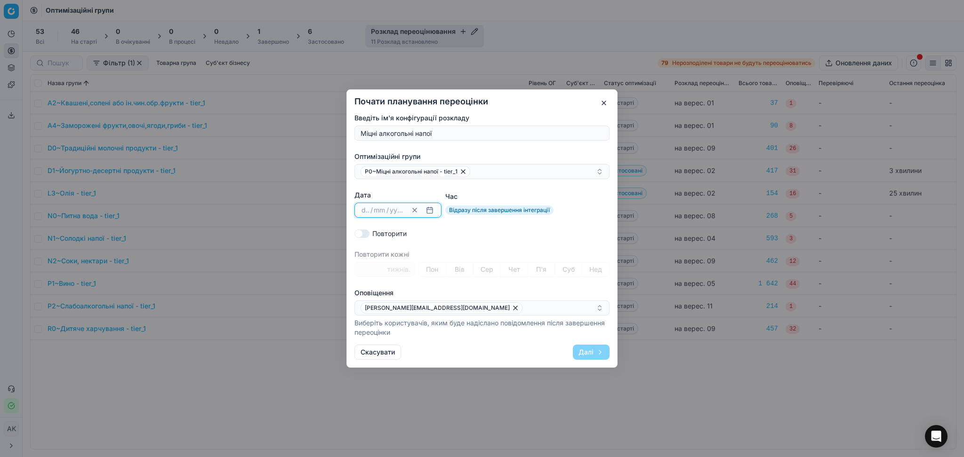
click at [431, 209] on button "button" at bounding box center [429, 210] width 11 height 11
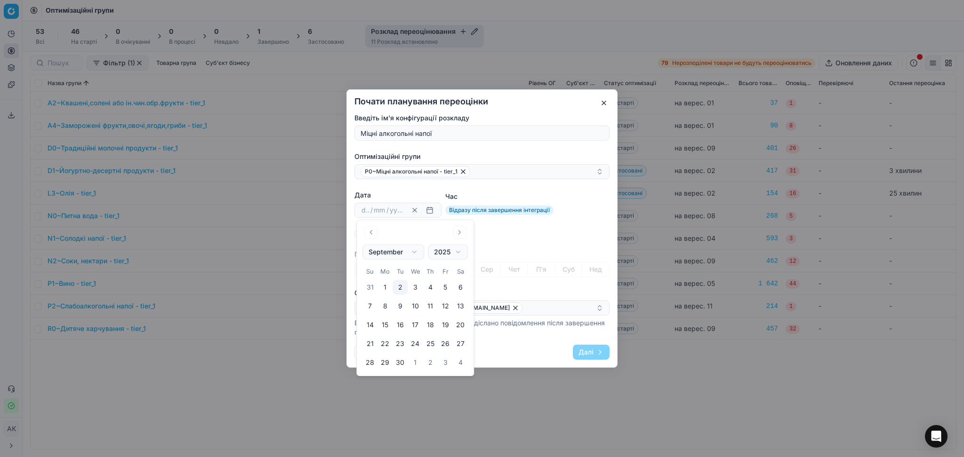
click at [387, 324] on button "15" at bounding box center [384, 325] width 15 height 15
type input "15"
type input "09"
type input "2025"
click at [559, 224] on div "Введіть ім'я конфігурації розкладу Міцні алкогольні напої Оптимізаційні групи P…" at bounding box center [481, 225] width 255 height 224
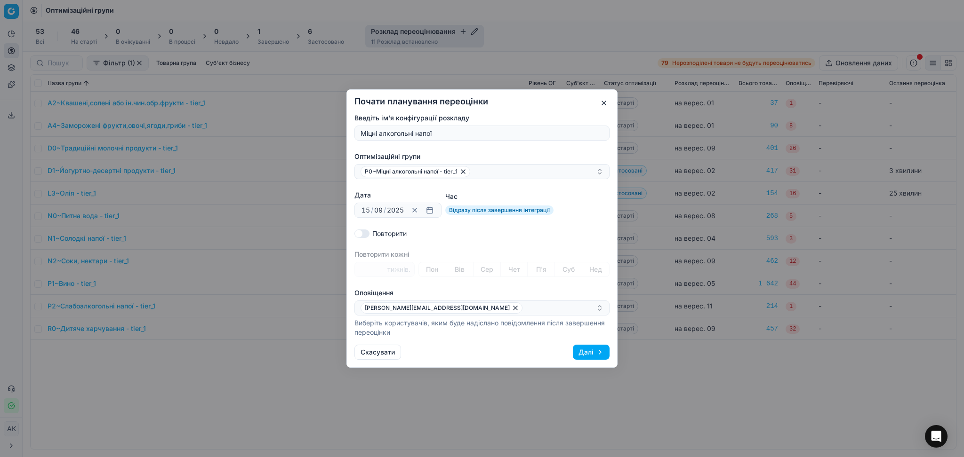
click at [588, 353] on button "Далі" at bounding box center [591, 352] width 37 height 15
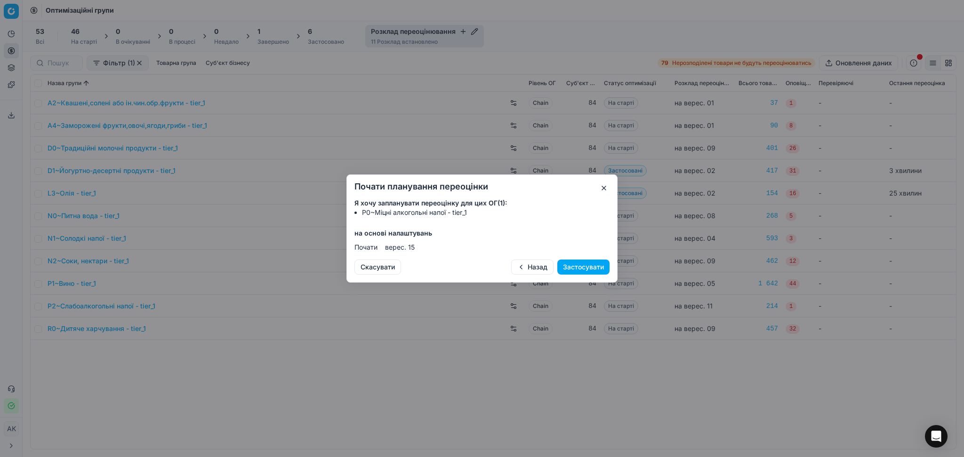
click at [583, 266] on button "Застосувати" at bounding box center [583, 267] width 52 height 15
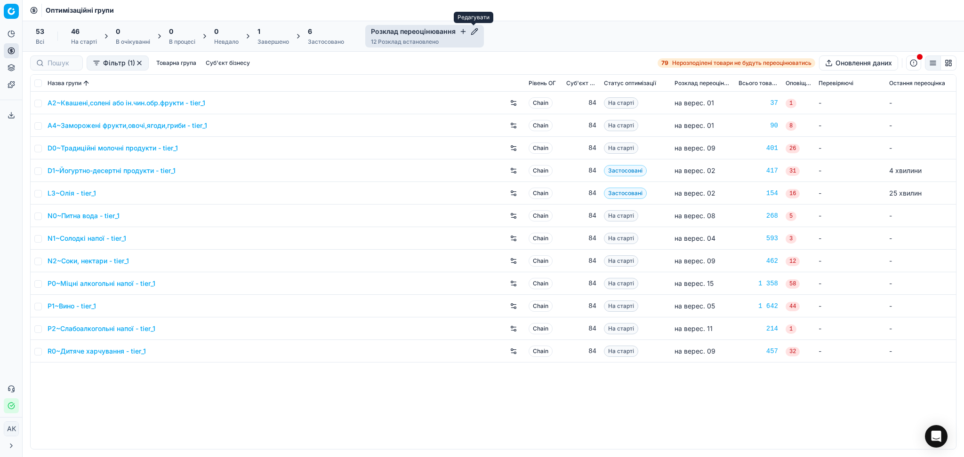
click at [474, 32] on icon "button" at bounding box center [475, 32] width 8 height 8
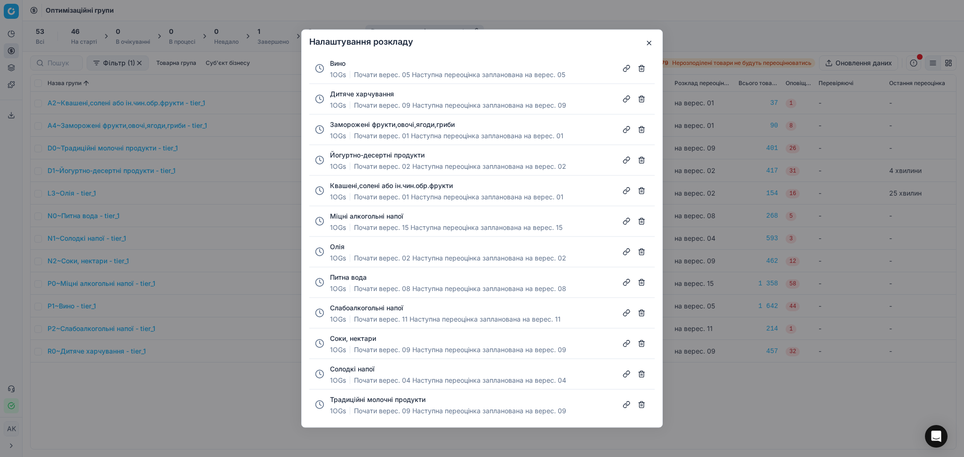
click at [409, 398] on button "Традиційні молочні продукти" at bounding box center [378, 399] width 96 height 9
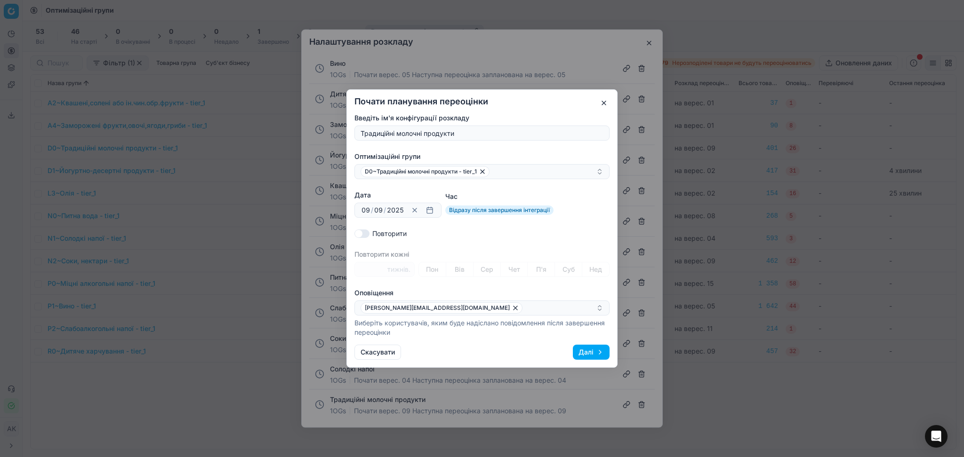
click at [601, 103] on button "button" at bounding box center [603, 102] width 11 height 11
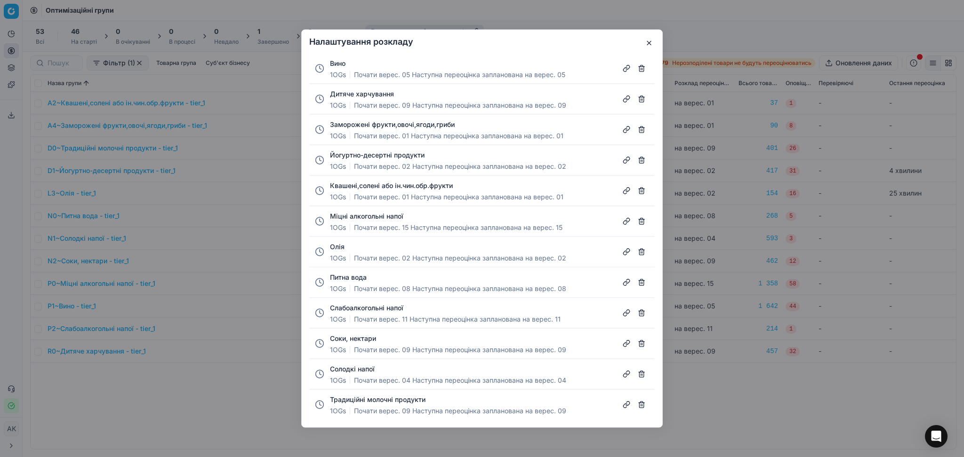
click at [387, 155] on button "Йогуртно-десертні продукти" at bounding box center [377, 155] width 95 height 9
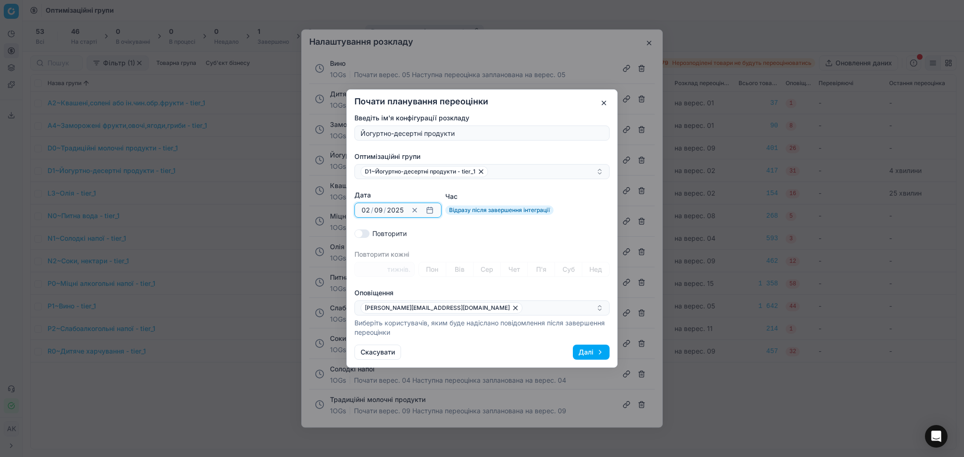
click at [428, 210] on button "button" at bounding box center [429, 210] width 11 height 11
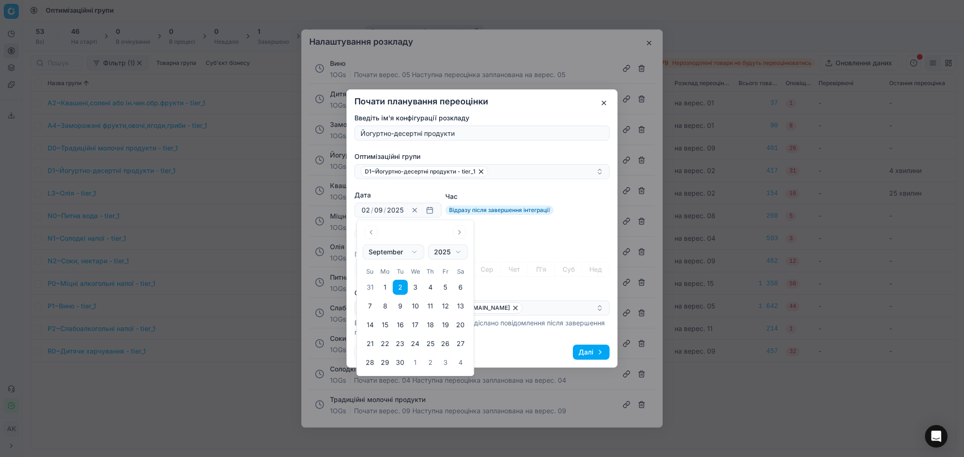
click at [427, 328] on button "18" at bounding box center [430, 325] width 15 height 15
type input "18"
click at [553, 245] on div "Введіть ім'я конфігурації розкладу Йогуртно-десертні продукти Оптимізаційні гру…" at bounding box center [481, 225] width 255 height 224
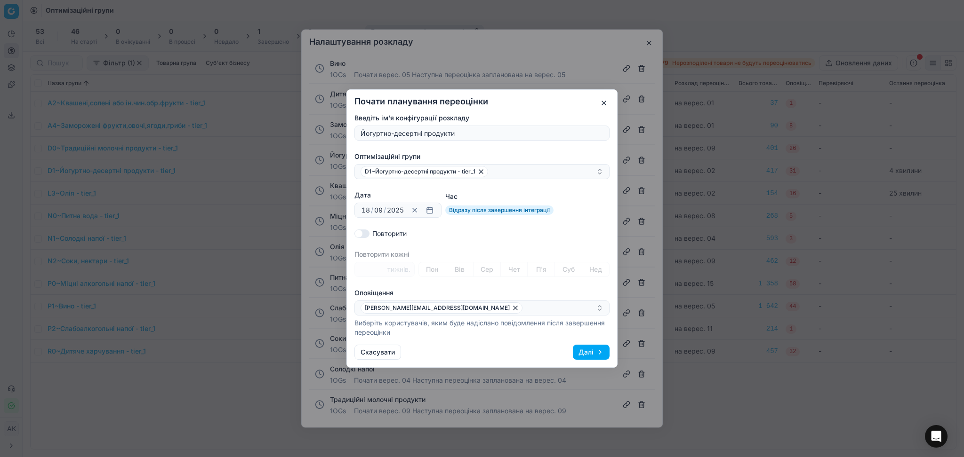
click at [586, 352] on button "Далі" at bounding box center [591, 352] width 37 height 15
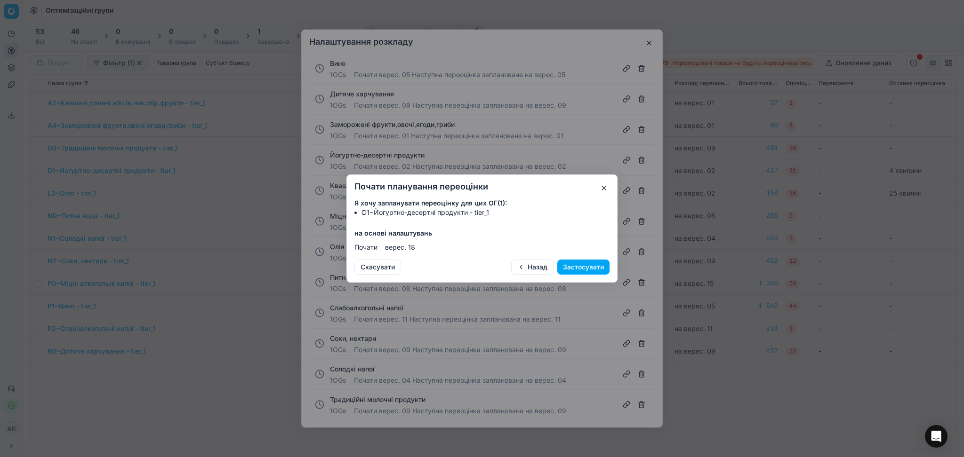
click at [587, 265] on button "Застосувати" at bounding box center [583, 267] width 52 height 15
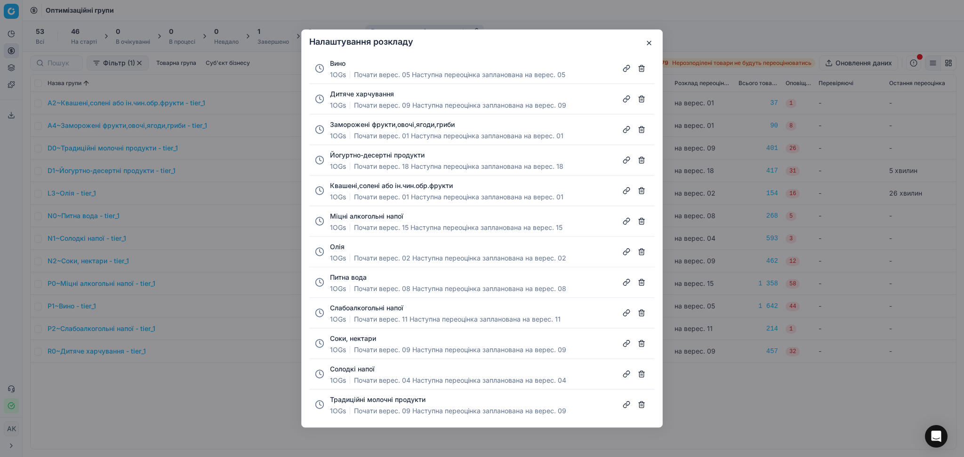
click at [338, 249] on button "Олія" at bounding box center [337, 246] width 15 height 9
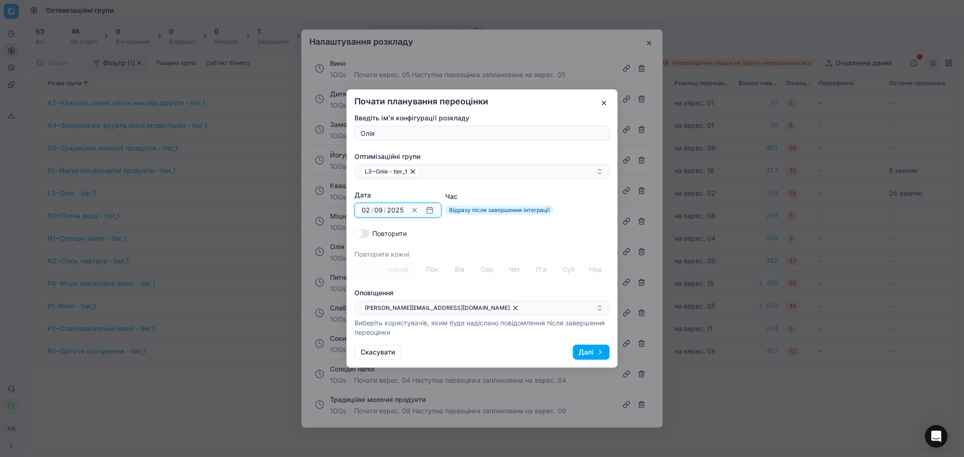
click at [429, 211] on button "button" at bounding box center [429, 210] width 11 height 11
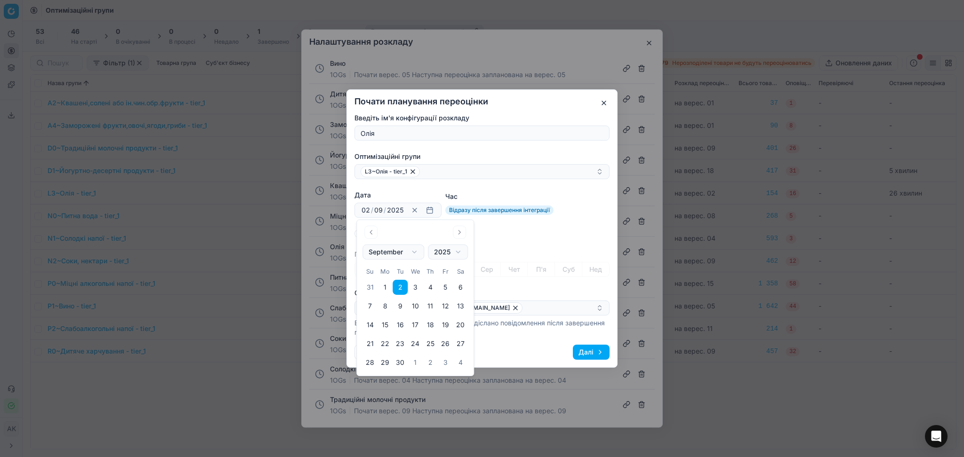
click at [402, 324] on button "16" at bounding box center [400, 325] width 15 height 15
type input "16"
click at [545, 235] on div "Повторити" at bounding box center [481, 233] width 255 height 9
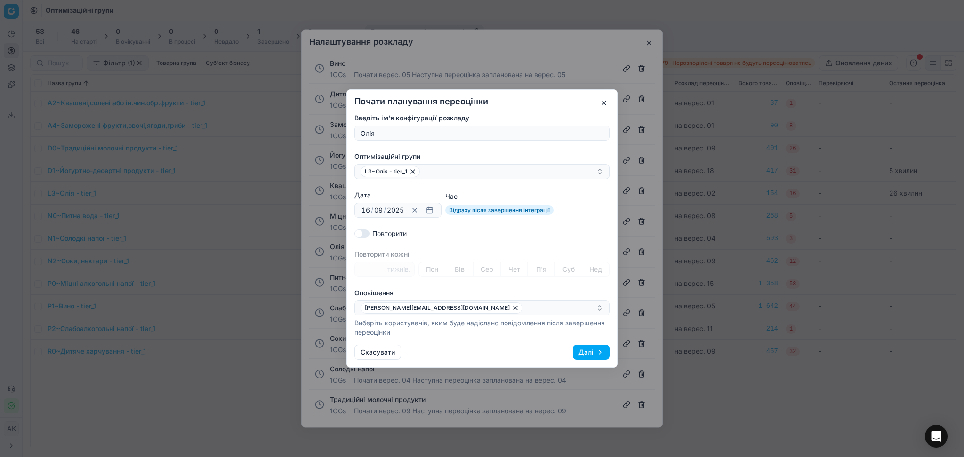
click at [592, 352] on button "Далі" at bounding box center [591, 352] width 37 height 15
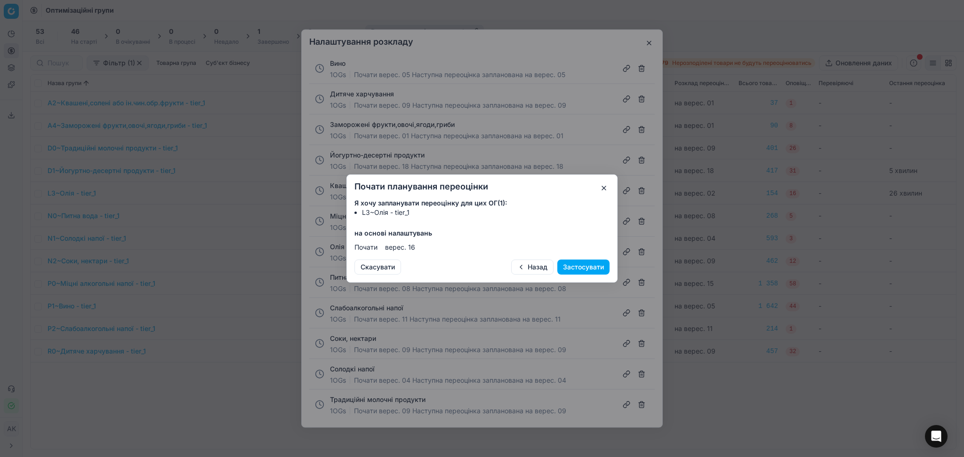
click at [585, 262] on button "Застосувати" at bounding box center [583, 267] width 52 height 15
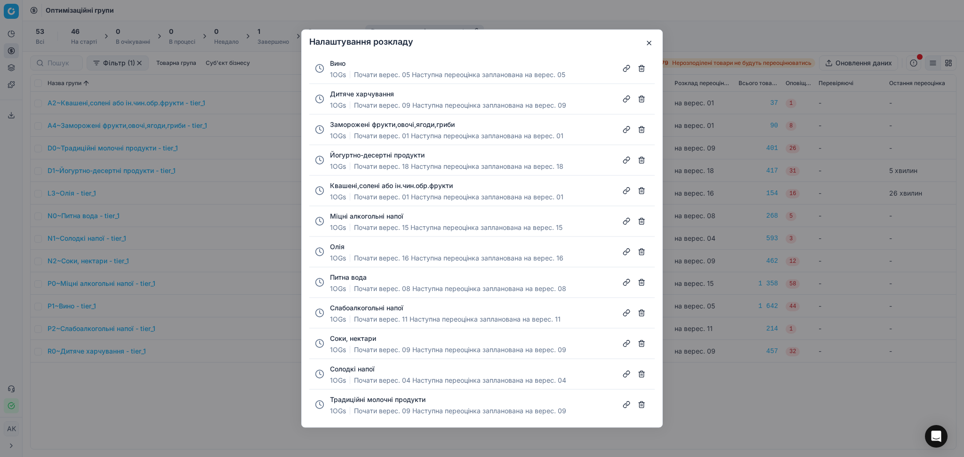
click at [649, 42] on button "button" at bounding box center [648, 43] width 11 height 11
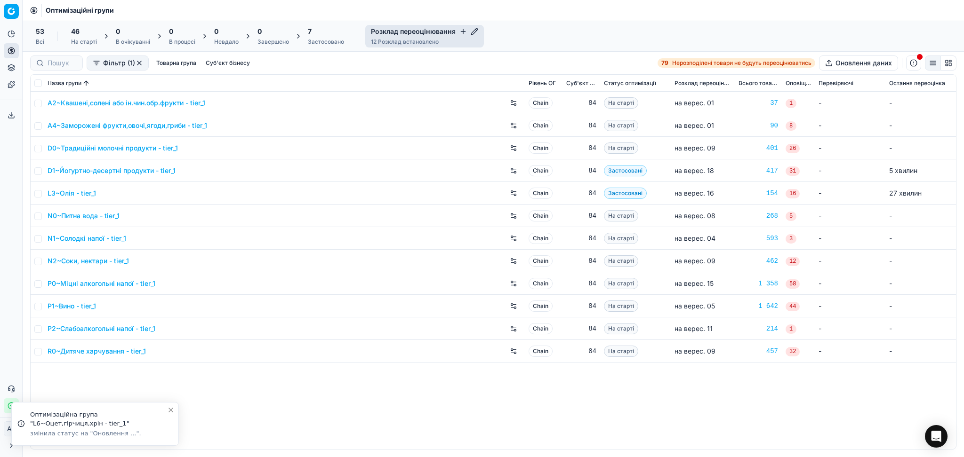
click at [328, 39] on div "Застосовано" at bounding box center [326, 42] width 36 height 8
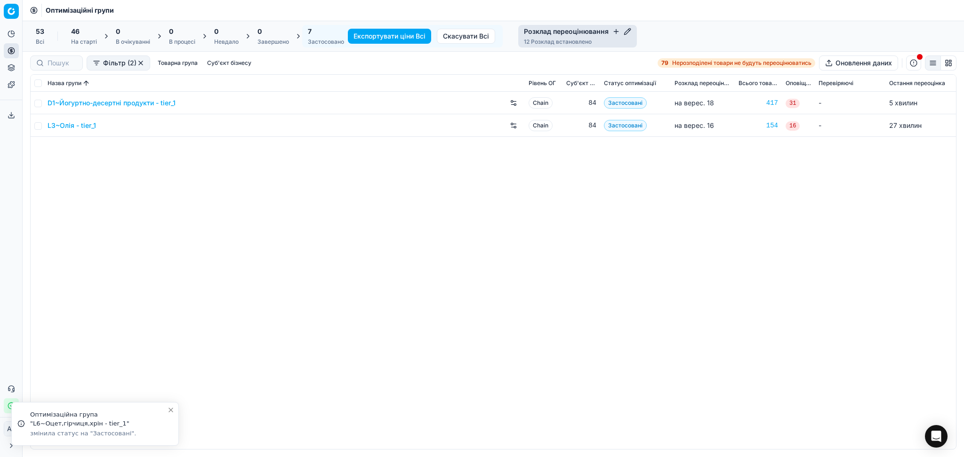
click at [137, 60] on button "button" at bounding box center [141, 63] width 8 height 8
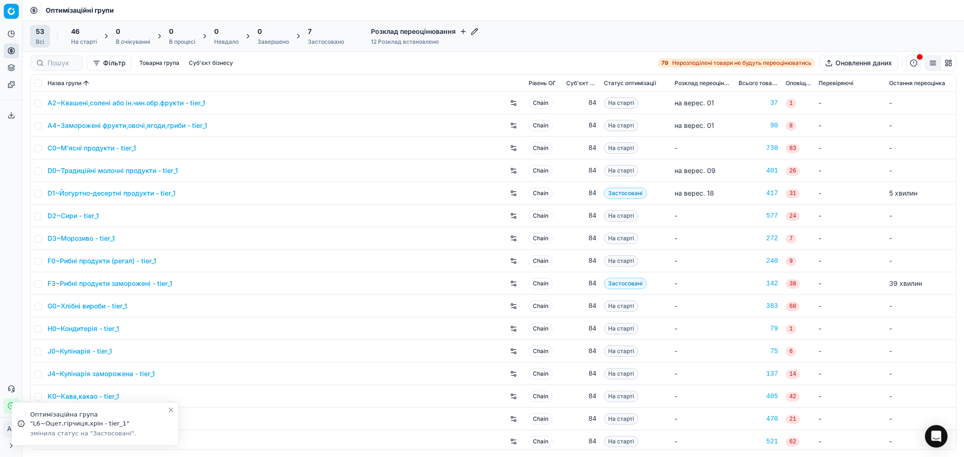
click at [321, 33] on div "7" at bounding box center [326, 31] width 36 height 9
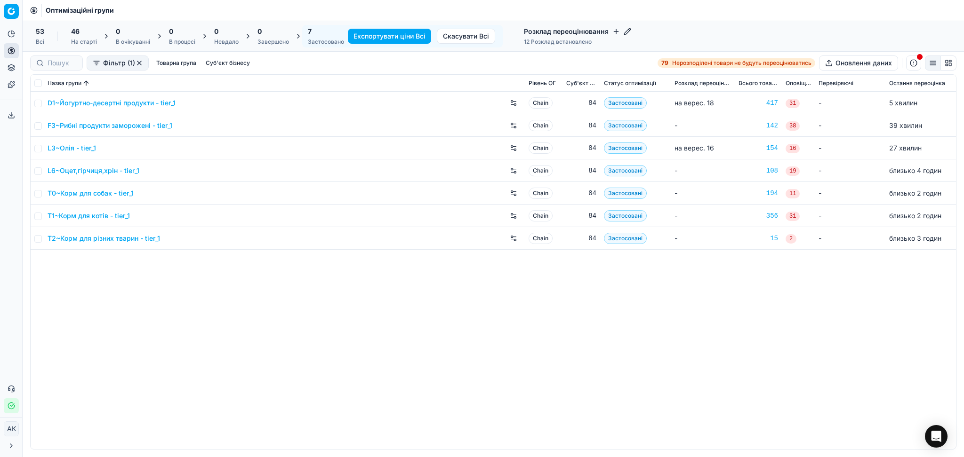
click at [99, 240] on link "T2~Корм для різних тварин - tier_1" at bounding box center [104, 238] width 112 height 9
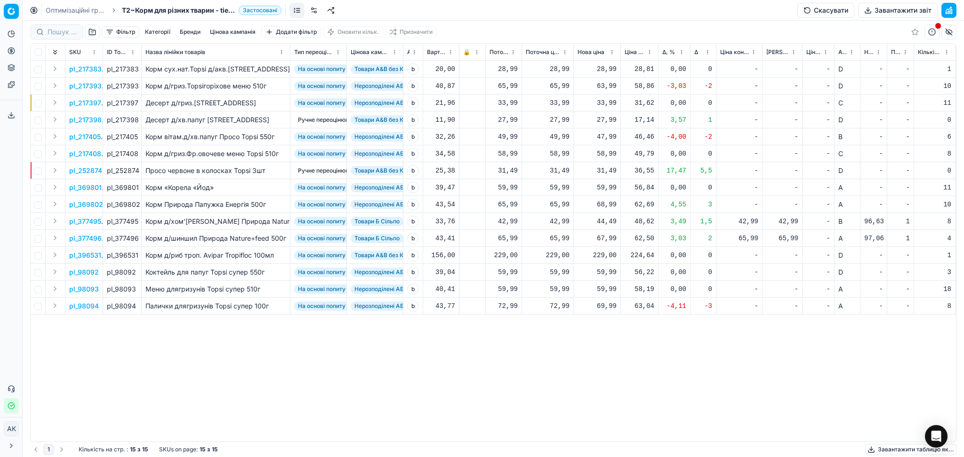
click at [904, 8] on button "Завантажити звіт" at bounding box center [898, 10] width 80 height 15
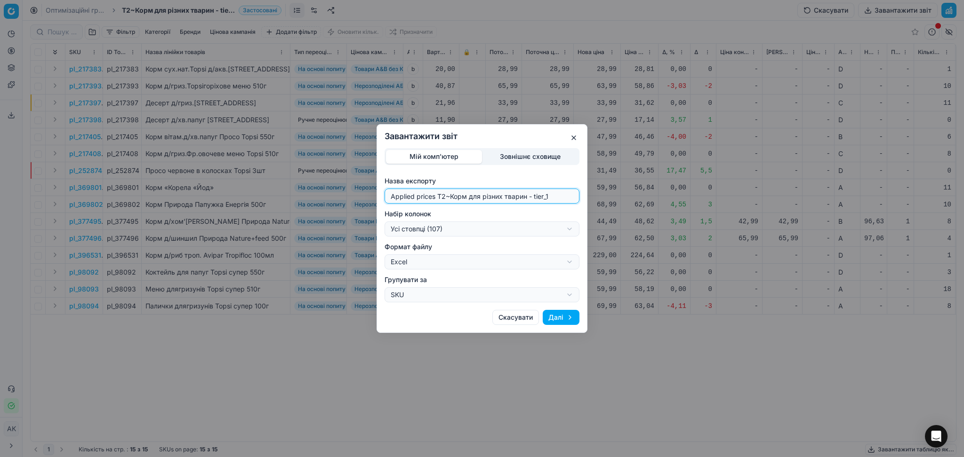
drag, startPoint x: 443, startPoint y: 196, endPoint x: 311, endPoint y: 196, distance: 132.7
click at [311, 196] on div "Завантажити звіт Мій комп'ютер Зовнішнє сховище Назва експорту Applied prices T…" at bounding box center [482, 228] width 964 height 457
type input "20250902~Корм для різних тварин - tier_1"
click at [431, 224] on div "Завантажити звіт Мій комп'ютер Зовнішнє сховище Назва експорту 20250902~Корм дл…" at bounding box center [482, 228] width 964 height 457
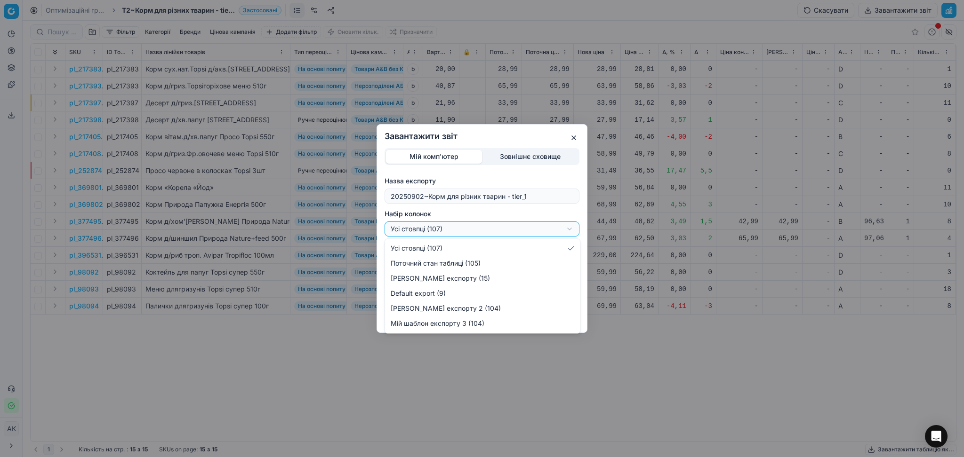
select select "custom"
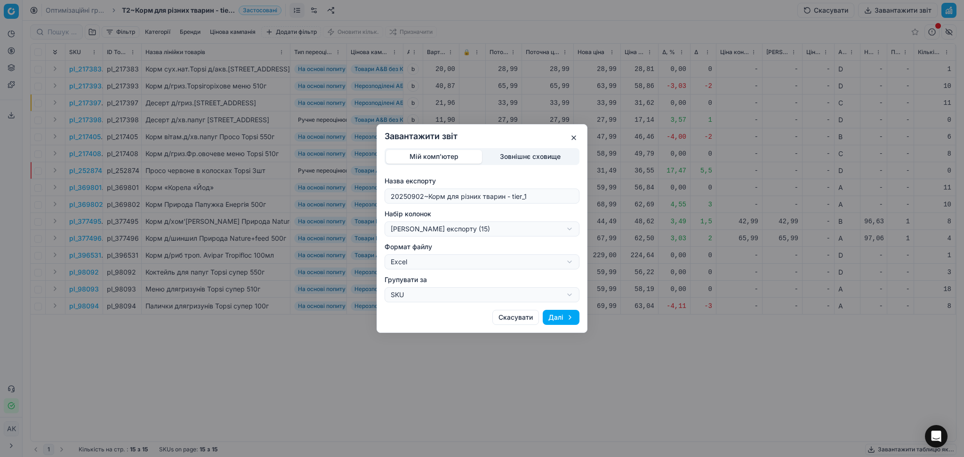
click at [561, 314] on button "Далі" at bounding box center [561, 317] width 37 height 15
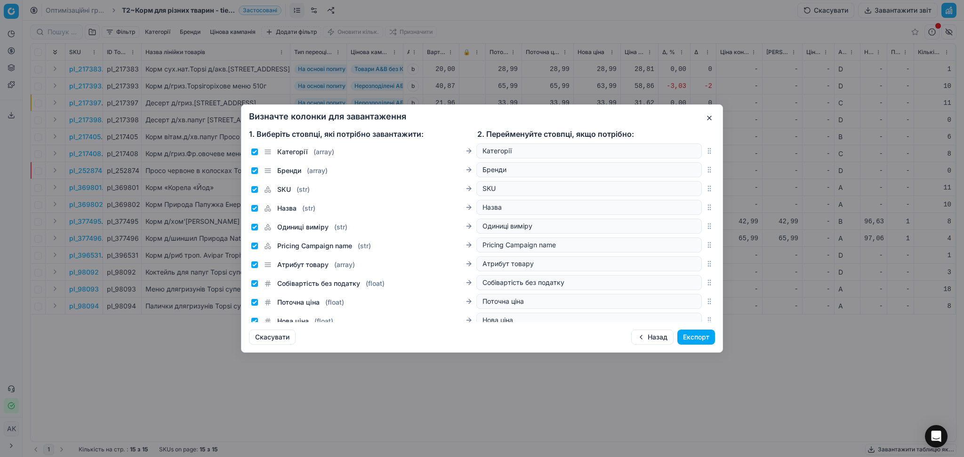
click at [684, 338] on button "Експорт" at bounding box center [696, 337] width 38 height 15
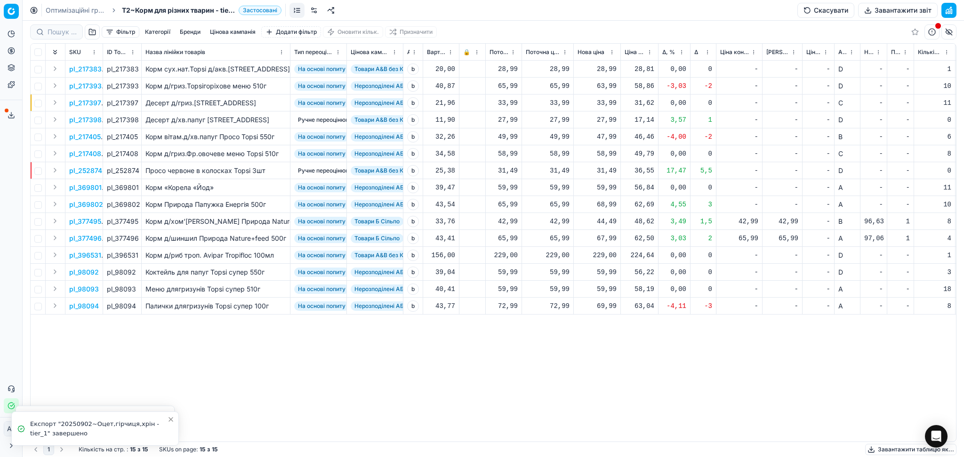
click at [91, 10] on link "Оптимізаційні групи" at bounding box center [76, 10] width 60 height 9
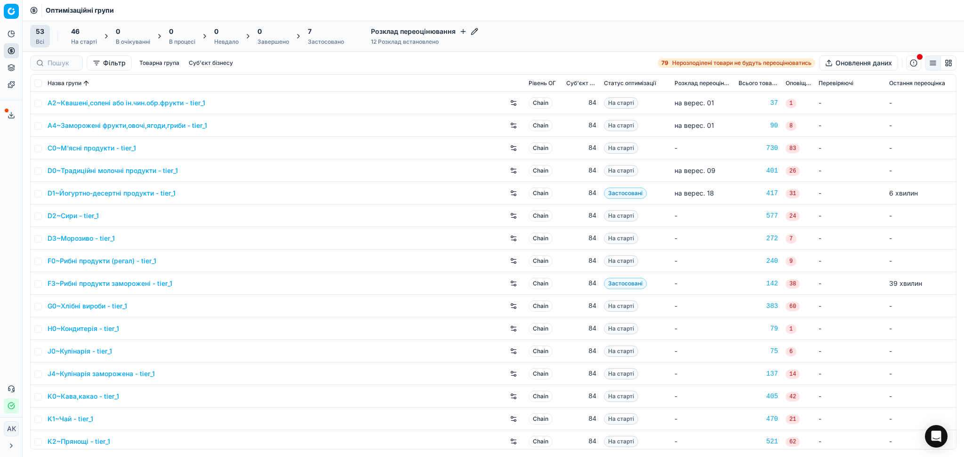
click at [330, 34] on div "7" at bounding box center [326, 31] width 36 height 9
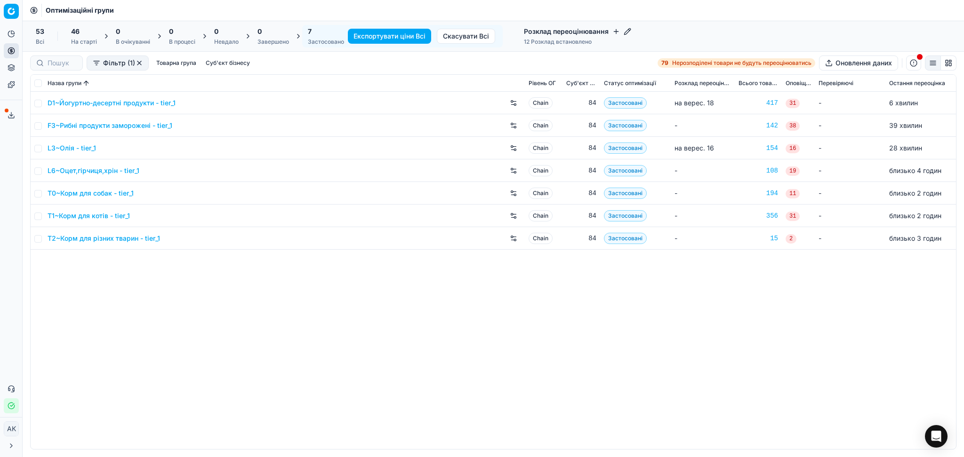
click at [97, 215] on link "T1~Корм для котів - tier_1" at bounding box center [89, 215] width 82 height 9
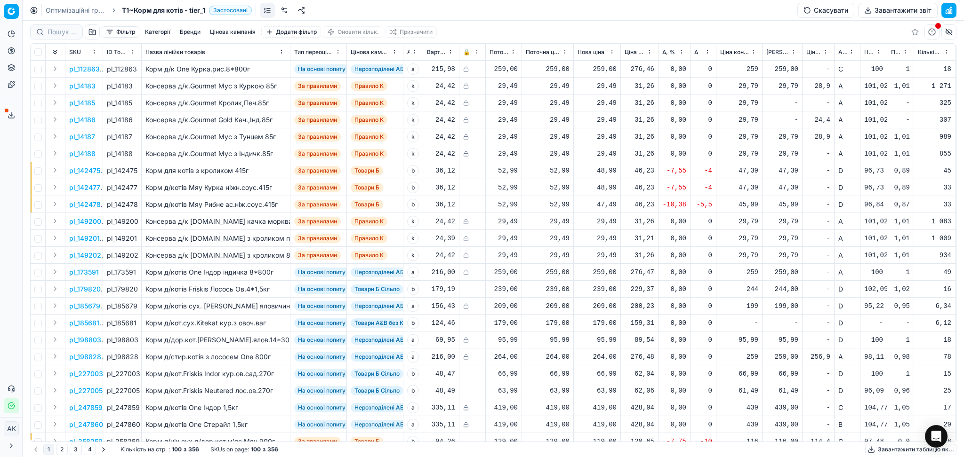
click at [902, 8] on button "Завантажити звіт" at bounding box center [898, 10] width 80 height 15
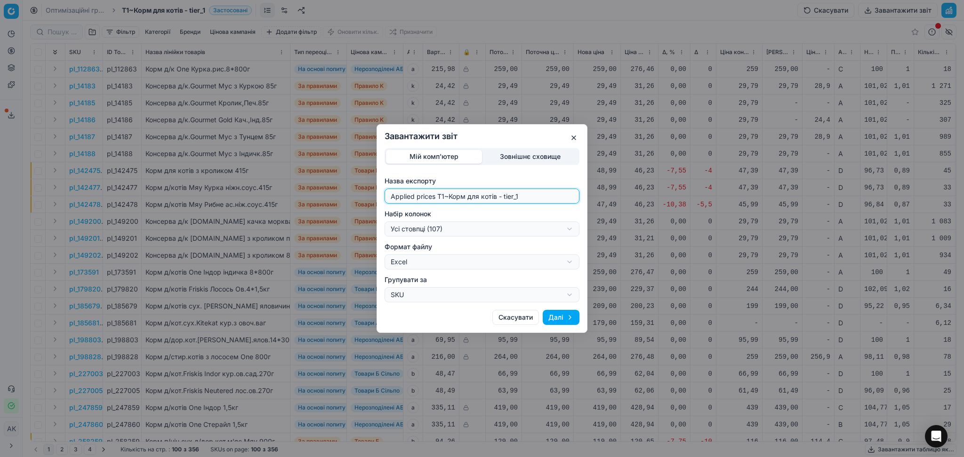
drag, startPoint x: 443, startPoint y: 195, endPoint x: 374, endPoint y: 196, distance: 69.7
click at [374, 196] on div "Завантажити звіт Мій комп'ютер Зовнішнє сховище Назва експорту Applied prices T…" at bounding box center [482, 228] width 964 height 457
type input "20250902~Корм для котів - tier_1"
click at [482, 232] on div "Завантажити звіт Мій комп'ютер Зовнішнє сховище Назва експорту 20250902~Корм дл…" at bounding box center [482, 228] width 964 height 457
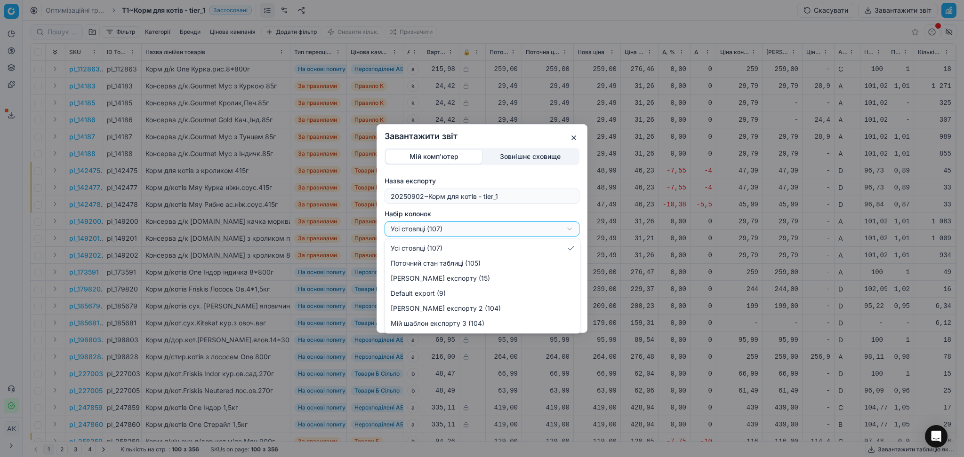
select select "custom"
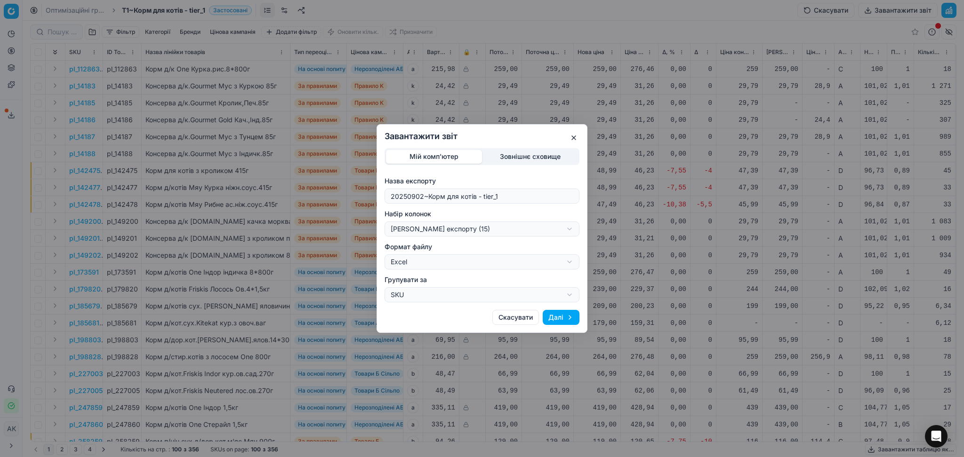
click at [558, 316] on button "Далі" at bounding box center [561, 317] width 37 height 15
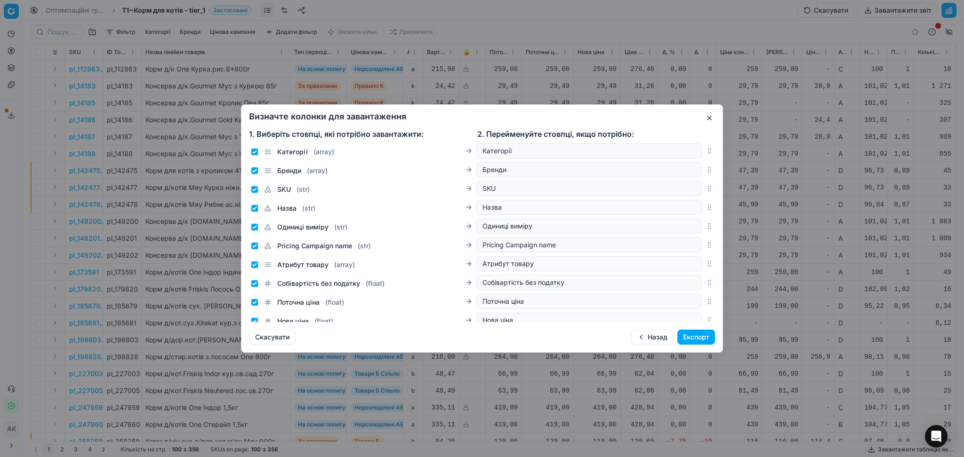
drag, startPoint x: 694, startPoint y: 338, endPoint x: 697, endPoint y: 332, distance: 6.7
click at [695, 336] on button "Експорт" at bounding box center [696, 337] width 38 height 15
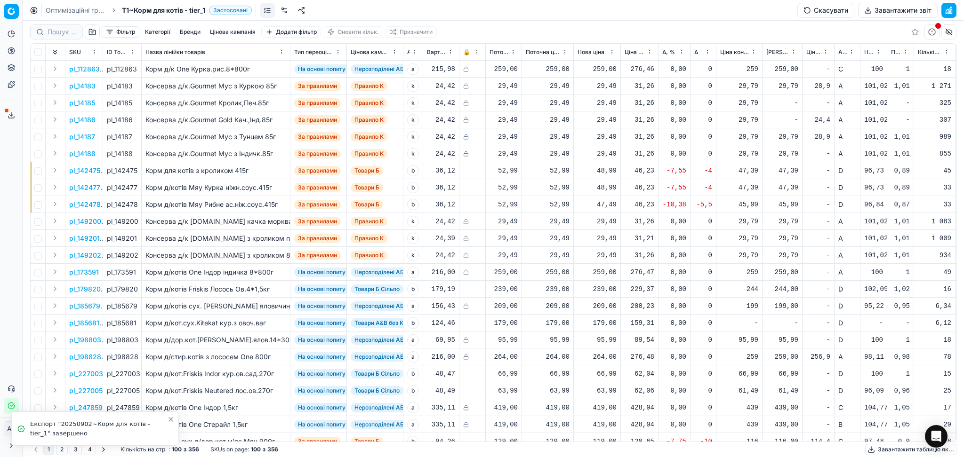
click at [114, 8] on icon "breadcrumb" at bounding box center [114, 10] width 7 height 7
click at [96, 8] on link "Оптимізаційні групи" at bounding box center [76, 10] width 60 height 9
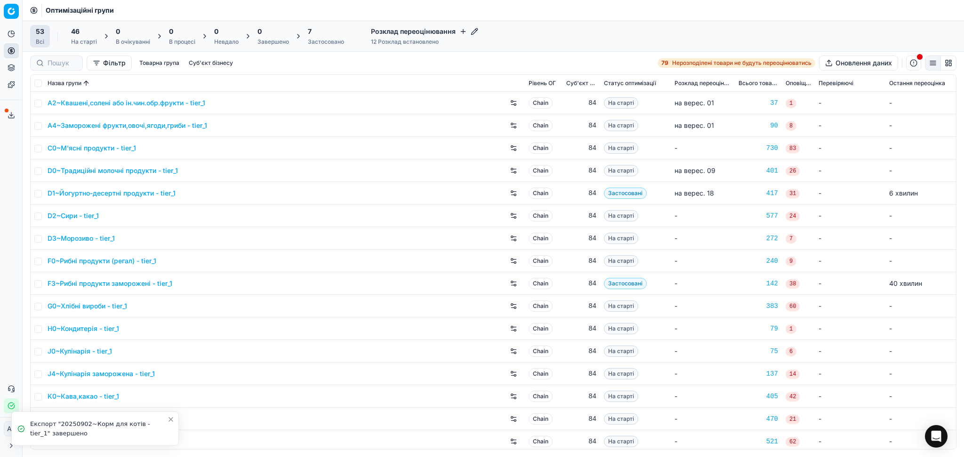
click at [315, 36] on div "7 Застосовано" at bounding box center [326, 36] width 36 height 19
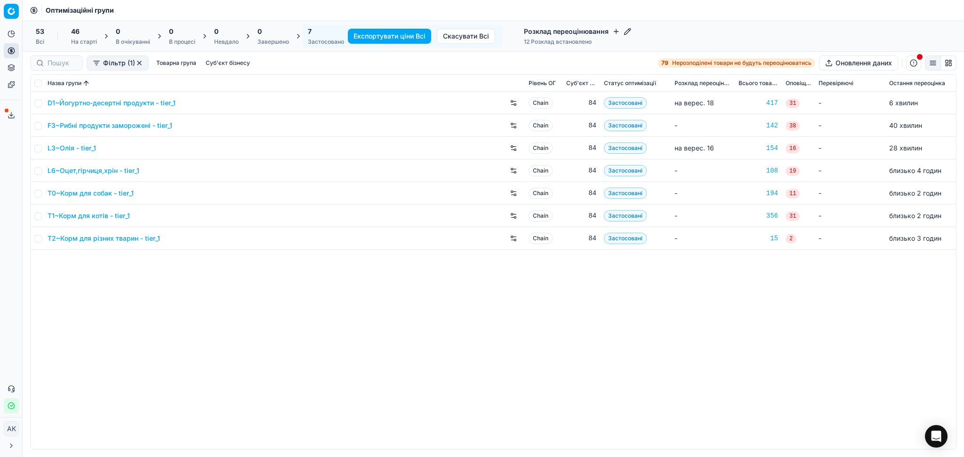
click at [104, 196] on link "T0~Корм для собак - tier_1" at bounding box center [91, 193] width 86 height 9
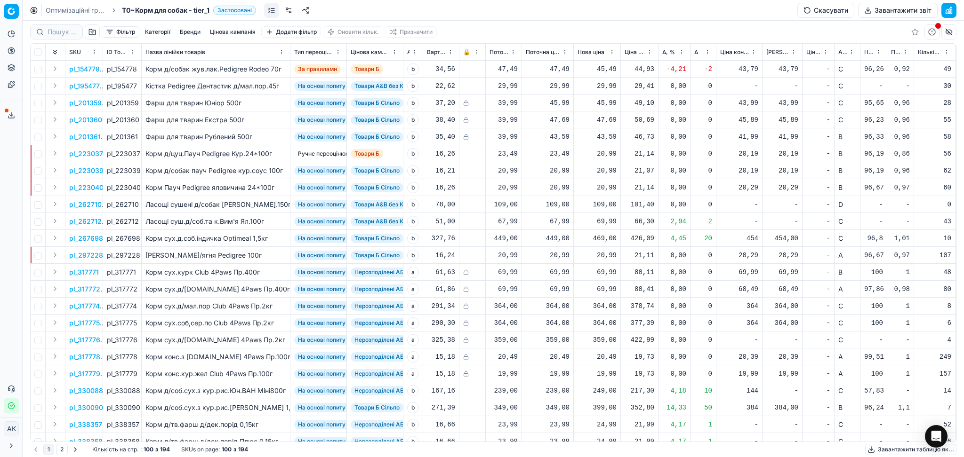
click at [895, 11] on button "Завантажити звіт" at bounding box center [898, 10] width 80 height 15
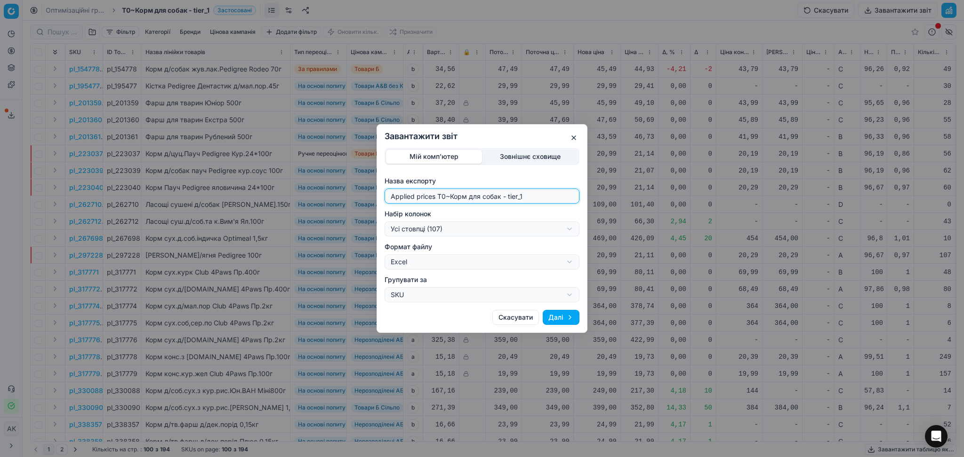
drag, startPoint x: 444, startPoint y: 194, endPoint x: 304, endPoint y: 191, distance: 140.3
click at [304, 191] on div "Завантажити звіт Мій комп'ютер Зовнішнє сховище Назва експорту Applied prices T…" at bounding box center [482, 228] width 964 height 457
type input "20250902~Корм для собак - tier_1"
click at [558, 226] on div "Завантажити звіт Мій комп'ютер Зовнішнє сховище Назва експорту 20250902~Корм дл…" at bounding box center [482, 228] width 964 height 457
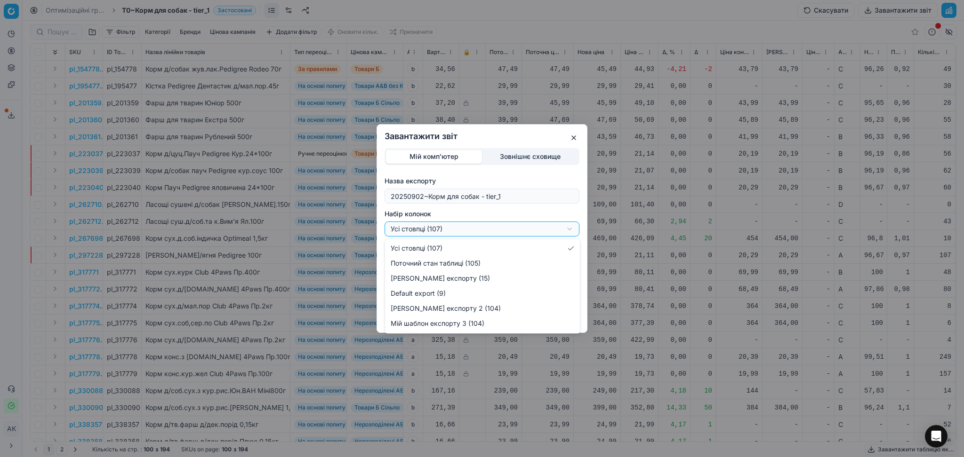
select select "custom"
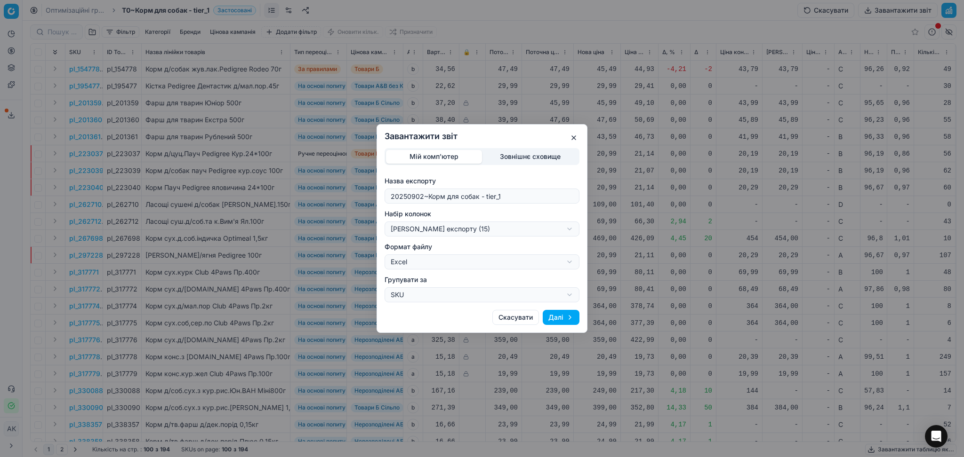
click at [556, 317] on button "Далі" at bounding box center [561, 317] width 37 height 15
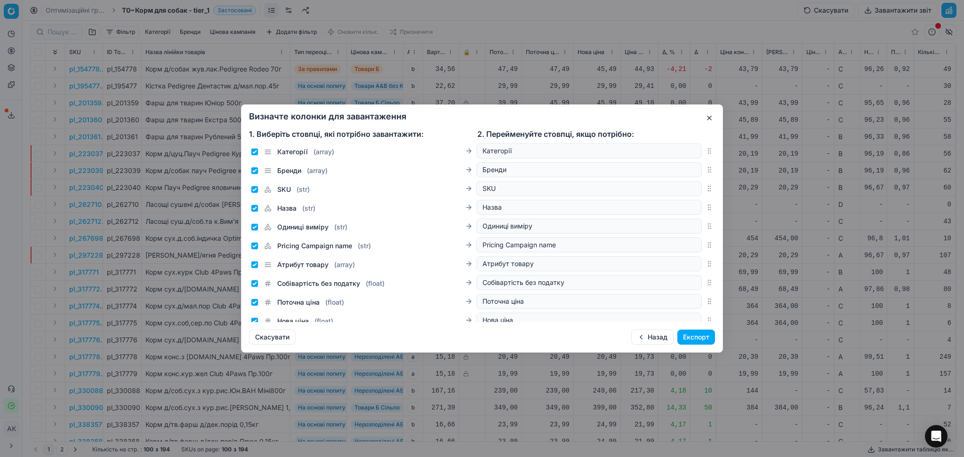
click at [695, 335] on button "Експорт" at bounding box center [696, 337] width 38 height 15
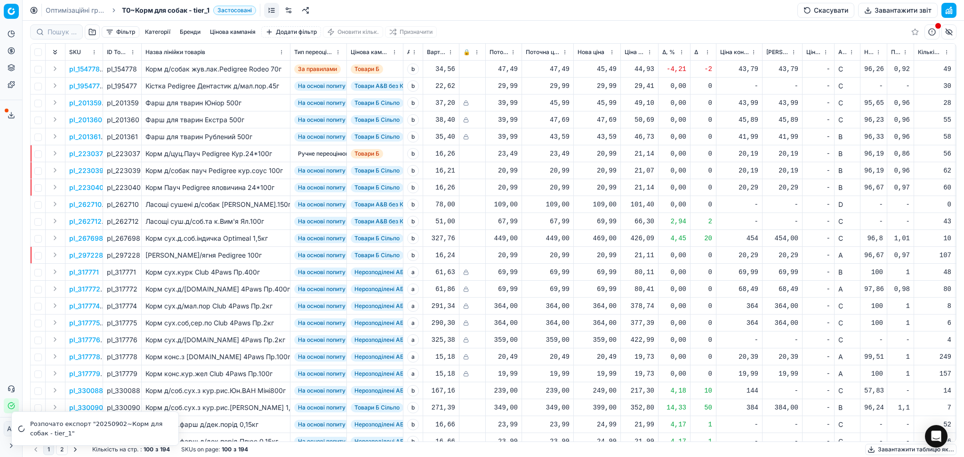
drag, startPoint x: 87, startPoint y: 8, endPoint x: 106, endPoint y: 0, distance: 21.3
click at [87, 8] on link "Оптимізаційні групи" at bounding box center [76, 10] width 60 height 9
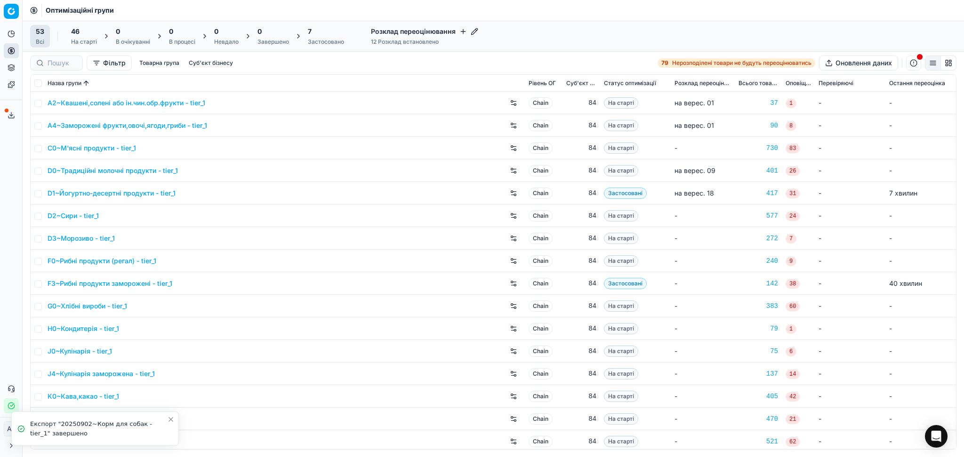
click at [312, 39] on div "Застосовано" at bounding box center [326, 42] width 36 height 8
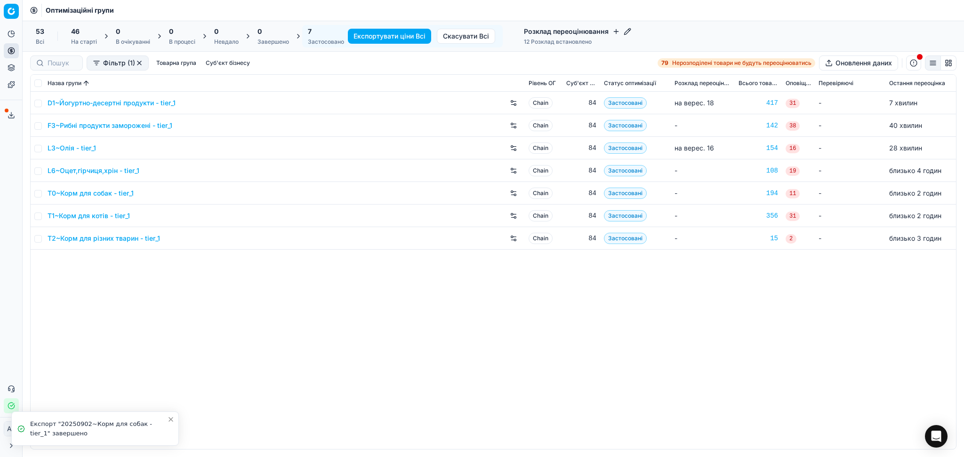
click at [79, 148] on link "L3~Олія - tier_1" at bounding box center [72, 148] width 48 height 9
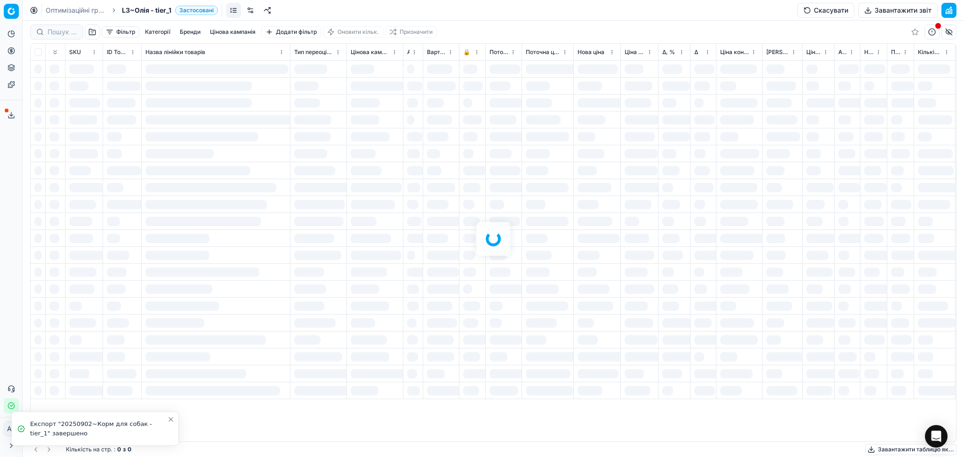
click at [906, 11] on button "Завантажити звіт" at bounding box center [898, 10] width 80 height 15
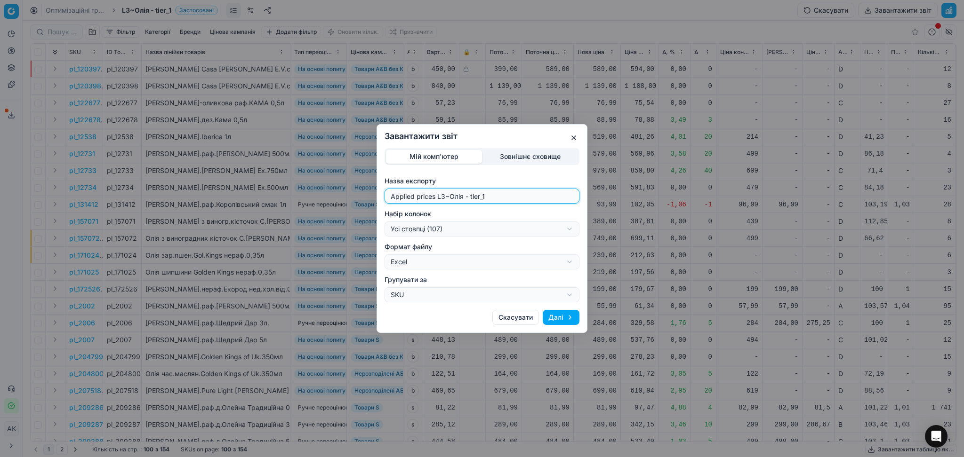
drag, startPoint x: 444, startPoint y: 197, endPoint x: 302, endPoint y: 190, distance: 142.8
click at [304, 190] on div "Завантажити звіт Мій комп'ютер Зовнішнє сховище Назва експорту Applied prices L…" at bounding box center [482, 228] width 964 height 457
type input "20250902~Олія - tier_1"
click at [504, 224] on div "Завантажити звіт Мій комп'ютер Зовнішнє сховище Назва експорту 20250902~Олія - …" at bounding box center [482, 228] width 964 height 457
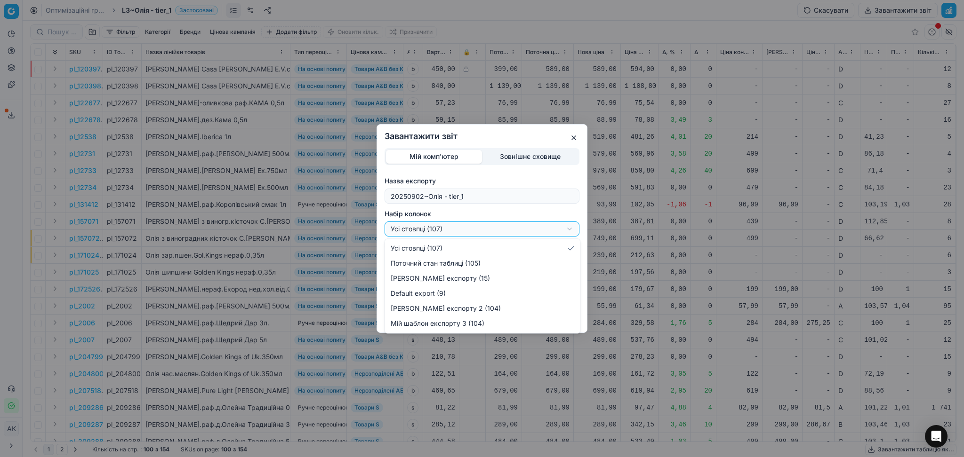
select select "custom"
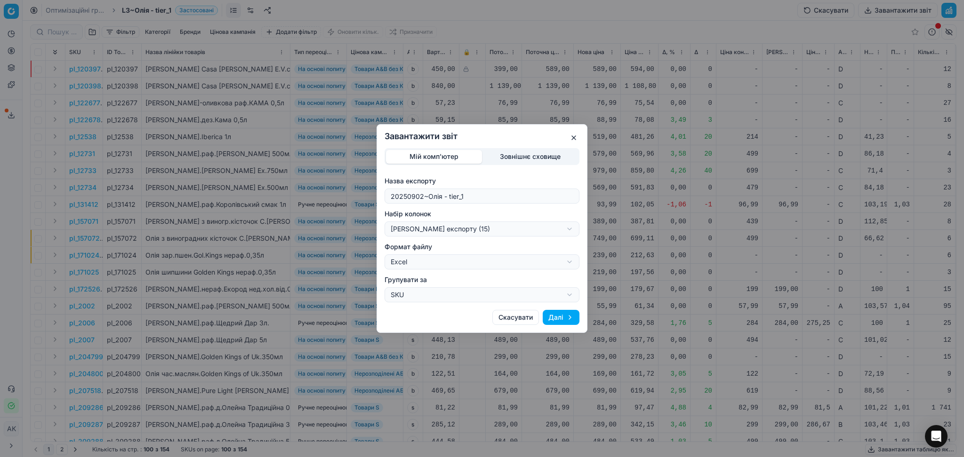
click at [562, 320] on button "Далі" at bounding box center [561, 317] width 37 height 15
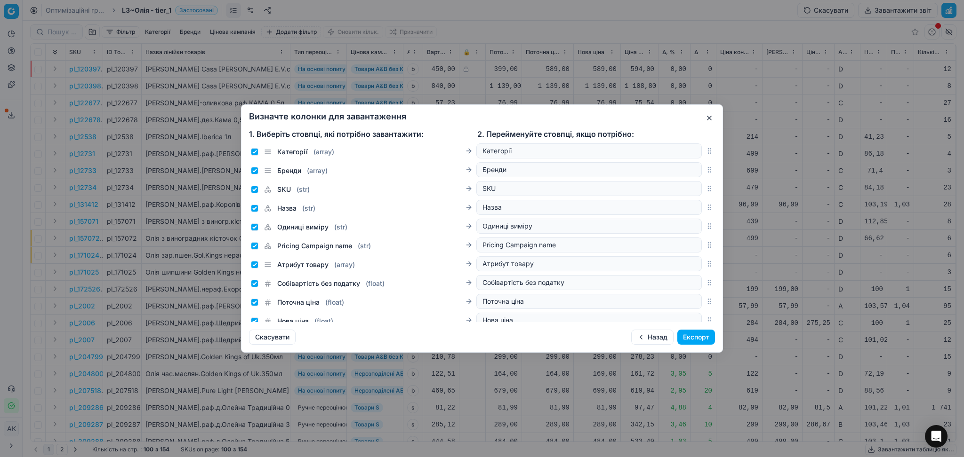
click at [708, 337] on button "Експорт" at bounding box center [696, 337] width 38 height 15
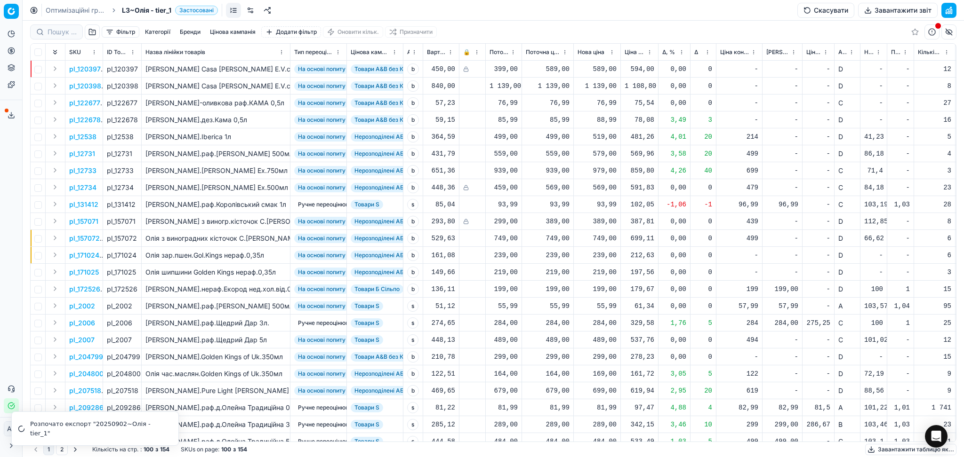
click at [82, 8] on link "Оптимізаційні групи" at bounding box center [76, 10] width 60 height 9
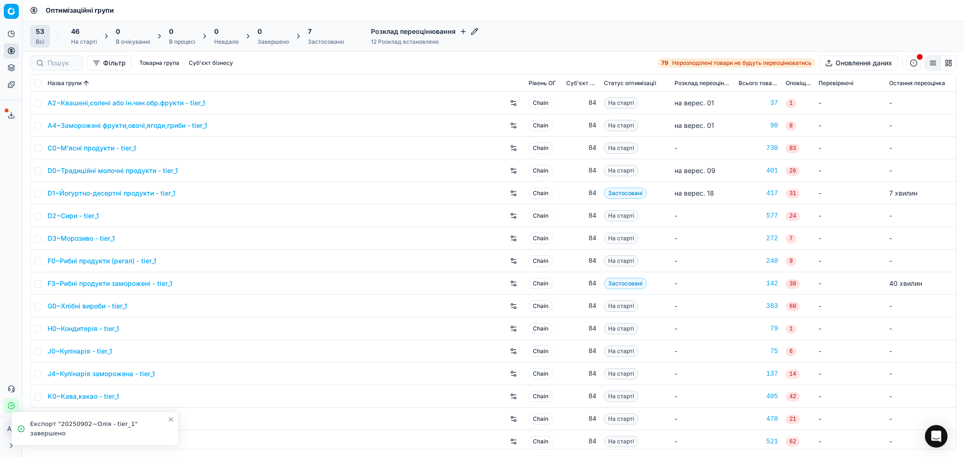
click at [320, 40] on div "Застосовано" at bounding box center [326, 42] width 36 height 8
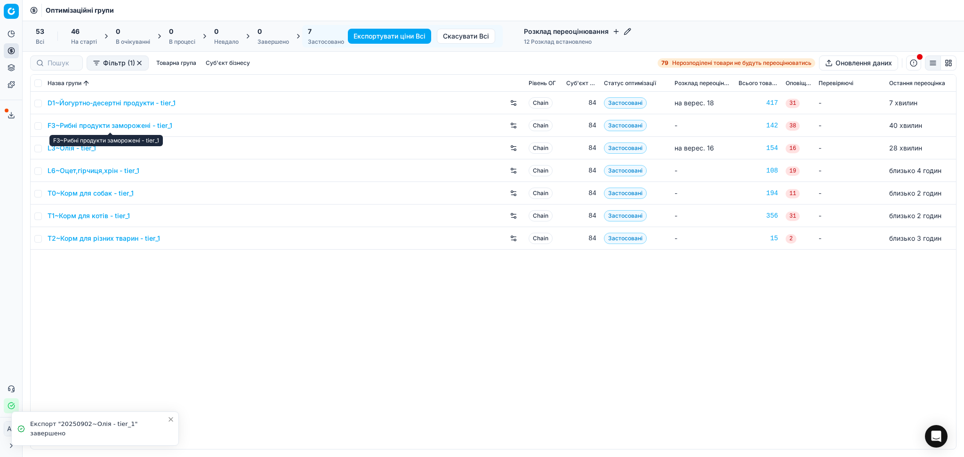
click at [84, 126] on link "F3~Рибні продукти заморожені - tier_1" at bounding box center [110, 125] width 125 height 9
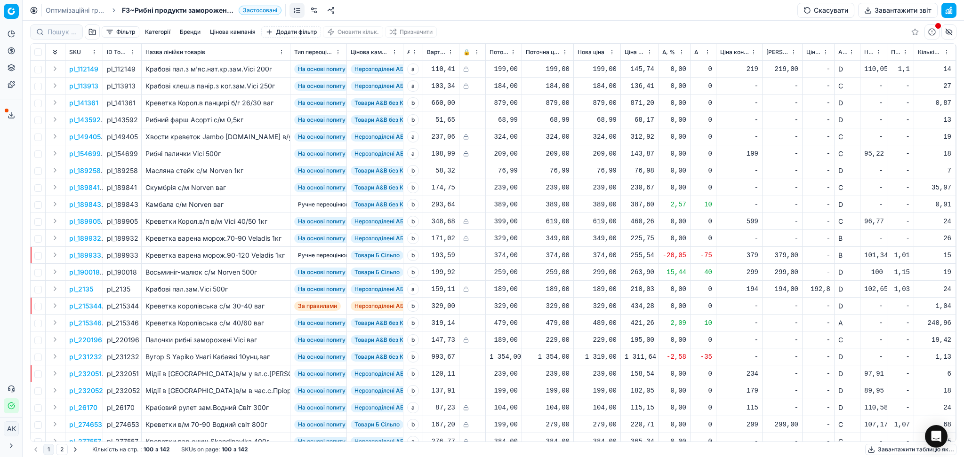
click at [906, 12] on button "Завантажити звіт" at bounding box center [898, 10] width 80 height 15
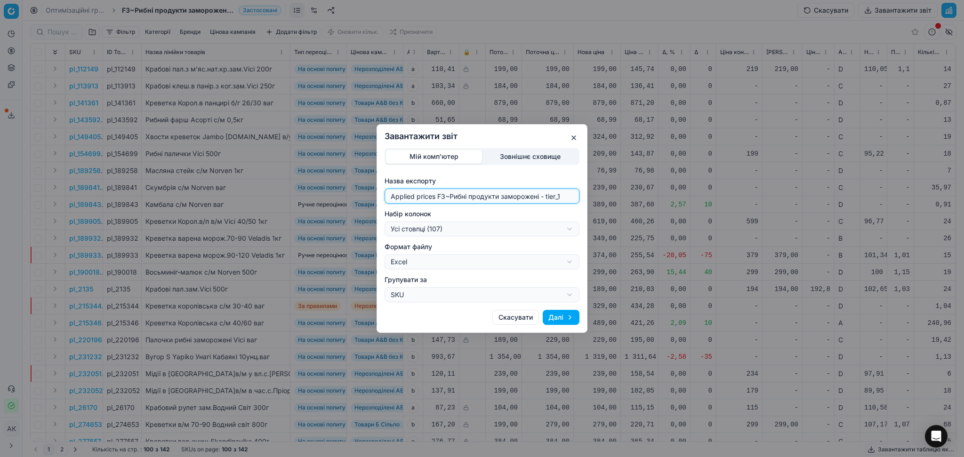
drag, startPoint x: 441, startPoint y: 196, endPoint x: 268, endPoint y: 196, distance: 172.7
click at [272, 196] on div "Завантажити звіт Мій комп'ютер Зовнішнє сховище Назва експорту Applied prices F…" at bounding box center [482, 228] width 964 height 457
type input "20250902~Рибні продукти заморожені - tier_1"
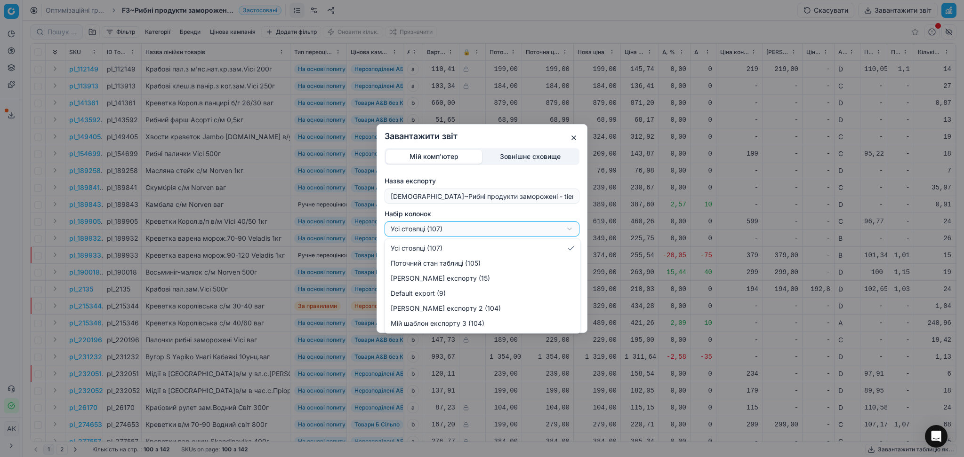
click at [449, 232] on div "Завантажити звіт Мій комп'ютер Зовнішнє сховище Назва експорту 20250902~Рибні п…" at bounding box center [482, 228] width 964 height 457
select select "custom"
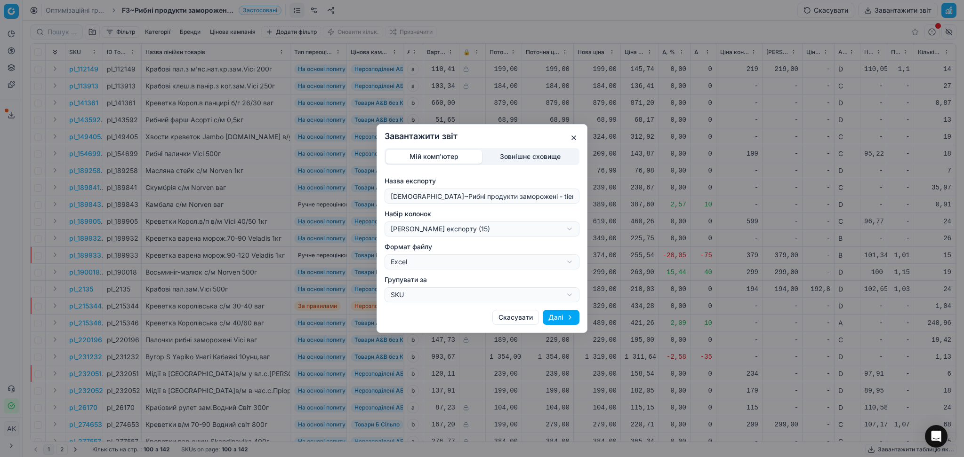
click at [563, 318] on button "Далі" at bounding box center [561, 317] width 37 height 15
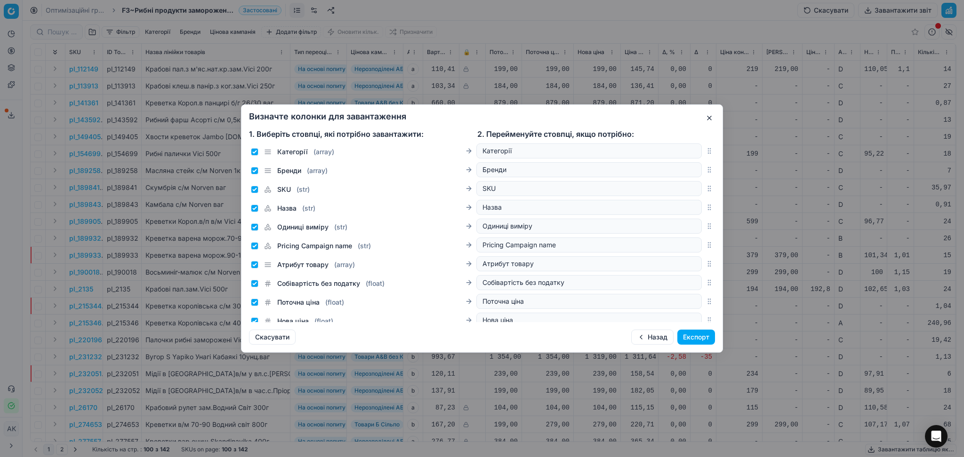
click at [690, 336] on button "Експорт" at bounding box center [696, 337] width 38 height 15
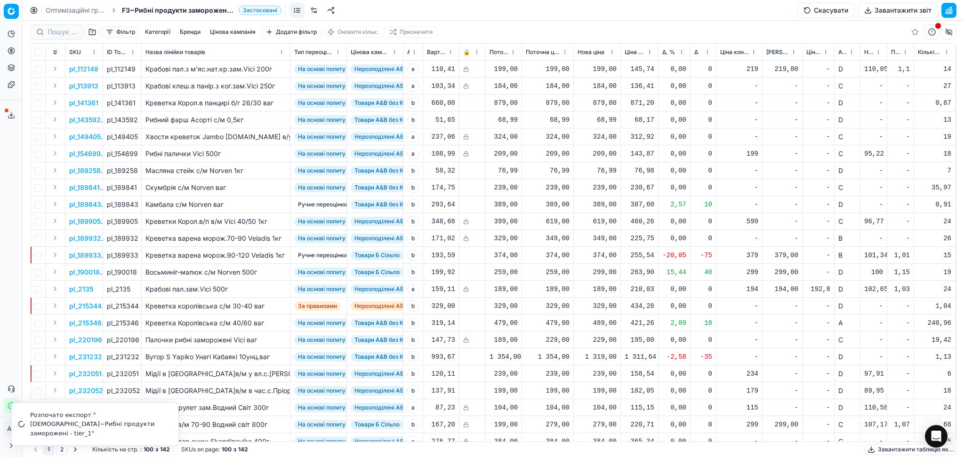
click at [84, 7] on link "Оптимізаційні групи" at bounding box center [76, 10] width 60 height 9
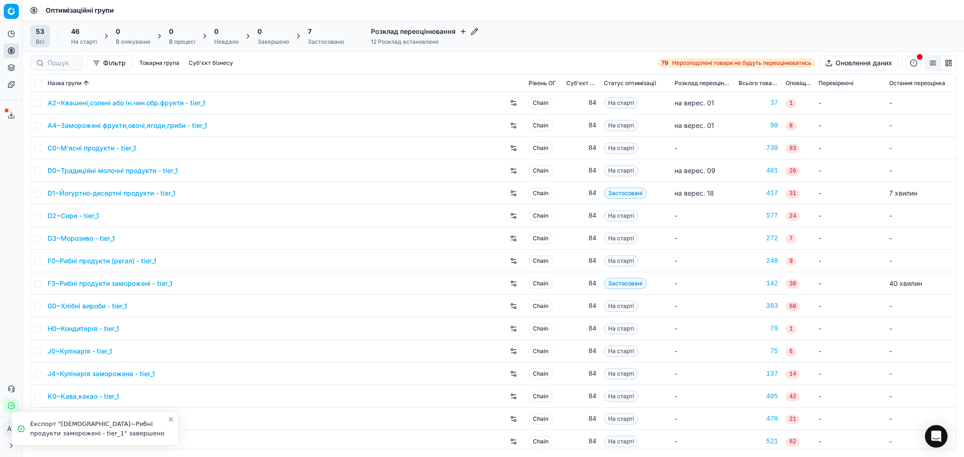
click at [317, 35] on div "7" at bounding box center [326, 31] width 36 height 9
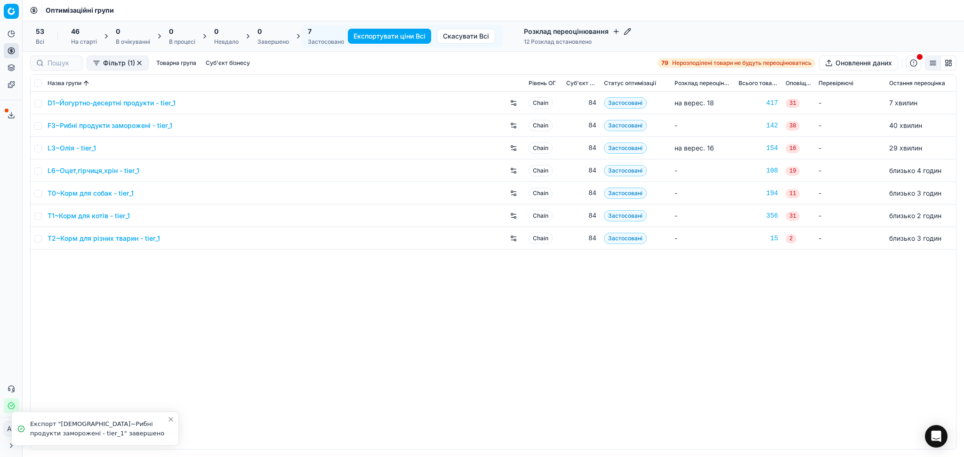
click at [135, 104] on link "D1~Йогуртно-десертні продукти - tier_1" at bounding box center [112, 102] width 128 height 9
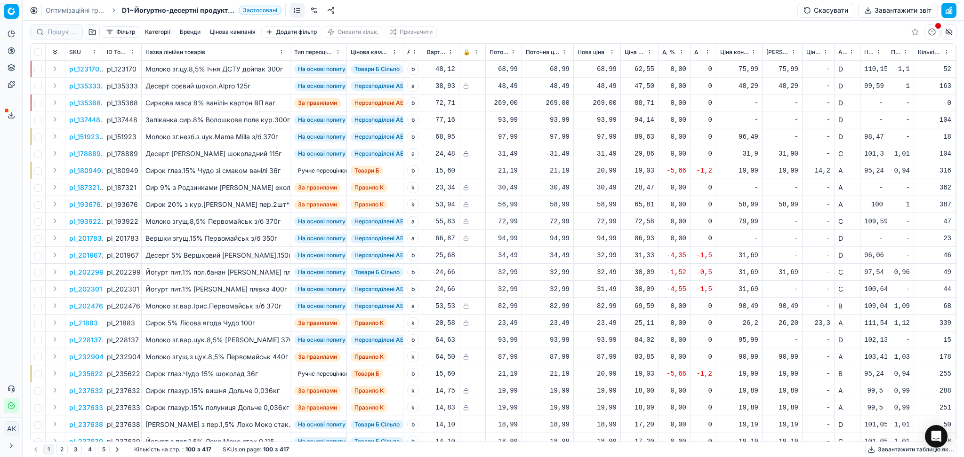
click at [922, 10] on button "Завантажити звіт" at bounding box center [898, 10] width 80 height 15
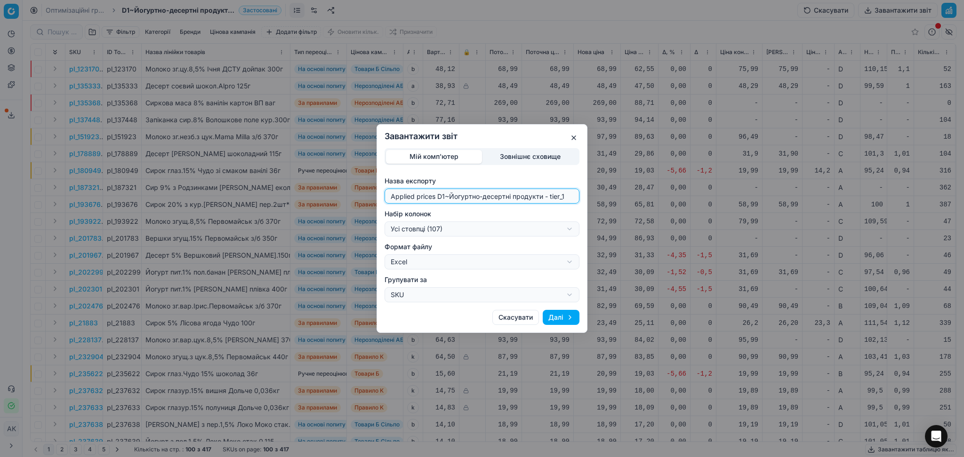
drag, startPoint x: 445, startPoint y: 197, endPoint x: 352, endPoint y: 198, distance: 93.2
click at [355, 198] on div "Завантажити звіт Мій комп'ютер Зовнішнє сховище Назва експорту Applied prices D…" at bounding box center [482, 228] width 964 height 457
type input "20250902~Йогуртно-десертні продукти - tier_1"
click at [457, 232] on div "Завантажити звіт Мій комп'ютер Зовнішнє сховище Назва експорту 20250902~Йогуртн…" at bounding box center [482, 228] width 964 height 457
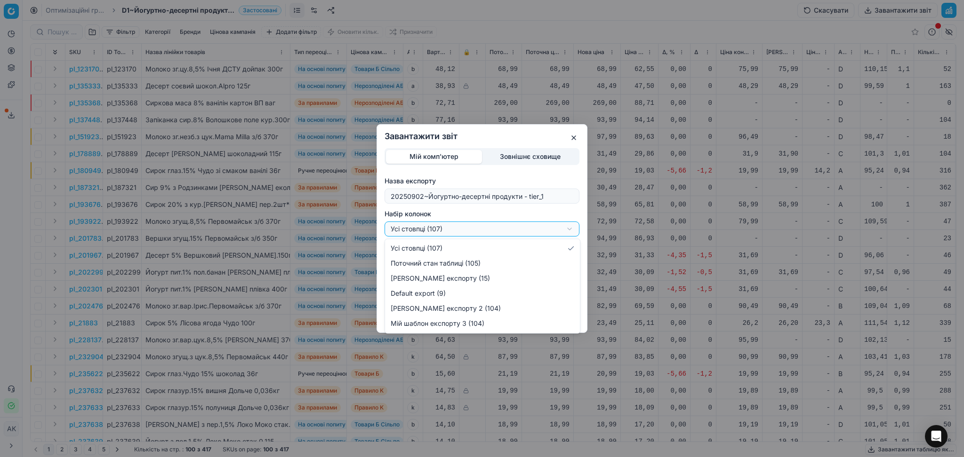
select select "custom"
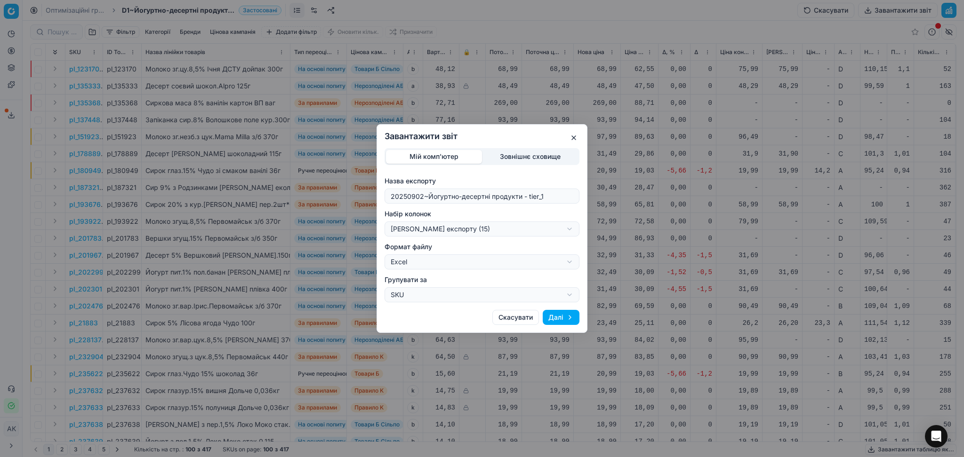
click at [559, 315] on button "Далі" at bounding box center [561, 317] width 37 height 15
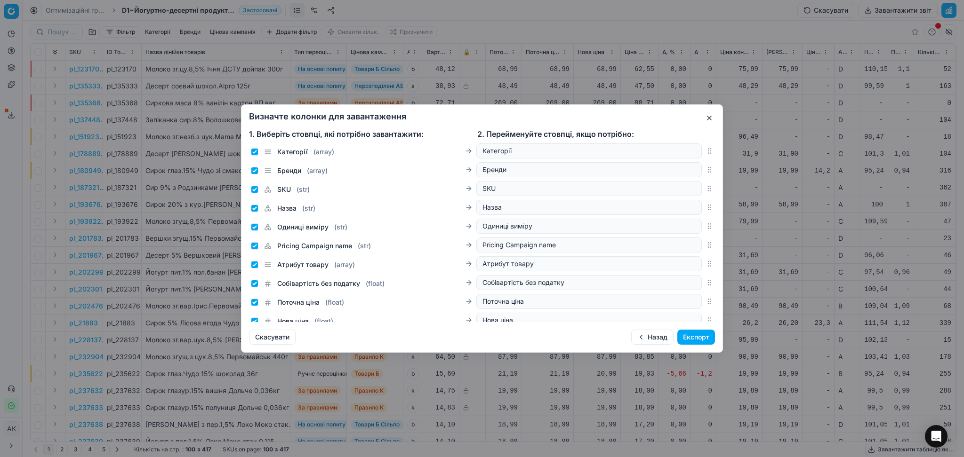
drag, startPoint x: 697, startPoint y: 339, endPoint x: 698, endPoint y: 326, distance: 13.2
click at [697, 337] on button "Експорт" at bounding box center [696, 337] width 38 height 15
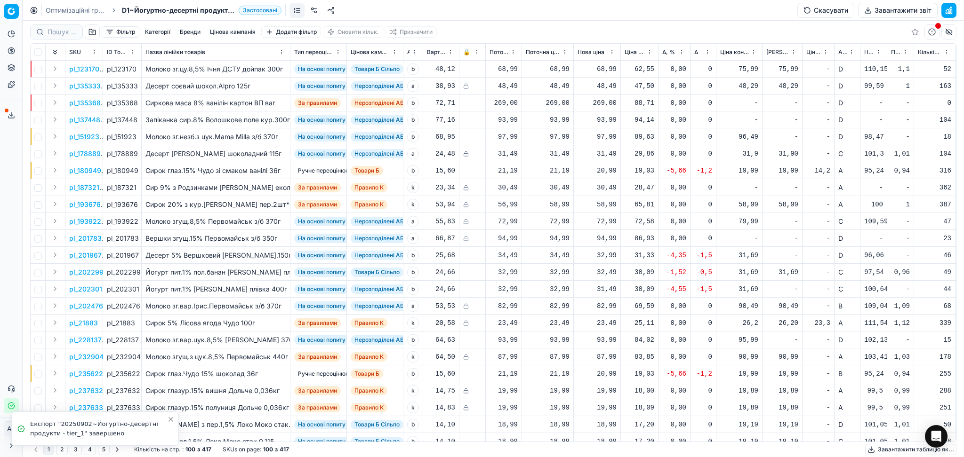
click at [11, 117] on icon at bounding box center [12, 116] width 8 height 8
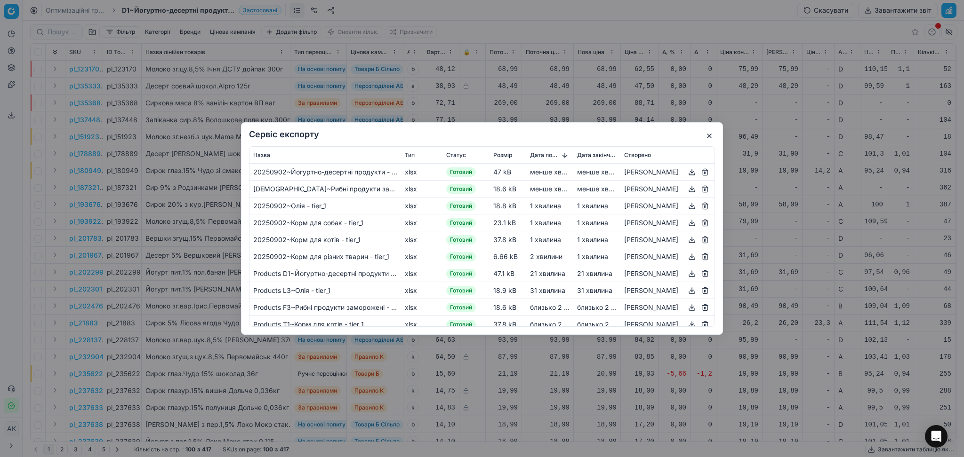
click at [686, 255] on button "button" at bounding box center [691, 256] width 11 height 11
click at [686, 240] on button "button" at bounding box center [691, 239] width 11 height 11
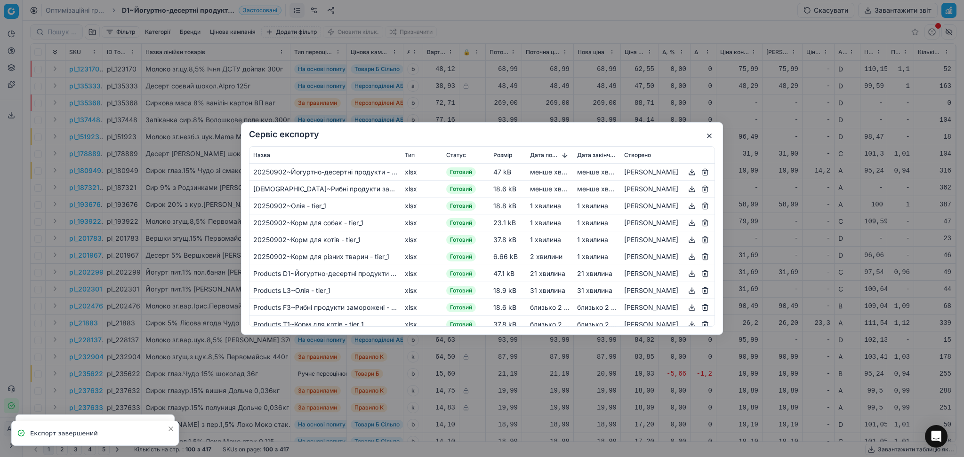
click at [686, 222] on button "button" at bounding box center [691, 222] width 11 height 11
click at [686, 206] on button "button" at bounding box center [691, 205] width 11 height 11
drag, startPoint x: 682, startPoint y: 188, endPoint x: 682, endPoint y: 182, distance: 5.6
click at [686, 188] on button "button" at bounding box center [691, 189] width 11 height 11
click at [686, 172] on button "button" at bounding box center [691, 172] width 11 height 11
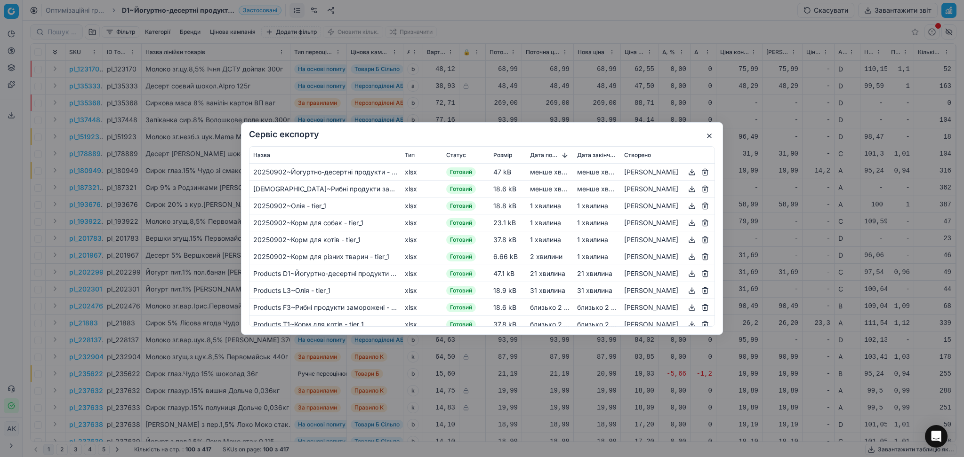
click at [712, 136] on button "button" at bounding box center [709, 135] width 11 height 11
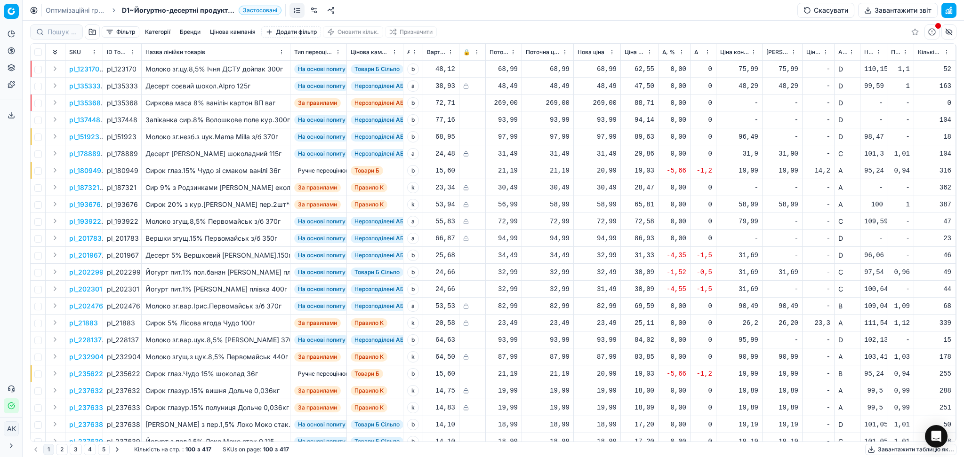
click at [703, 137] on button "button" at bounding box center [697, 140] width 11 height 11
